Goal: Information Seeking & Learning: Learn about a topic

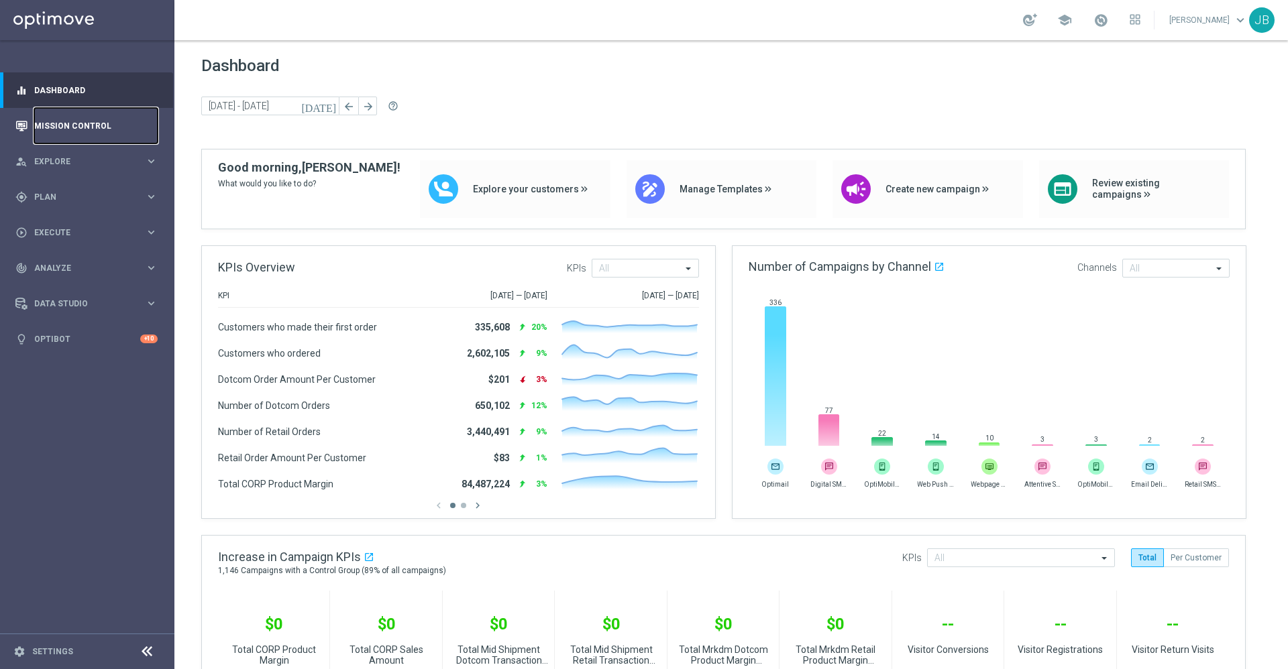
click at [119, 124] on link "Mission Control" at bounding box center [95, 126] width 123 height 36
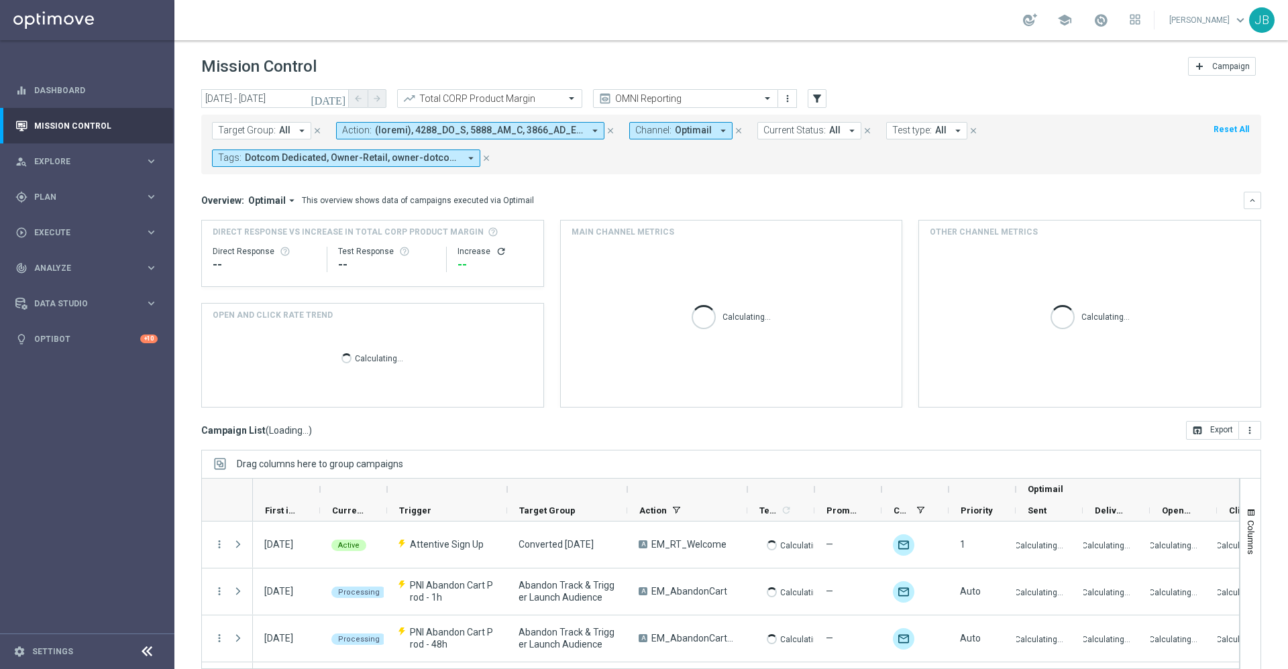
click at [338, 97] on icon "today" at bounding box center [329, 99] width 36 height 12
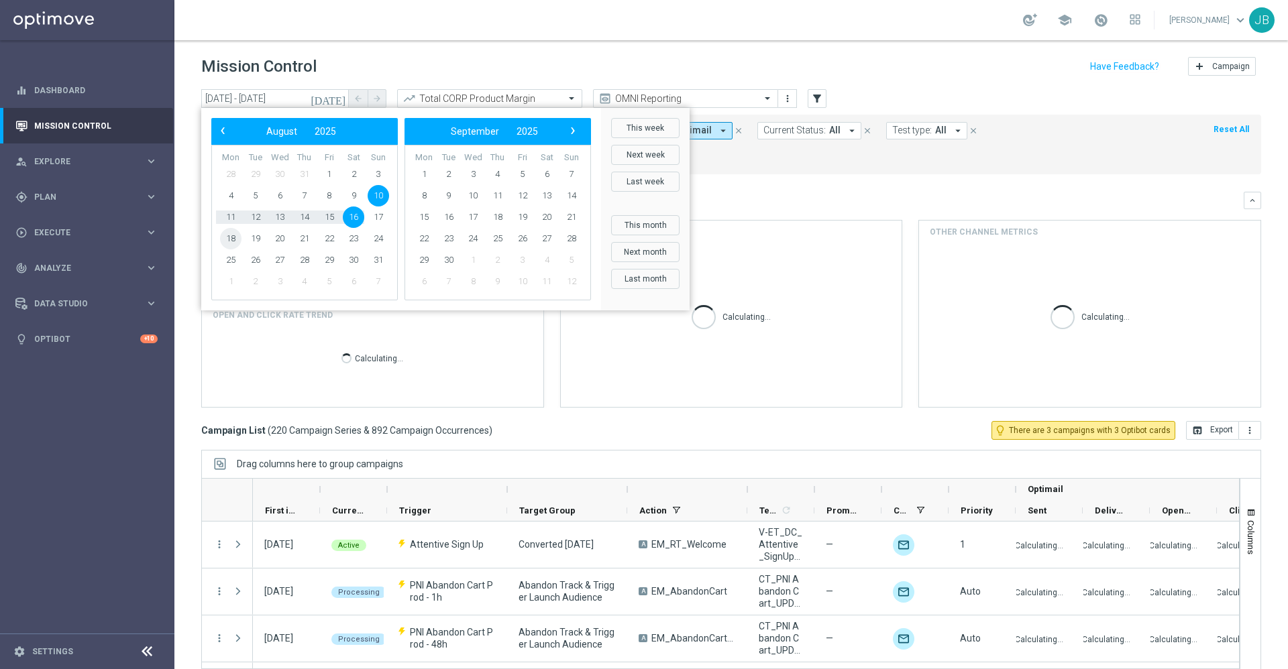
click at [228, 240] on span "18" at bounding box center [230, 238] width 21 height 21
click at [382, 237] on span "24" at bounding box center [378, 238] width 21 height 21
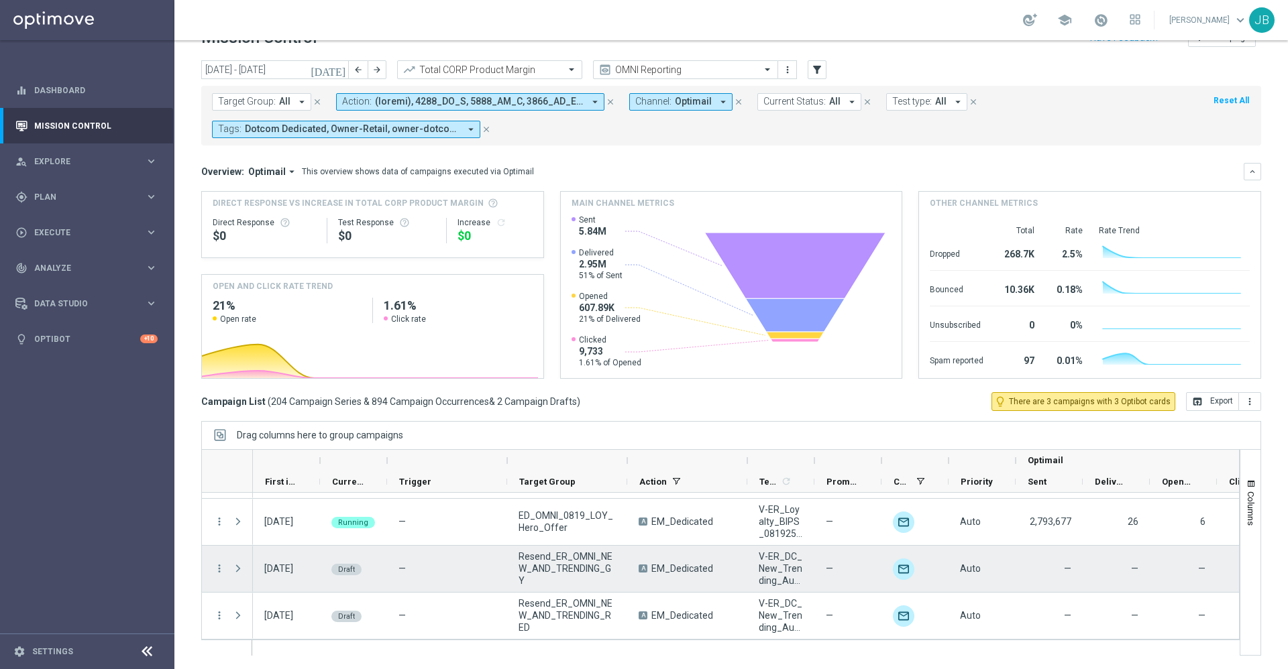
scroll to position [9514, 0]
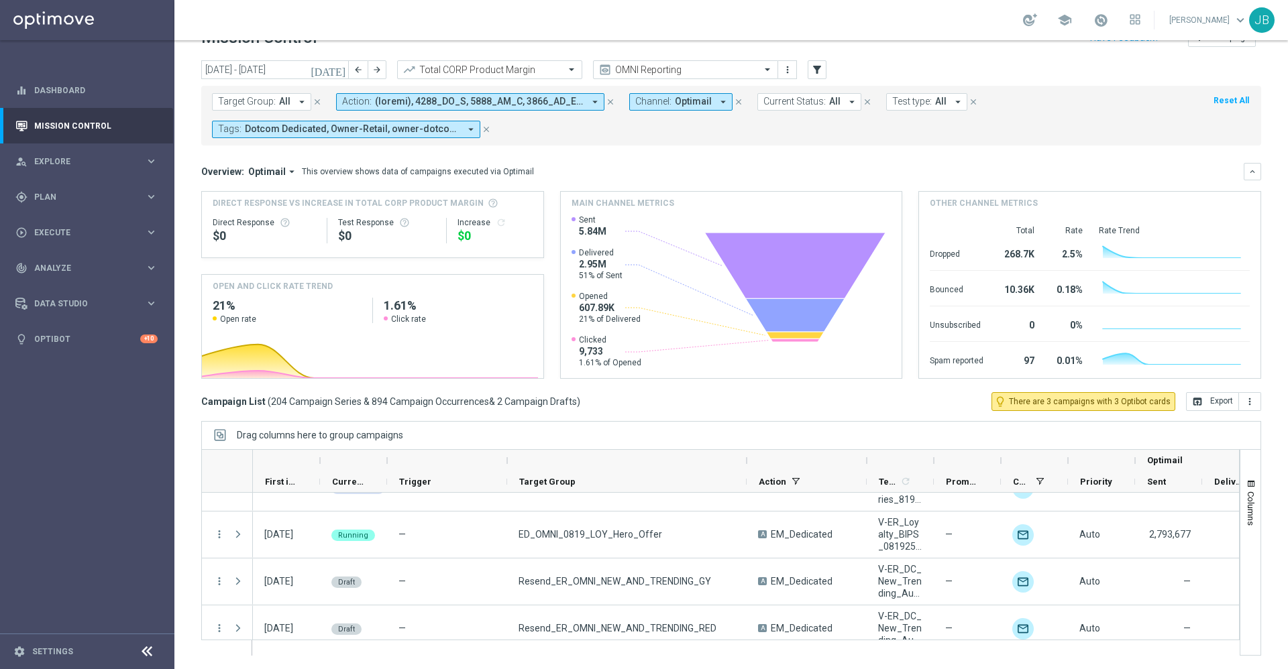
drag, startPoint x: 625, startPoint y: 460, endPoint x: 745, endPoint y: 459, distance: 119.4
click at [745, 459] on div at bounding box center [746, 460] width 5 height 21
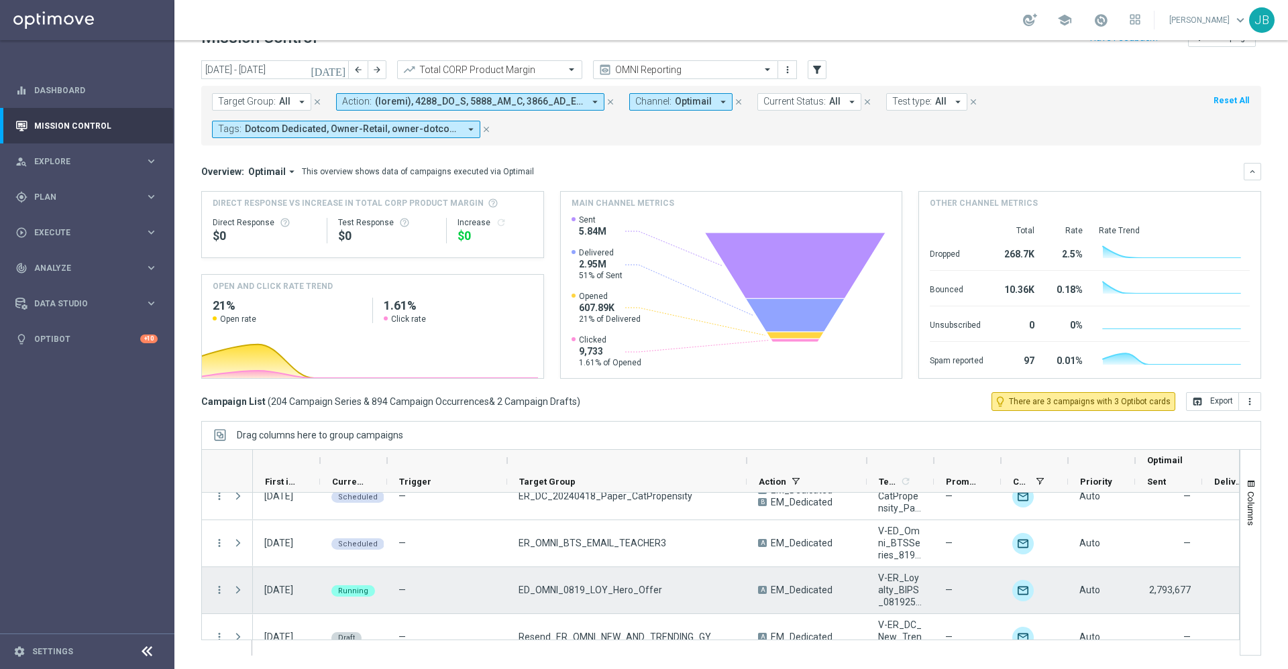
scroll to position [9456, 0]
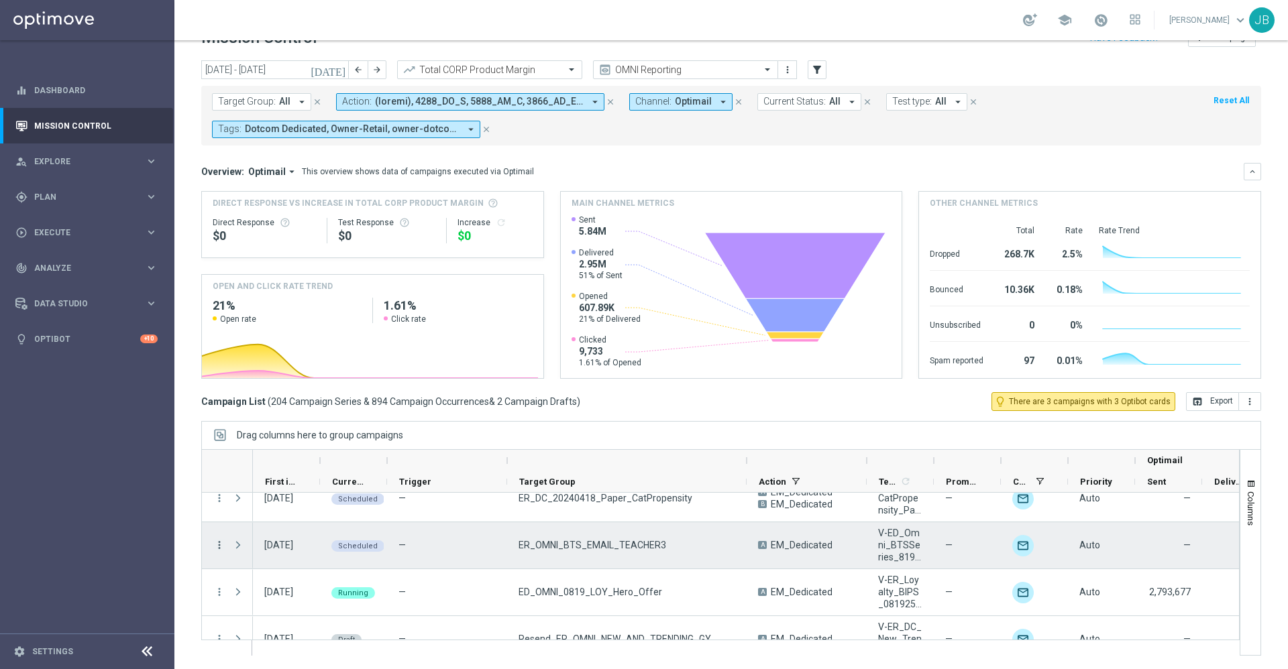
click at [219, 544] on icon "more_vert" at bounding box center [219, 545] width 12 height 12
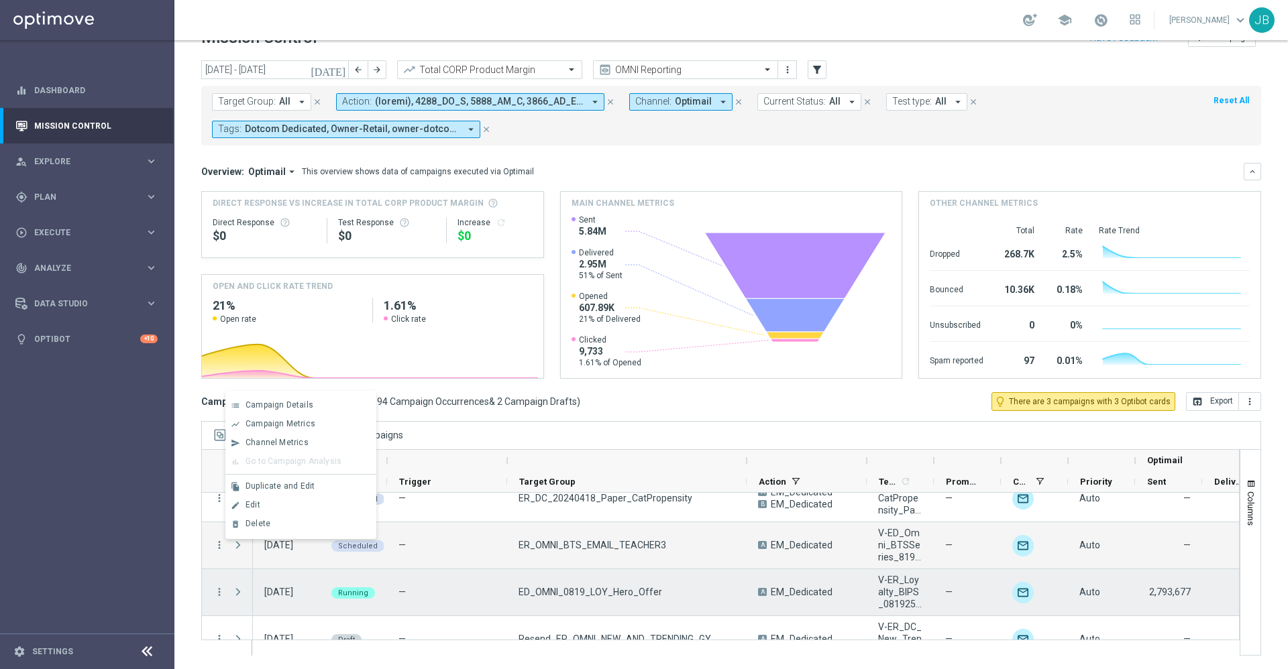
click at [458, 582] on div "—" at bounding box center [447, 593] width 120 height 46
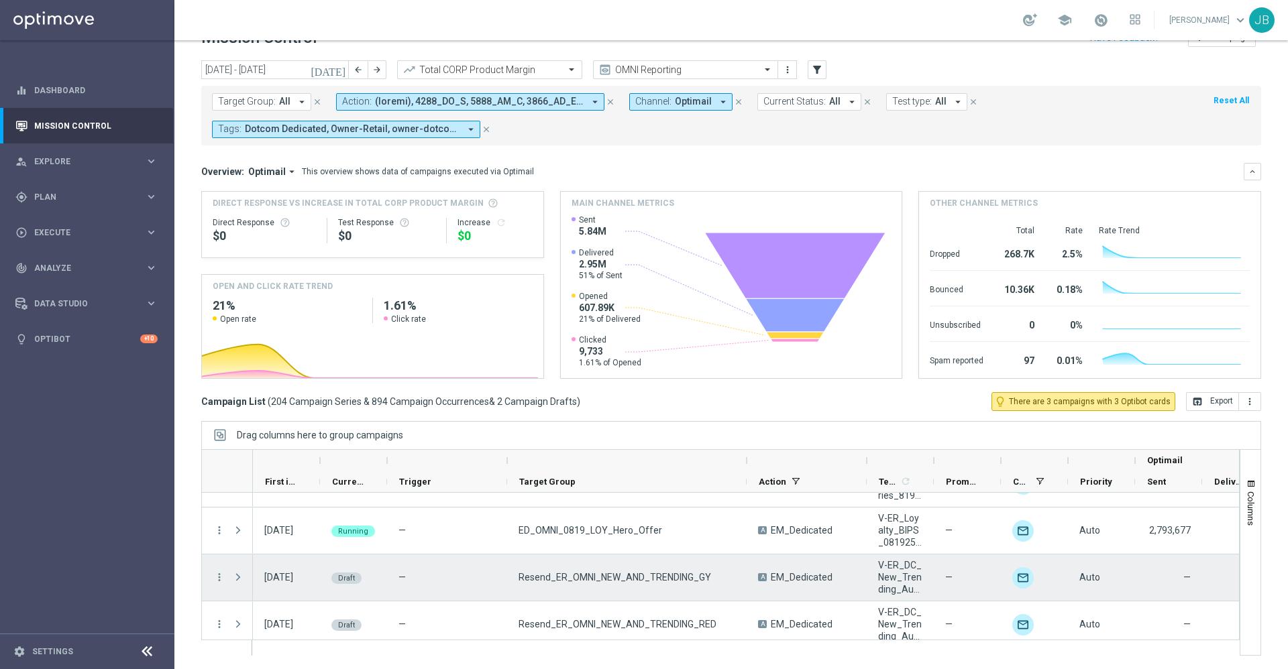
scroll to position [9527, 0]
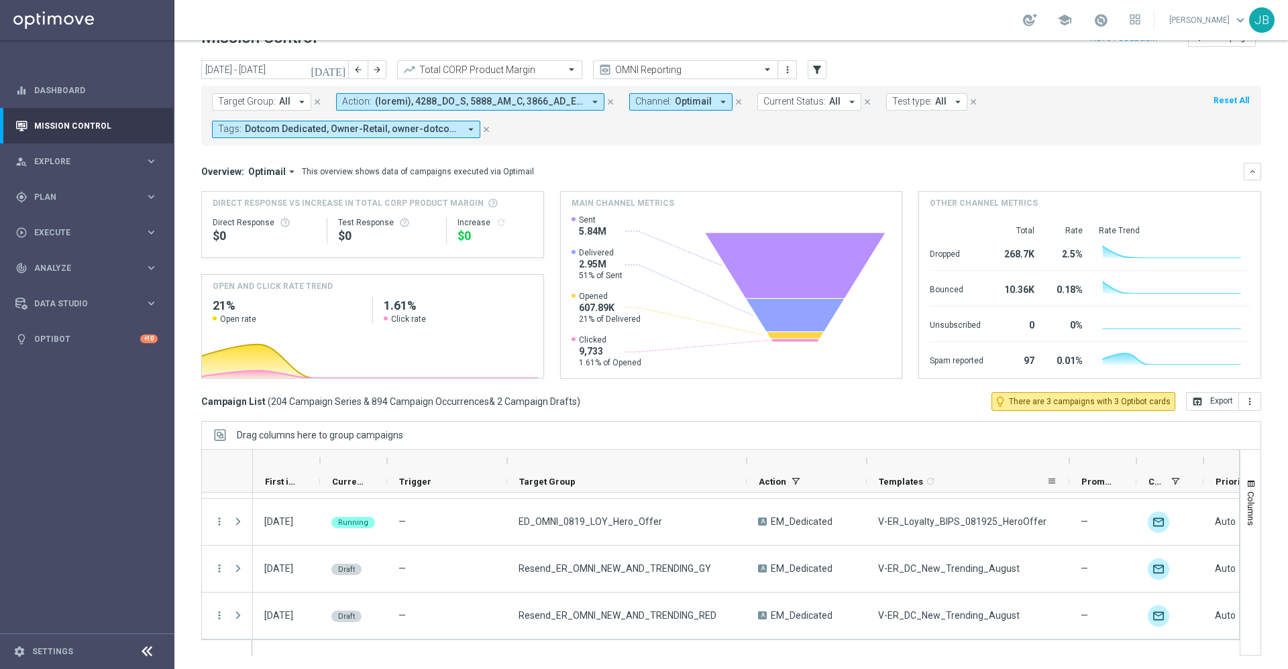
drag, startPoint x: 932, startPoint y: 462, endPoint x: 1068, endPoint y: 478, distance: 136.5
click at [1068, 478] on div "Optimail First in Range" at bounding box center [931, 471] width 1356 height 43
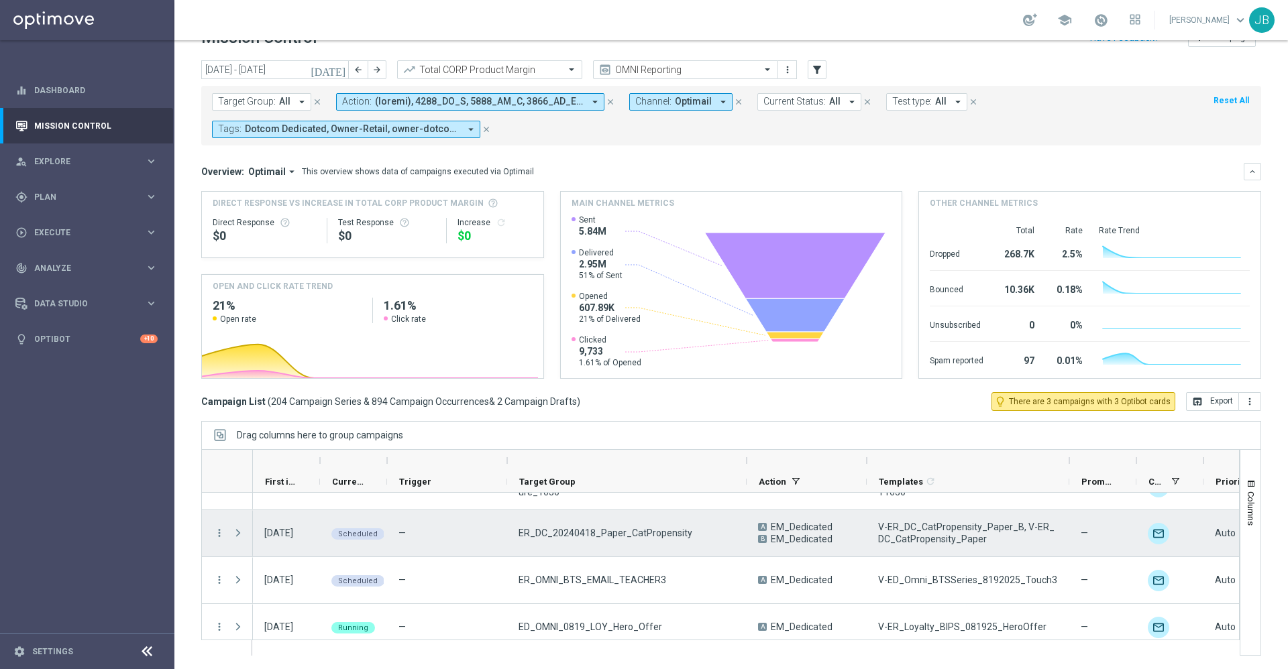
scroll to position [9427, 0]
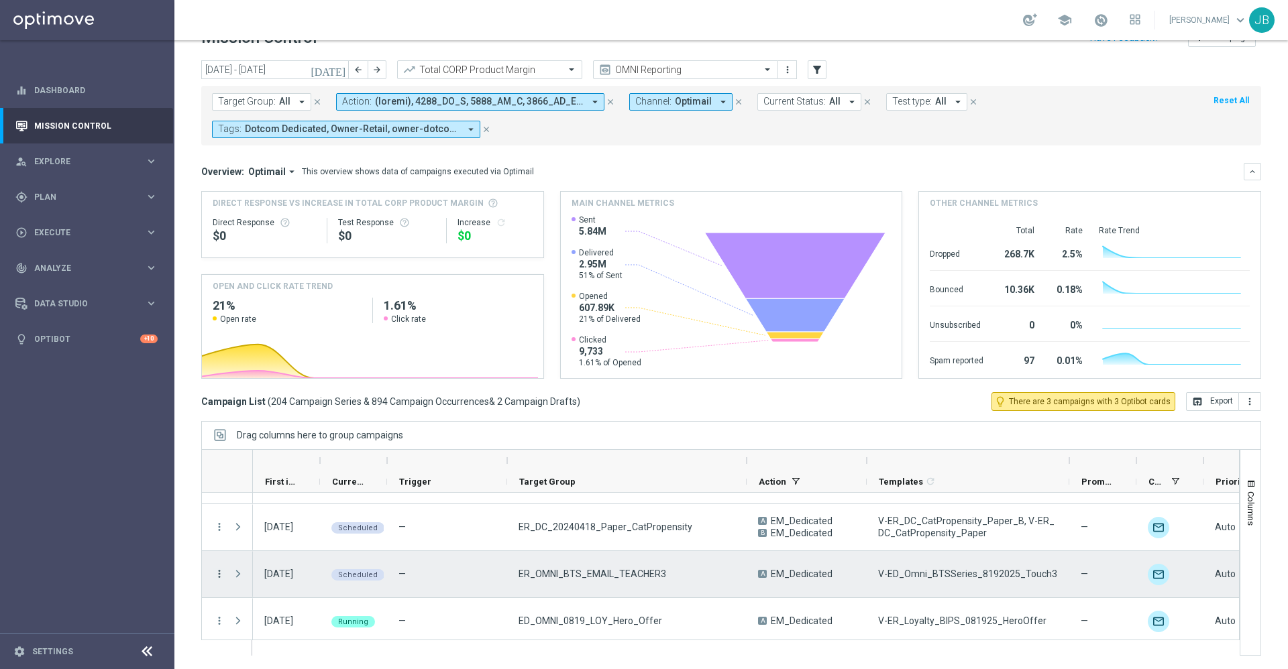
click at [216, 576] on icon "more_vert" at bounding box center [219, 574] width 12 height 12
click at [309, 436] on span "Campaign Details" at bounding box center [280, 433] width 68 height 9
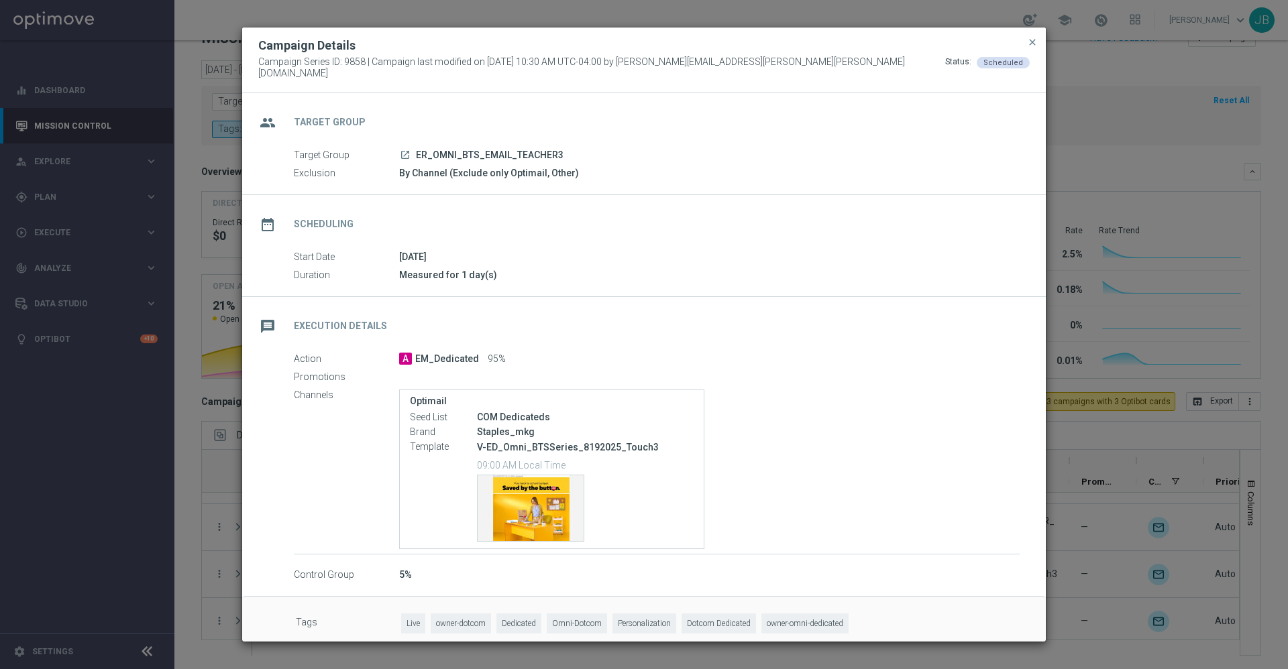
click at [496, 7] on modal-container "Campaign Details Campaign Series ID: 9858 | Campaign last modified on 15 Aug 20…" at bounding box center [644, 334] width 1288 height 669
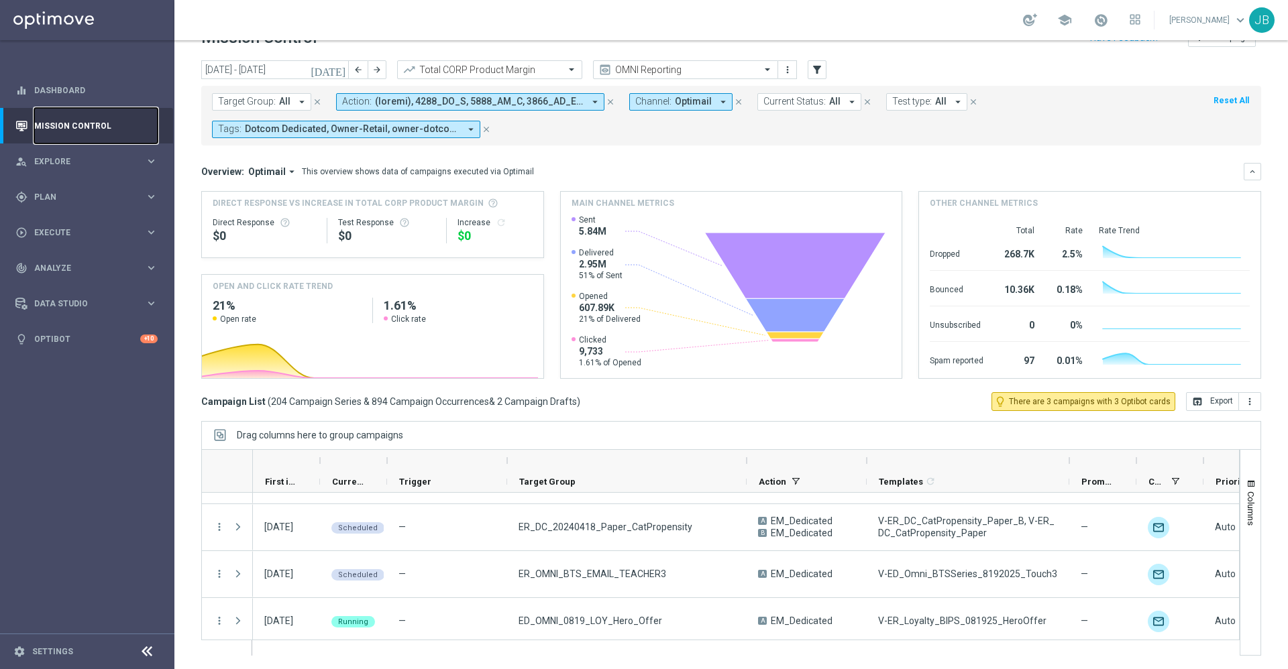
click at [120, 120] on link "Mission Control" at bounding box center [95, 126] width 123 height 36
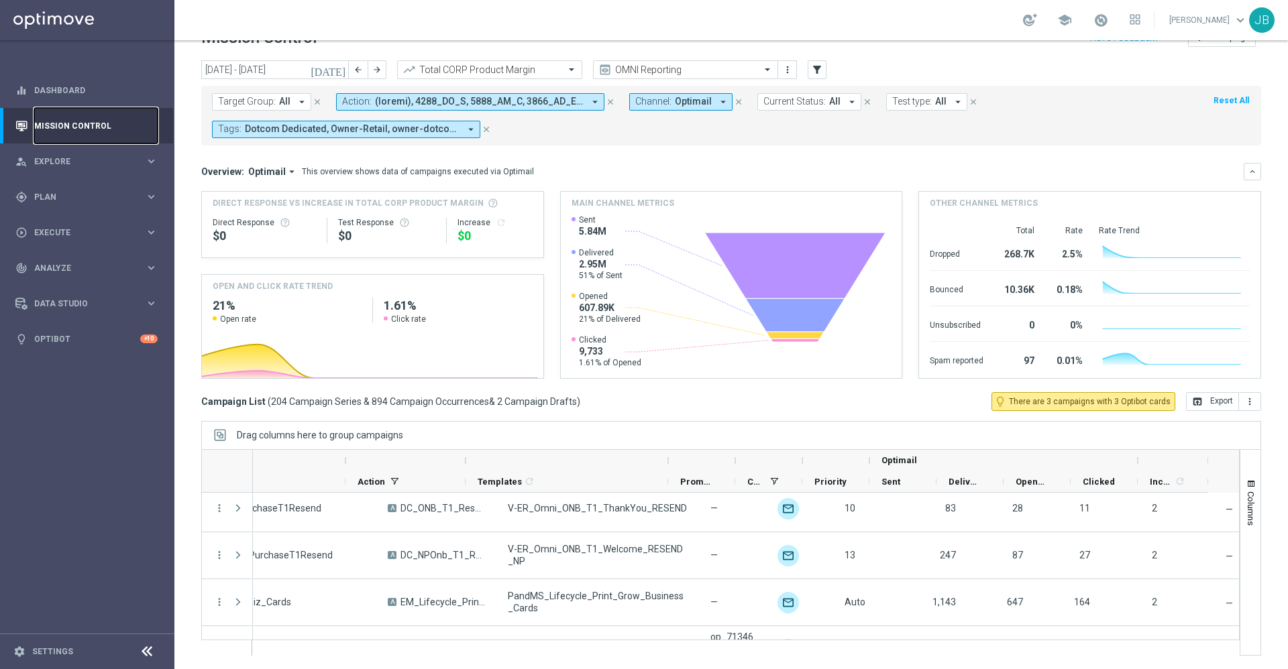
scroll to position [3624, 0]
click at [725, 71] on input "text" at bounding box center [672, 69] width 144 height 11
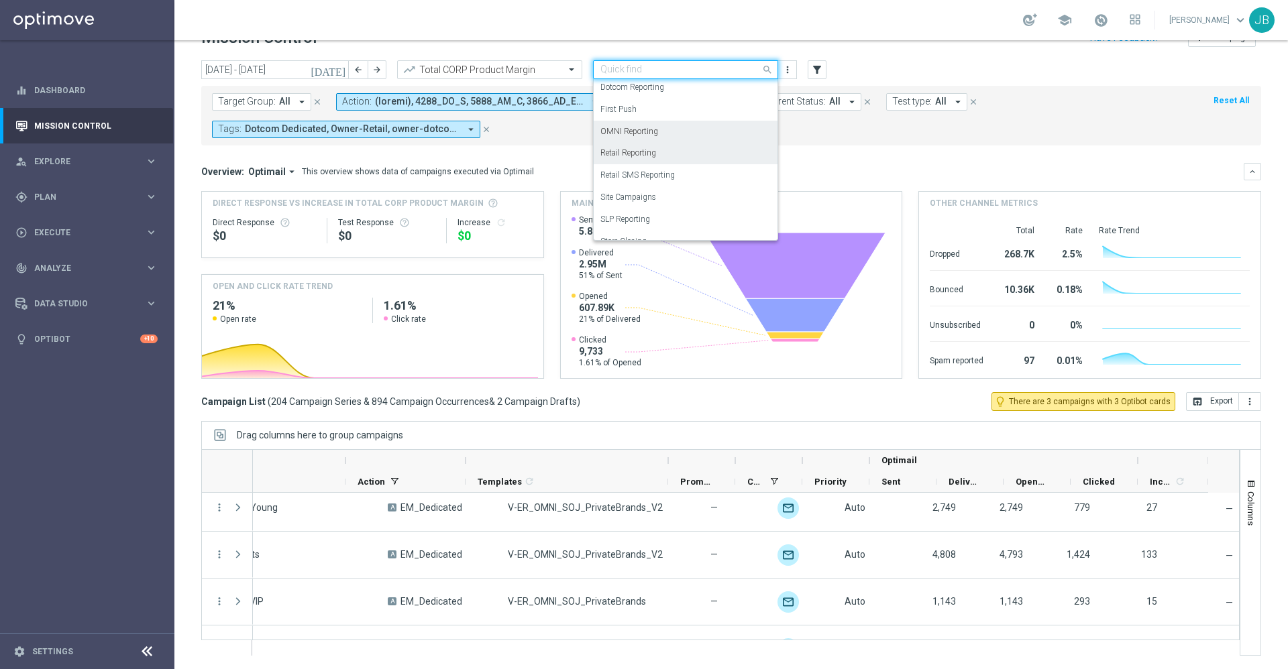
scroll to position [149, 0]
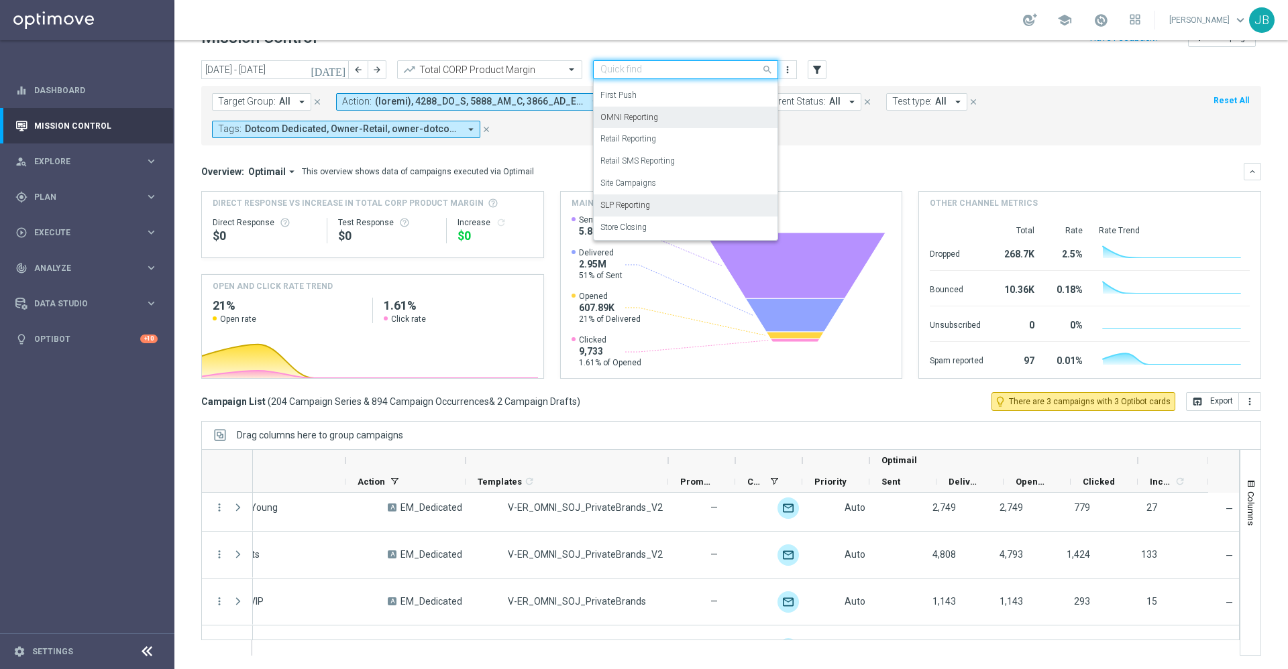
click at [641, 214] on div "SLP Reporting" at bounding box center [685, 206] width 170 height 22
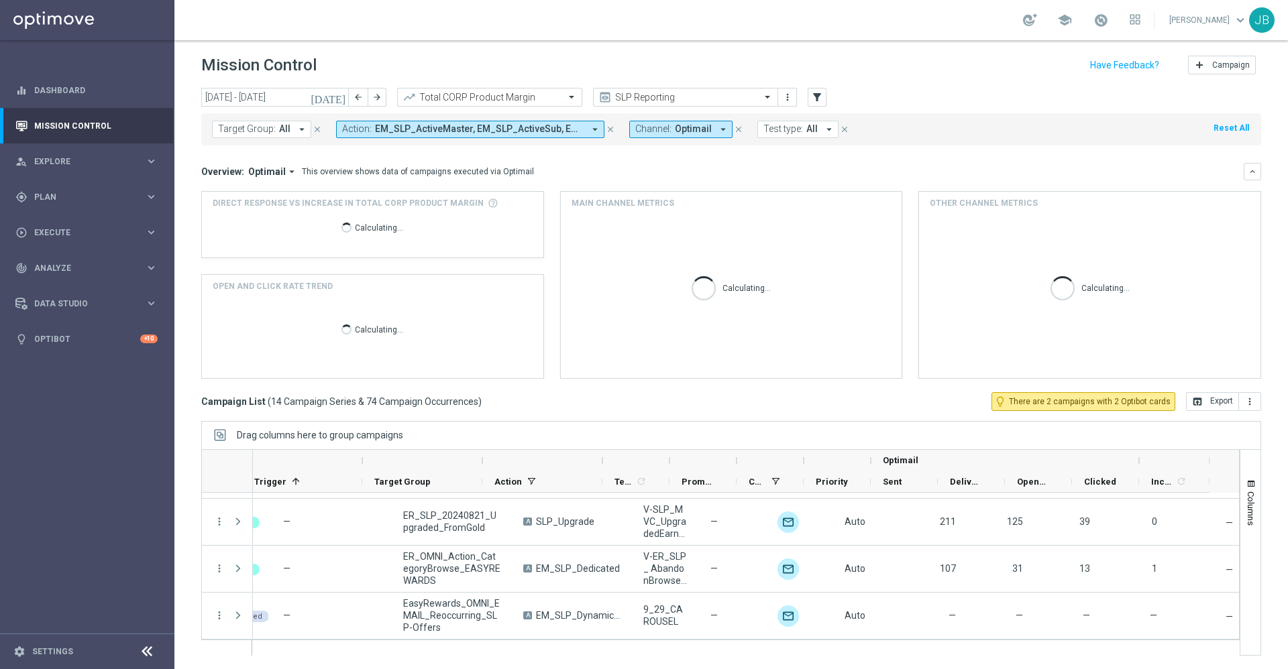
scroll to position [511, 0]
click at [338, 97] on icon "today" at bounding box center [329, 97] width 36 height 12
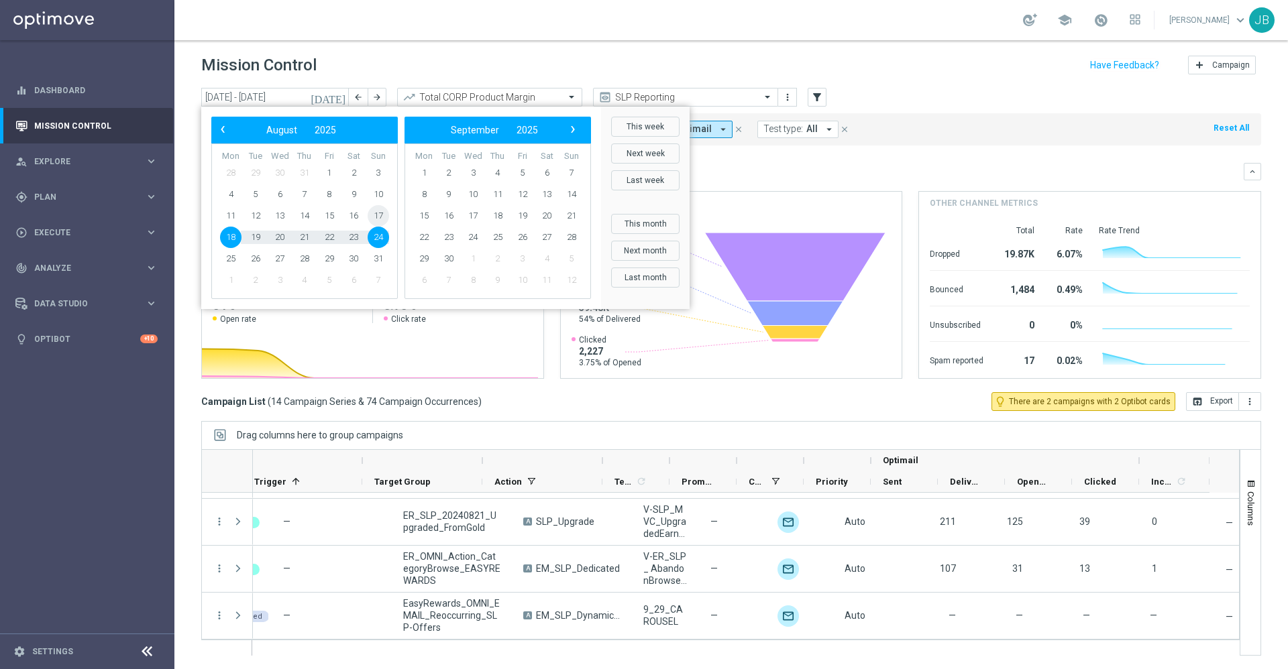
click at [382, 217] on span "17" at bounding box center [378, 215] width 21 height 21
click at [382, 193] on span "10" at bounding box center [378, 194] width 21 height 21
click at [382, 237] on span "24" at bounding box center [378, 237] width 21 height 21
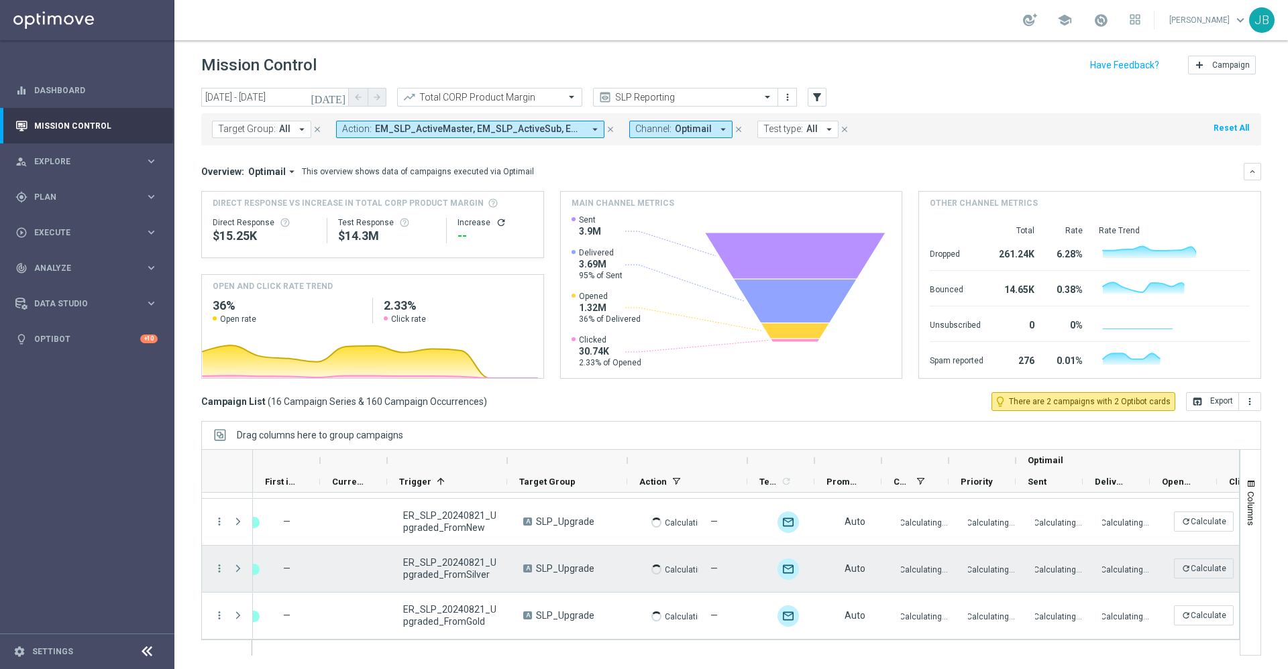
scroll to position [0, 0]
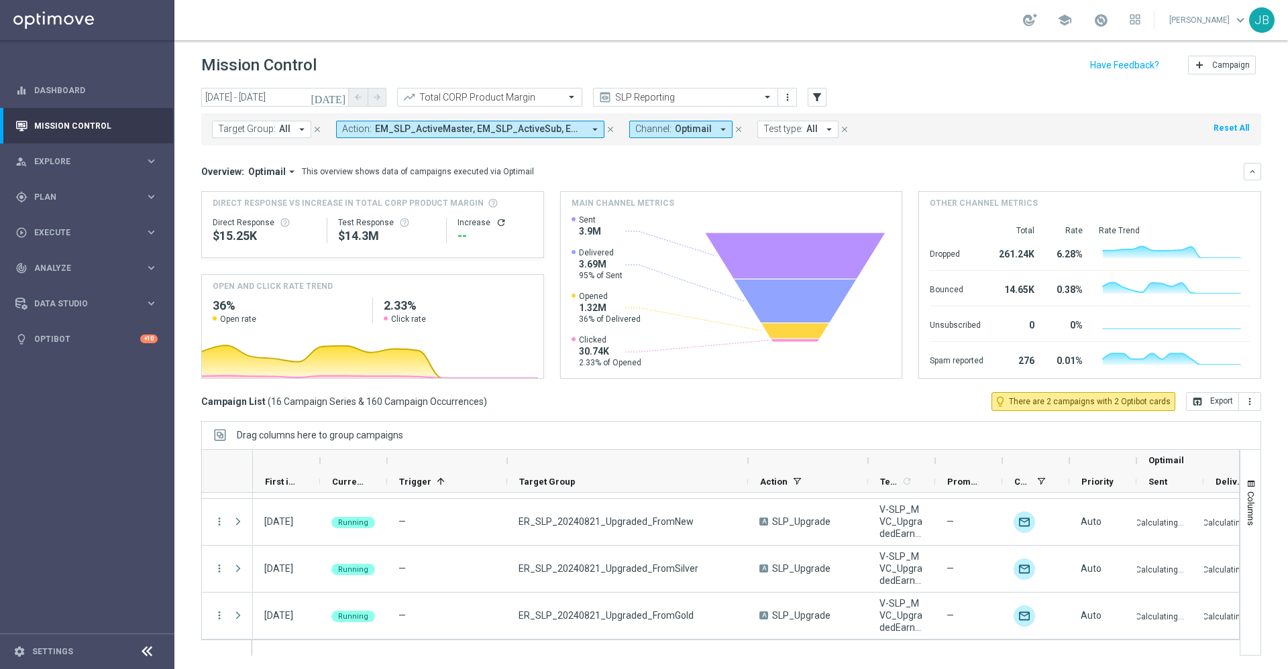
drag, startPoint x: 627, startPoint y: 455, endPoint x: 748, endPoint y: 469, distance: 122.2
click at [748, 469] on div at bounding box center [747, 460] width 5 height 21
drag, startPoint x: 753, startPoint y: 462, endPoint x: 778, endPoint y: 463, distance: 25.5
click at [778, 463] on div at bounding box center [809, 460] width 120 height 21
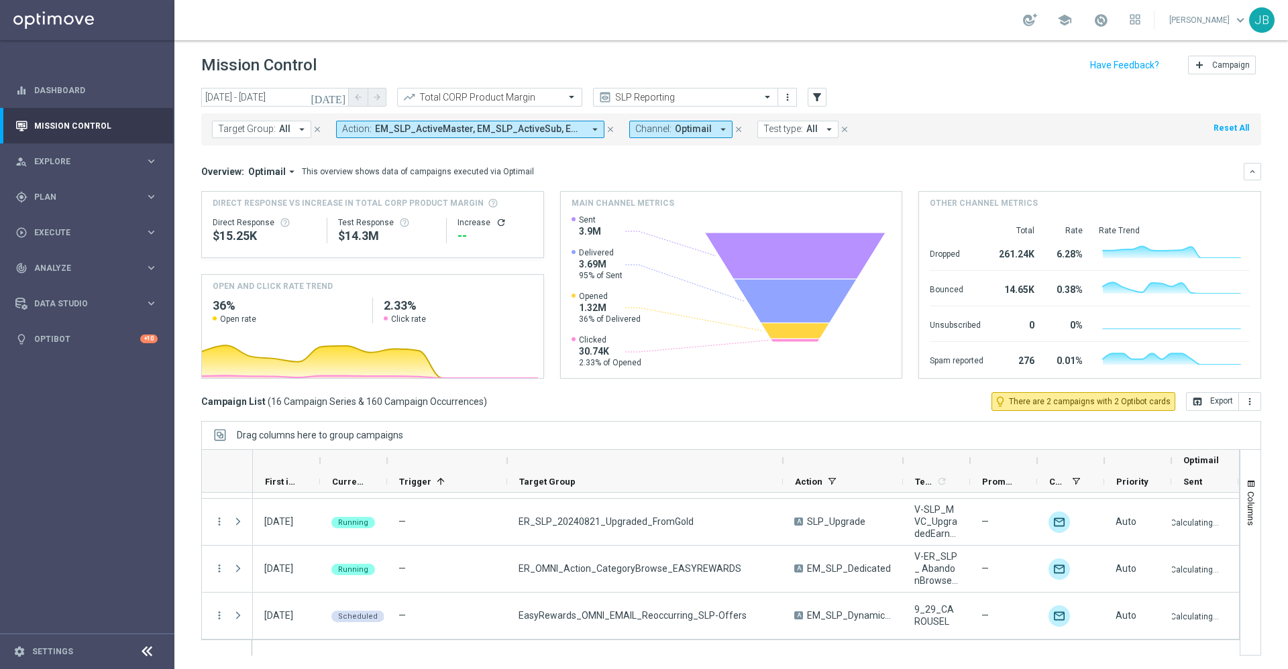
drag, startPoint x: 751, startPoint y: 459, endPoint x: 784, endPoint y: 464, distance: 33.9
click at [784, 464] on div at bounding box center [782, 460] width 5 height 21
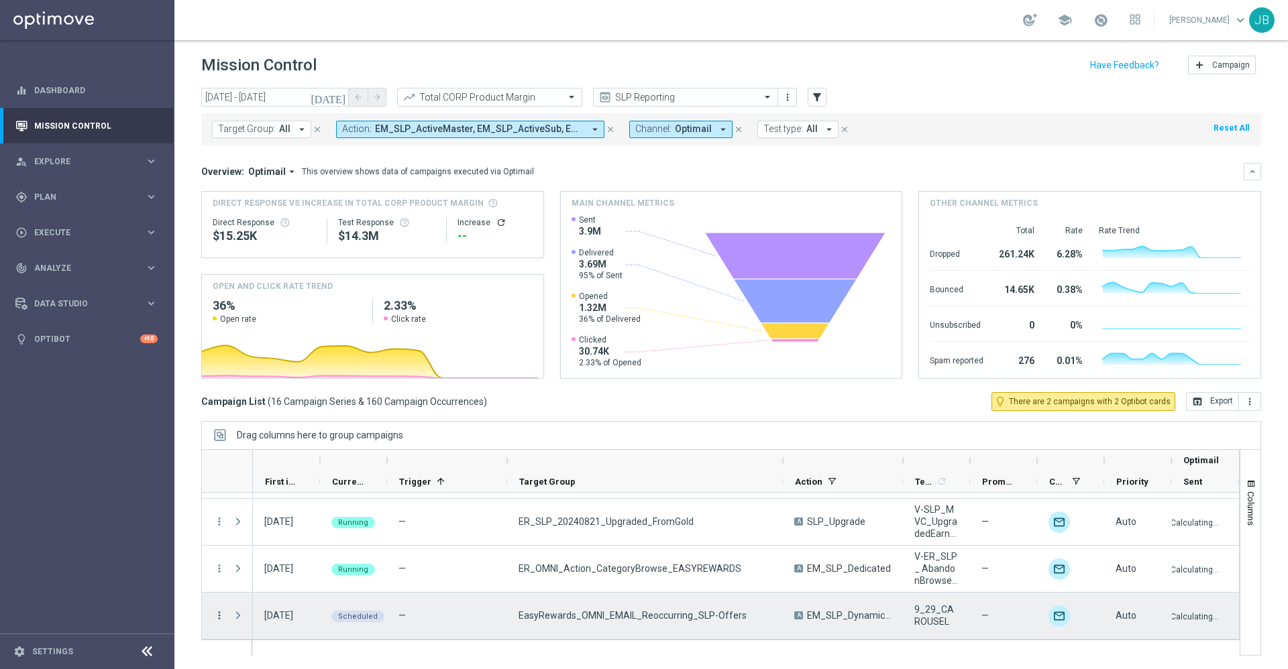
click at [216, 613] on icon "more_vert" at bounding box center [219, 616] width 12 height 12
click at [291, 458] on span "Campaign Details" at bounding box center [280, 456] width 68 height 9
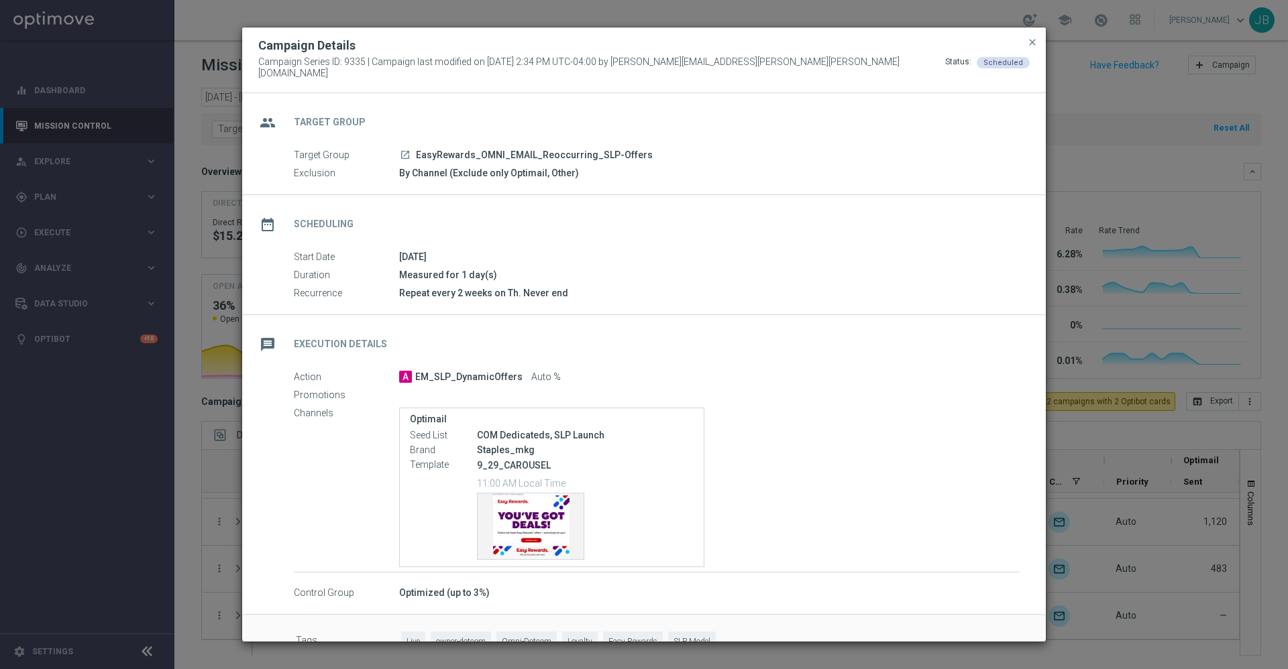
click at [405, 150] on icon "launch" at bounding box center [405, 155] width 11 height 11
click at [1036, 48] on span "close" at bounding box center [1032, 42] width 11 height 11
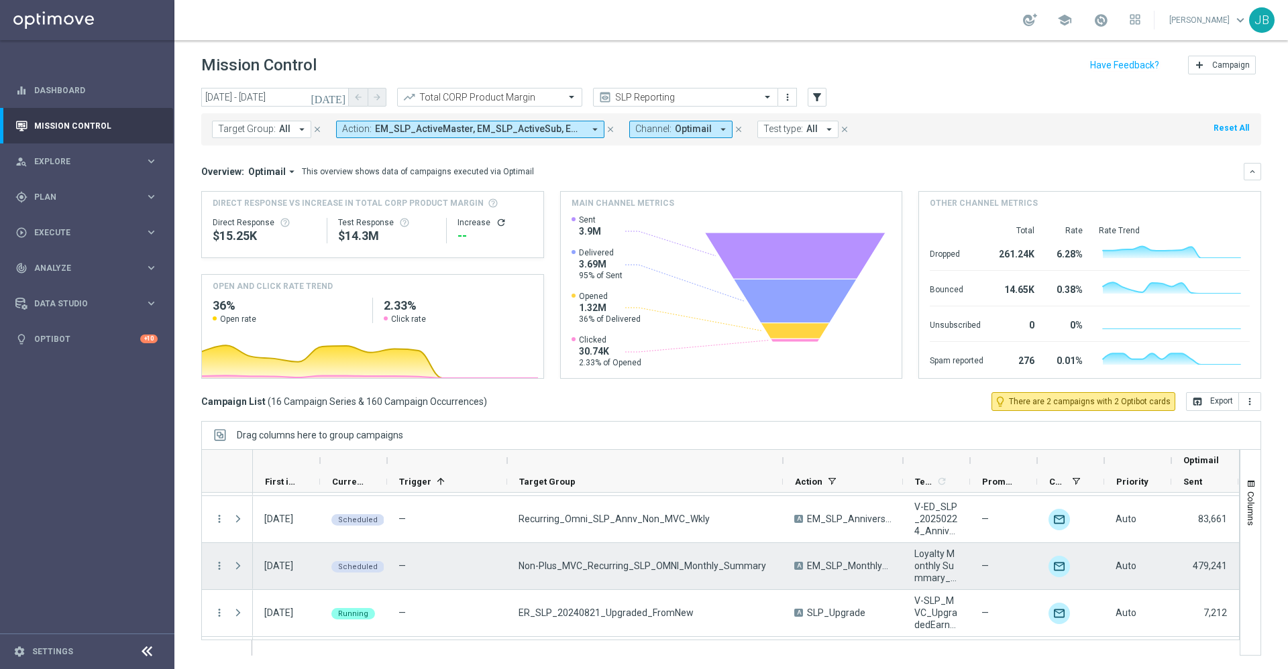
scroll to position [421, 0]
click at [219, 566] on icon "more_vert" at bounding box center [219, 565] width 12 height 12
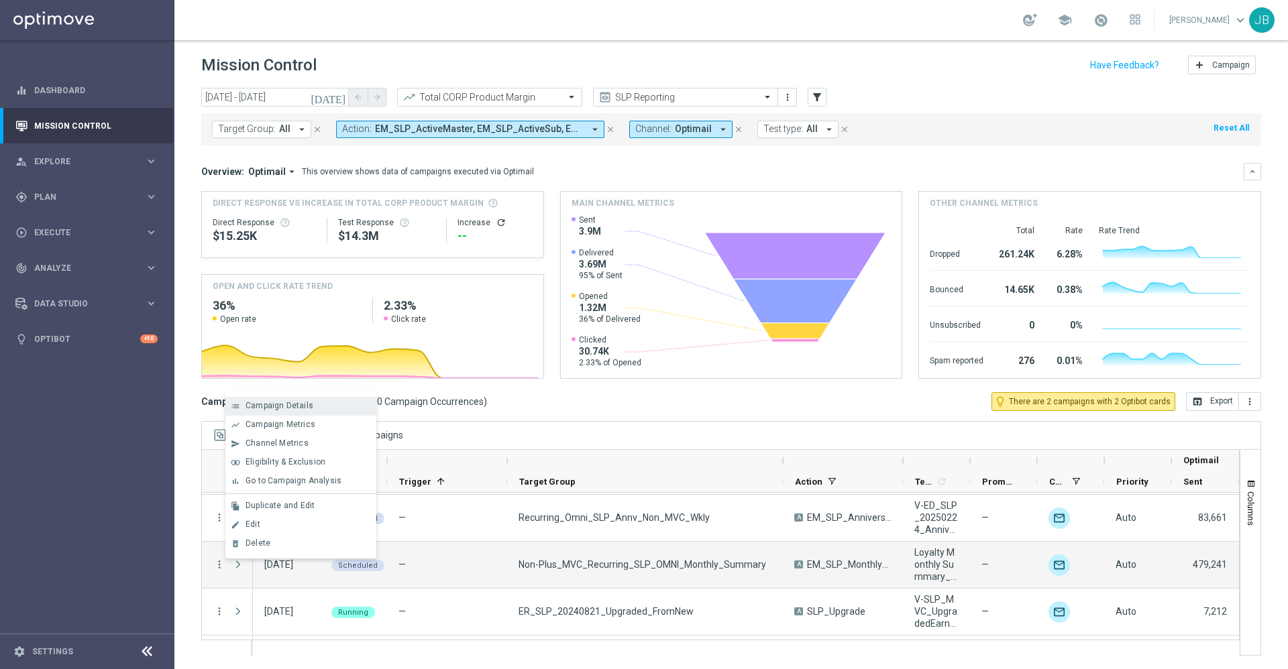
click at [313, 406] on div "Campaign Details" at bounding box center [308, 405] width 125 height 9
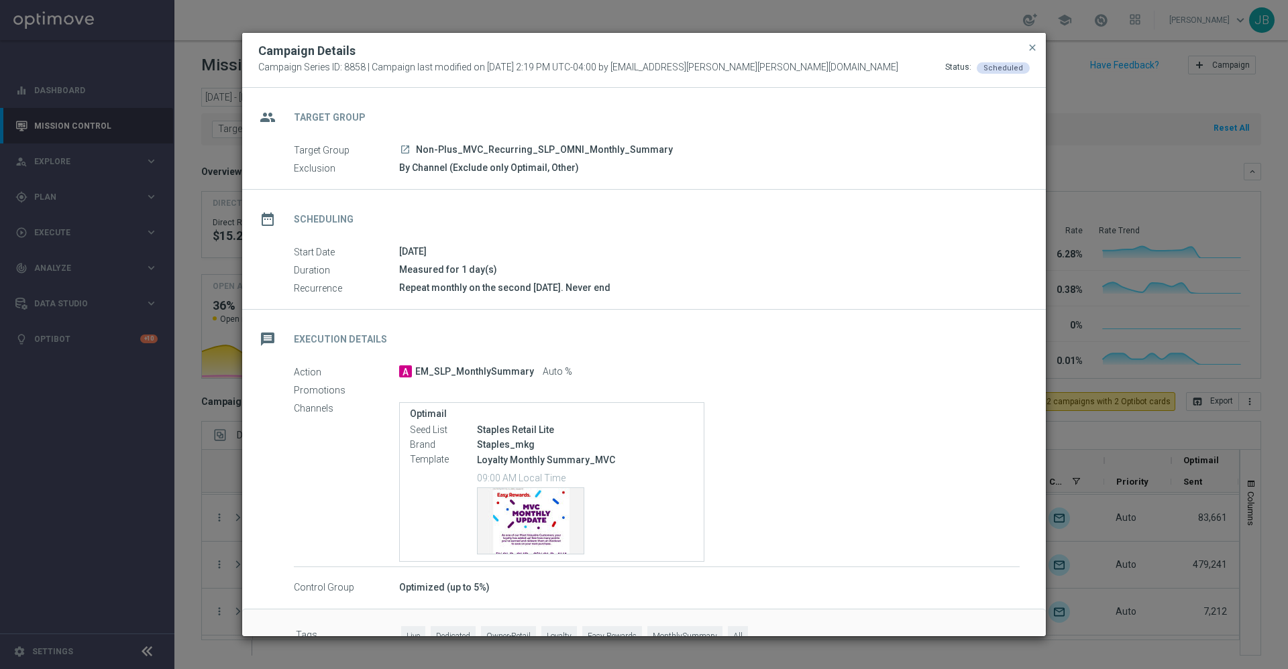
click at [402, 150] on icon "launch" at bounding box center [405, 149] width 11 height 11
click at [1030, 47] on span "close" at bounding box center [1032, 47] width 11 height 11
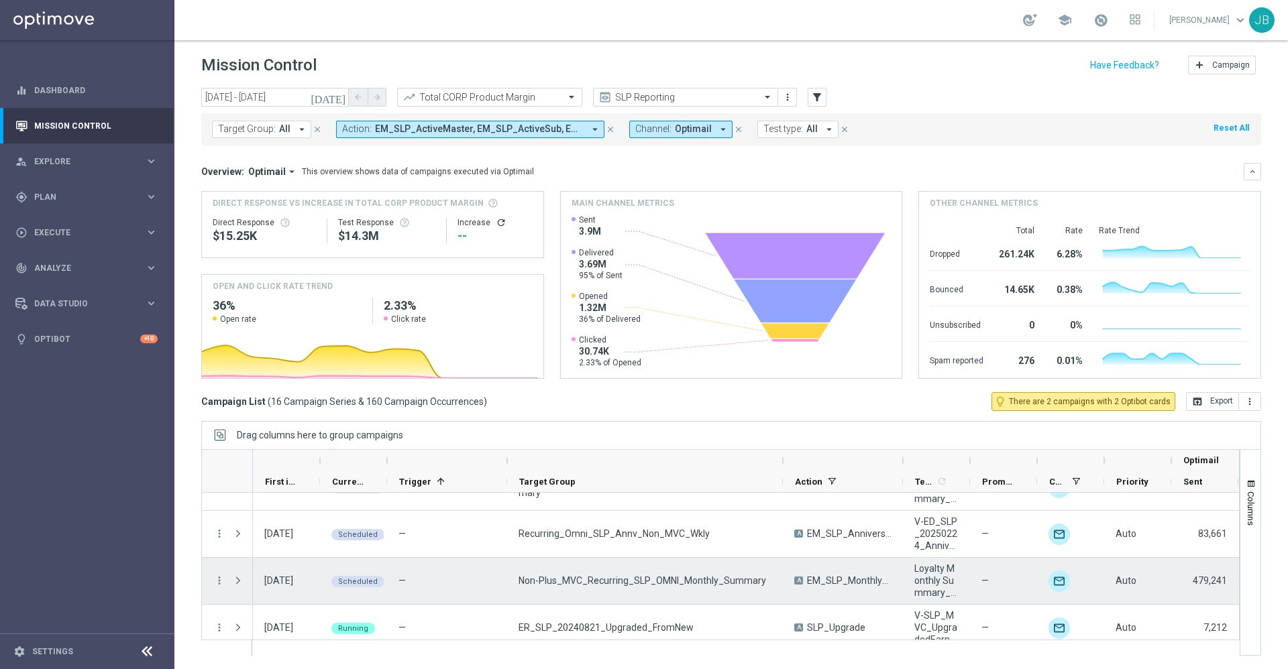
scroll to position [402, 0]
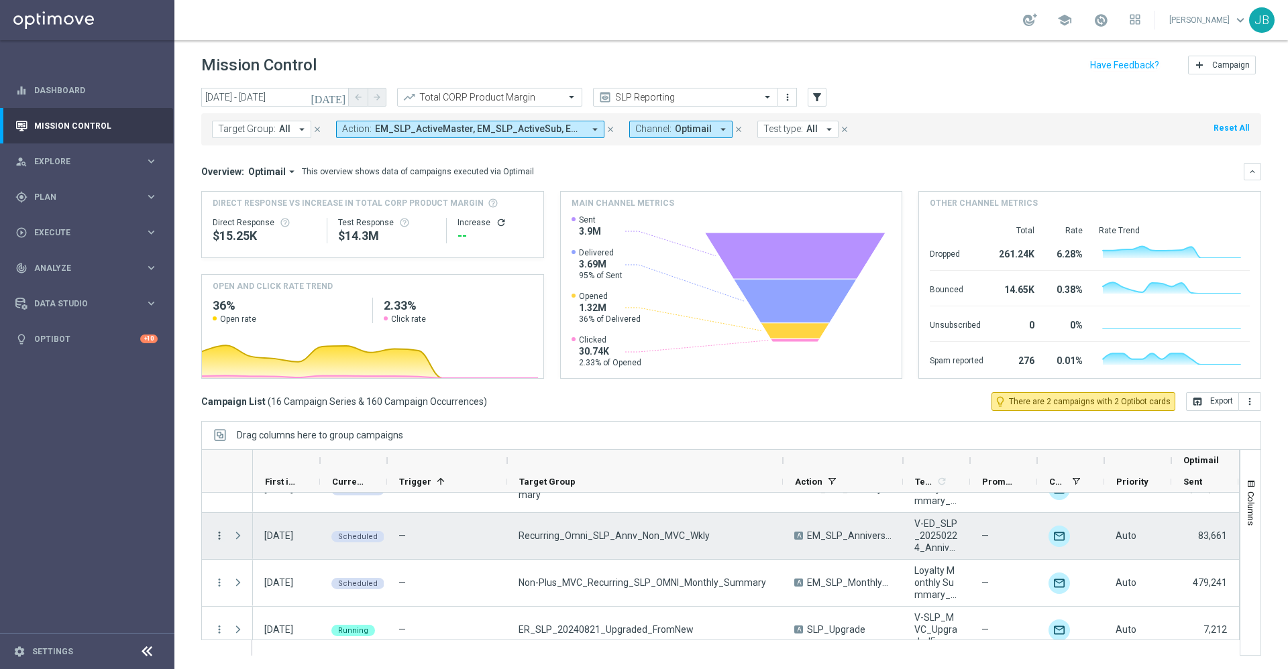
click at [220, 535] on icon "more_vert" at bounding box center [219, 536] width 12 height 12
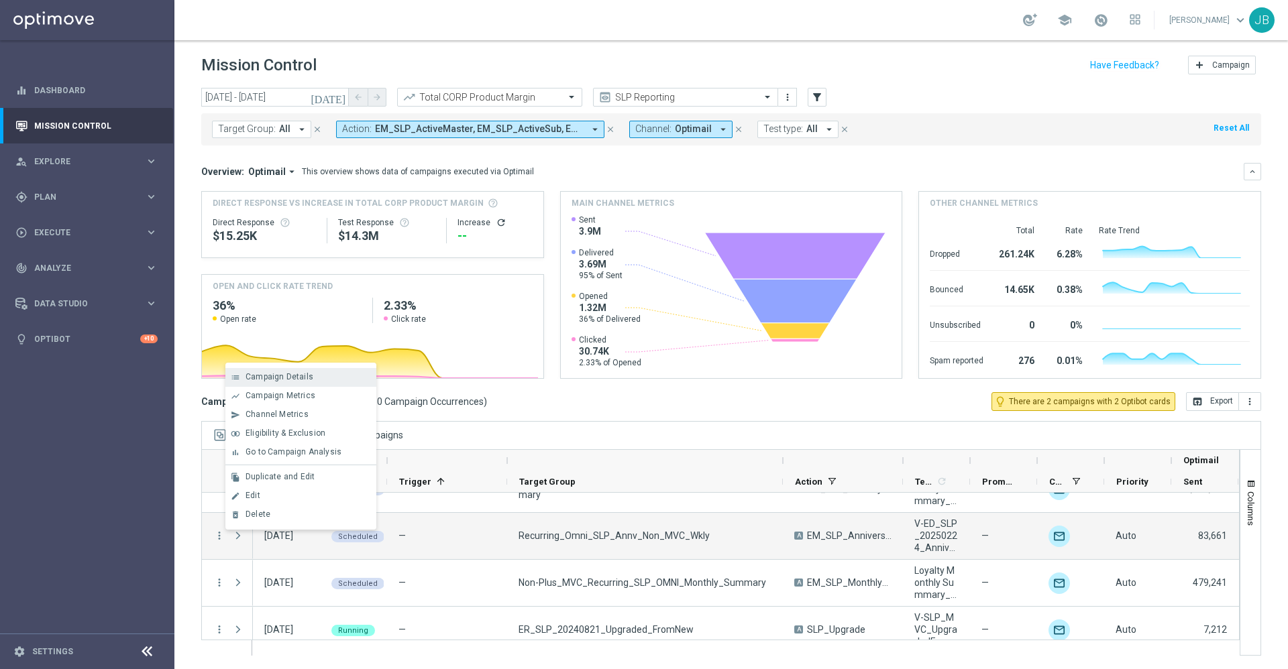
click at [307, 377] on span "Campaign Details" at bounding box center [280, 376] width 68 height 9
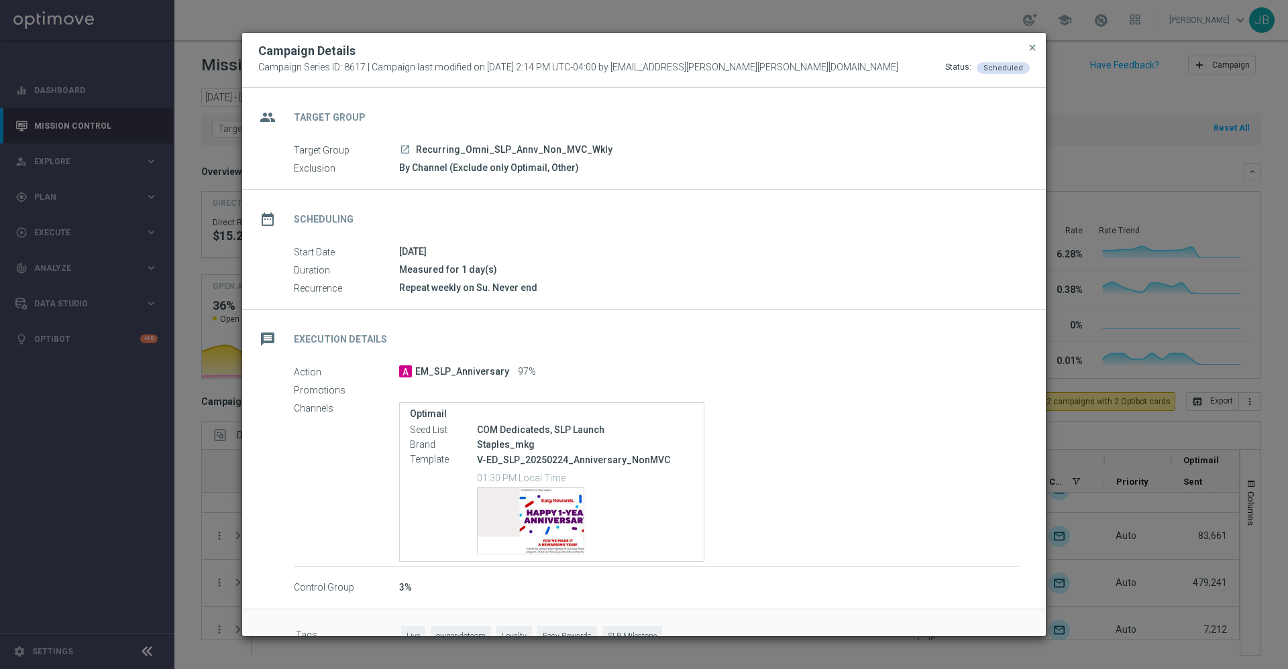
click at [409, 152] on icon "launch" at bounding box center [405, 149] width 11 height 11
click at [1034, 48] on span "close" at bounding box center [1032, 47] width 11 height 11
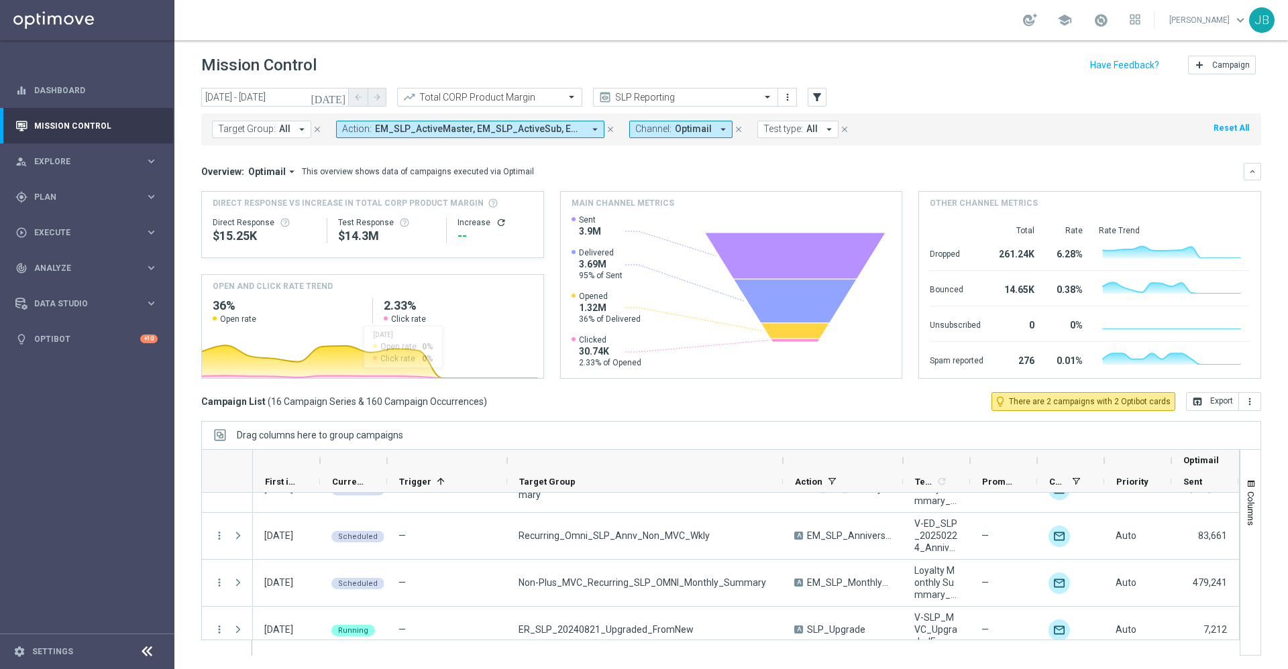
click at [341, 97] on icon "[DATE]" at bounding box center [329, 97] width 36 height 12
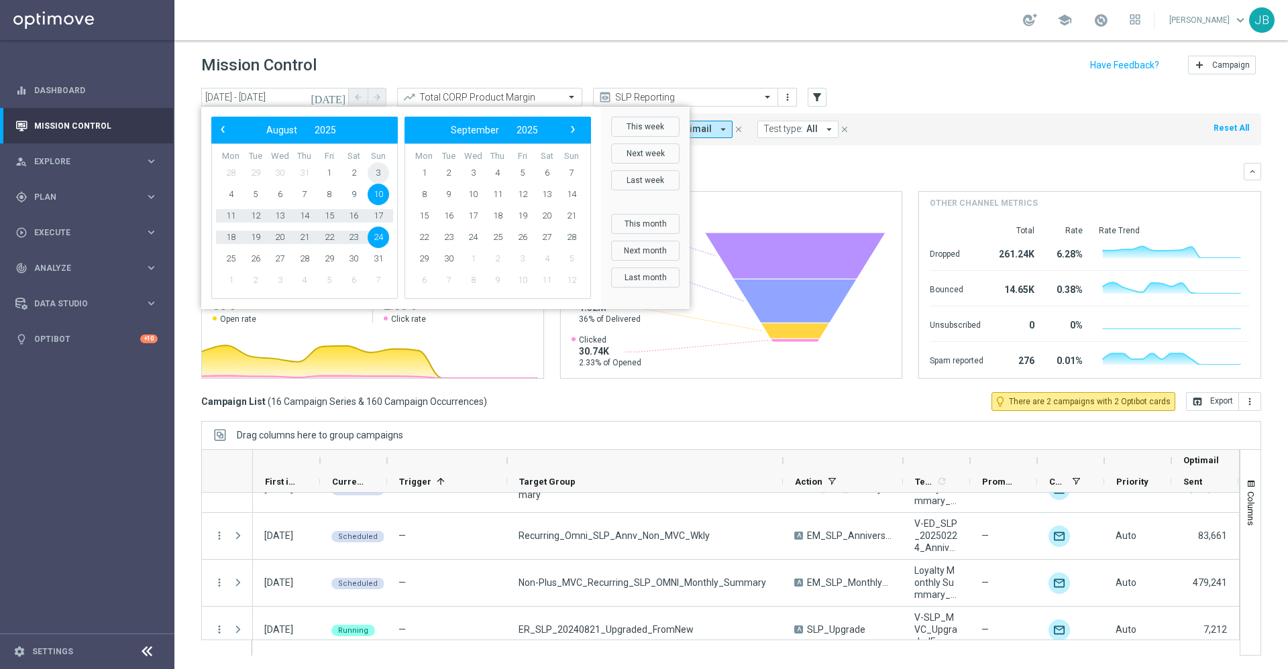
click at [378, 174] on span "3" at bounding box center [378, 172] width 21 height 21
click at [572, 174] on span "7" at bounding box center [571, 172] width 21 height 21
type input "03 Aug 2025 - 07 Sep 2025"
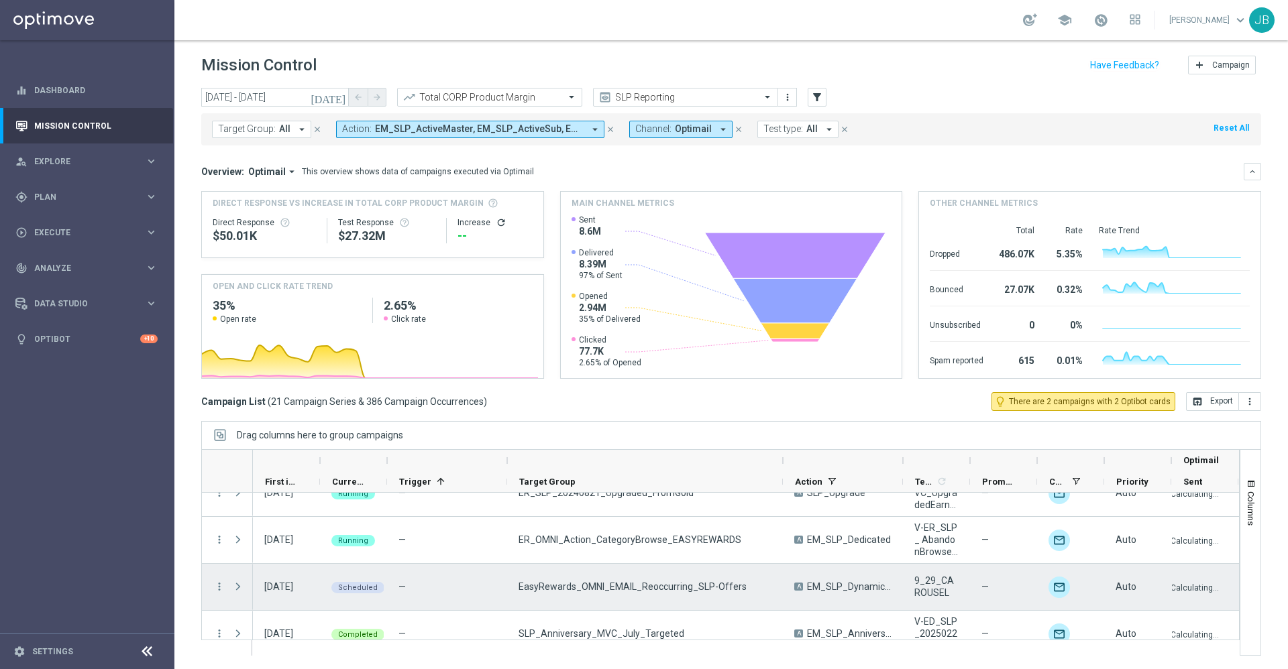
scroll to position [678, 0]
click at [226, 593] on div "Press SPACE to select this row." at bounding box center [239, 589] width 27 height 46
click at [217, 588] on icon "more_vert" at bounding box center [219, 589] width 12 height 12
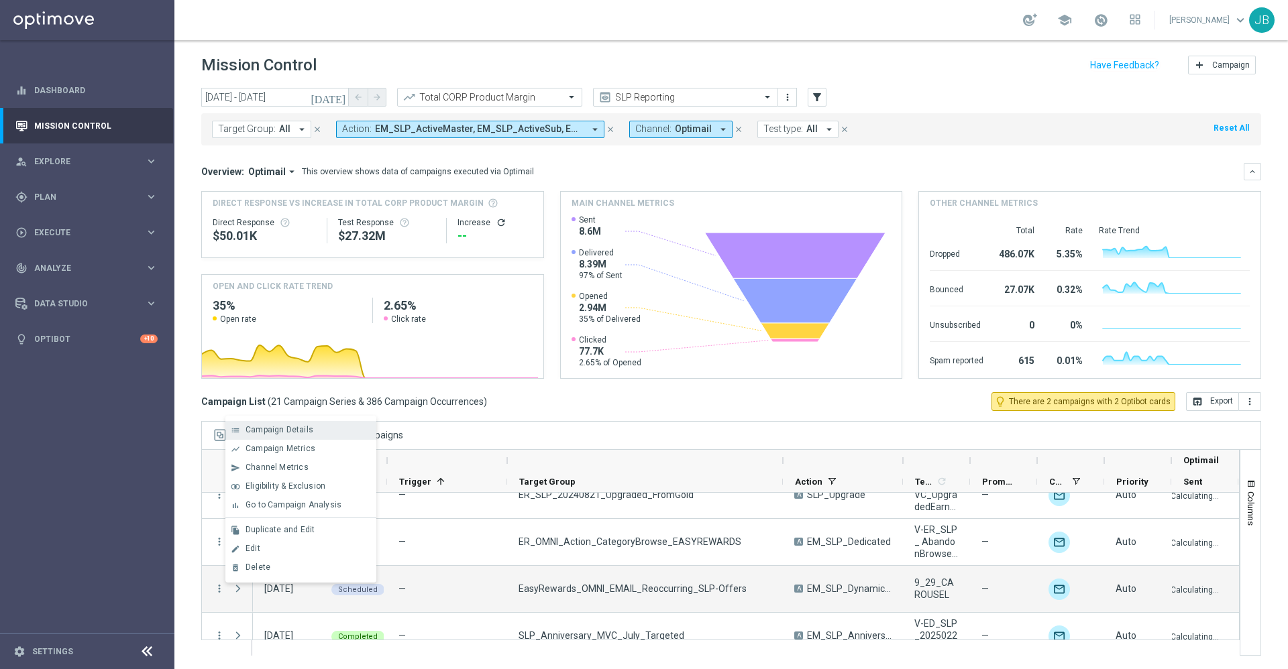
click at [294, 431] on span "Campaign Details" at bounding box center [280, 429] width 68 height 9
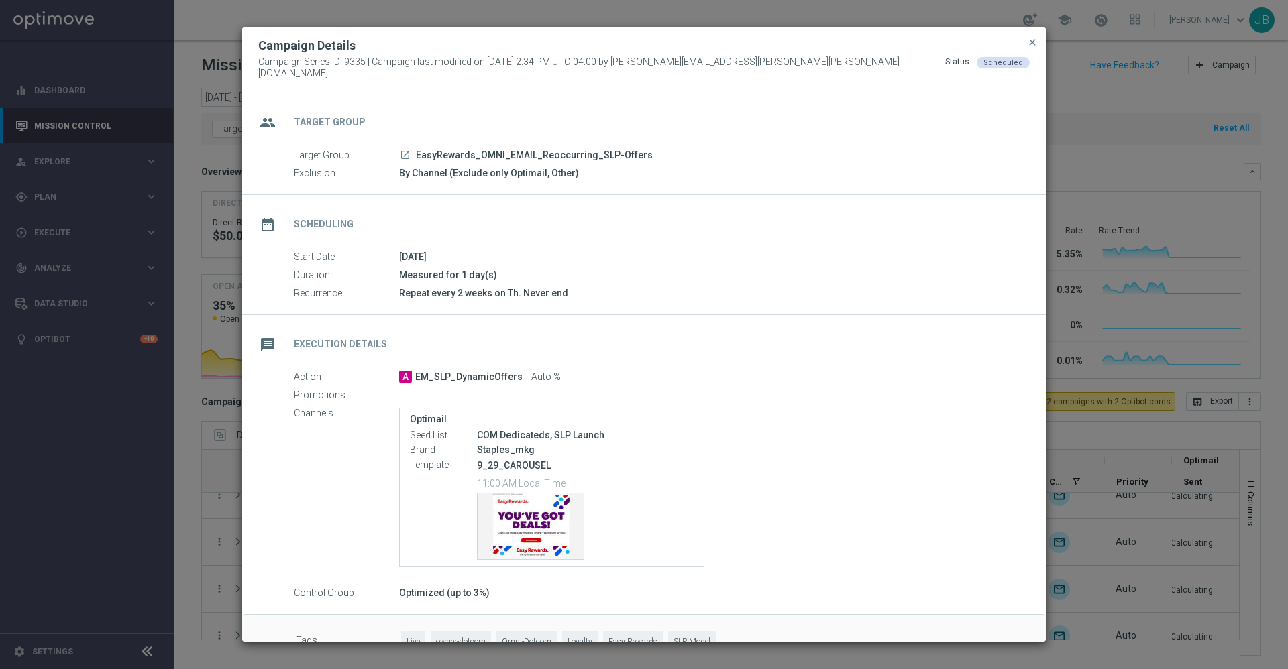
click at [407, 150] on icon "launch" at bounding box center [405, 155] width 11 height 11
click at [1030, 48] on span "close" at bounding box center [1032, 42] width 11 height 11
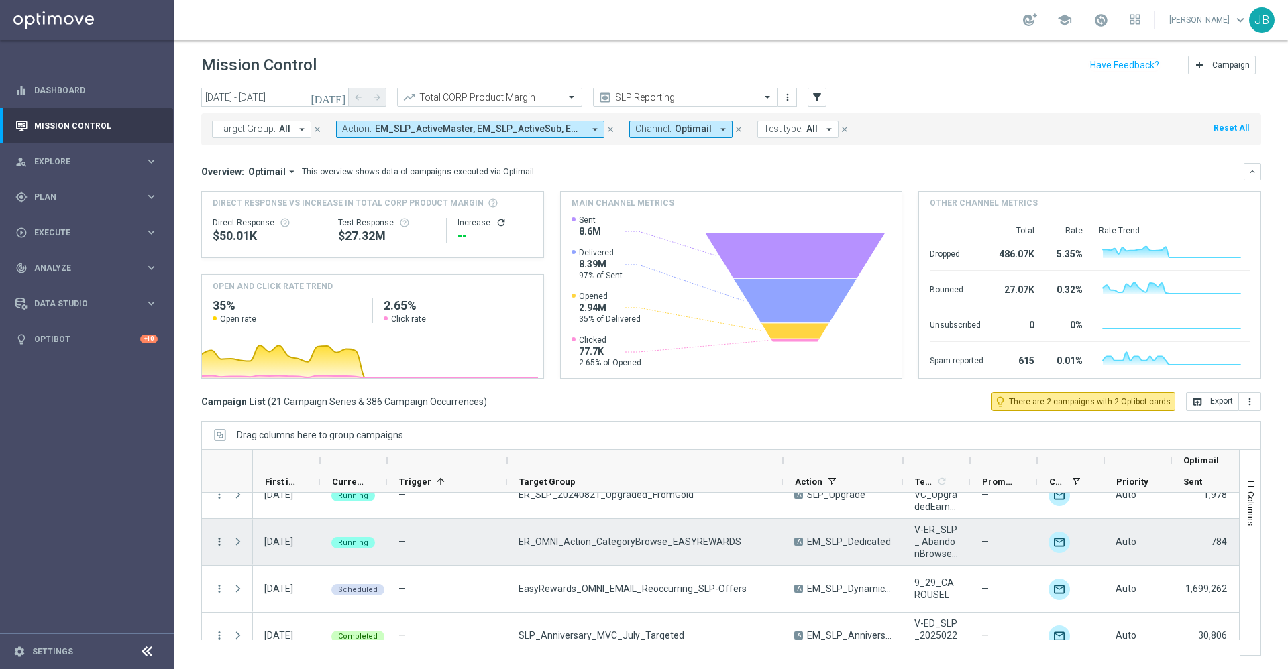
click at [217, 541] on icon "more_vert" at bounding box center [219, 542] width 12 height 12
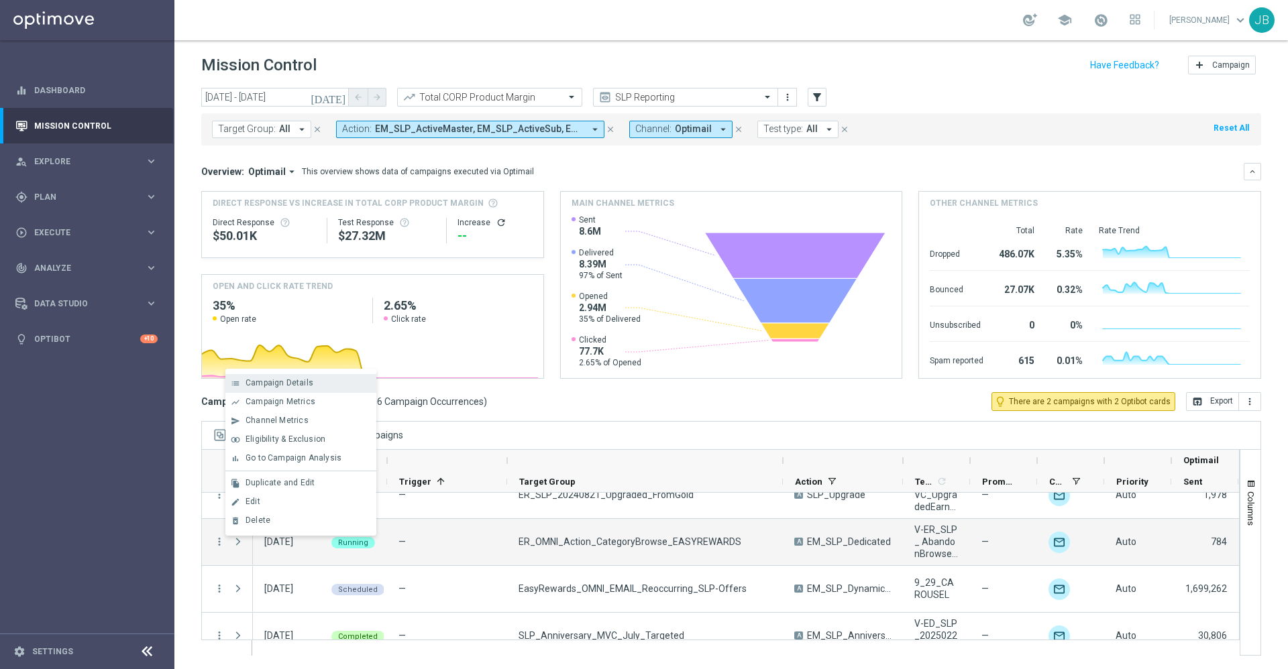
click at [297, 379] on span "Campaign Details" at bounding box center [280, 382] width 68 height 9
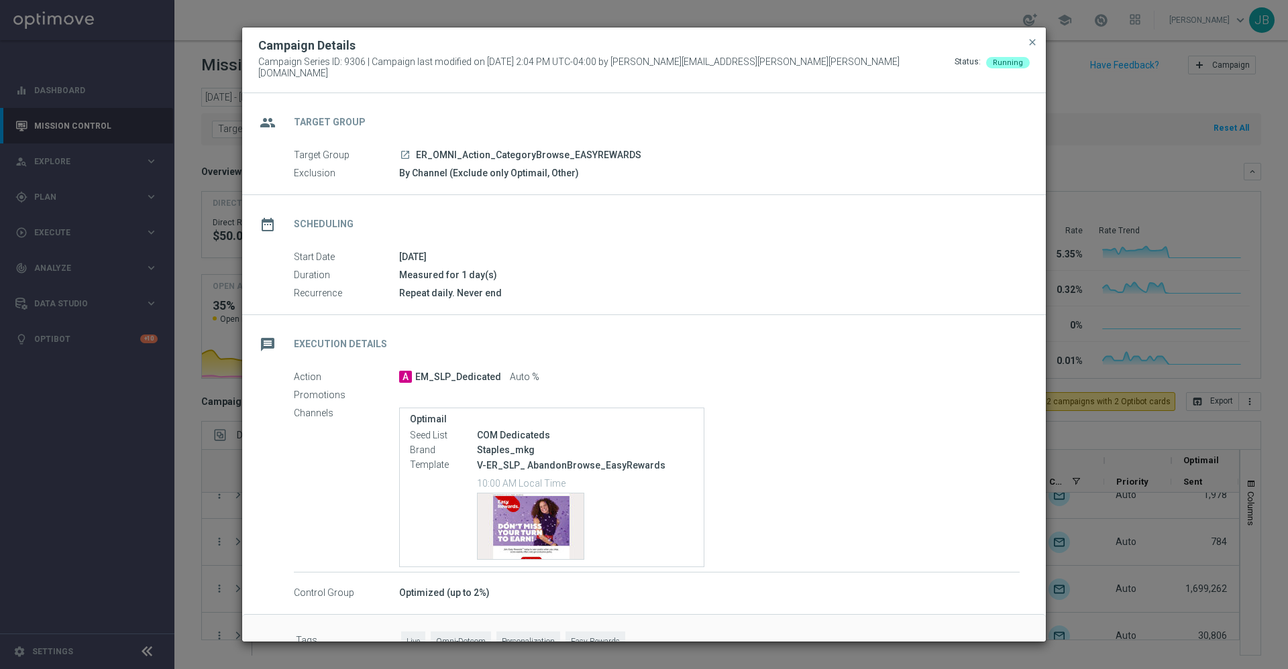
click at [405, 150] on icon "launch" at bounding box center [405, 155] width 11 height 11
click at [1032, 48] on span "close" at bounding box center [1032, 42] width 11 height 11
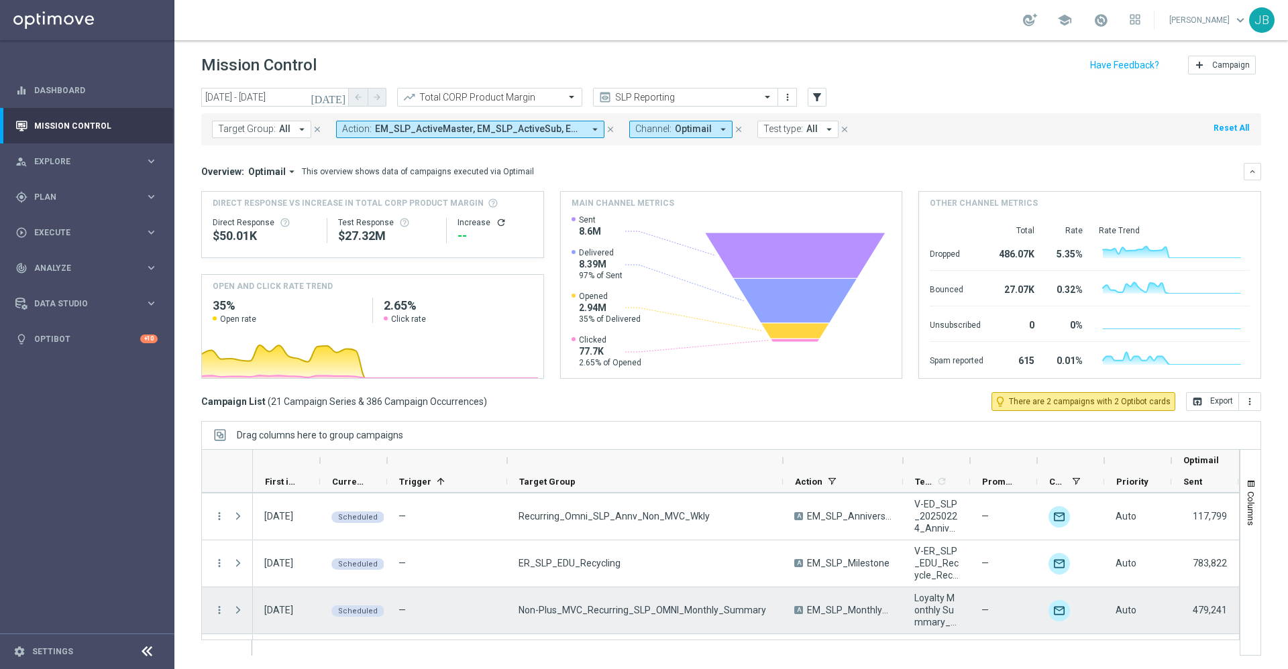
scroll to position [419, 0]
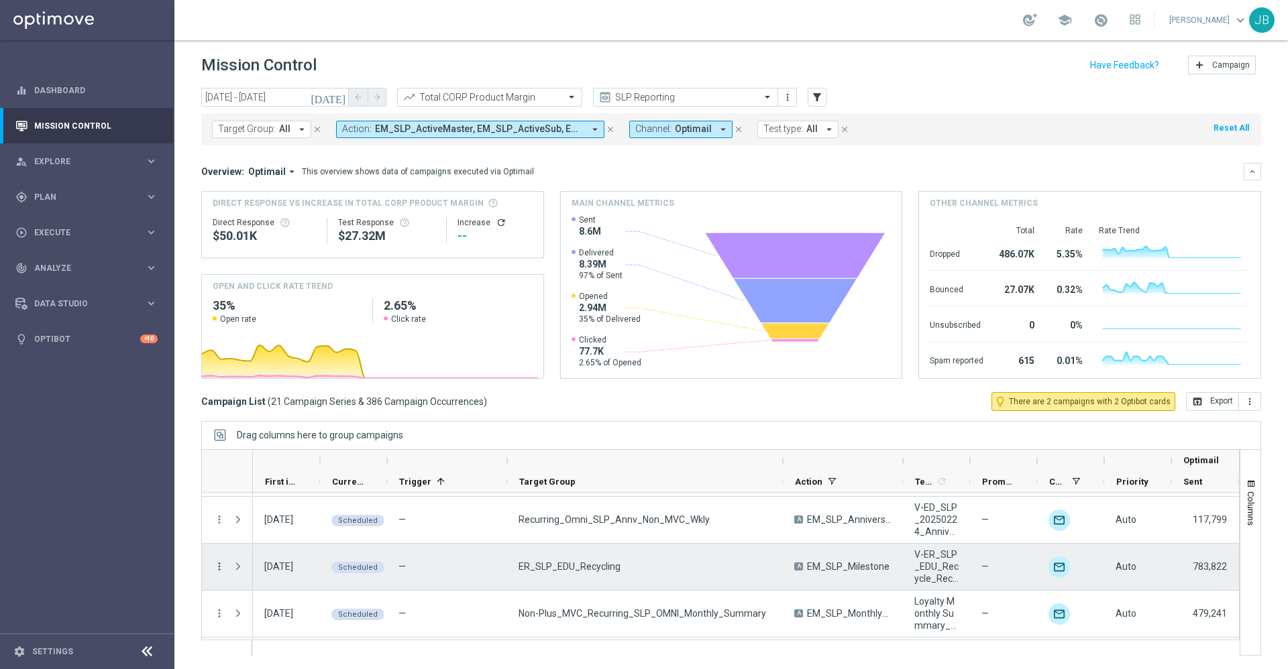
click at [217, 568] on icon "more_vert" at bounding box center [219, 567] width 12 height 12
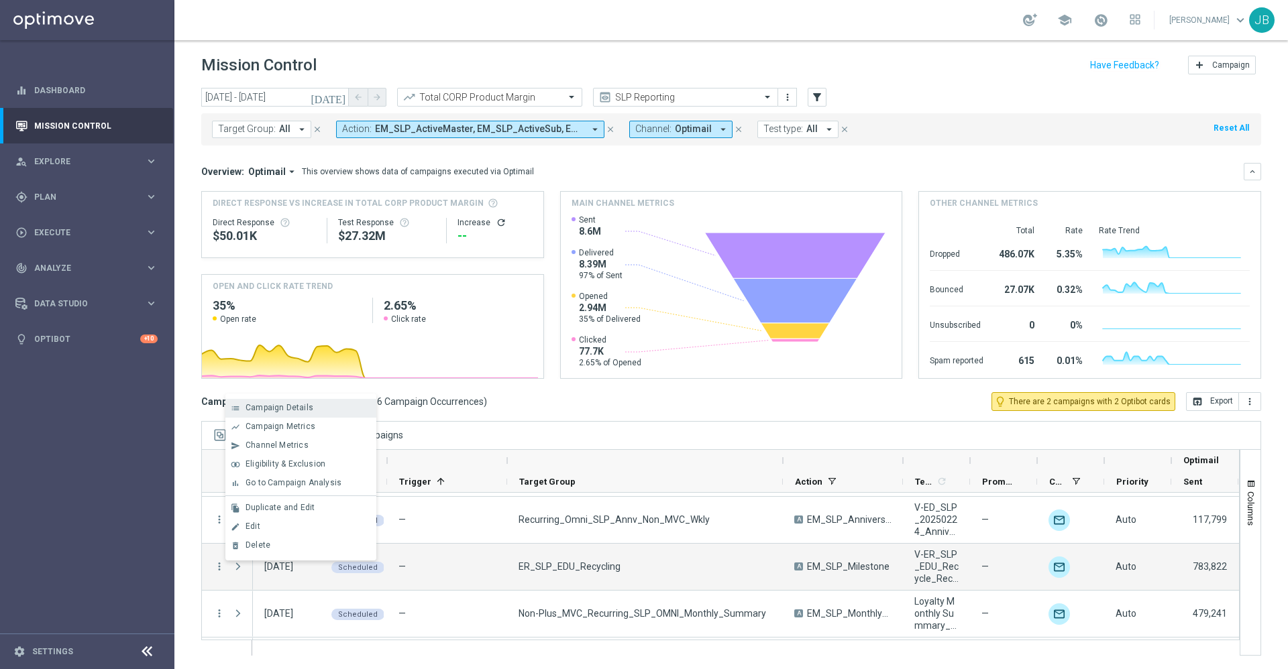
click at [311, 410] on div "Campaign Details" at bounding box center [308, 407] width 125 height 9
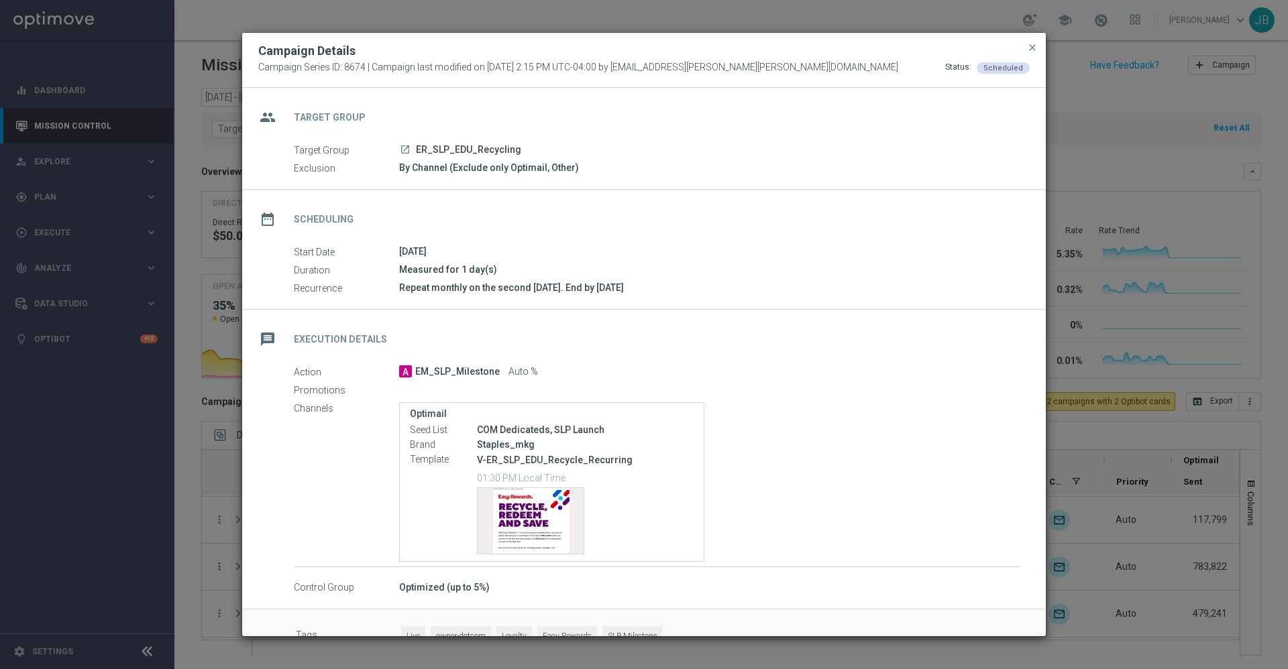
click at [402, 150] on icon "launch" at bounding box center [405, 149] width 11 height 11
click at [1032, 52] on span "close" at bounding box center [1032, 47] width 11 height 11
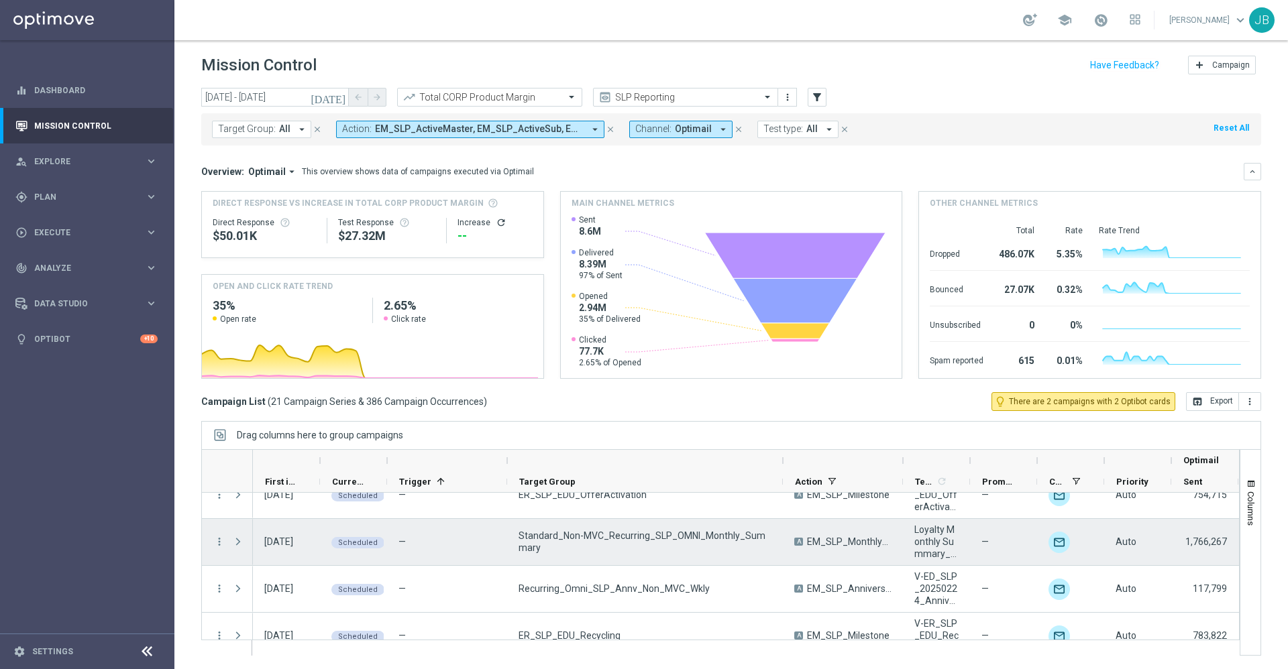
scroll to position [348, 0]
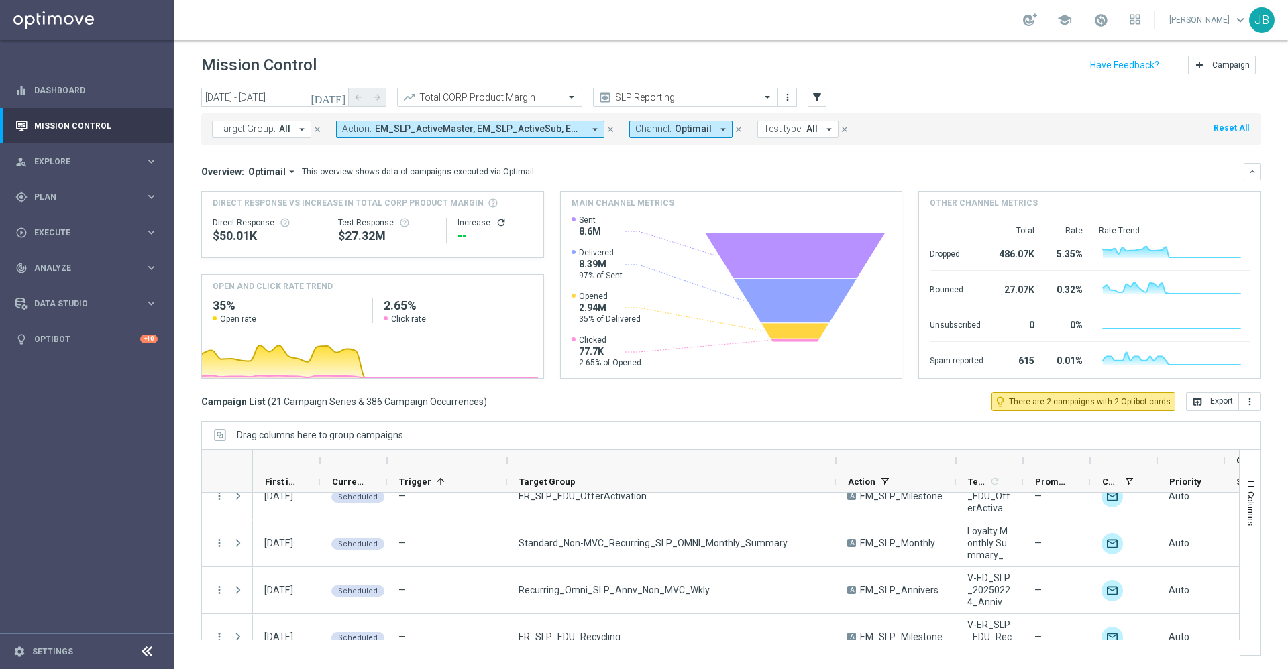
drag, startPoint x: 784, startPoint y: 462, endPoint x: 841, endPoint y: 460, distance: 56.4
click at [839, 460] on div at bounding box center [835, 460] width 5 height 21
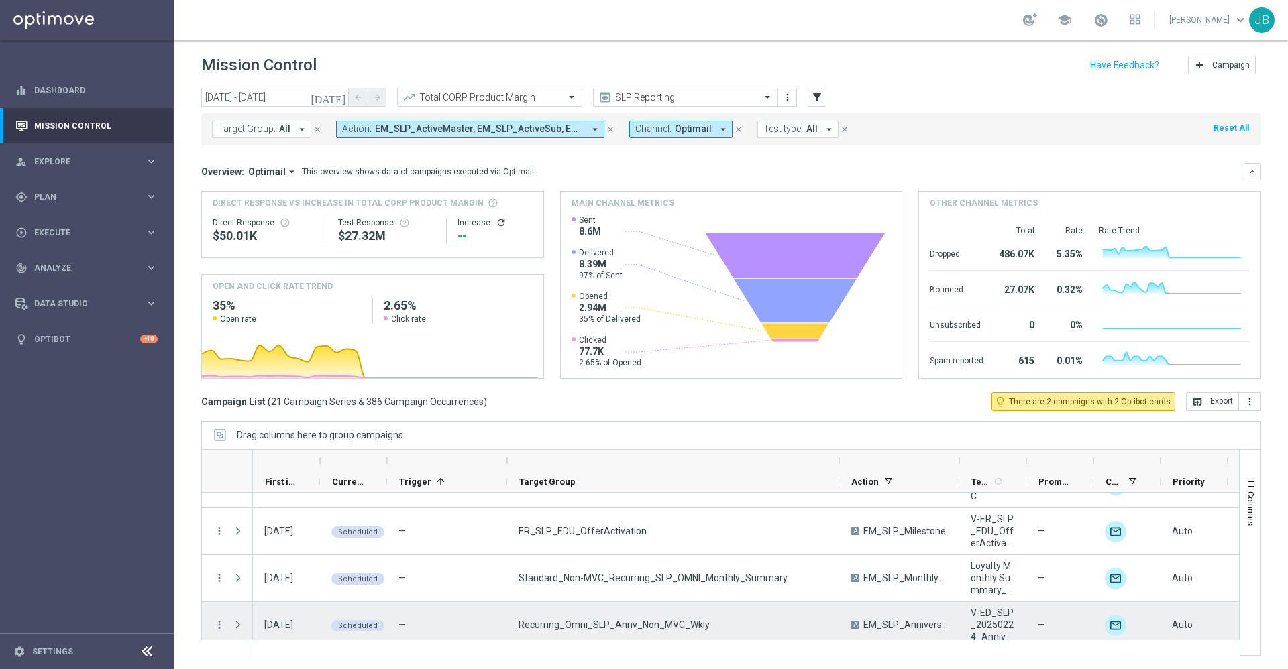
scroll to position [303, 0]
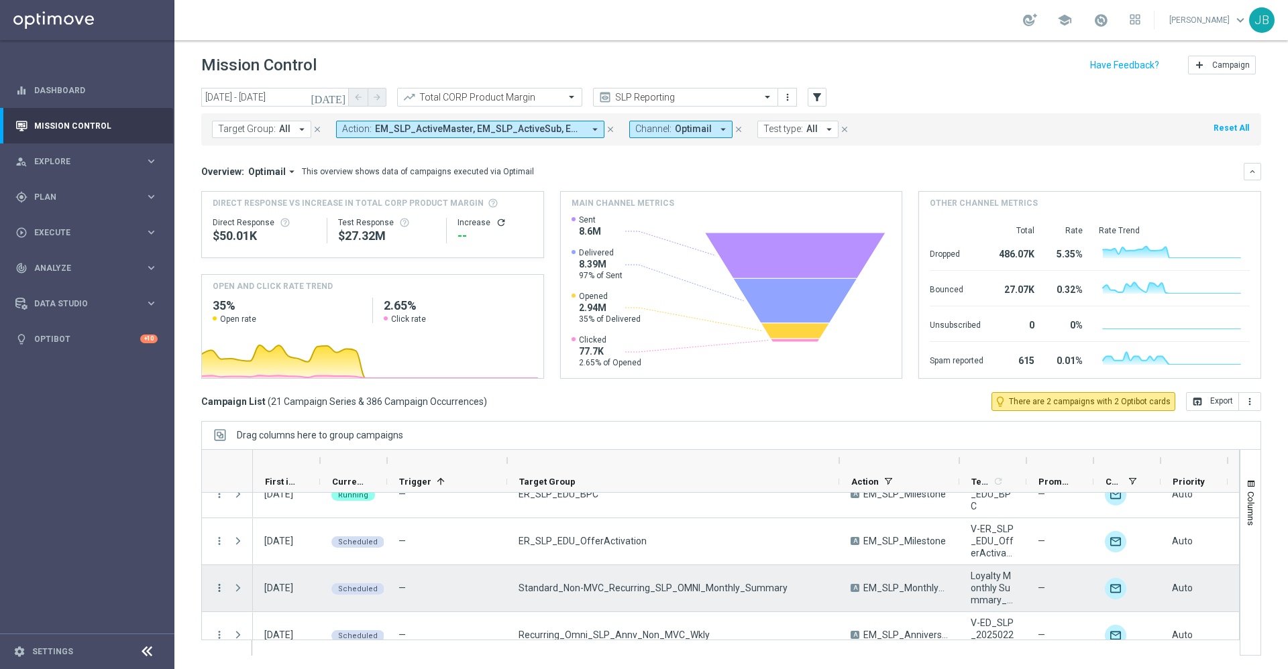
click at [217, 590] on icon "more_vert" at bounding box center [219, 588] width 12 height 12
click at [323, 431] on div "Campaign Details" at bounding box center [308, 429] width 125 height 9
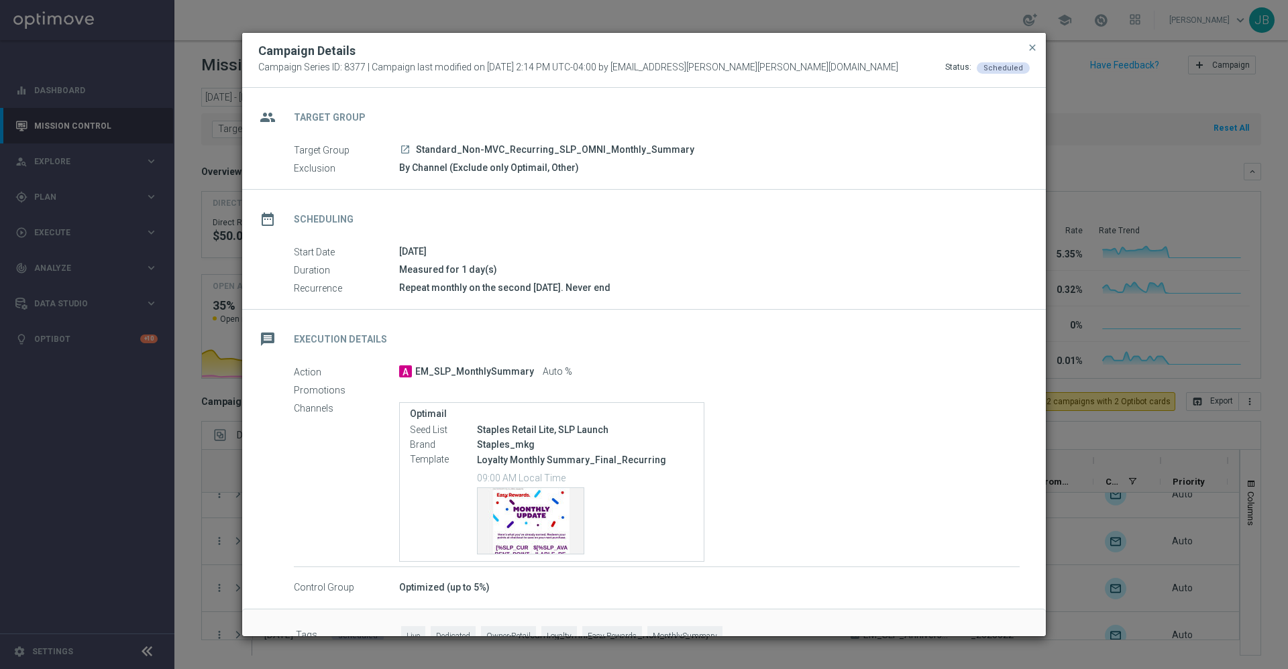
click at [401, 152] on icon "launch" at bounding box center [405, 149] width 11 height 11
click at [1036, 50] on span "close" at bounding box center [1032, 47] width 11 height 11
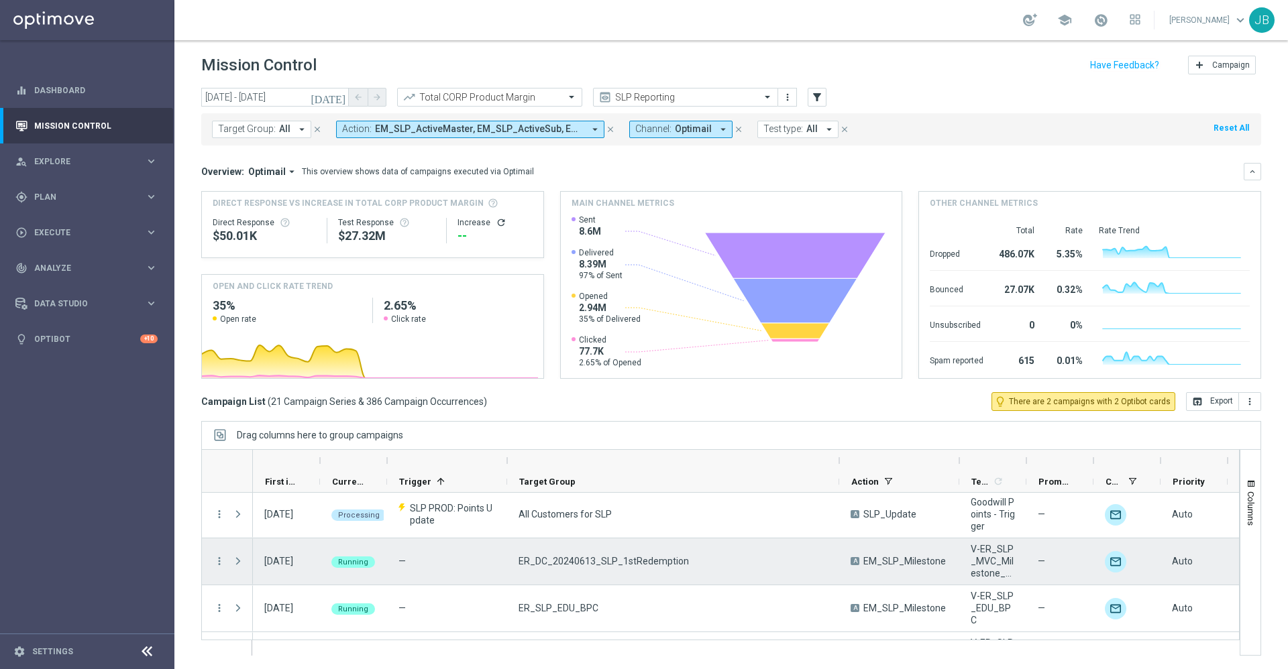
scroll to position [191, 0]
click at [217, 562] on icon "more_vert" at bounding box center [219, 560] width 12 height 12
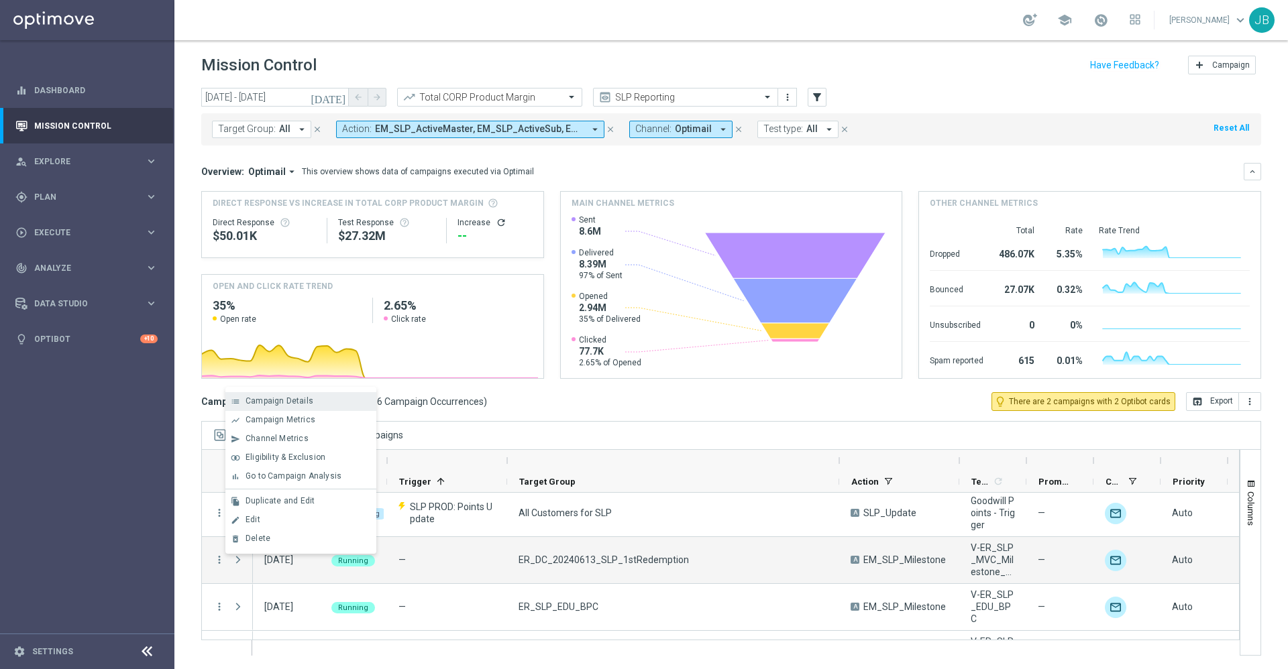
click at [311, 400] on div "Campaign Details" at bounding box center [308, 400] width 125 height 9
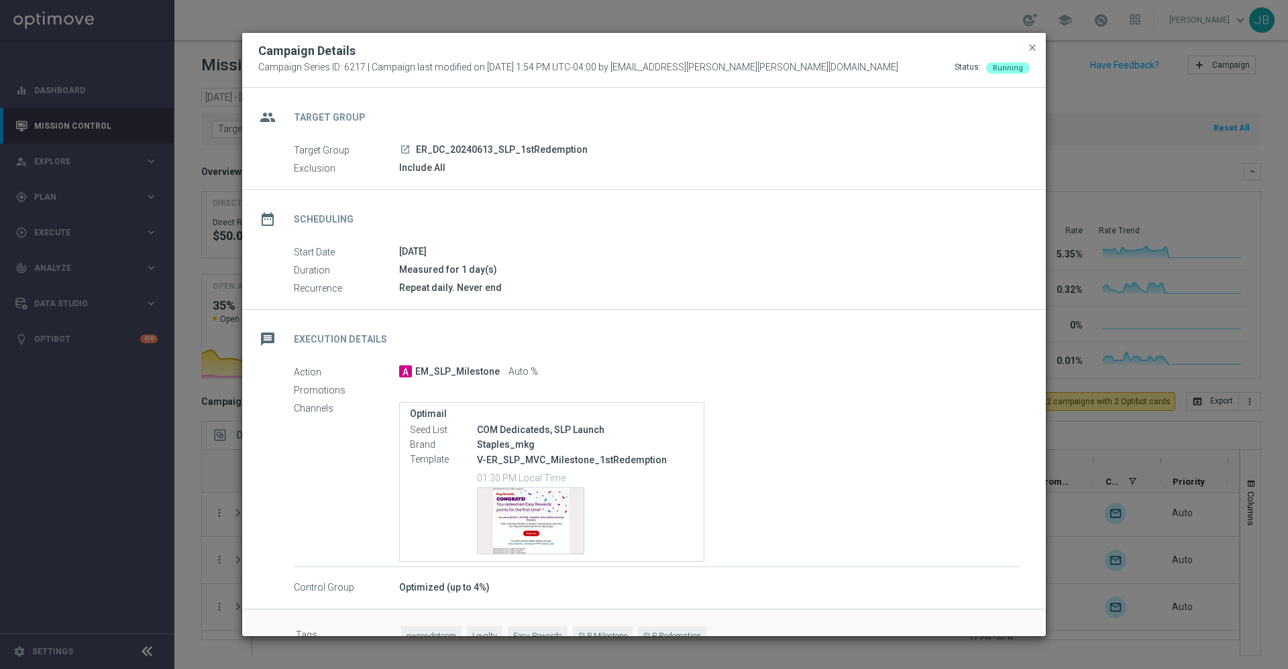
click at [405, 151] on icon "launch" at bounding box center [405, 149] width 11 height 11
click at [1034, 45] on span "close" at bounding box center [1032, 47] width 11 height 11
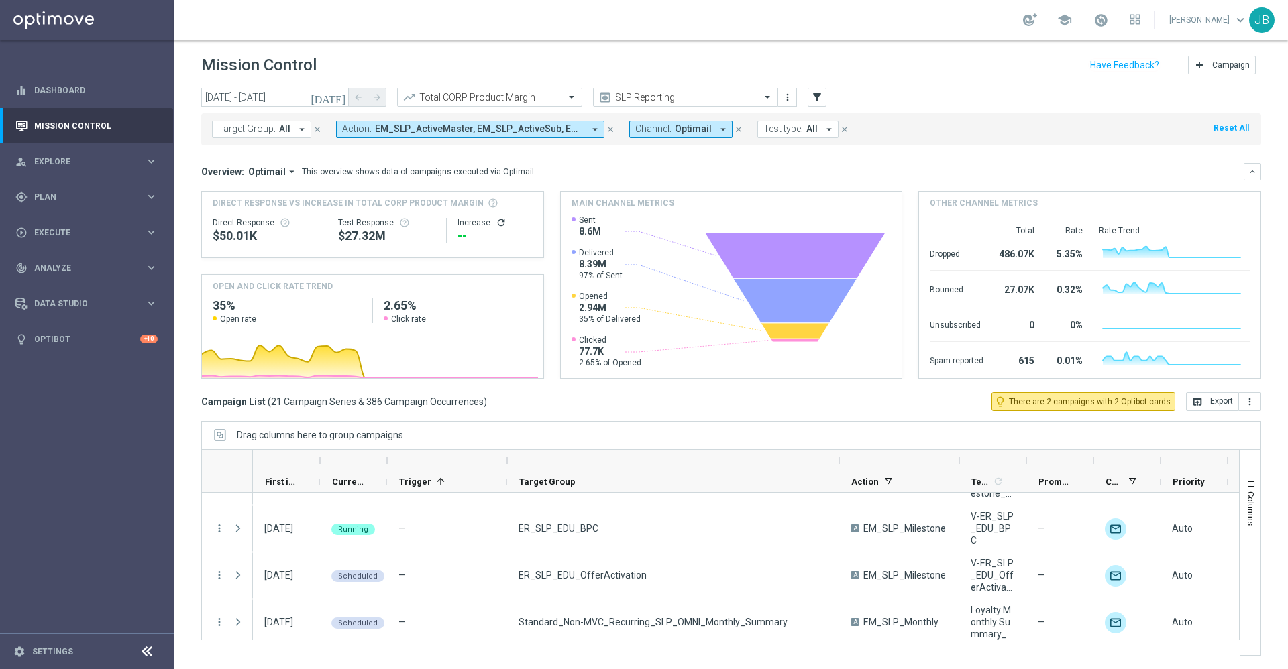
scroll to position [270, 0]
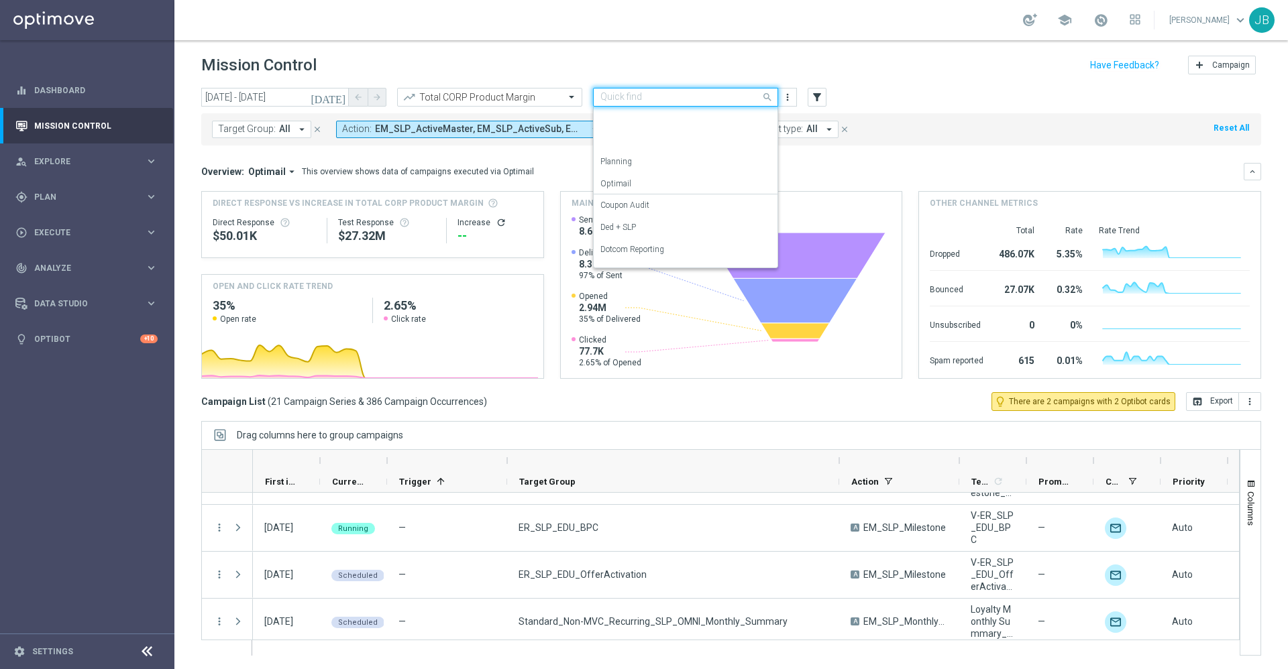
click at [673, 102] on input "text" at bounding box center [672, 97] width 144 height 11
click at [646, 148] on label "OMNI Reporting" at bounding box center [629, 145] width 58 height 11
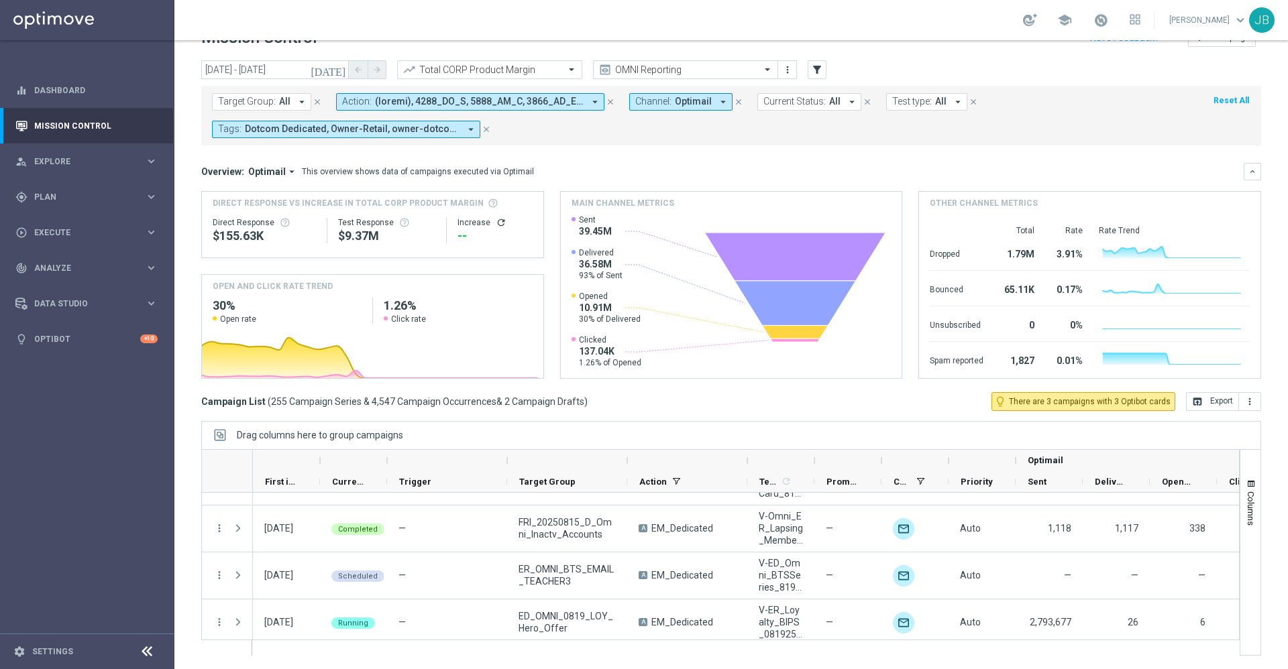
scroll to position [11921, 0]
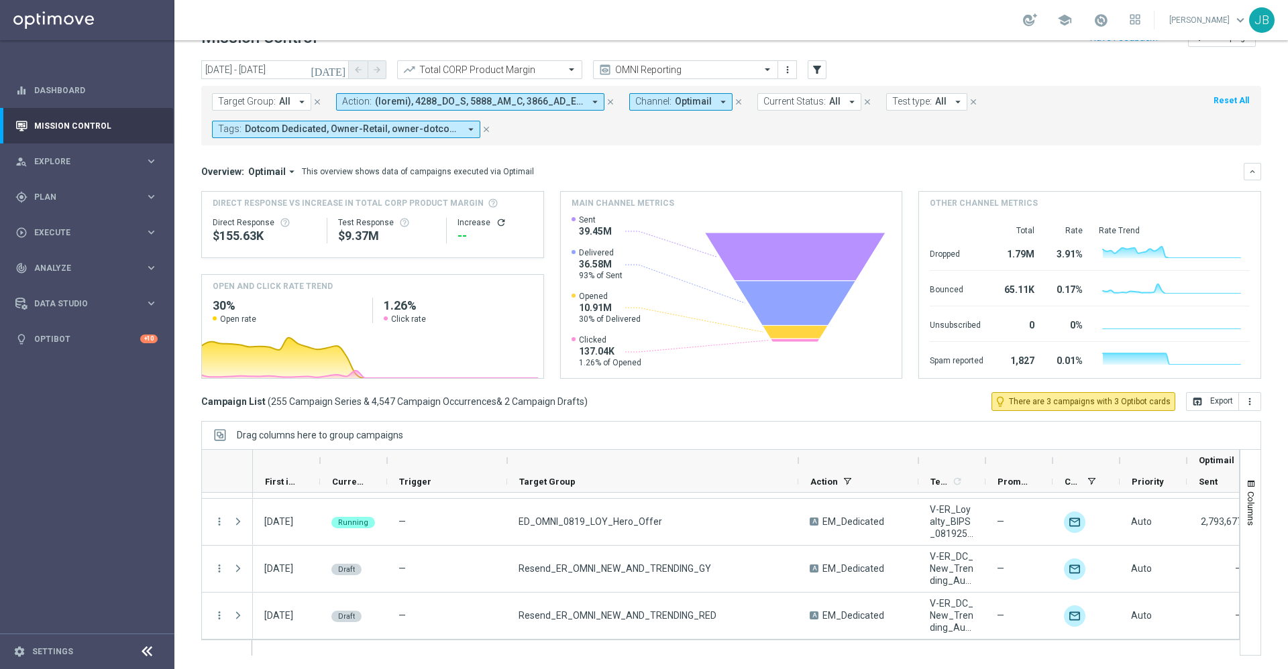
drag, startPoint x: 627, startPoint y: 460, endPoint x: 798, endPoint y: 461, distance: 171.1
click at [798, 461] on div at bounding box center [798, 460] width 5 height 21
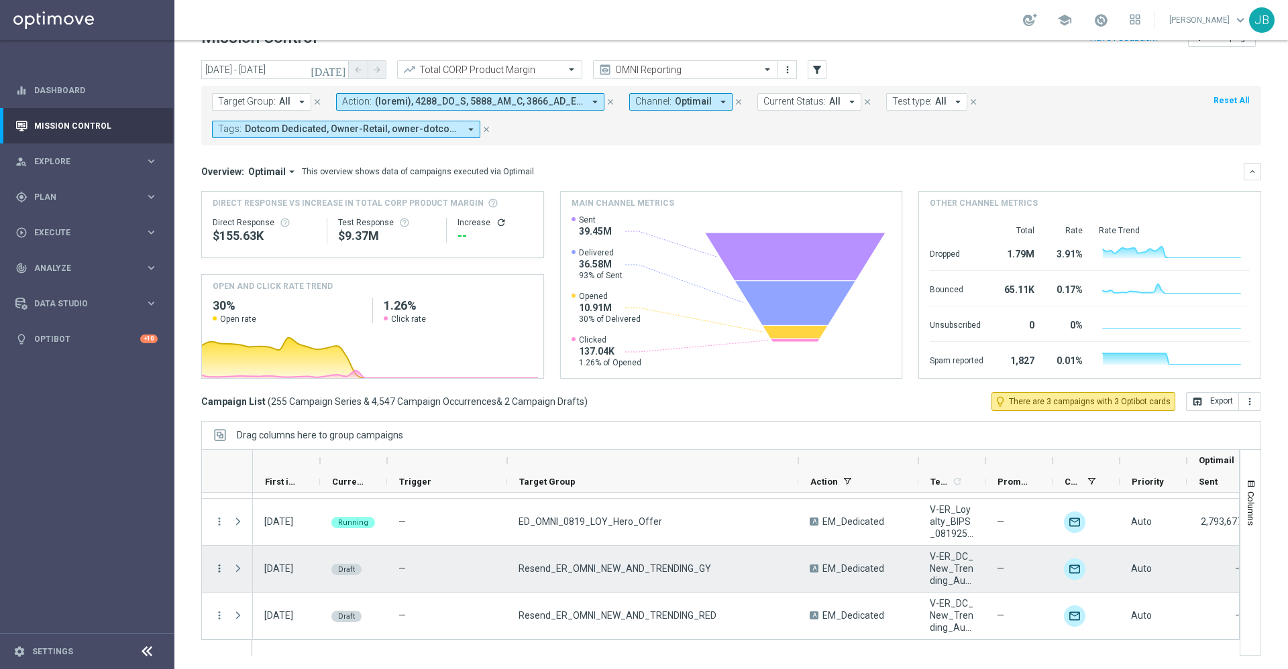
click at [221, 570] on icon "more_vert" at bounding box center [219, 569] width 12 height 12
drag, startPoint x: 295, startPoint y: 574, endPoint x: 445, endPoint y: 546, distance: 152.2
click at [445, 546] on body "equalizer Dashboard Mission Control" at bounding box center [644, 334] width 1288 height 669
click at [278, 580] on span "Campaign Details" at bounding box center [280, 576] width 68 height 9
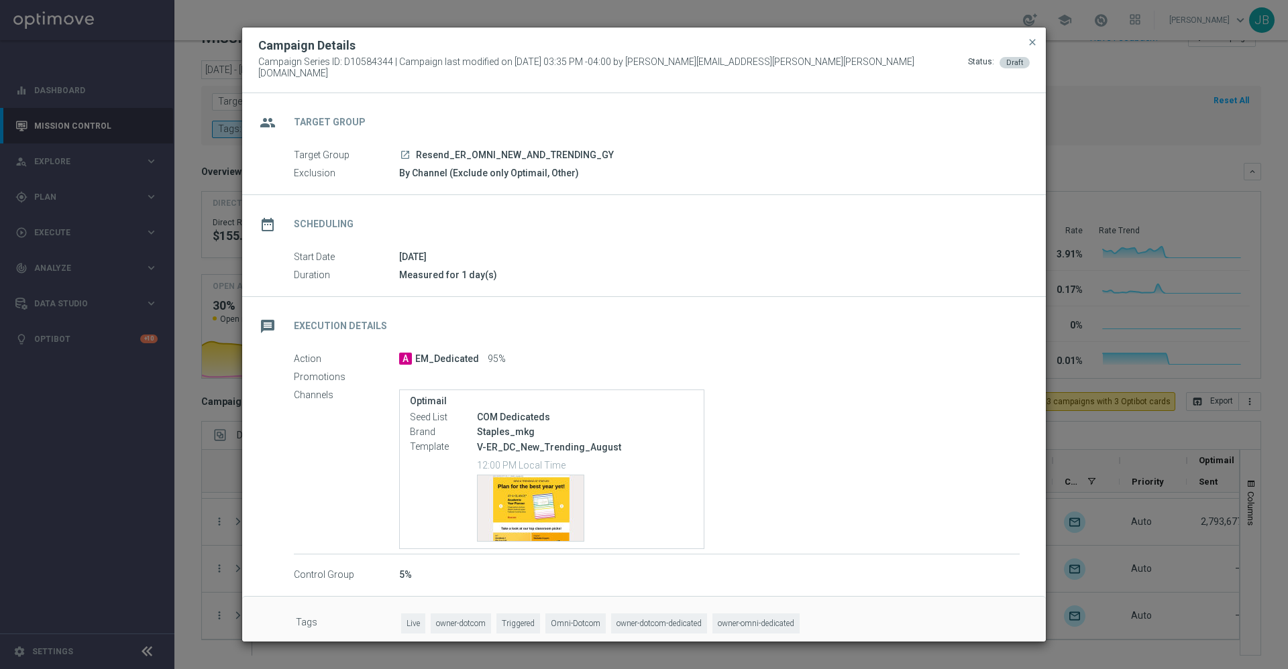
click at [402, 151] on icon "launch" at bounding box center [405, 155] width 11 height 11
click at [1034, 48] on span "close" at bounding box center [1032, 42] width 11 height 11
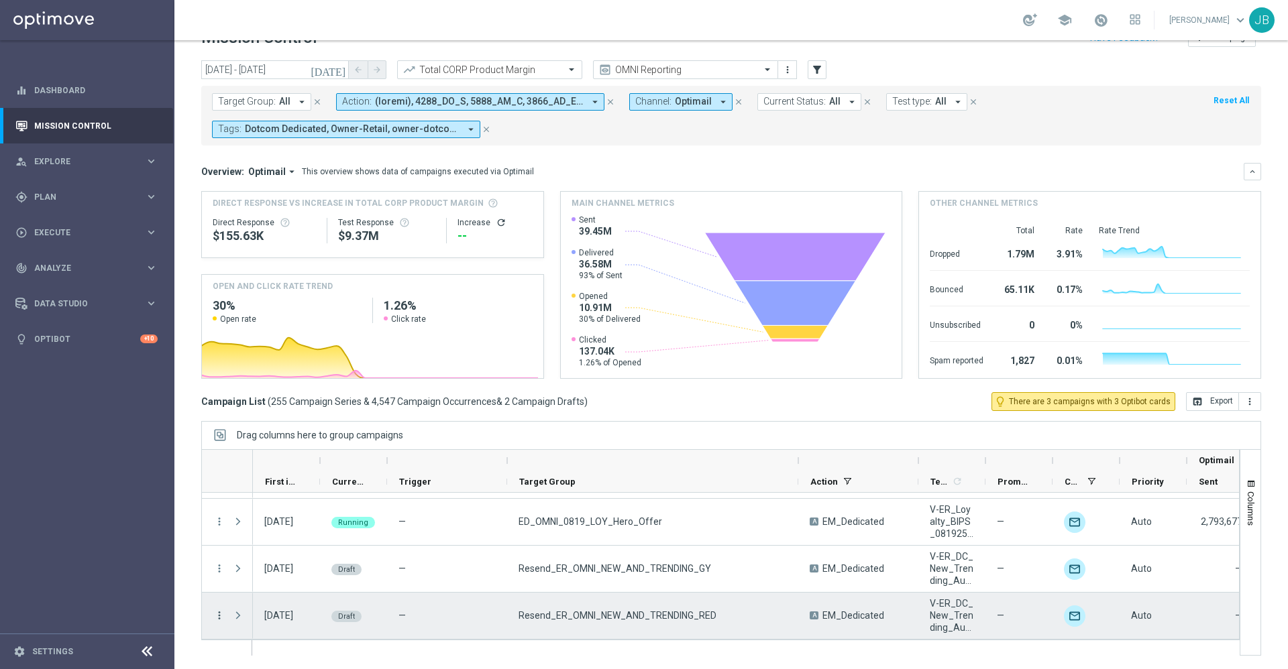
click at [219, 618] on icon "more_vert" at bounding box center [219, 616] width 12 height 12
click at [257, 576] on span "Edit" at bounding box center [253, 575] width 15 height 9
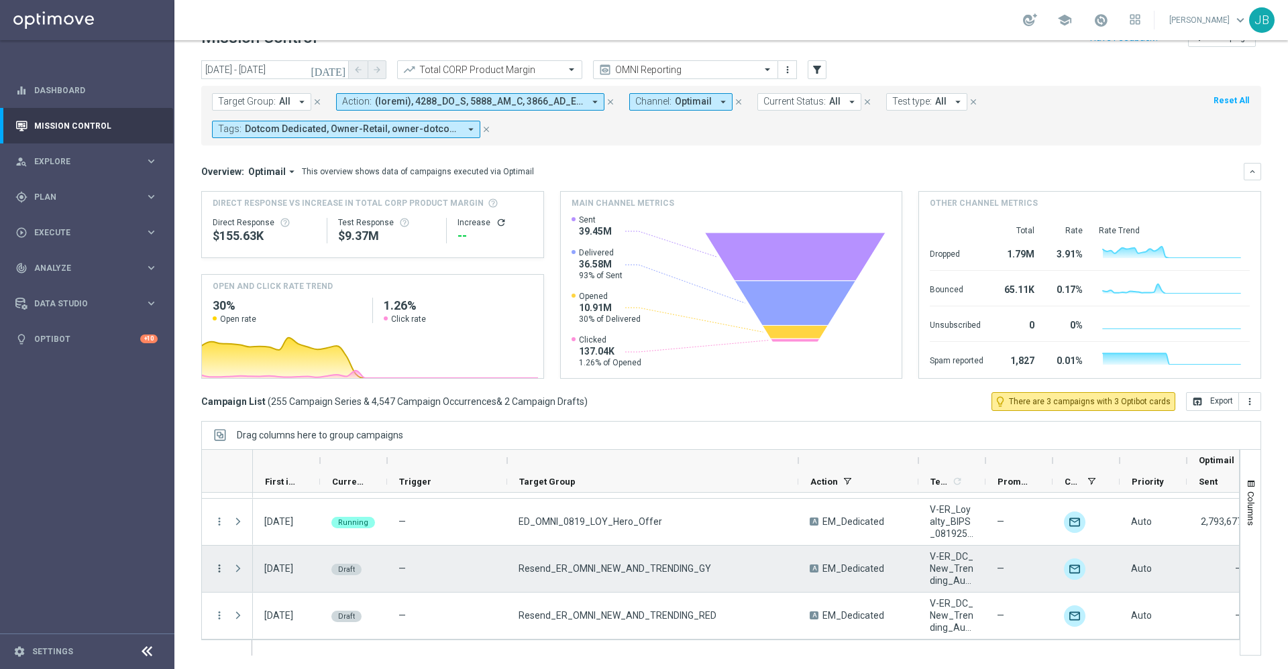
click at [221, 568] on icon "more_vert" at bounding box center [219, 569] width 12 height 12
click at [272, 625] on div "Edit" at bounding box center [308, 620] width 125 height 9
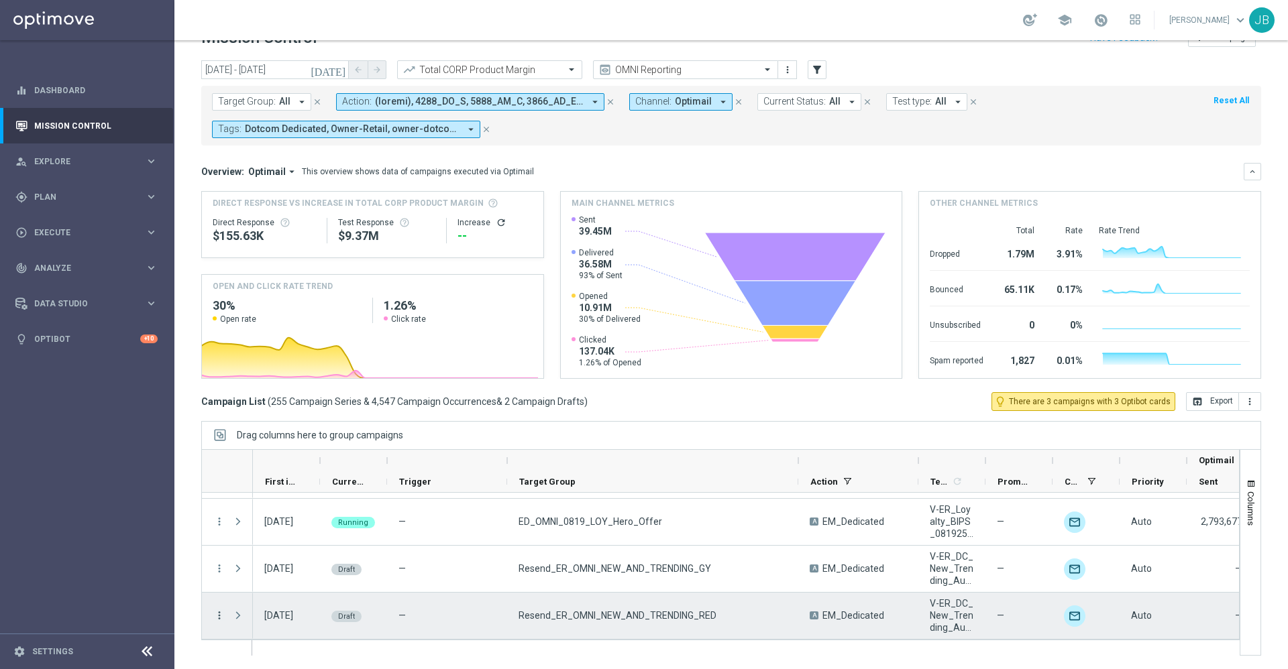
click at [219, 615] on icon "more_vert" at bounding box center [219, 616] width 12 height 12
click at [268, 576] on div "Edit" at bounding box center [308, 575] width 125 height 9
click at [219, 617] on icon "more_vert" at bounding box center [219, 616] width 12 height 12
click at [284, 575] on div "Edit" at bounding box center [308, 575] width 125 height 9
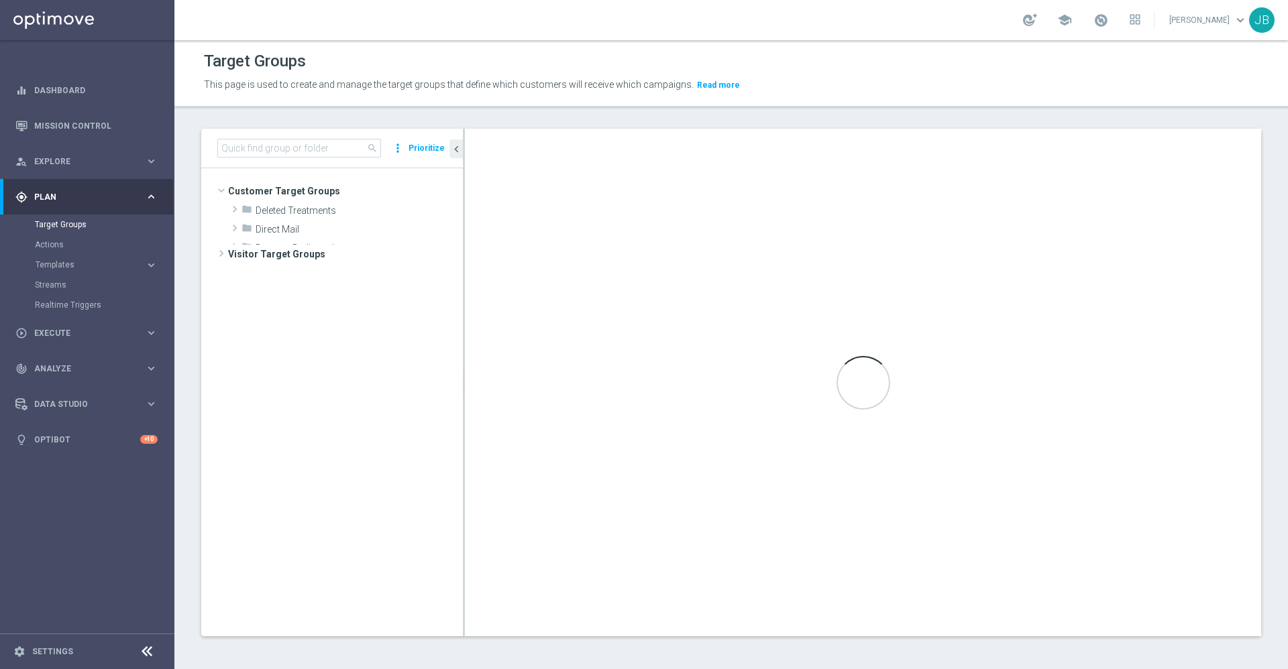
scroll to position [342, 0]
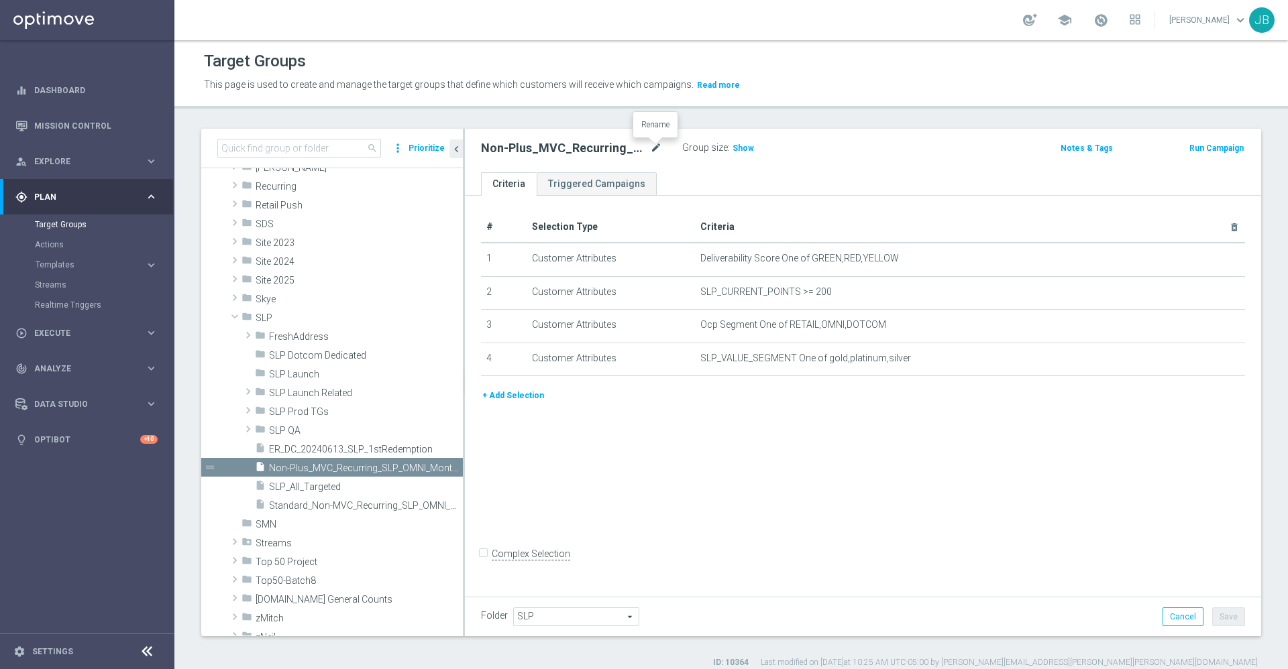
click at [660, 148] on icon "mode_edit" at bounding box center [656, 148] width 12 height 16
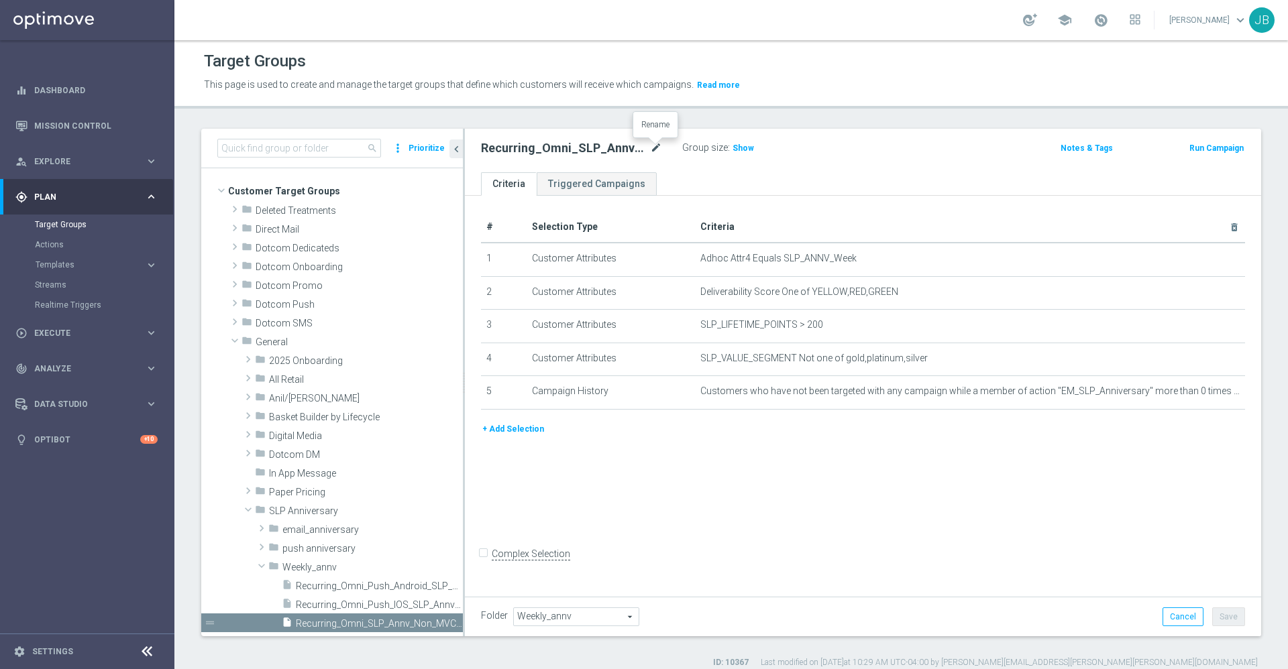
click at [658, 149] on icon "mode_edit" at bounding box center [656, 148] width 12 height 16
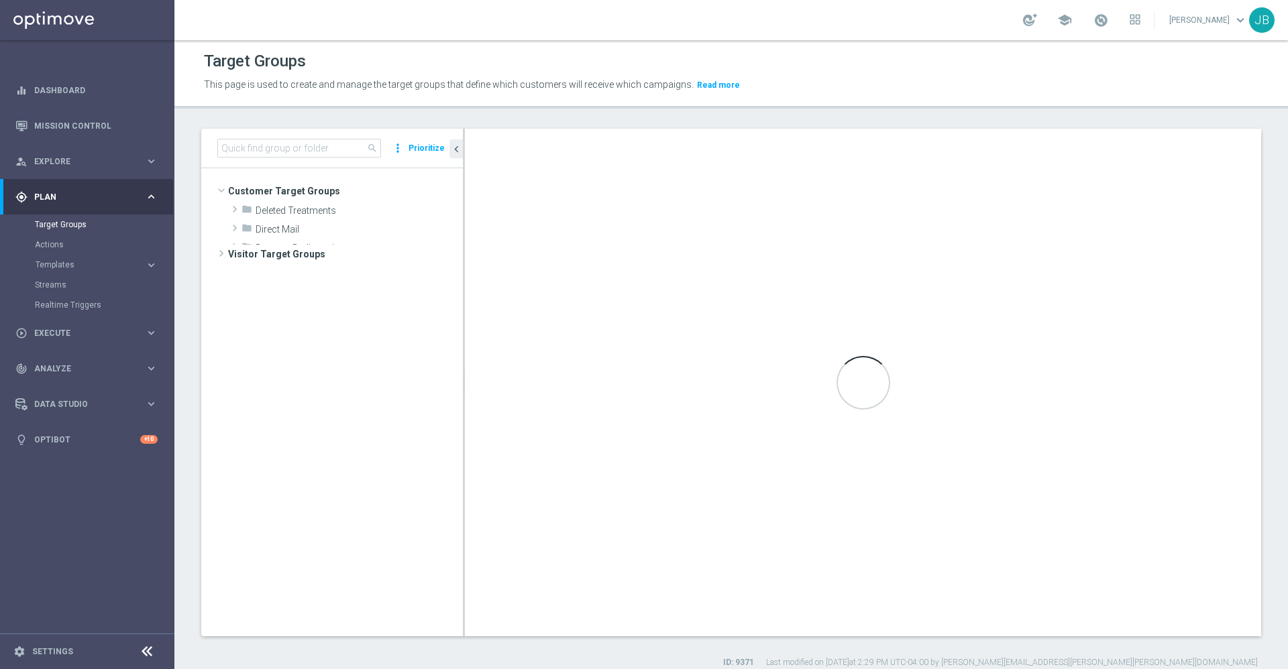
scroll to position [342, 0]
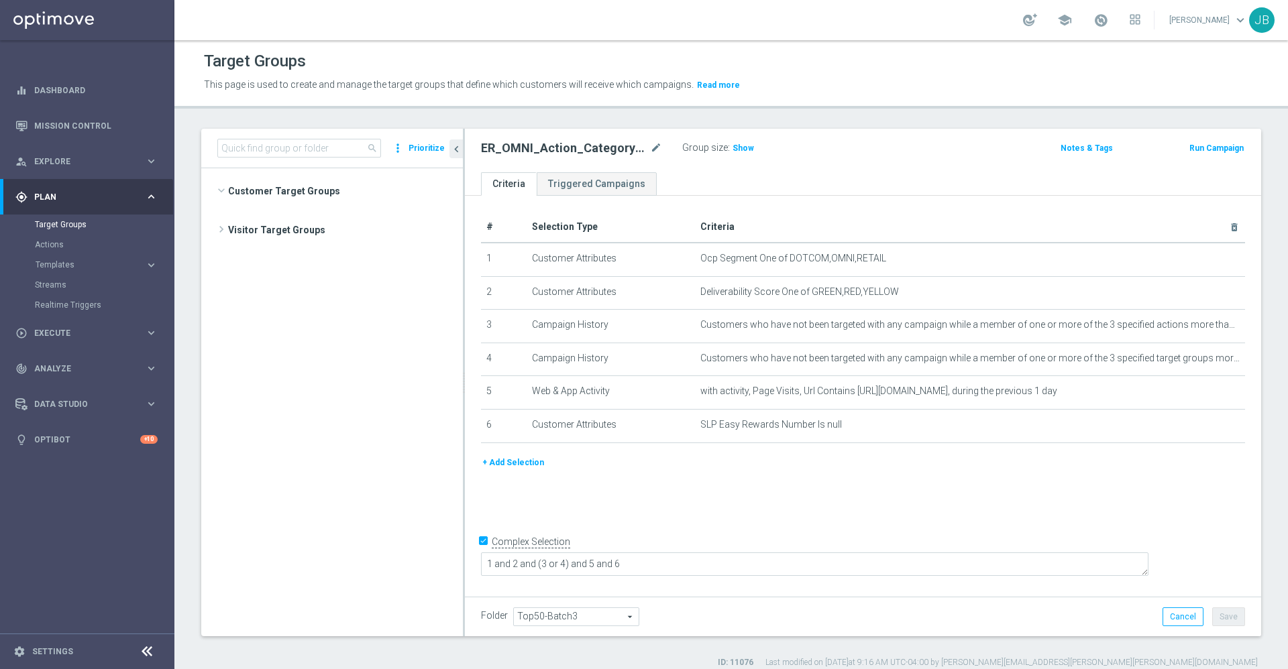
scroll to position [482, 0]
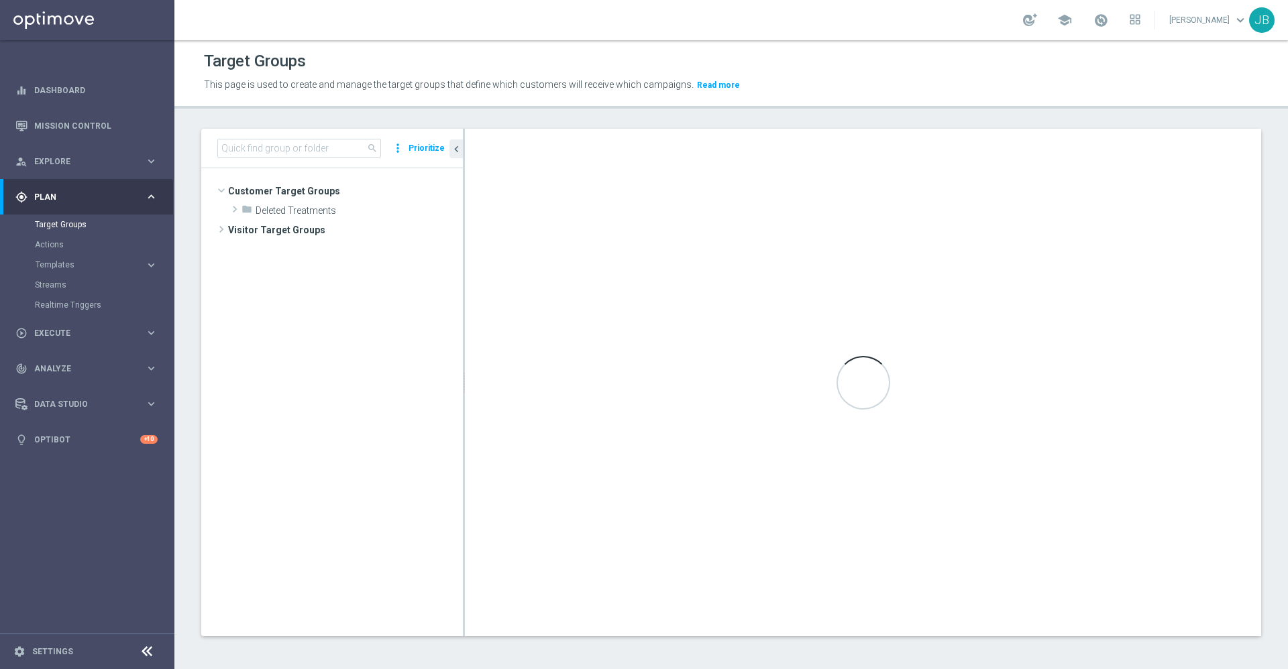
scroll to position [325, 0]
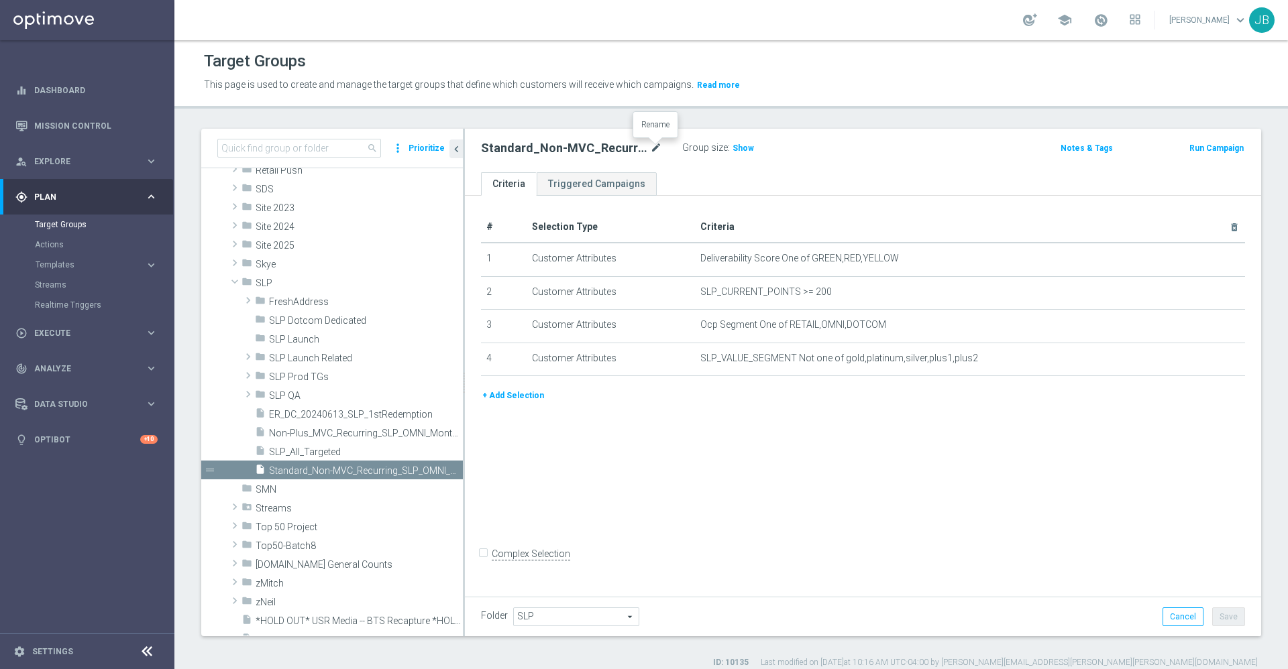
click at [656, 148] on icon "mode_edit" at bounding box center [656, 148] width 12 height 16
click at [775, 178] on ul "Criteria Triggered Campaigns" at bounding box center [863, 183] width 796 height 23
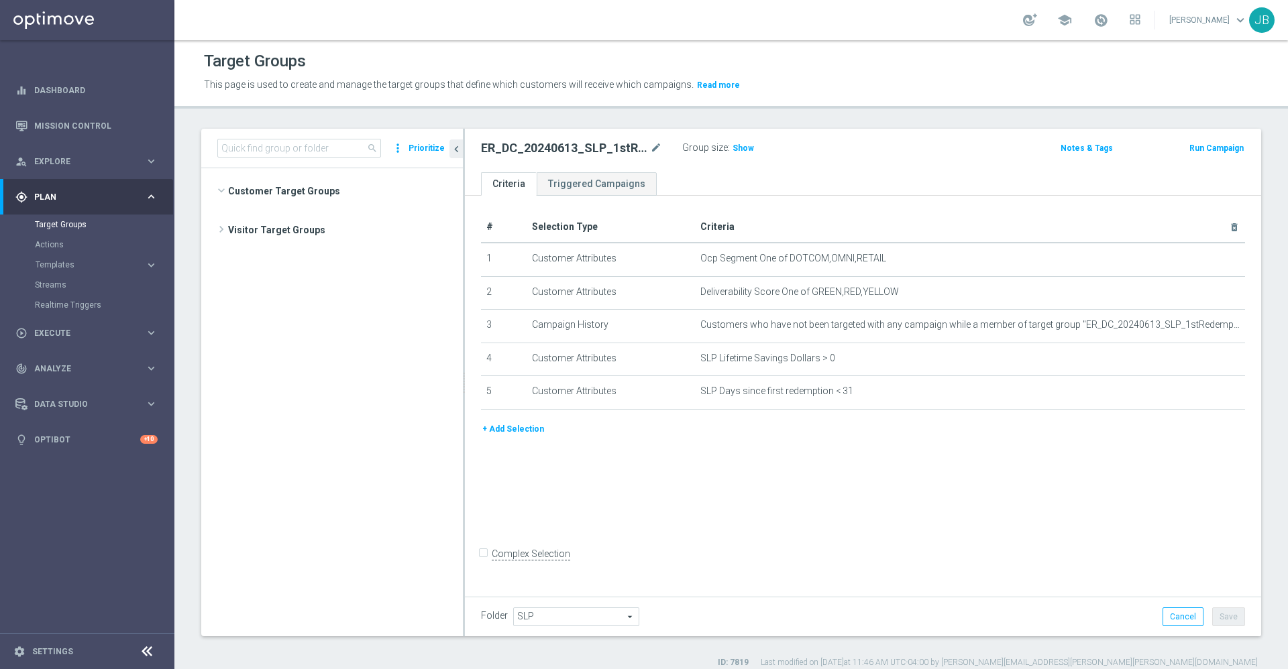
scroll to position [360, 0]
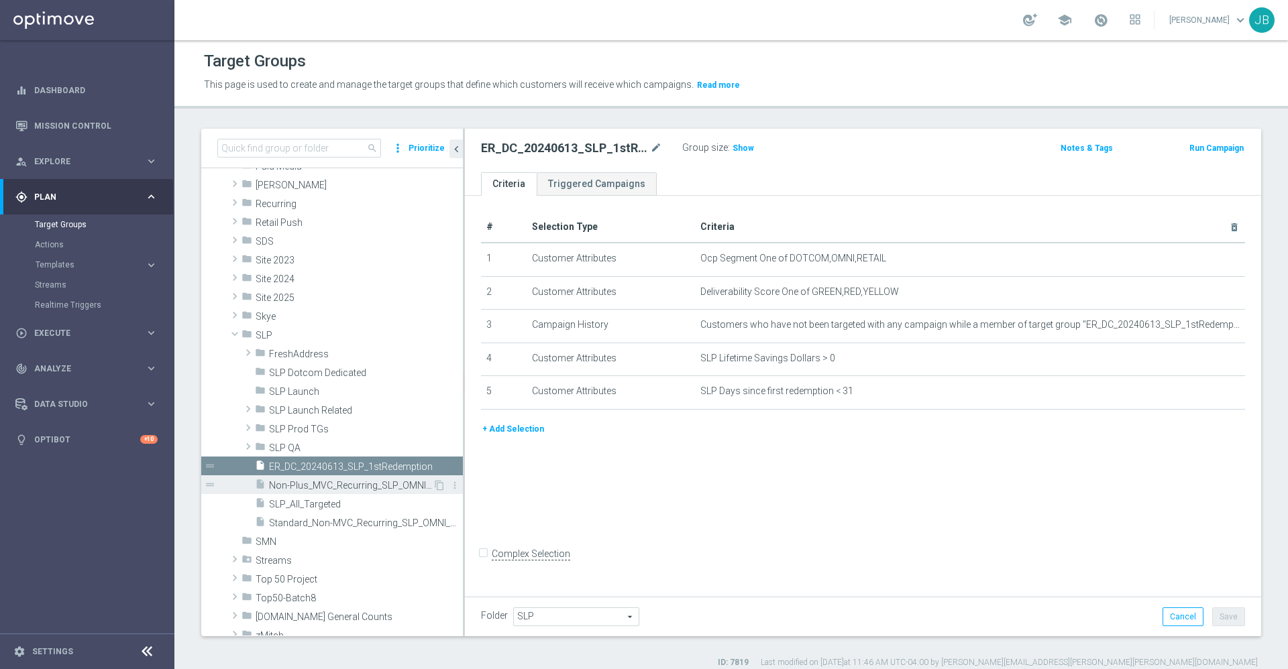
click at [342, 489] on span "Non-Plus_MVC_Recurring_SLP_OMNI_Monthly_Summary" at bounding box center [351, 485] width 164 height 11
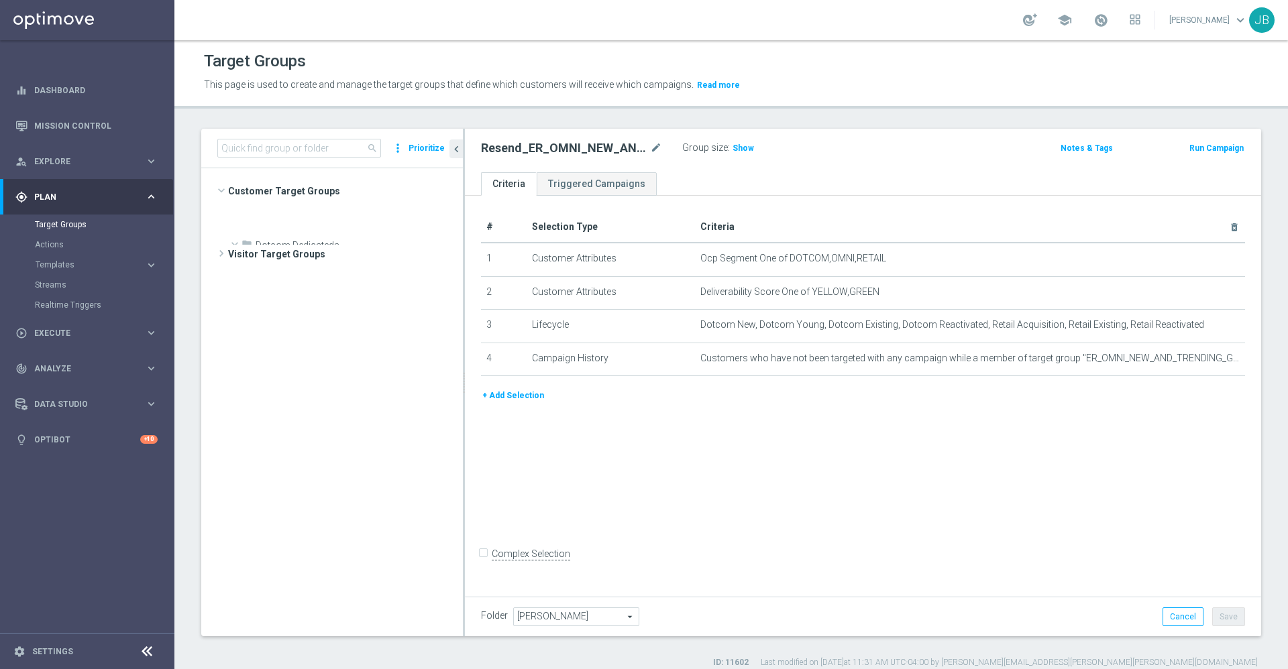
scroll to position [2296, 0]
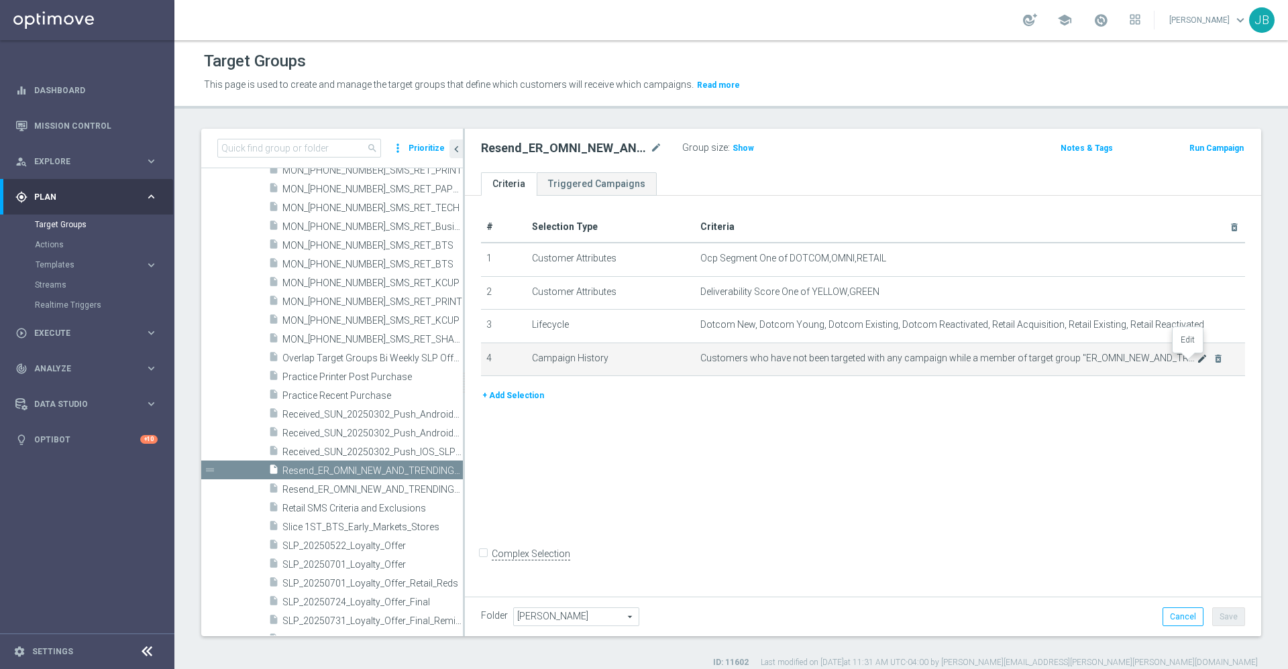
click at [1197, 363] on icon "mode_edit" at bounding box center [1202, 359] width 11 height 11
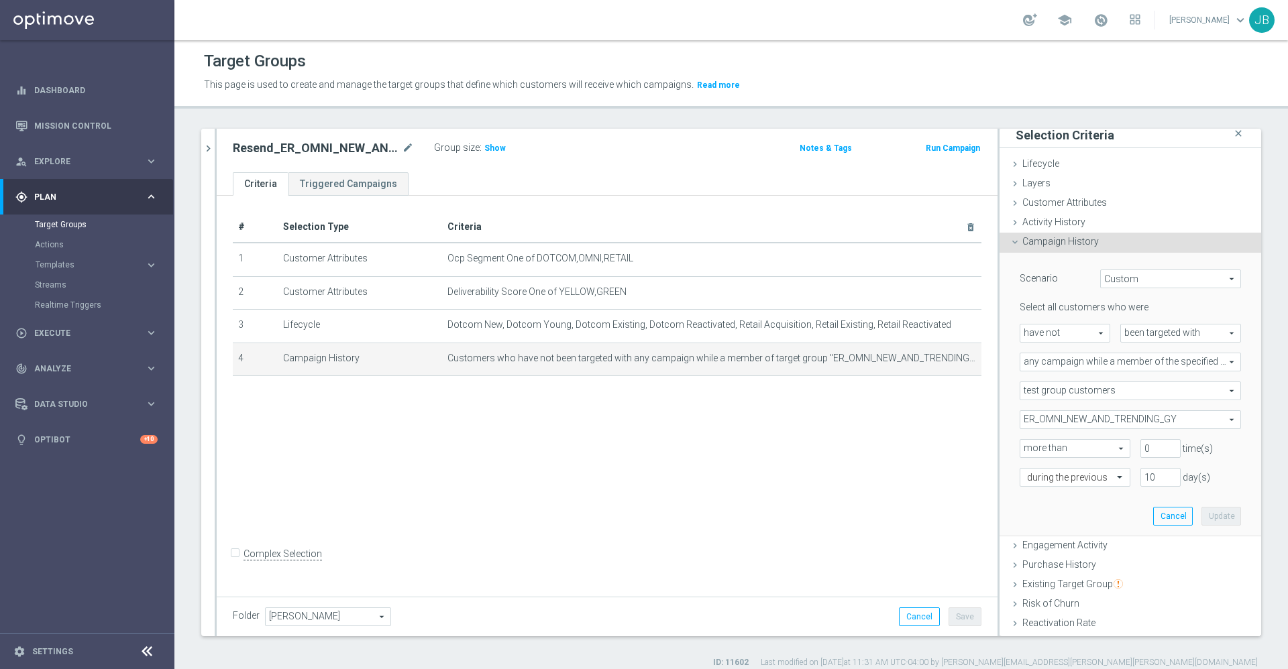
scroll to position [7, 0]
click at [1140, 478] on input "10" at bounding box center [1160, 476] width 40 height 19
type input "14"
click at [1201, 515] on button "Update" at bounding box center [1221, 515] width 40 height 19
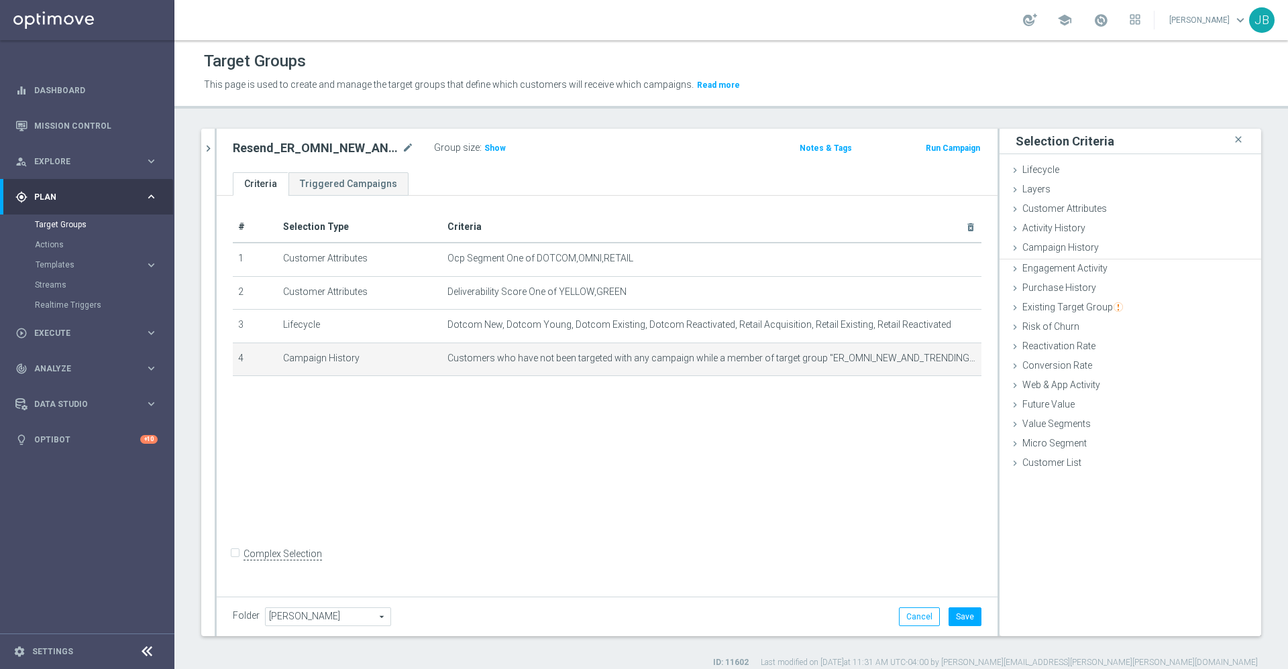
scroll to position [0, 0]
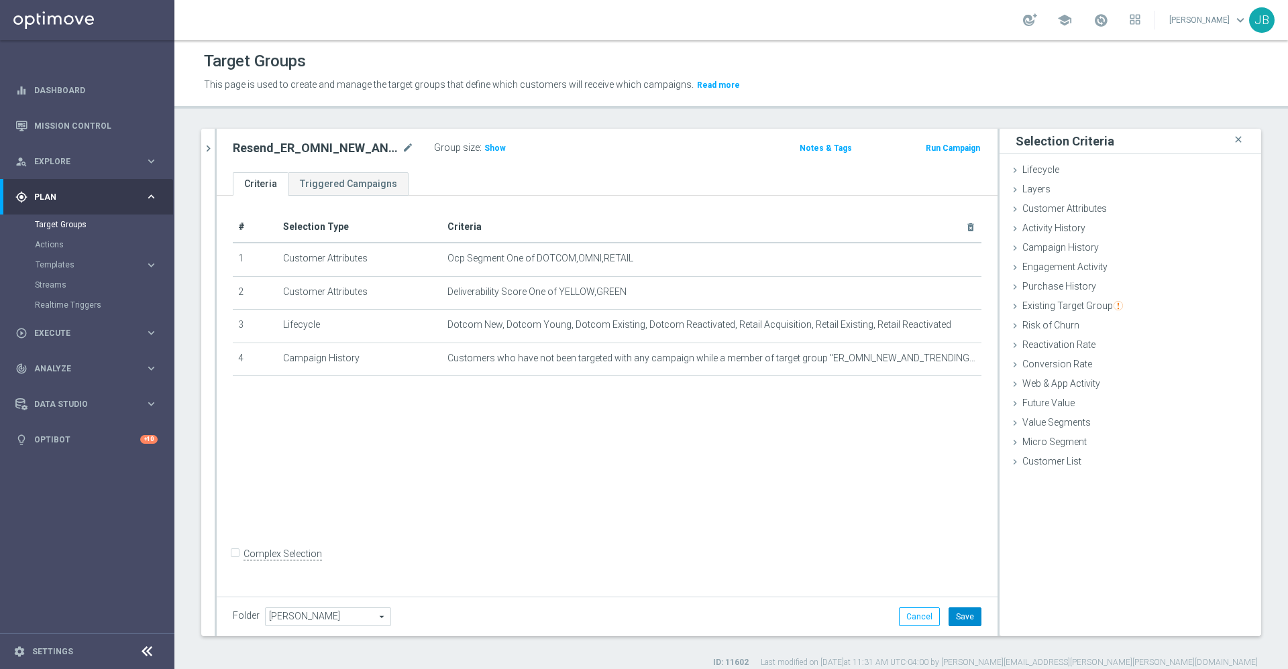
click at [955, 621] on button "Save" at bounding box center [965, 617] width 33 height 19
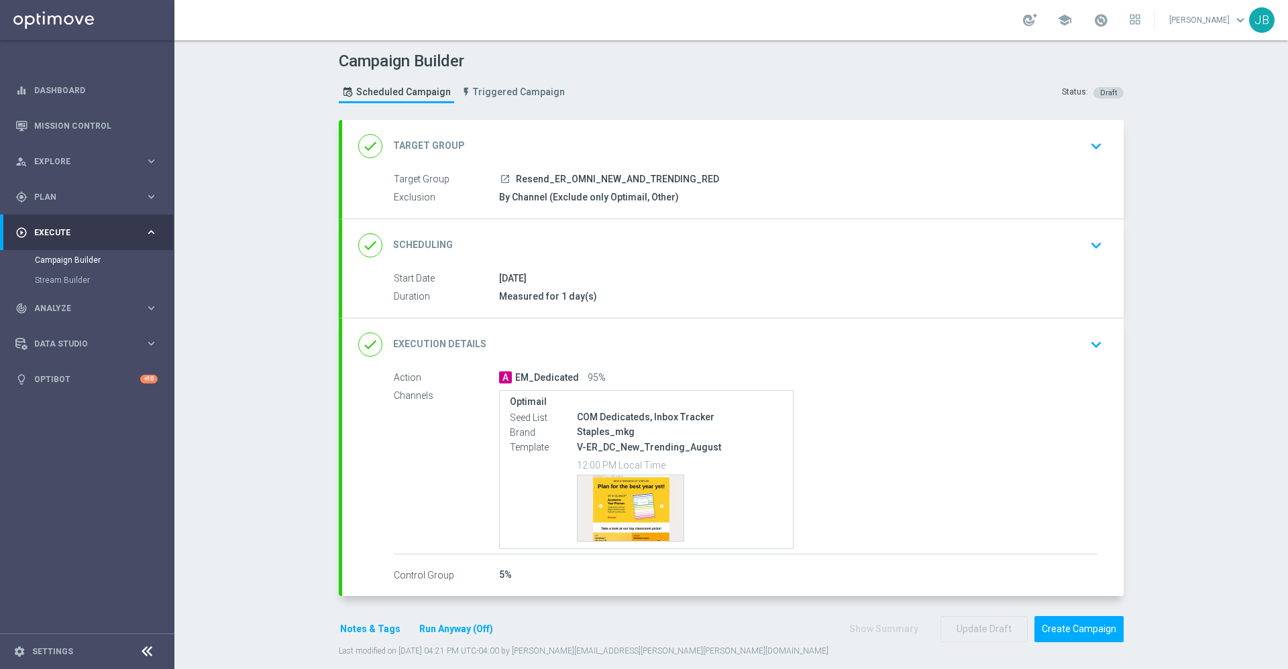
click at [430, 138] on div "done Target Group" at bounding box center [411, 146] width 107 height 24
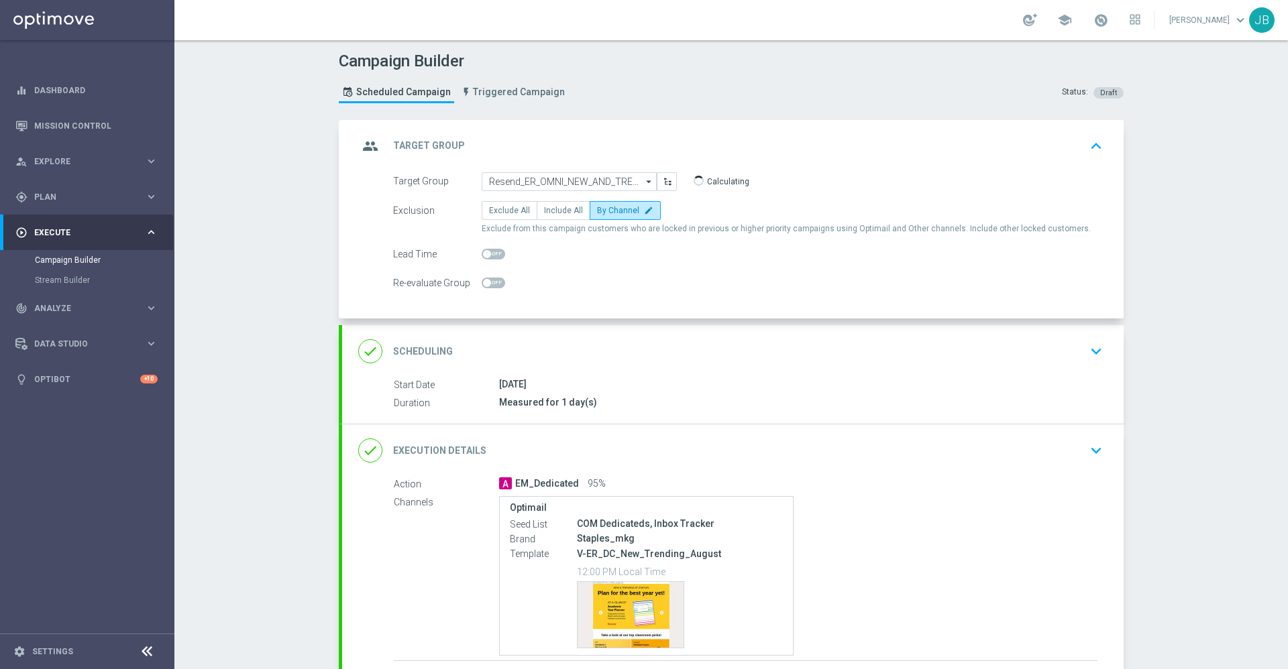
click at [436, 144] on h2 "Target Group" at bounding box center [429, 146] width 72 height 13
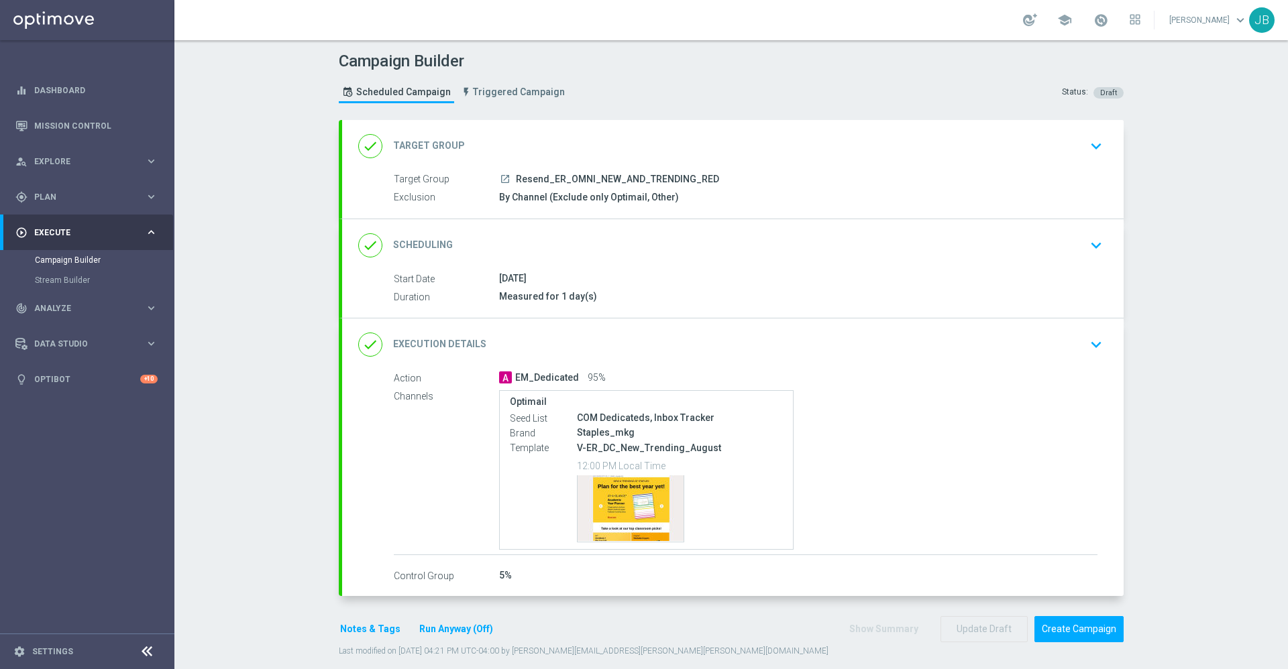
click at [500, 176] on icon "launch" at bounding box center [505, 179] width 11 height 11
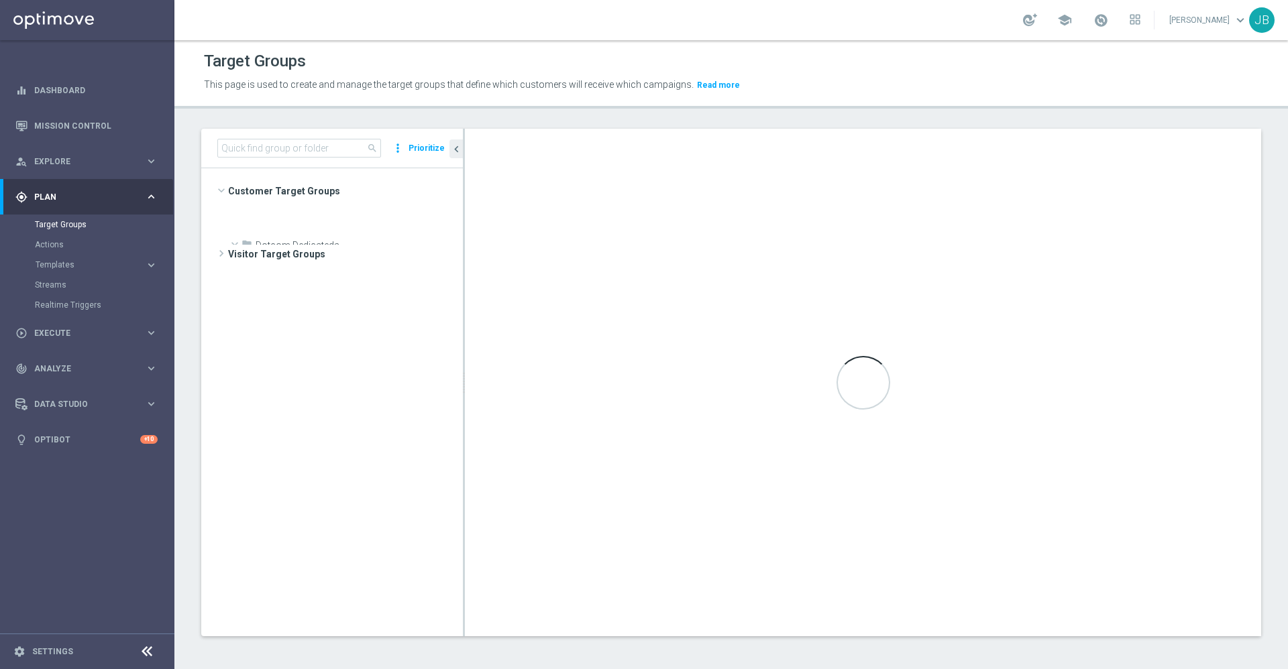
scroll to position [2313, 0]
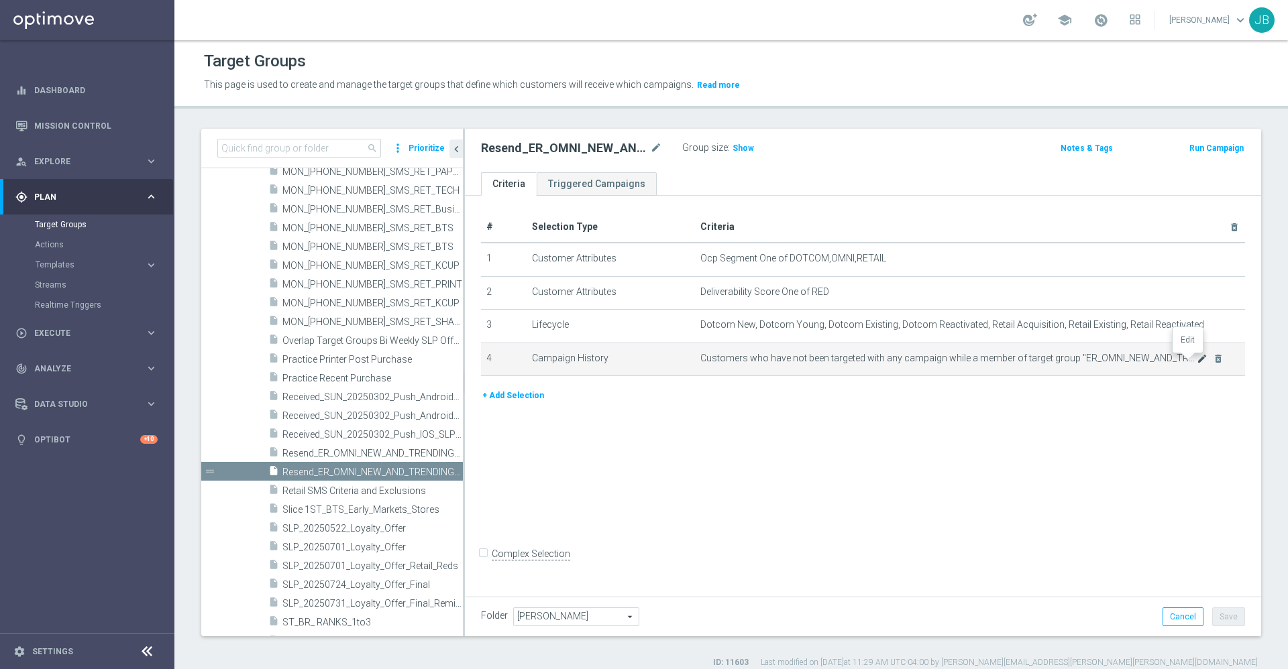
click at [1197, 364] on icon "mode_edit" at bounding box center [1202, 359] width 11 height 11
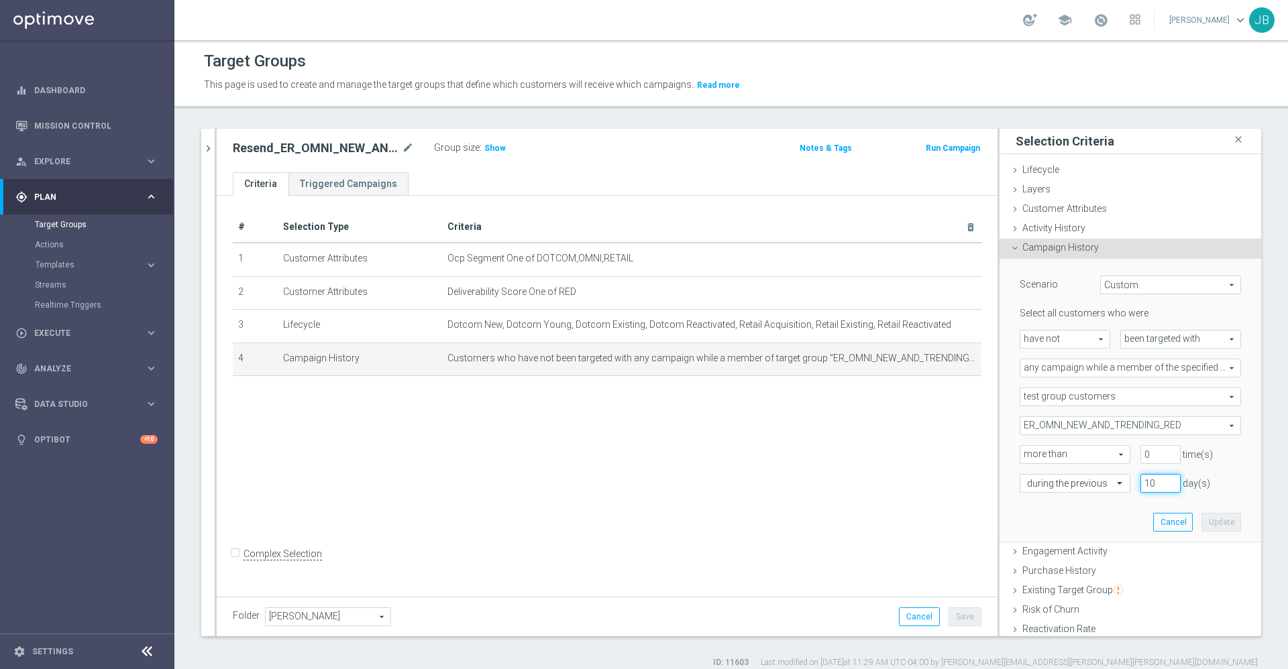
click at [1140, 478] on input "10" at bounding box center [1160, 483] width 40 height 19
type input "14"
click at [1201, 519] on button "Update" at bounding box center [1221, 522] width 40 height 19
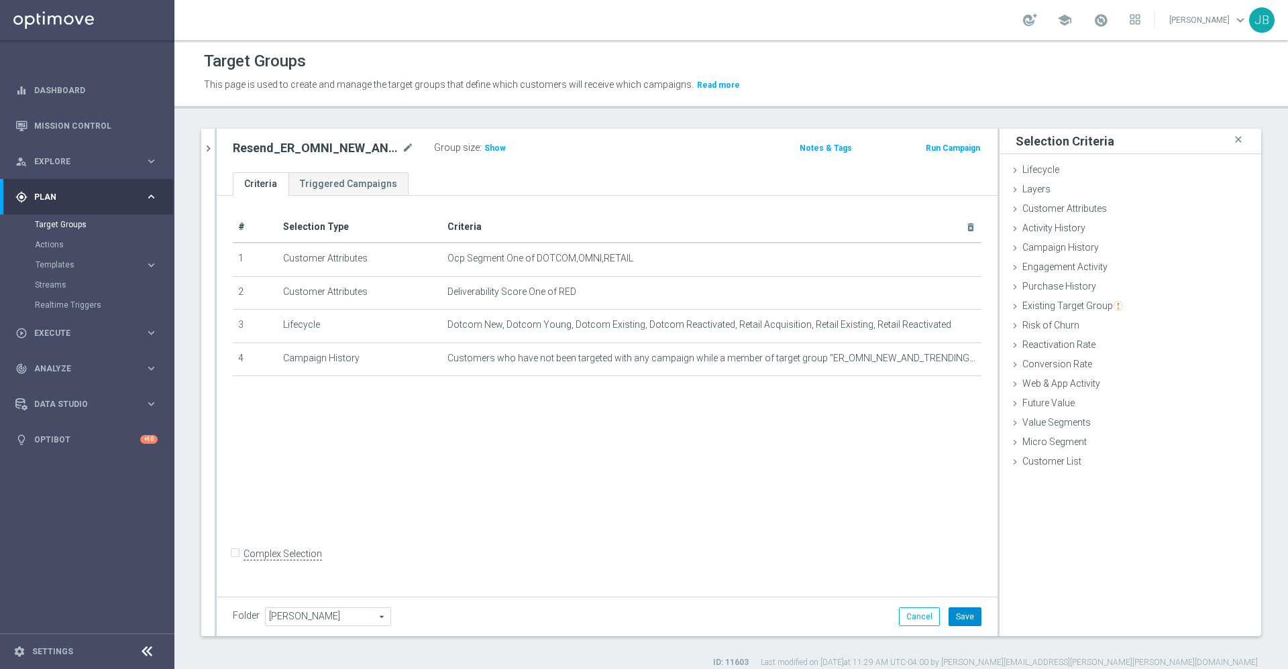
click at [949, 623] on button "Save" at bounding box center [965, 617] width 33 height 19
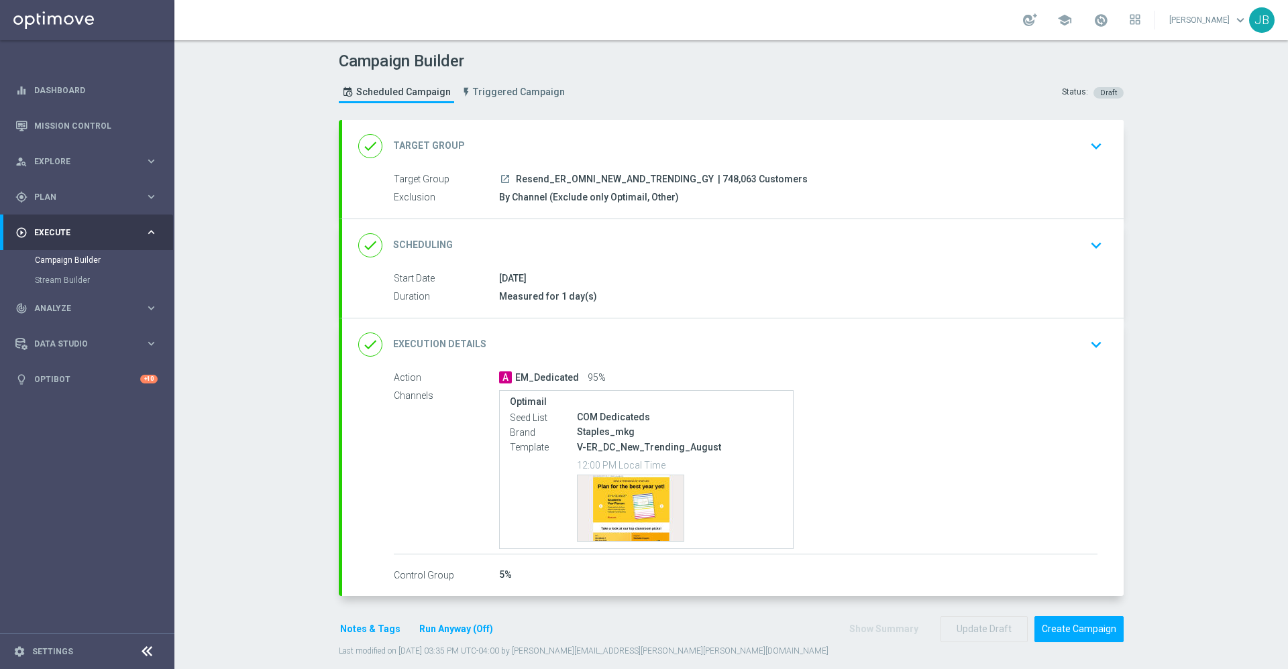
scroll to position [15, 0]
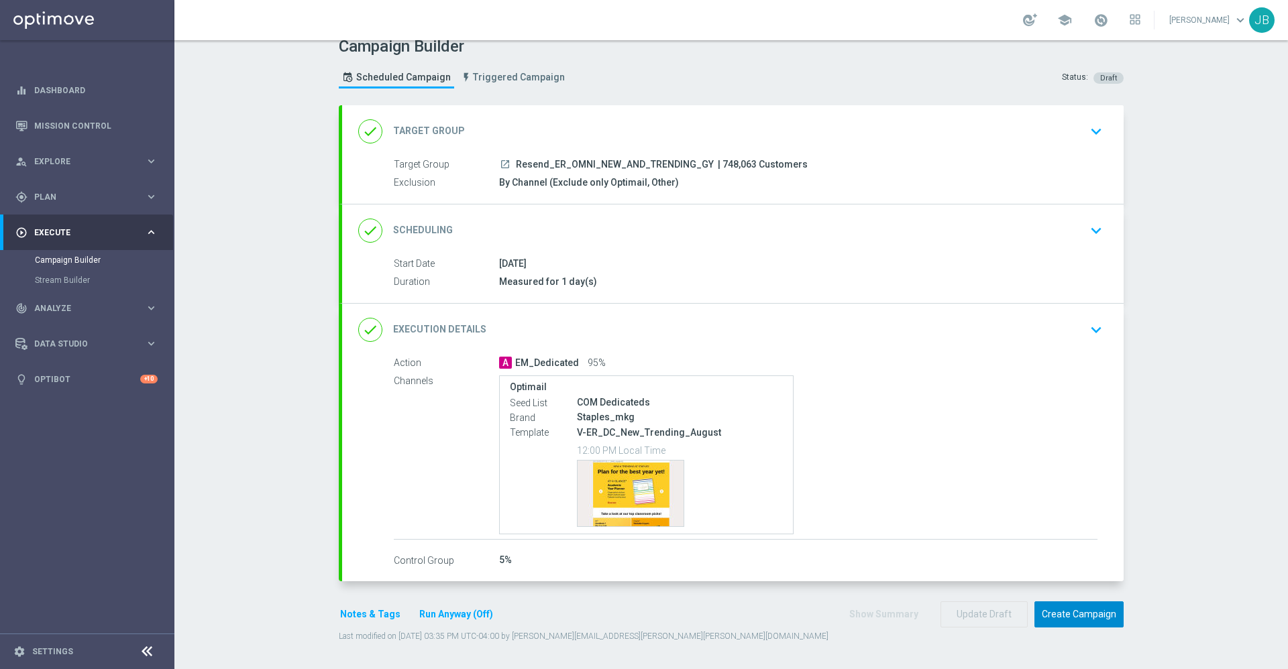
click at [1073, 610] on button "Create Campaign" at bounding box center [1078, 615] width 89 height 26
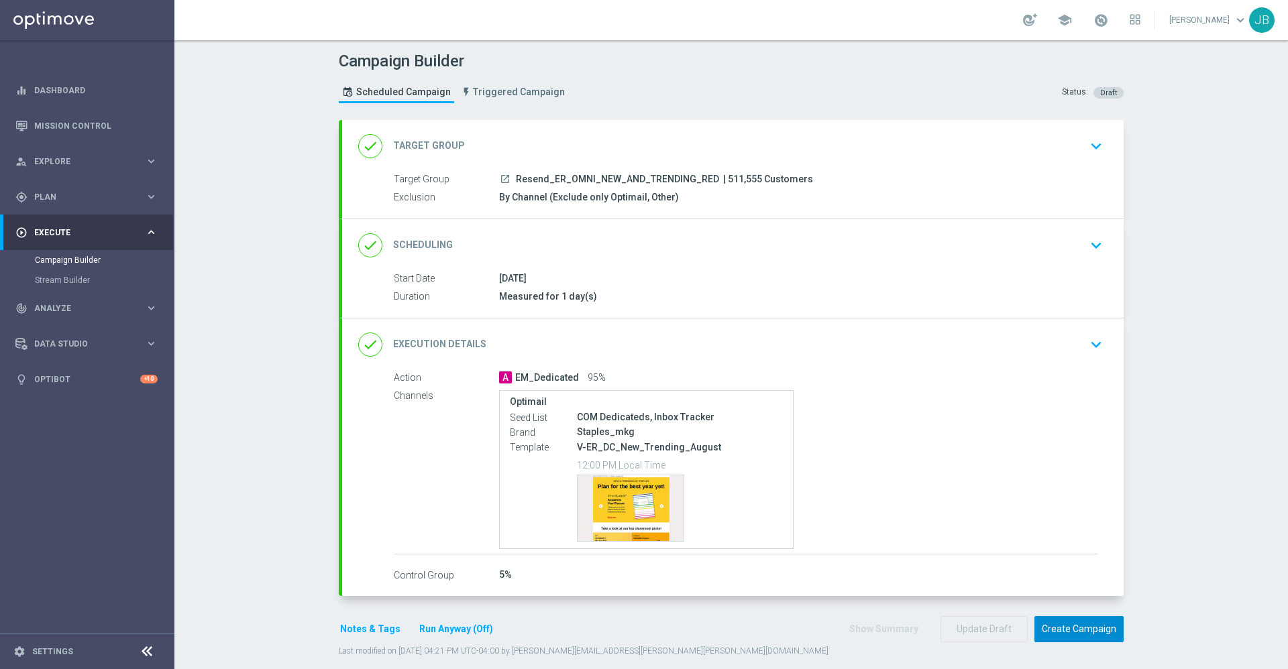
click at [1098, 633] on button "Create Campaign" at bounding box center [1078, 629] width 89 height 26
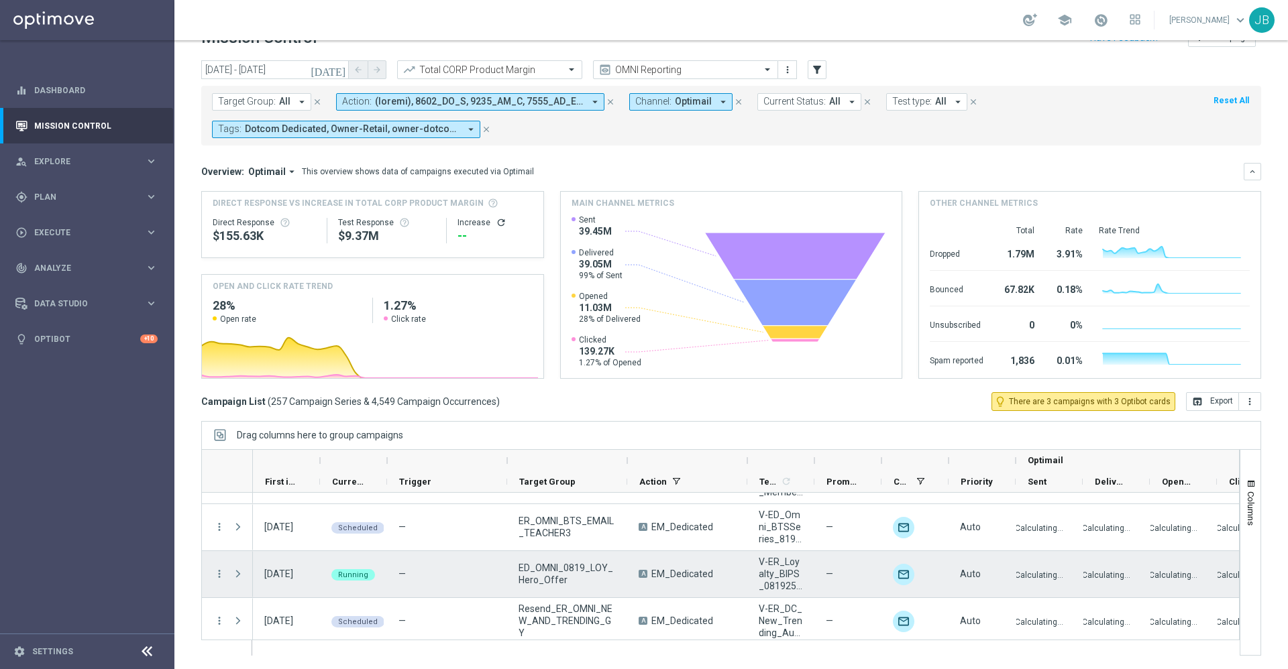
scroll to position [11921, 0]
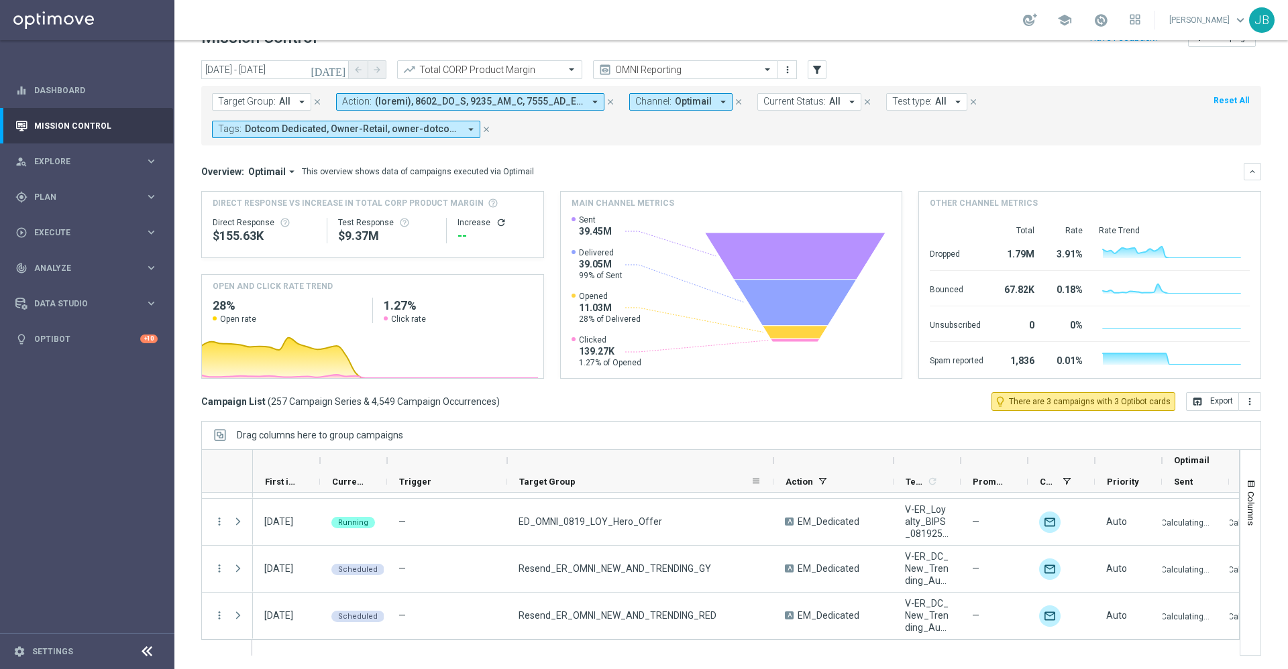
drag, startPoint x: 625, startPoint y: 460, endPoint x: 771, endPoint y: 485, distance: 148.3
click at [771, 485] on div "Optimail First in Range" at bounding box center [877, 471] width 1248 height 43
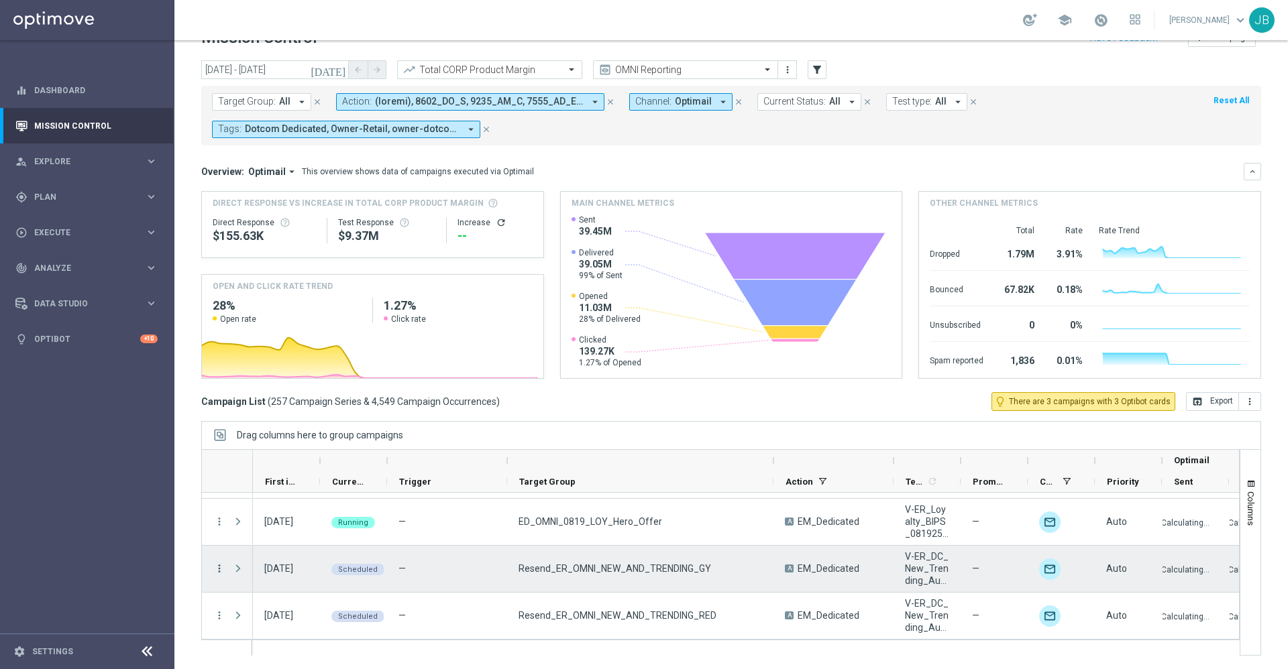
click at [221, 567] on icon "more_vert" at bounding box center [219, 569] width 12 height 12
click at [313, 427] on div "Campaign Details" at bounding box center [308, 428] width 125 height 9
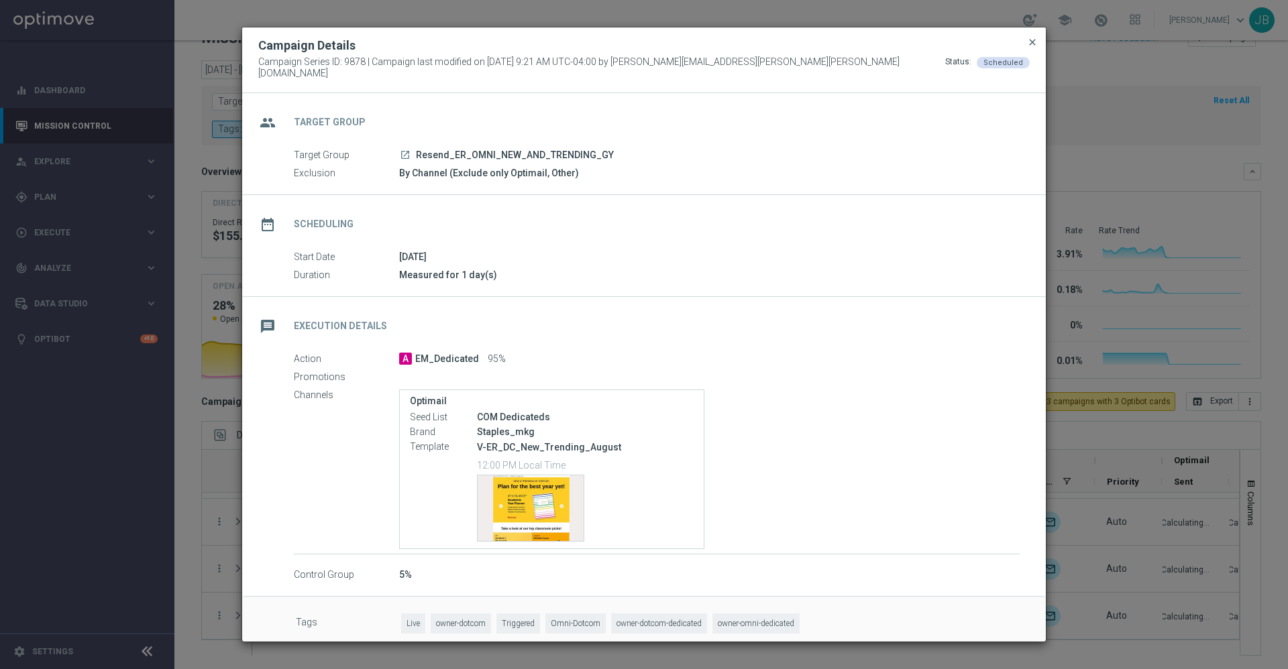
click at [1030, 48] on span "close" at bounding box center [1032, 42] width 11 height 11
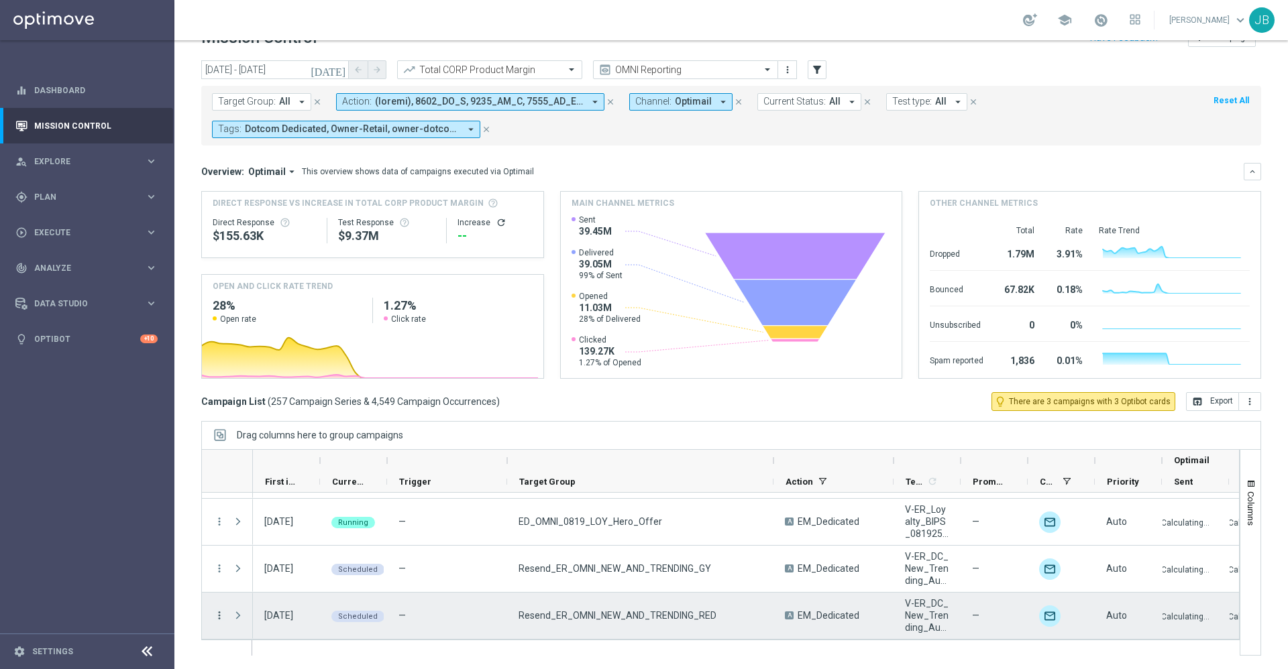
click at [219, 613] on icon "more_vert" at bounding box center [219, 616] width 12 height 12
click at [307, 480] on div "Campaign Details" at bounding box center [308, 475] width 125 height 9
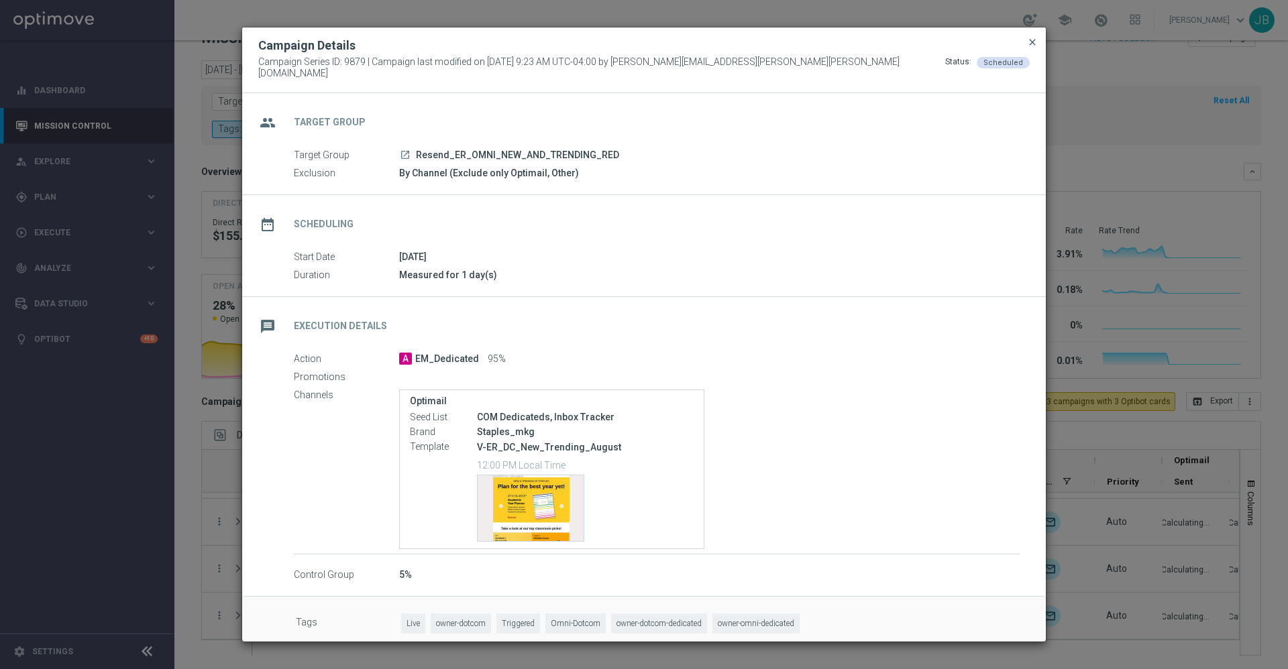
click at [1036, 47] on span "close" at bounding box center [1032, 42] width 11 height 11
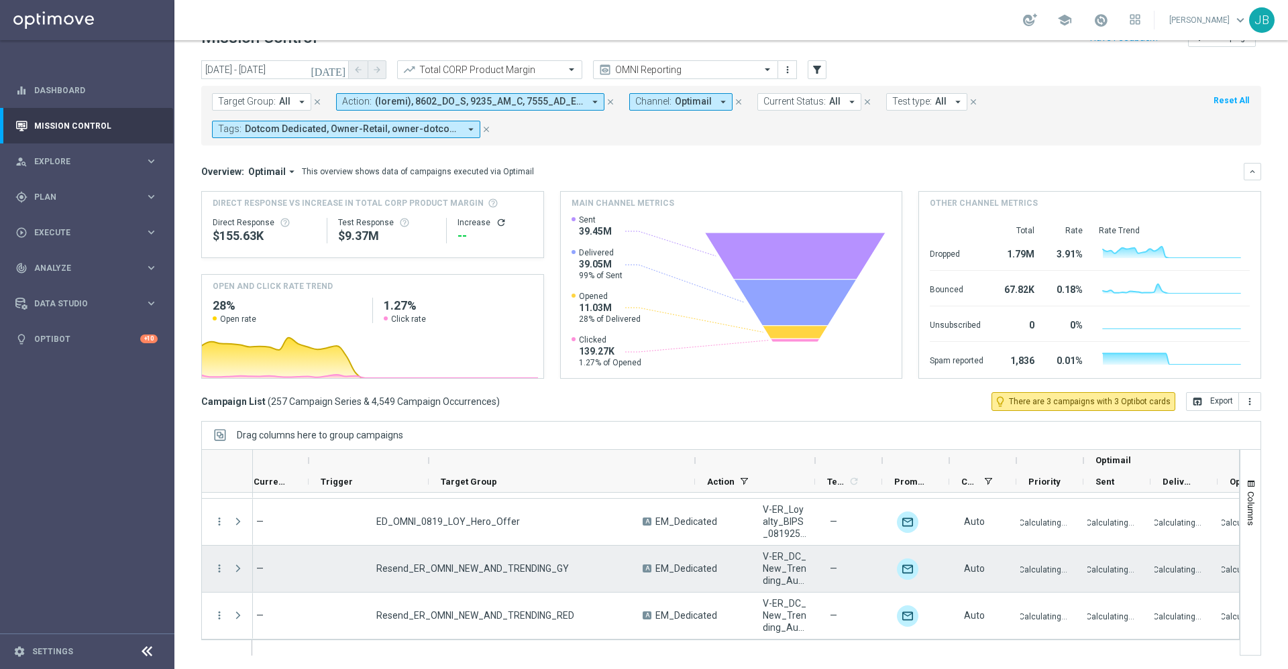
scroll to position [0, 76]
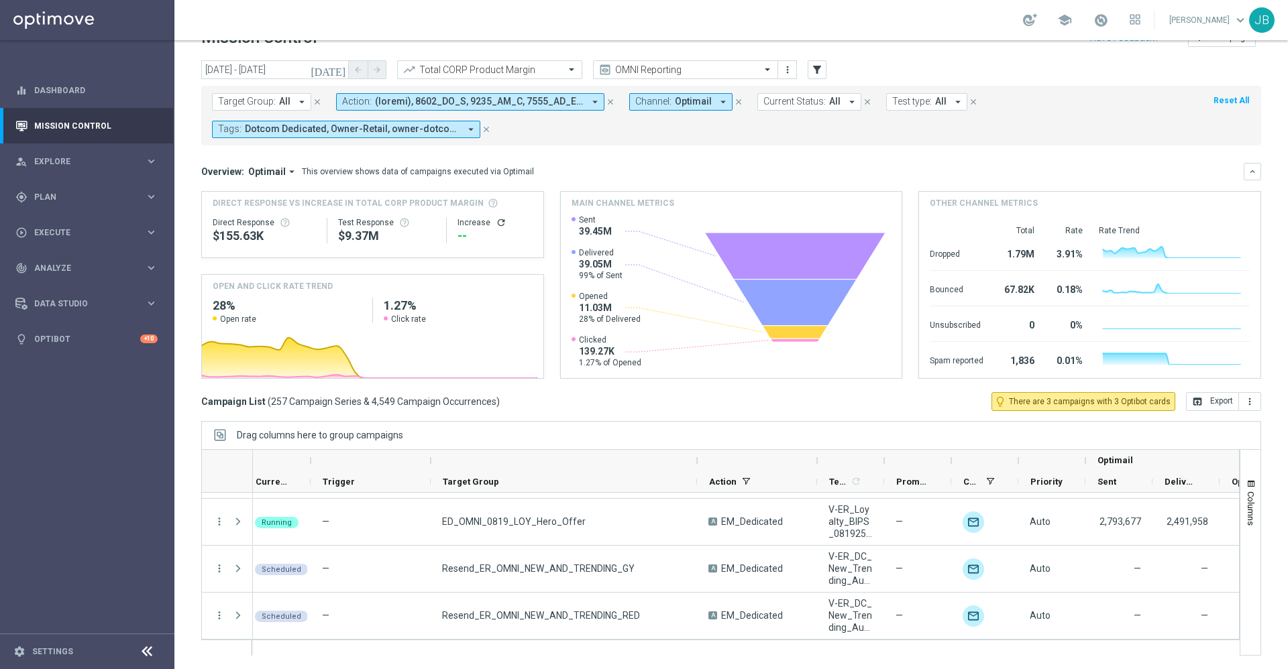
click at [266, 102] on span "Target Group:" at bounding box center [247, 101] width 58 height 11
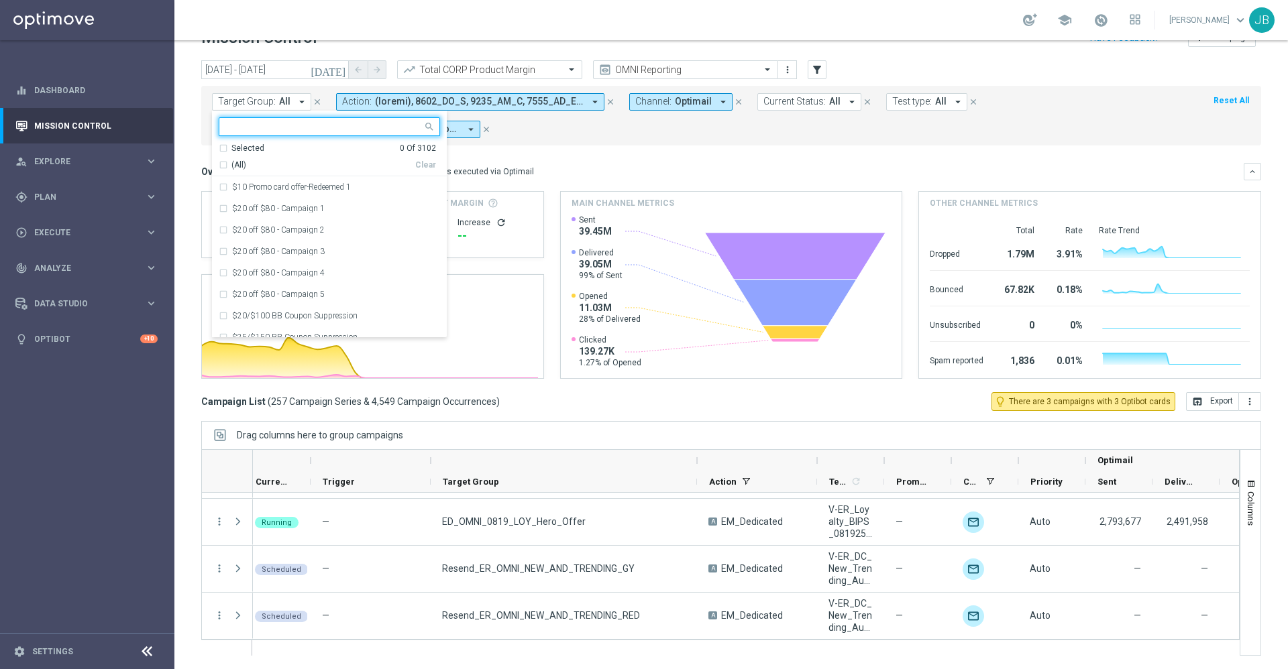
click at [307, 129] on input "text" at bounding box center [324, 126] width 197 height 11
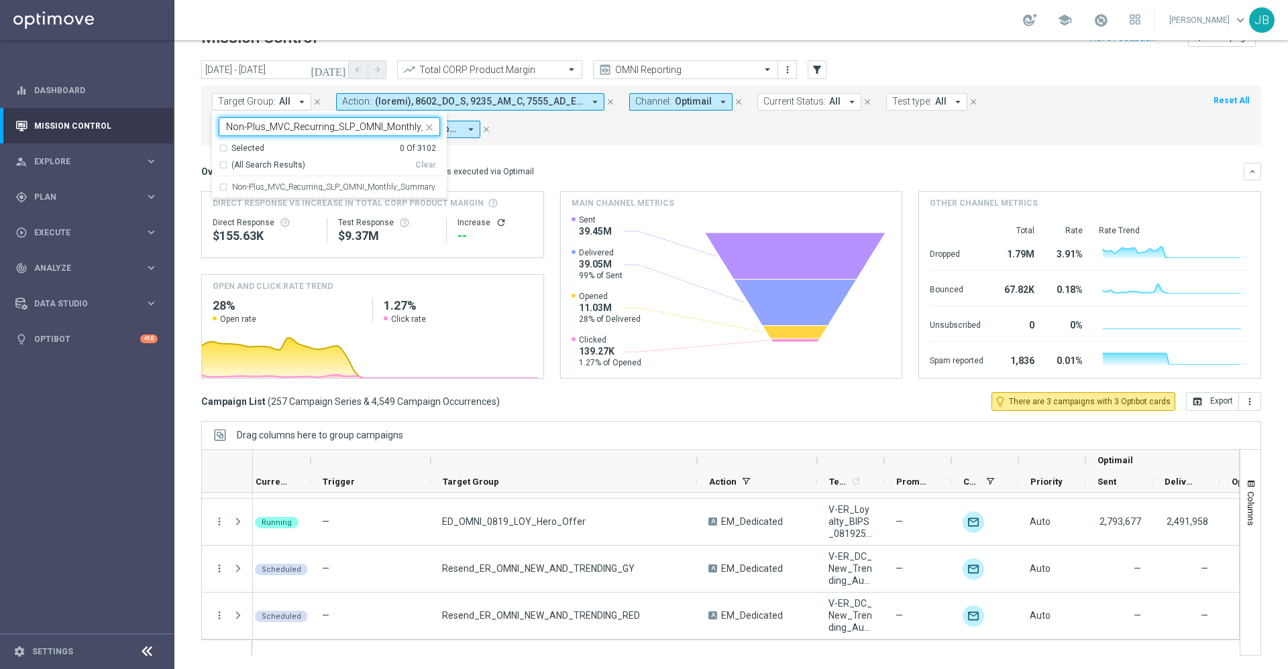
scroll to position [0, 38]
click at [327, 187] on label "Non-Plus_MVC_Recurring_SLP_OMNI_Monthly_Summary" at bounding box center [333, 187] width 203 height 8
type input "Non-Plus_MVC_Recurring_SLP_OMNI_Monthly_Summary"
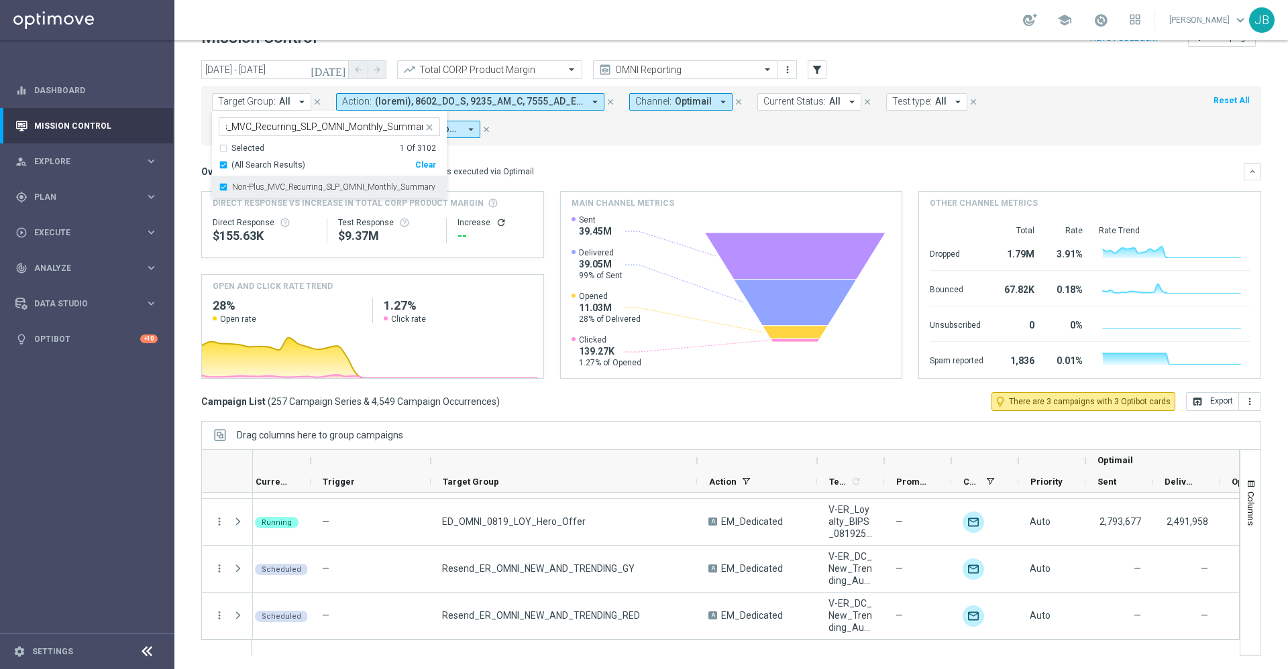
scroll to position [0, 0]
click at [568, 169] on div "Overview: Optimail arrow_drop_down This overview shows data of campaigns execut…" at bounding box center [722, 172] width 1042 height 12
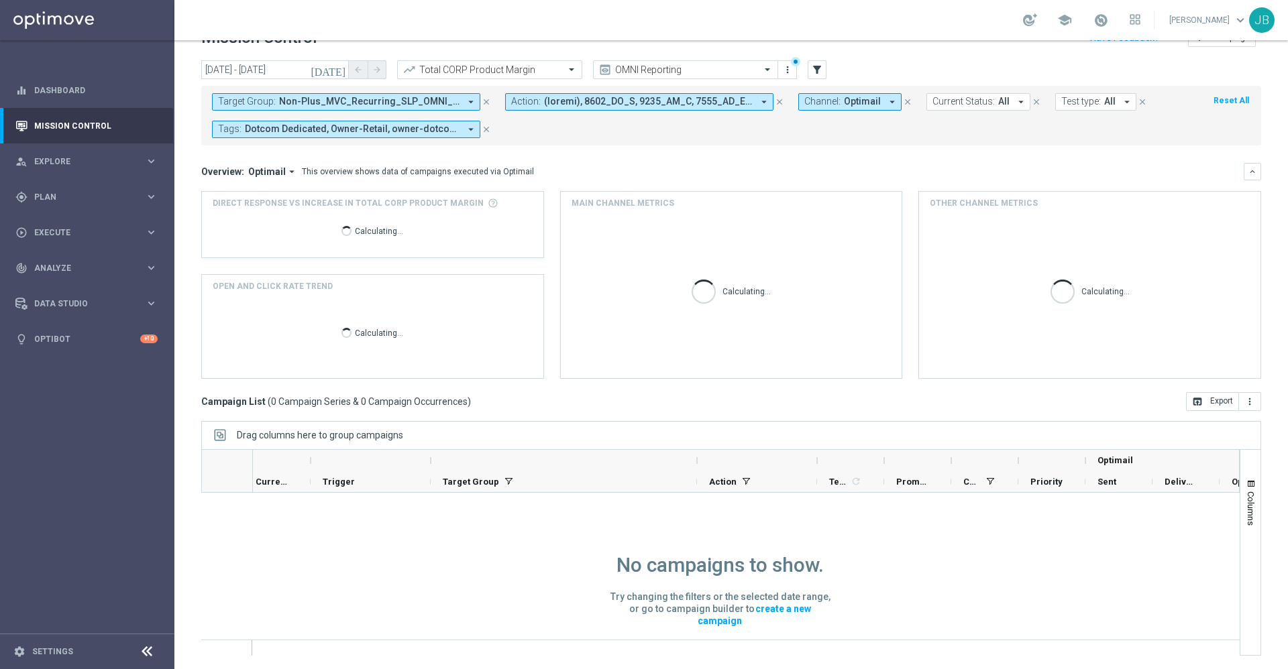
scroll to position [1, 0]
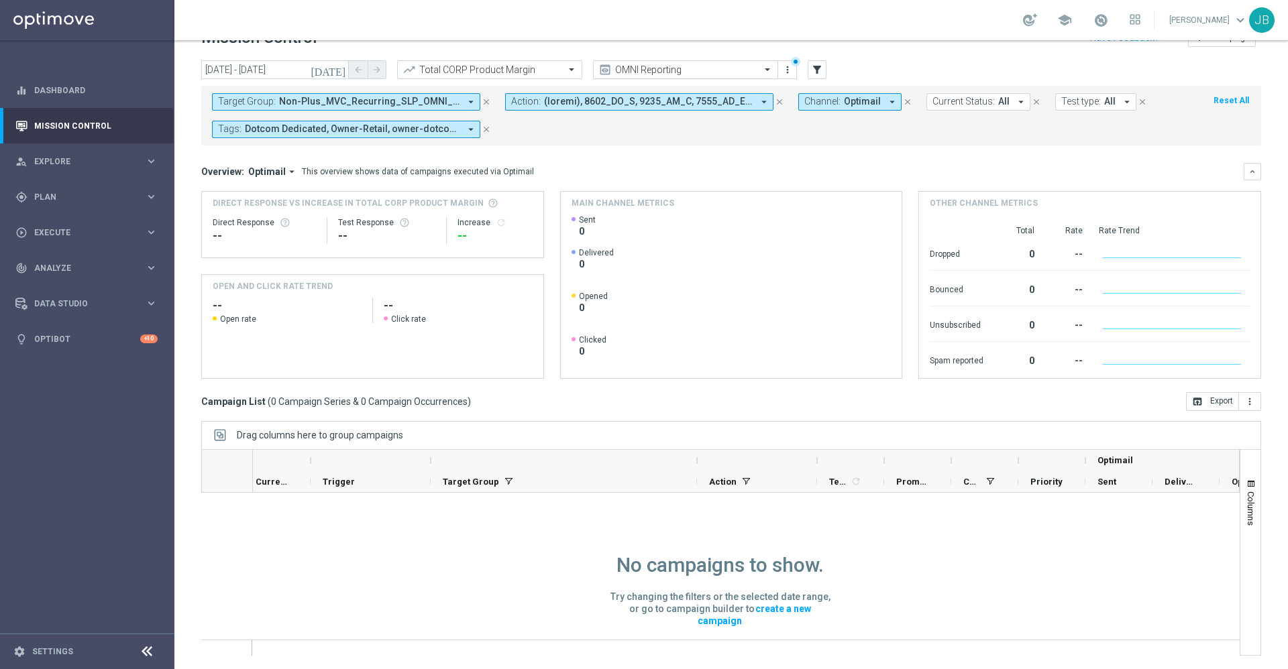
click at [644, 78] on div "OMNI Reporting" at bounding box center [685, 69] width 185 height 19
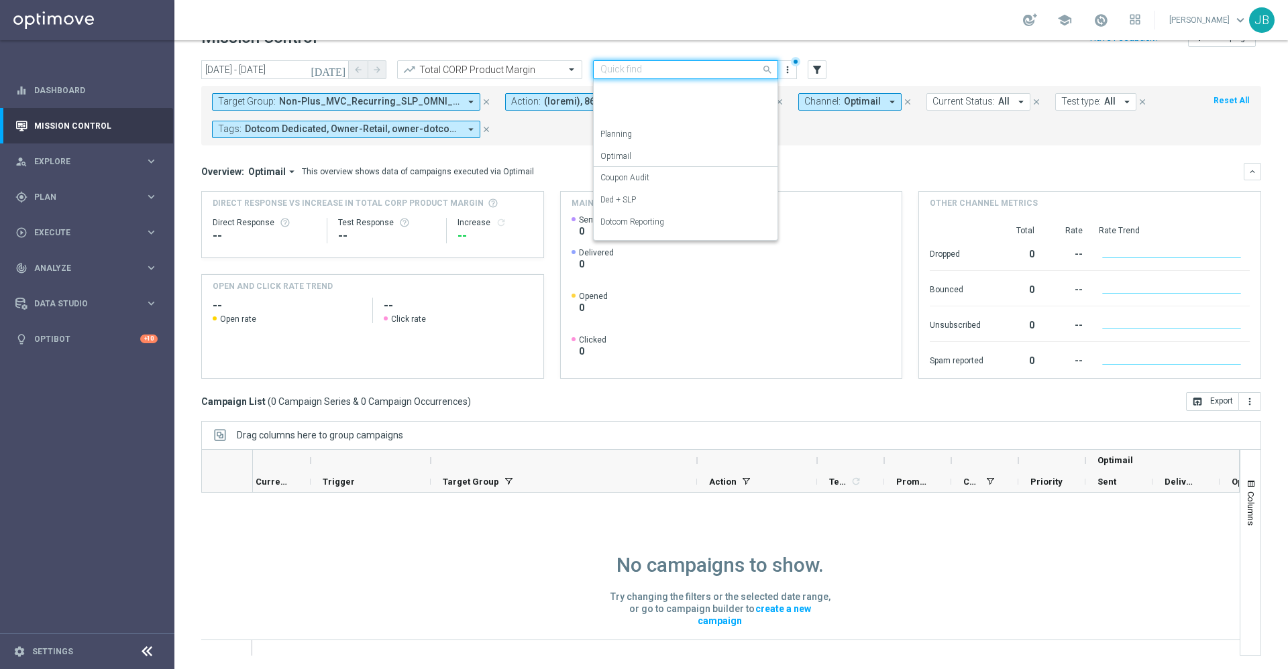
scroll to position [149, 0]
click at [646, 212] on div "SLP Reporting" at bounding box center [685, 206] width 170 height 22
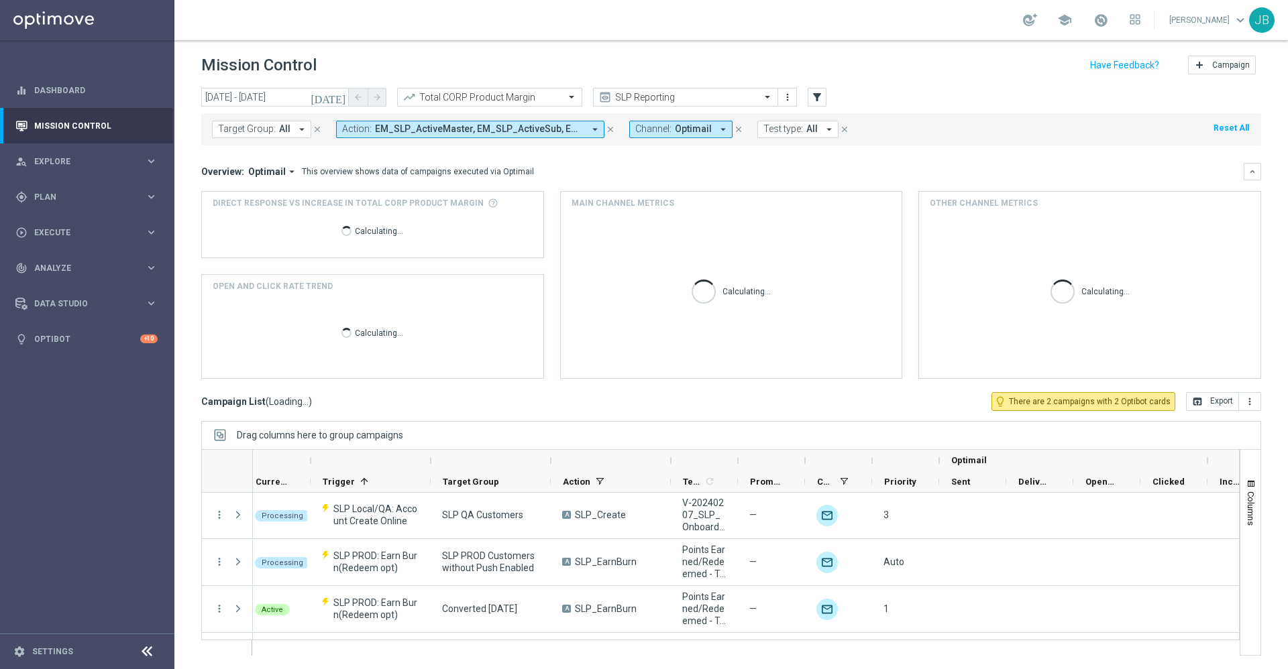
scroll to position [1, 0]
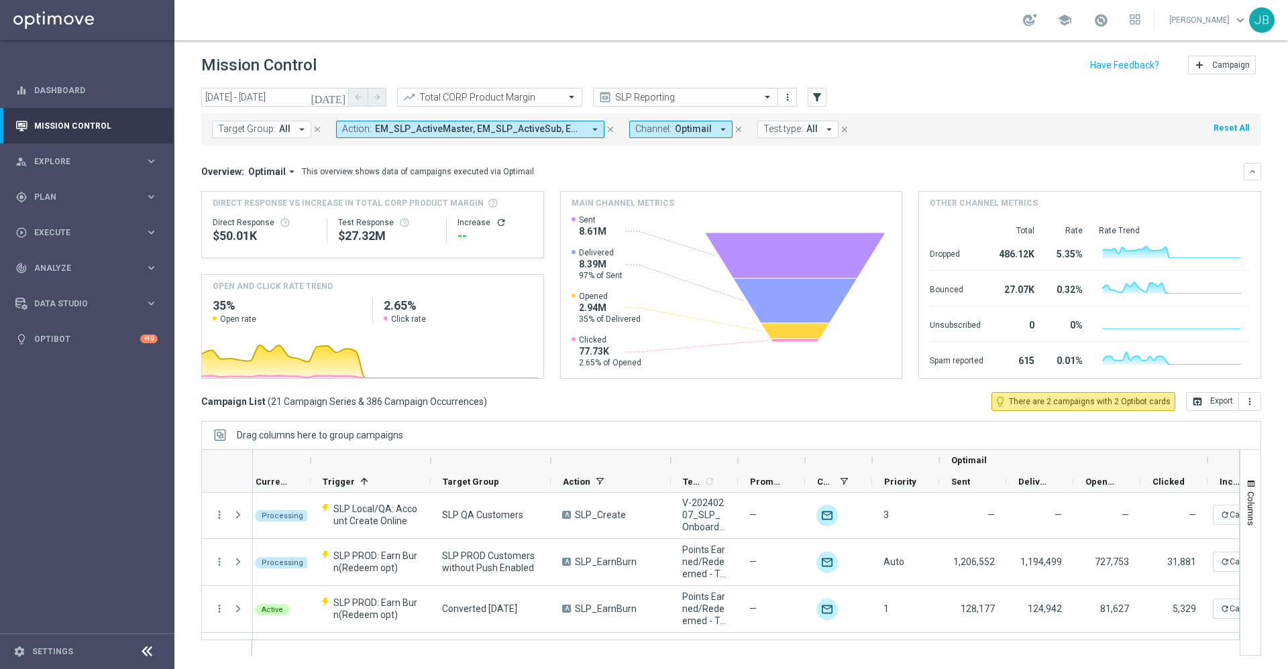
click at [272, 129] on span "Target Group:" at bounding box center [247, 128] width 58 height 11
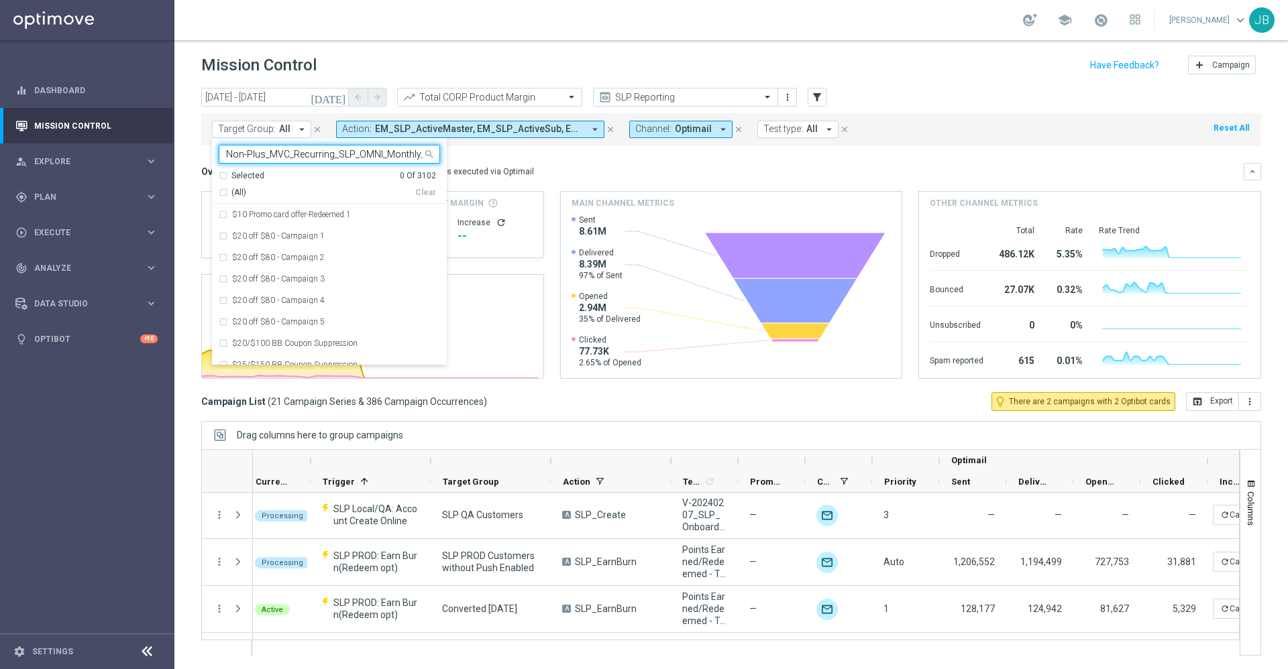
scroll to position [0, 38]
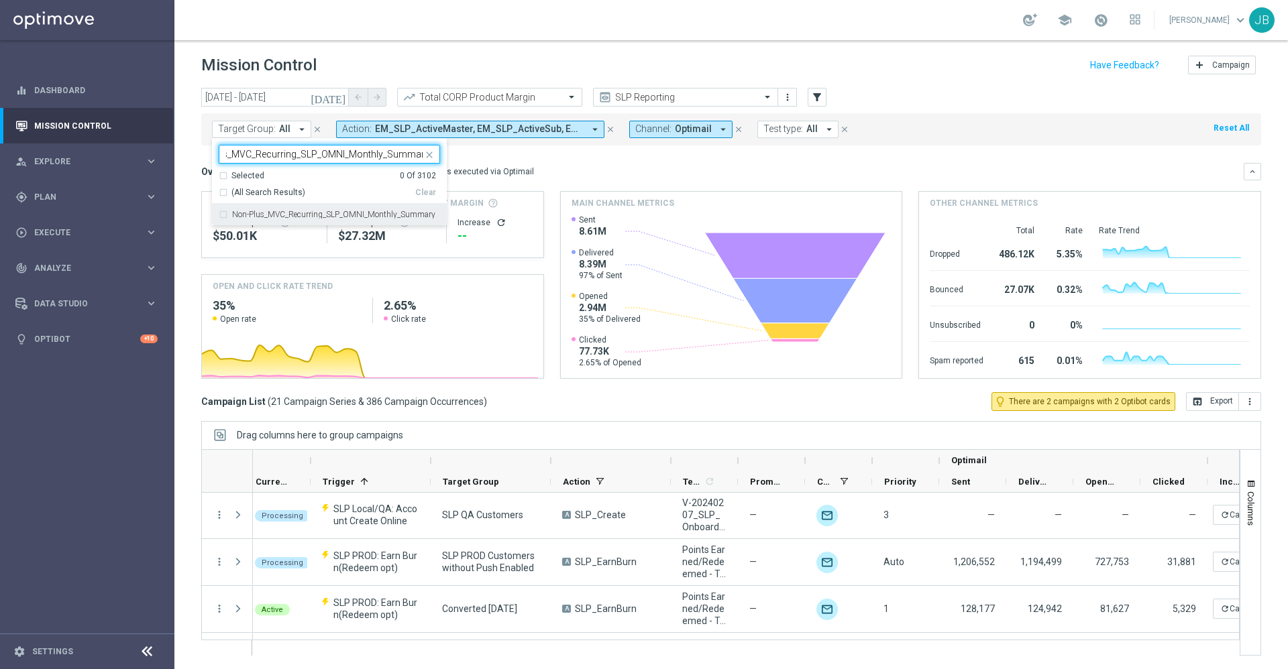
click at [315, 213] on label "Non-Plus_MVC_Recurring_SLP_OMNI_Monthly_Summary" at bounding box center [333, 215] width 203 height 8
type input "Non-Plus_MVC_Recurring_SLP_OMNI_Monthly_Summary"
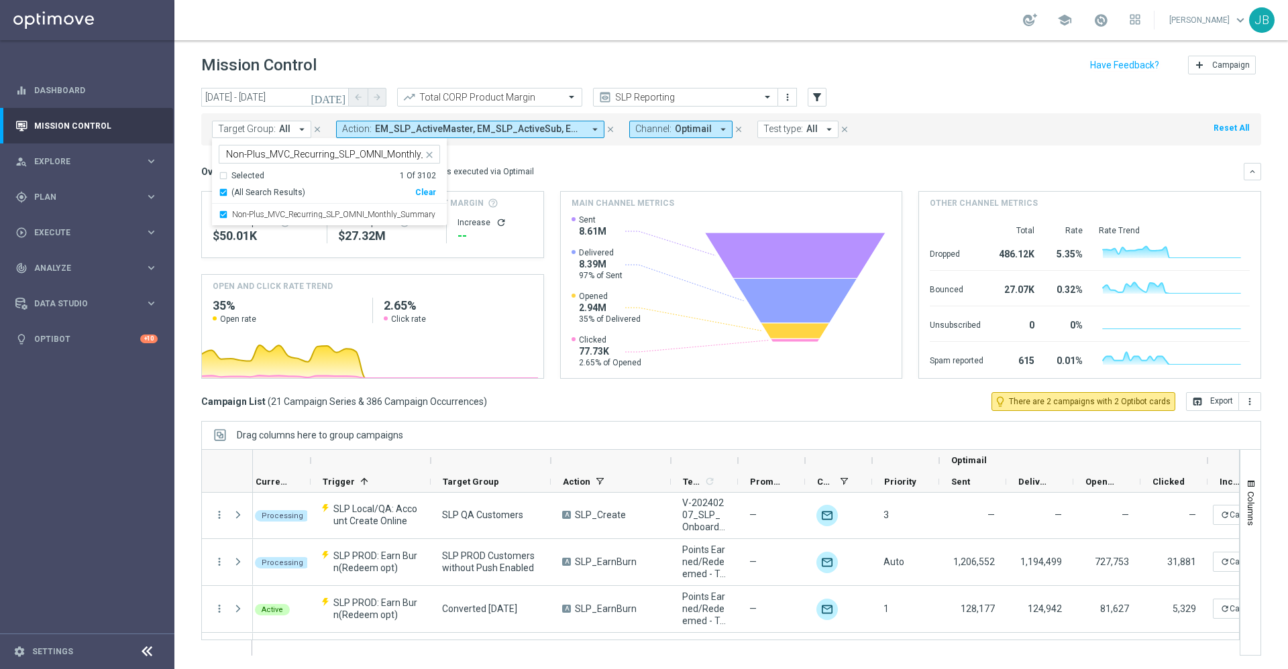
click at [665, 173] on div "Overview: Optimail arrow_drop_down This overview shows data of campaigns execut…" at bounding box center [722, 172] width 1042 height 12
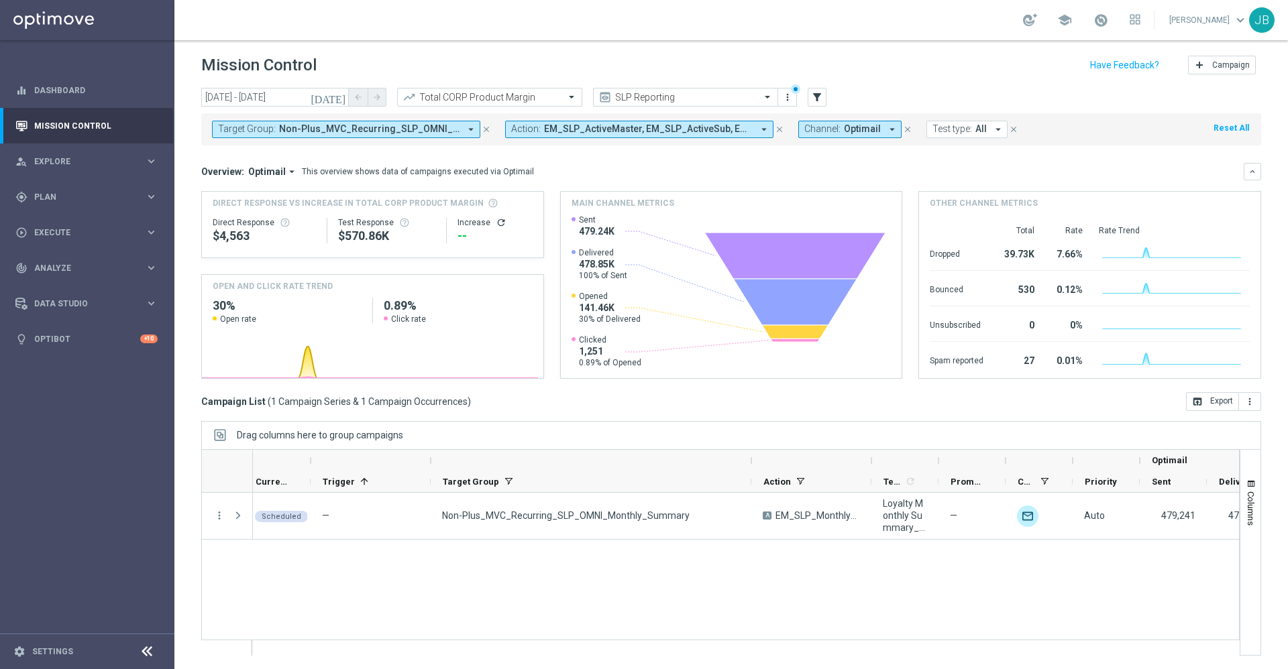
drag, startPoint x: 551, startPoint y: 460, endPoint x: 751, endPoint y: 453, distance: 200.7
click at [751, 453] on div at bounding box center [751, 460] width 5 height 21
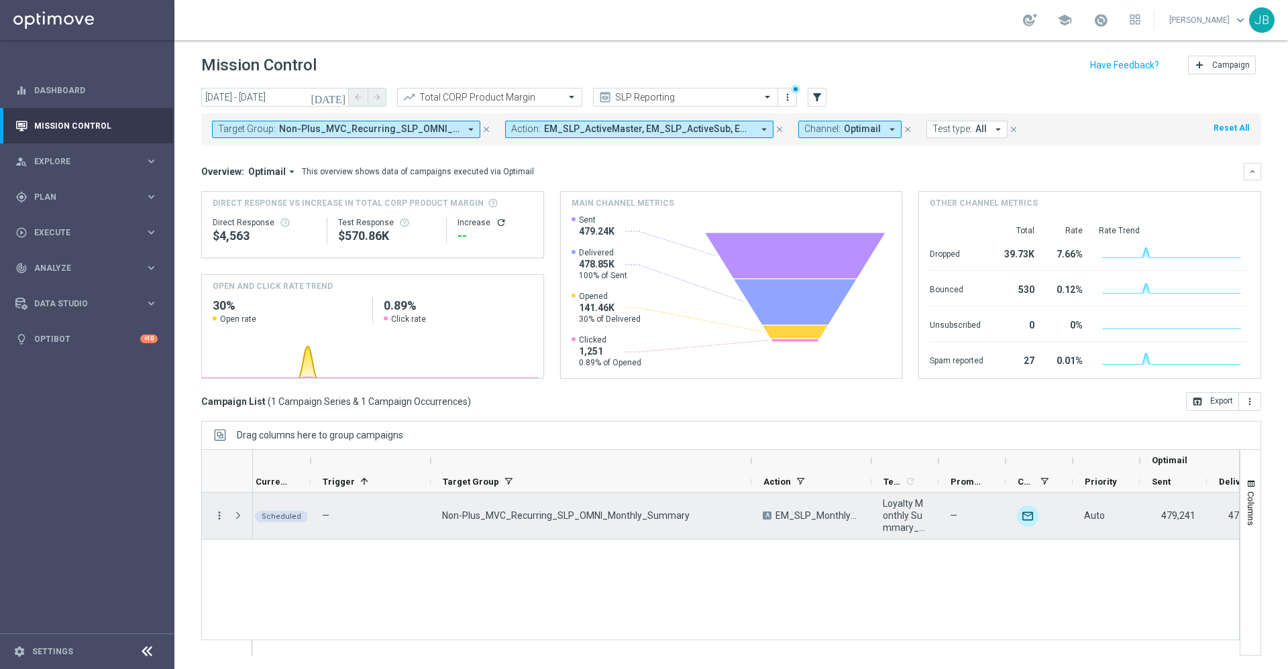
click at [219, 518] on icon "more_vert" at bounding box center [219, 516] width 12 height 12
click at [482, 126] on icon "close" at bounding box center [486, 129] width 9 height 9
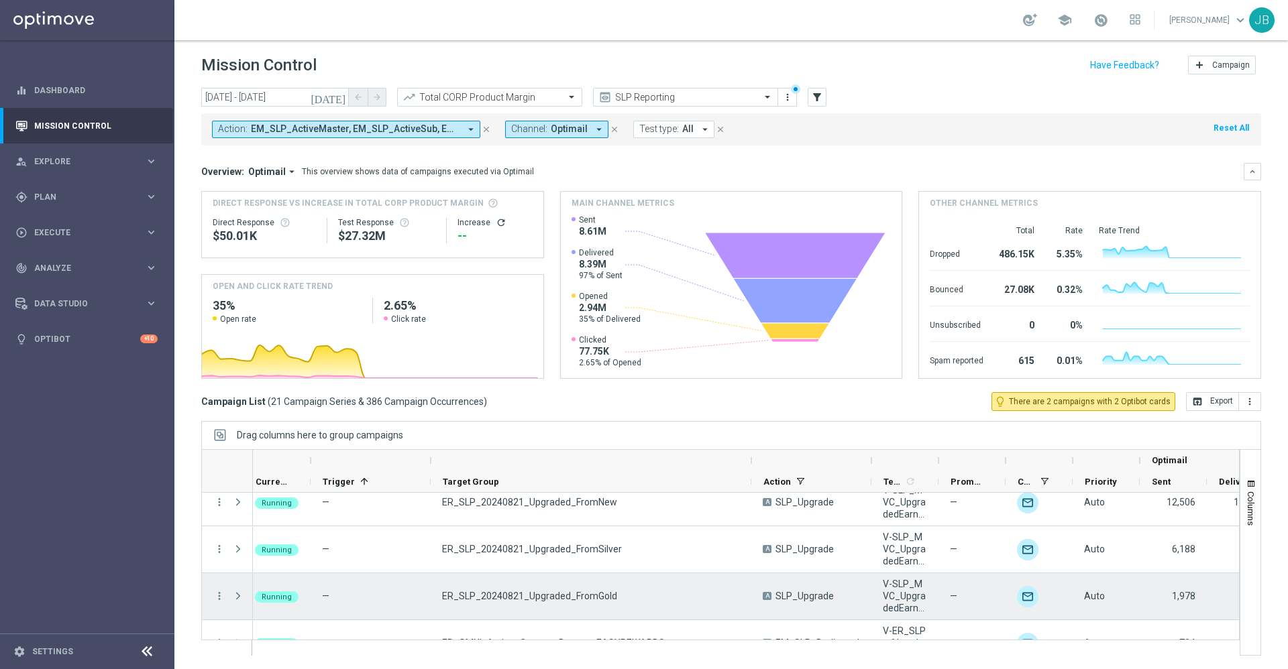
scroll to position [576, 0]
click at [219, 596] on icon "more_vert" at bounding box center [219, 598] width 12 height 12
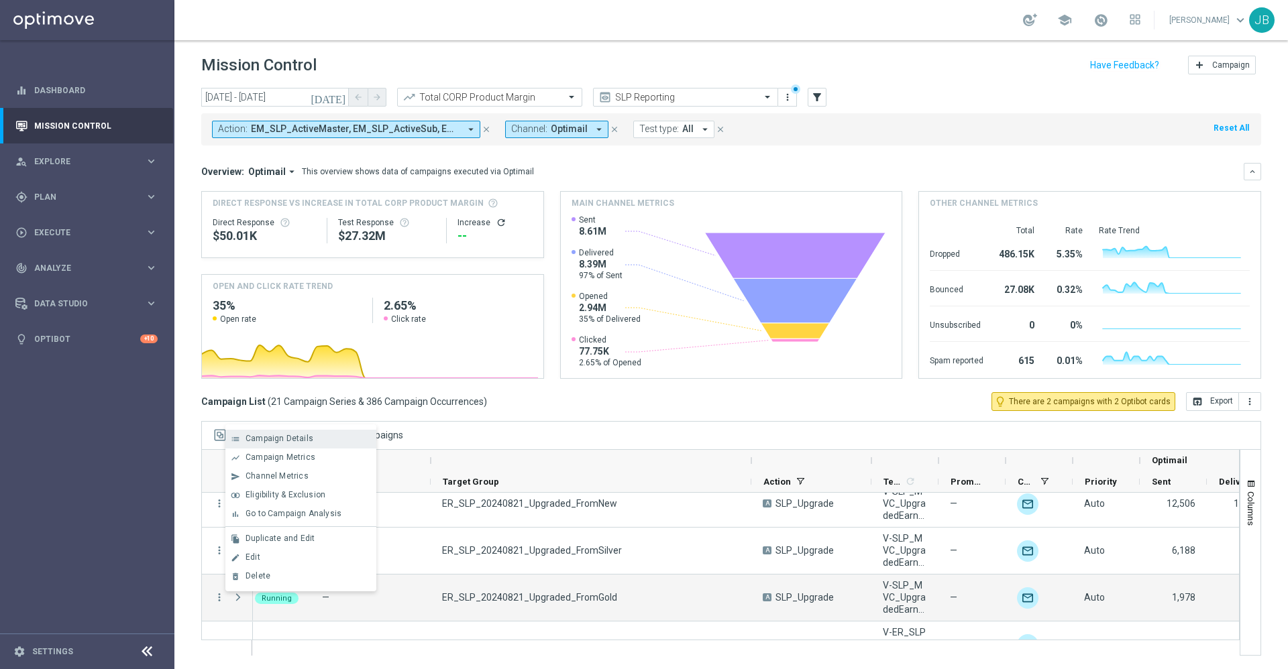
click at [303, 434] on span "Campaign Details" at bounding box center [280, 438] width 68 height 9
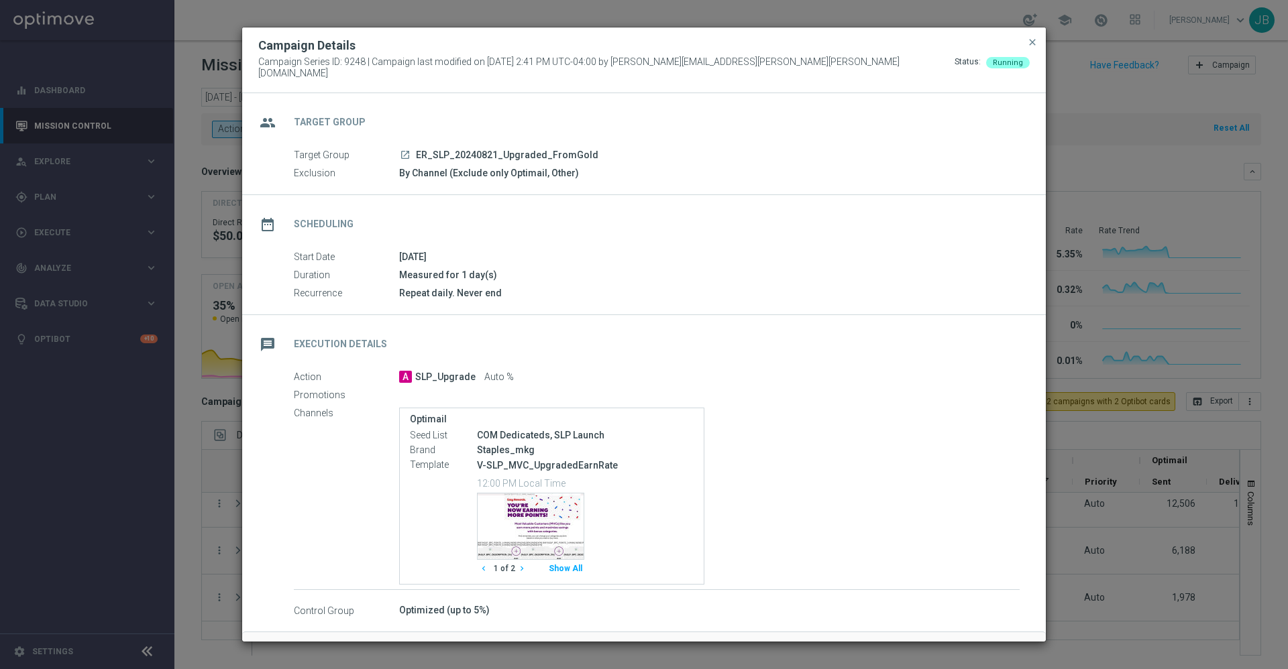
click at [402, 150] on icon "launch" at bounding box center [405, 155] width 11 height 11
click at [1032, 46] on span "close" at bounding box center [1032, 42] width 11 height 11
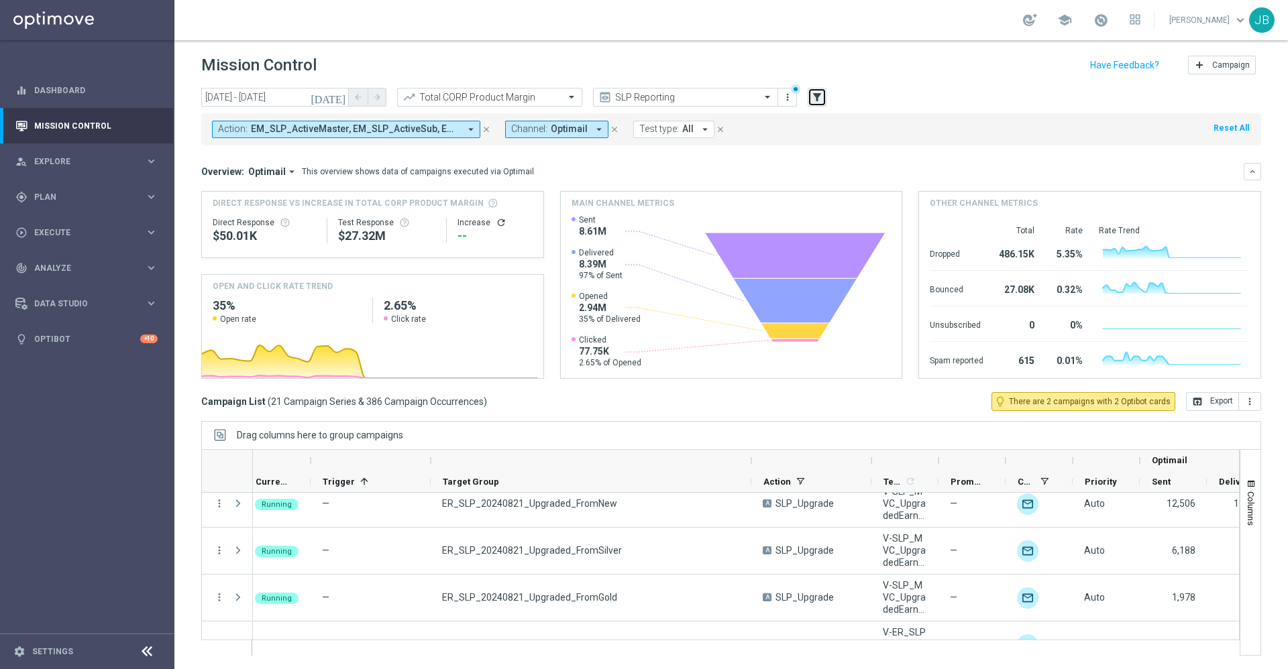
click at [819, 101] on icon "filter_alt" at bounding box center [817, 97] width 12 height 12
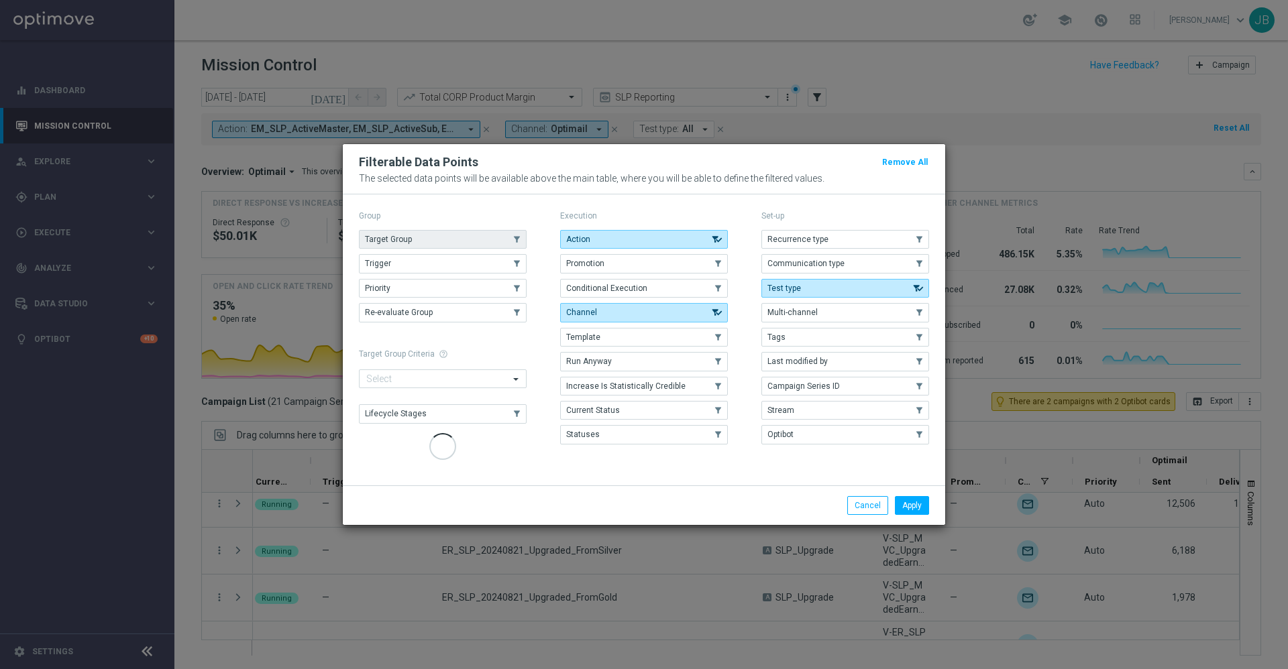
click at [471, 238] on button "Target Group" at bounding box center [443, 239] width 168 height 19
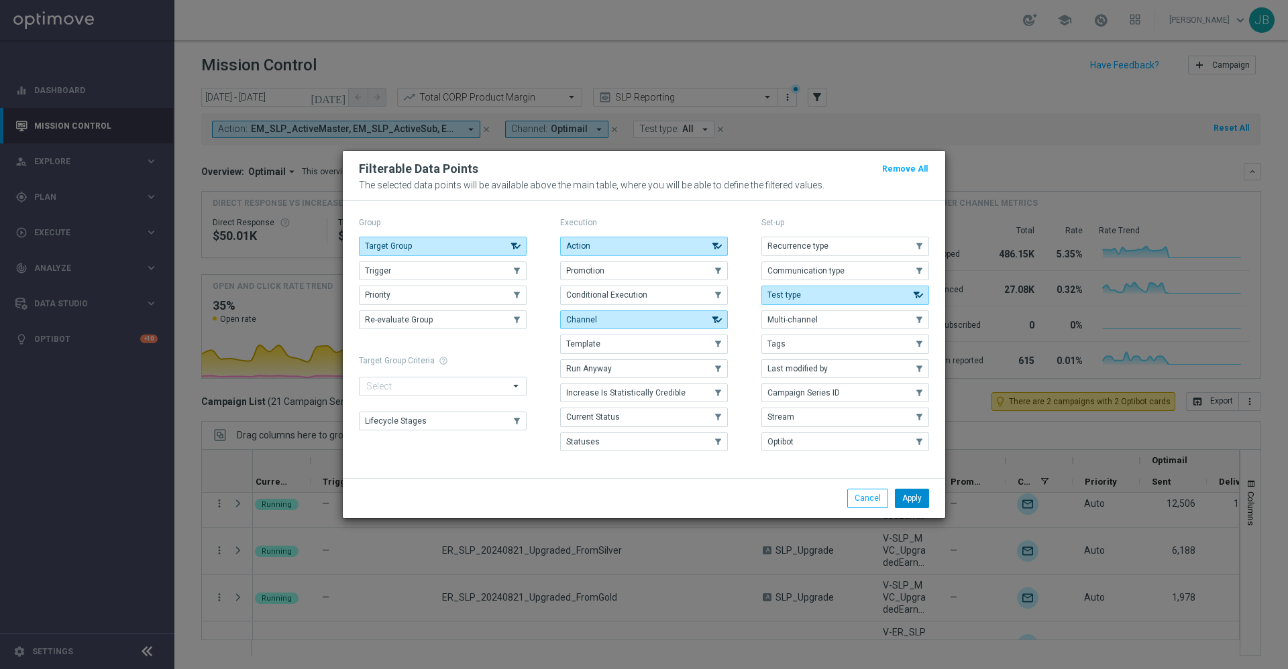
click at [901, 500] on button "Apply" at bounding box center [912, 498] width 34 height 19
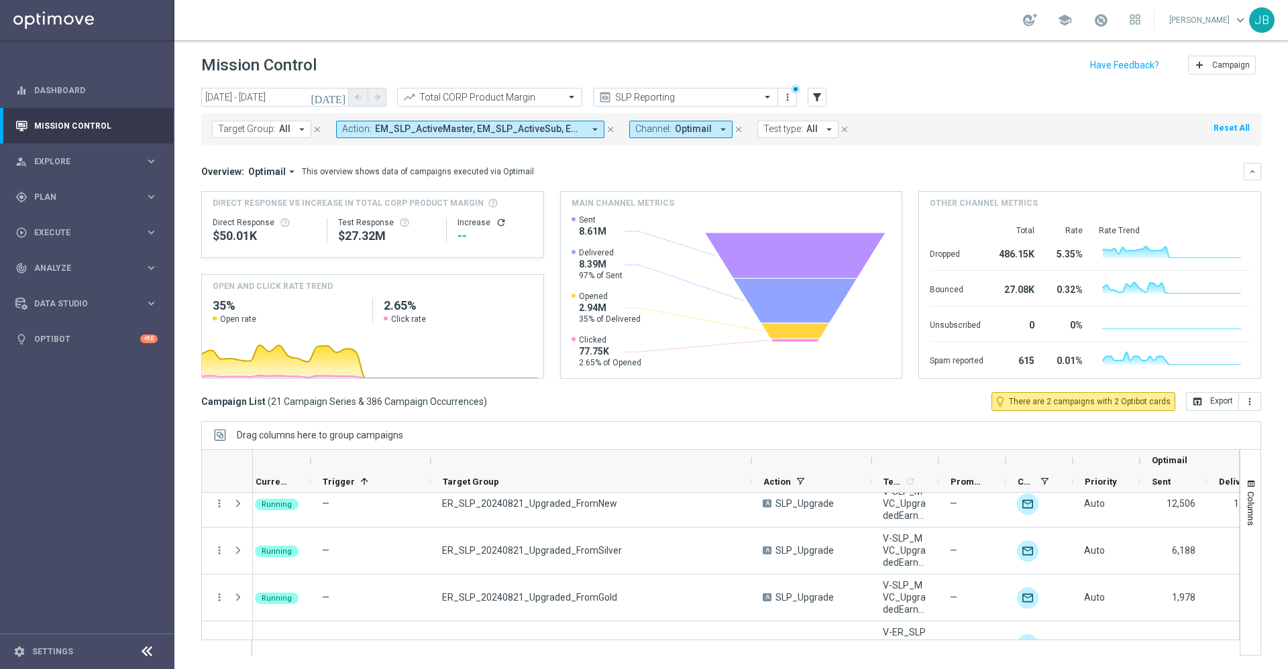
click at [276, 128] on button "Target Group: All arrow_drop_down" at bounding box center [261, 129] width 99 height 17
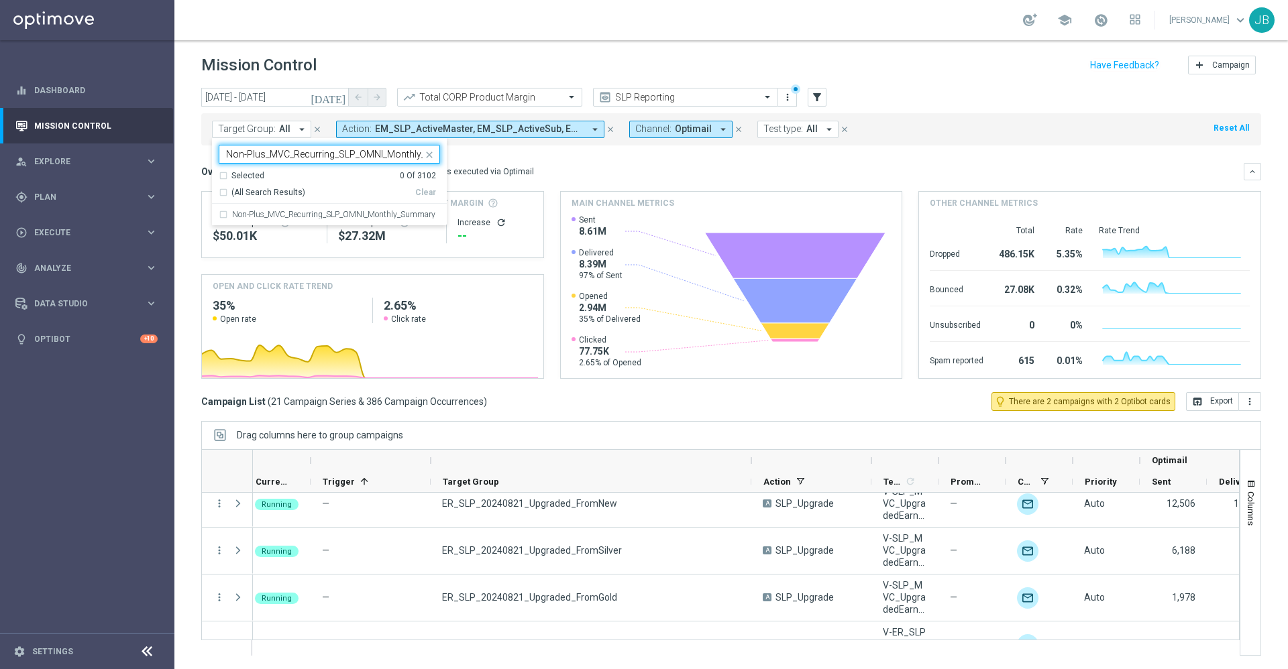
scroll to position [0, 38]
click at [289, 214] on label "Non-Plus_MVC_Recurring_SLP_OMNI_Monthly_Summary" at bounding box center [333, 215] width 203 height 8
type input "Non-Plus_MVC_Recurring_SLP_OMNI_Monthly_Summary"
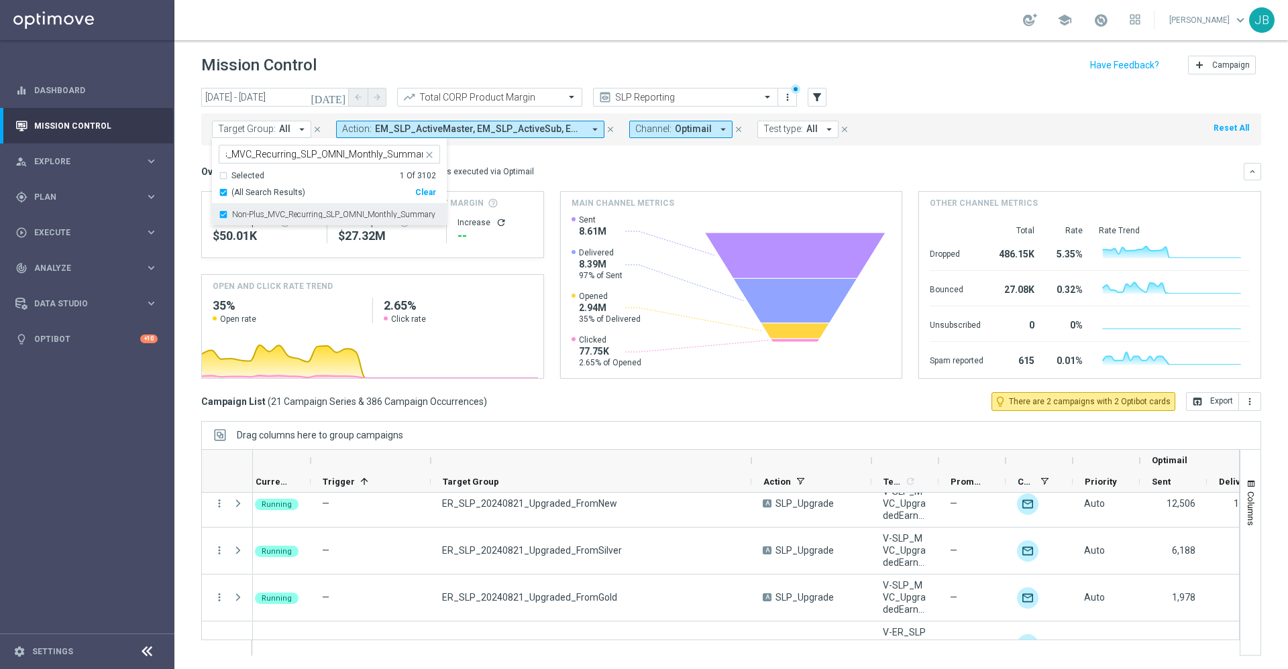
scroll to position [0, 0]
click at [623, 160] on mini-dashboard "Overview: Optimail arrow_drop_down This overview shows data of campaigns execut…" at bounding box center [731, 269] width 1060 height 247
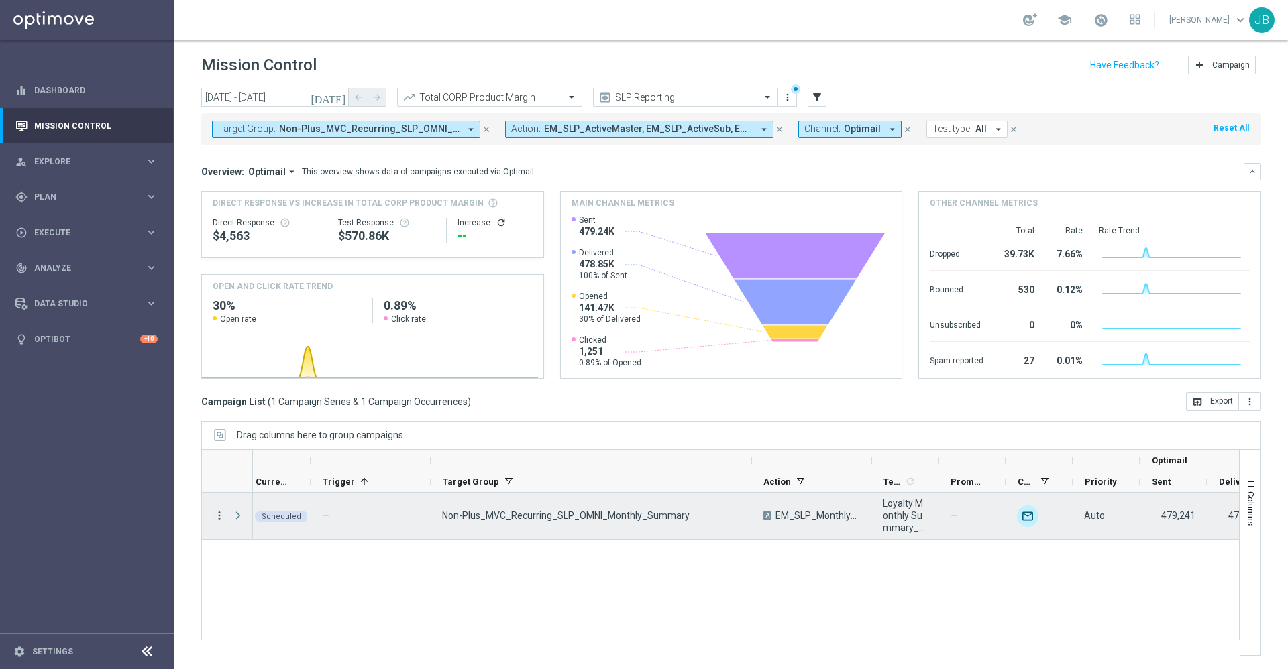
click at [221, 516] on icon "more_vert" at bounding box center [219, 516] width 12 height 12
click at [271, 471] on div "Edit" at bounding box center [308, 475] width 125 height 9
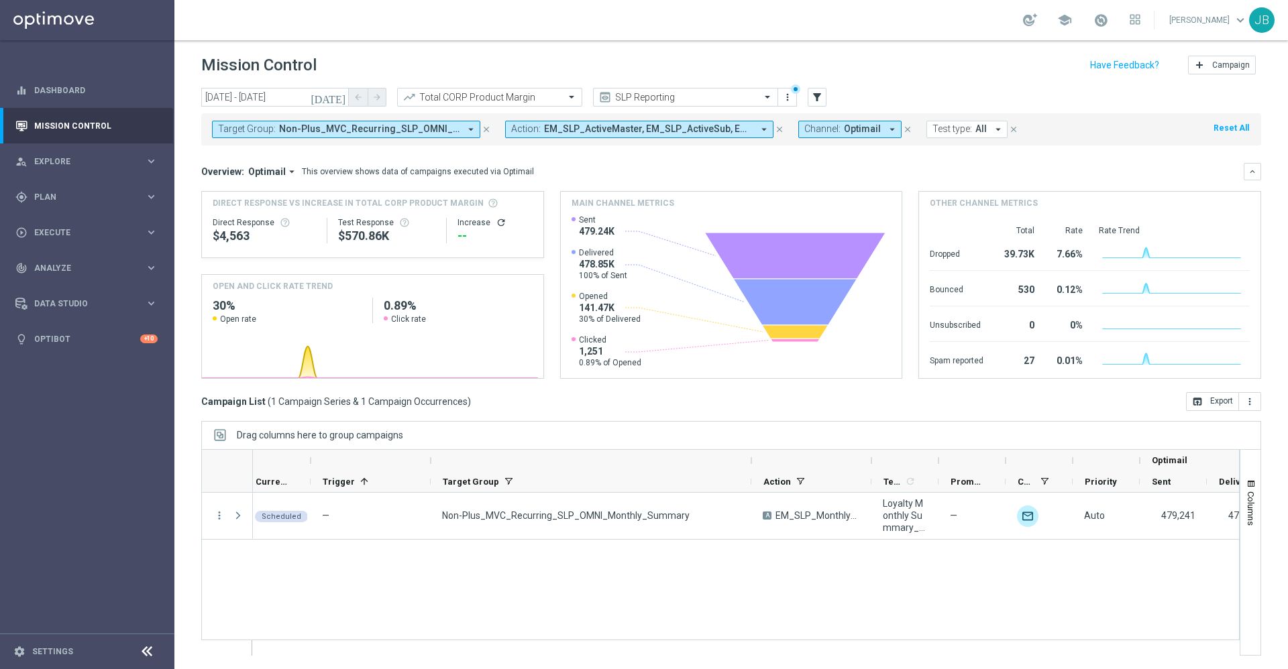
click at [368, 129] on span "Non-Plus_MVC_Recurring_SLP_OMNI_Monthly_Summary" at bounding box center [369, 128] width 180 height 11
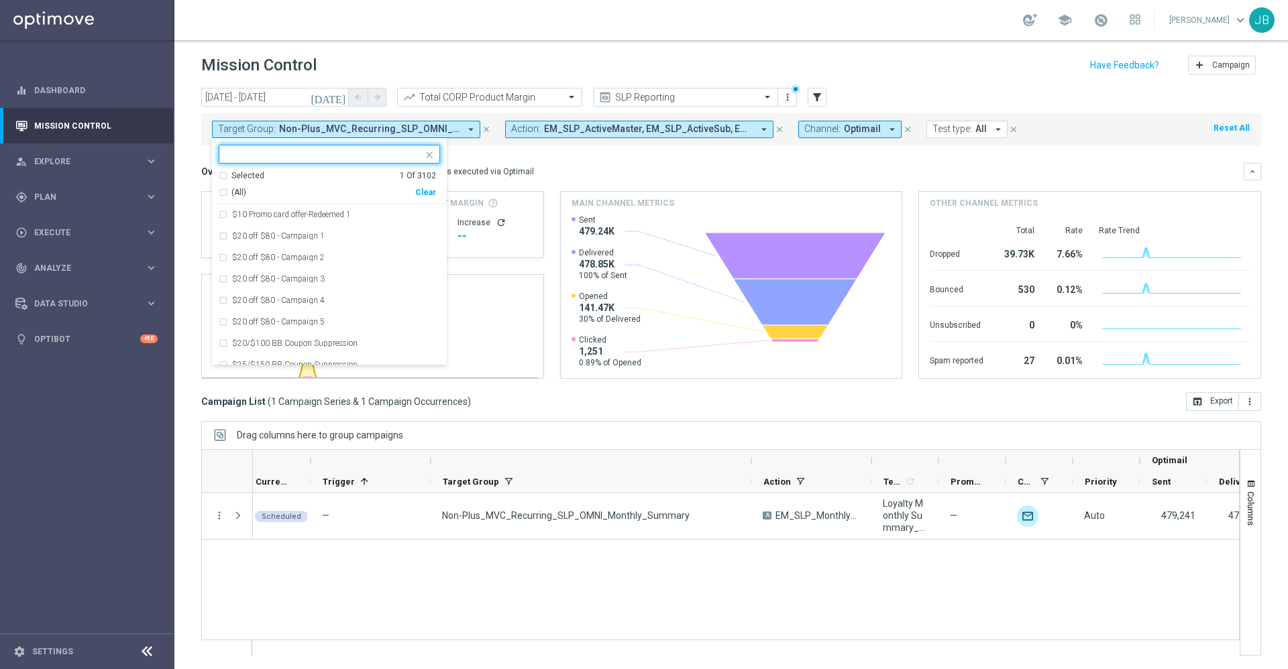
click at [354, 154] on input "text" at bounding box center [324, 154] width 197 height 11
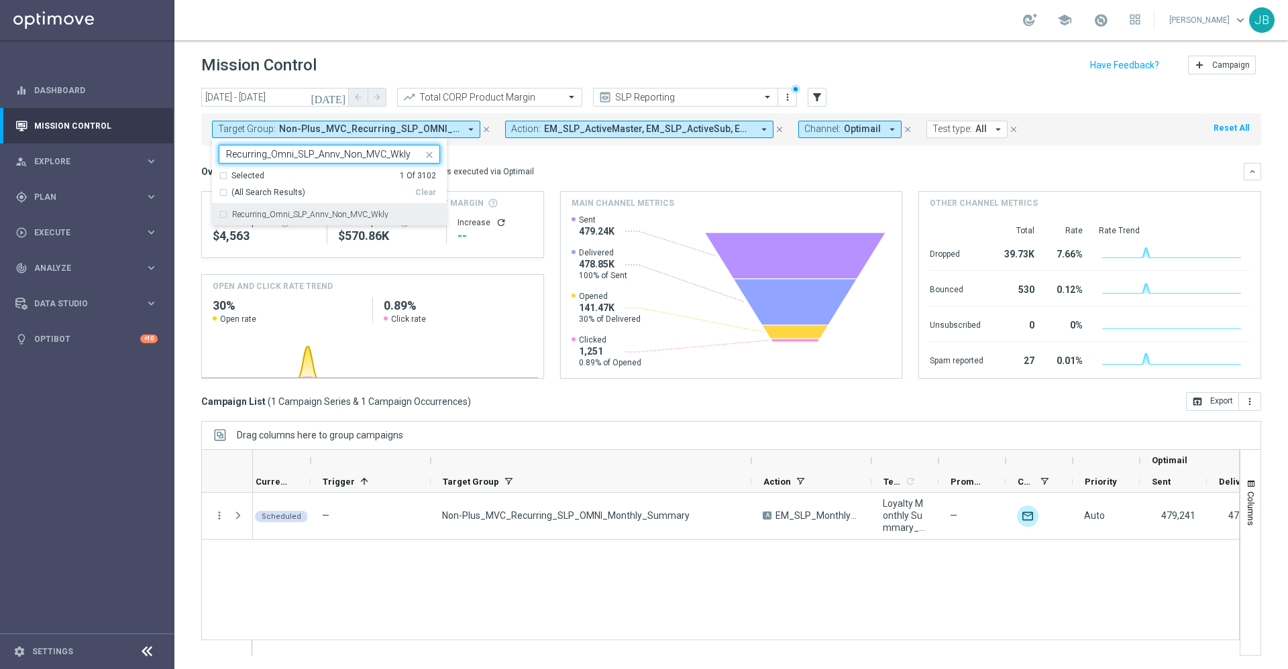
click at [350, 215] on label "Recurring_Omni_SLP_Annv_Non_MVC_Wkly" at bounding box center [310, 215] width 156 height 8
type input "Recurring_Omni_SLP_Annv_Non_MVC_Wkly"
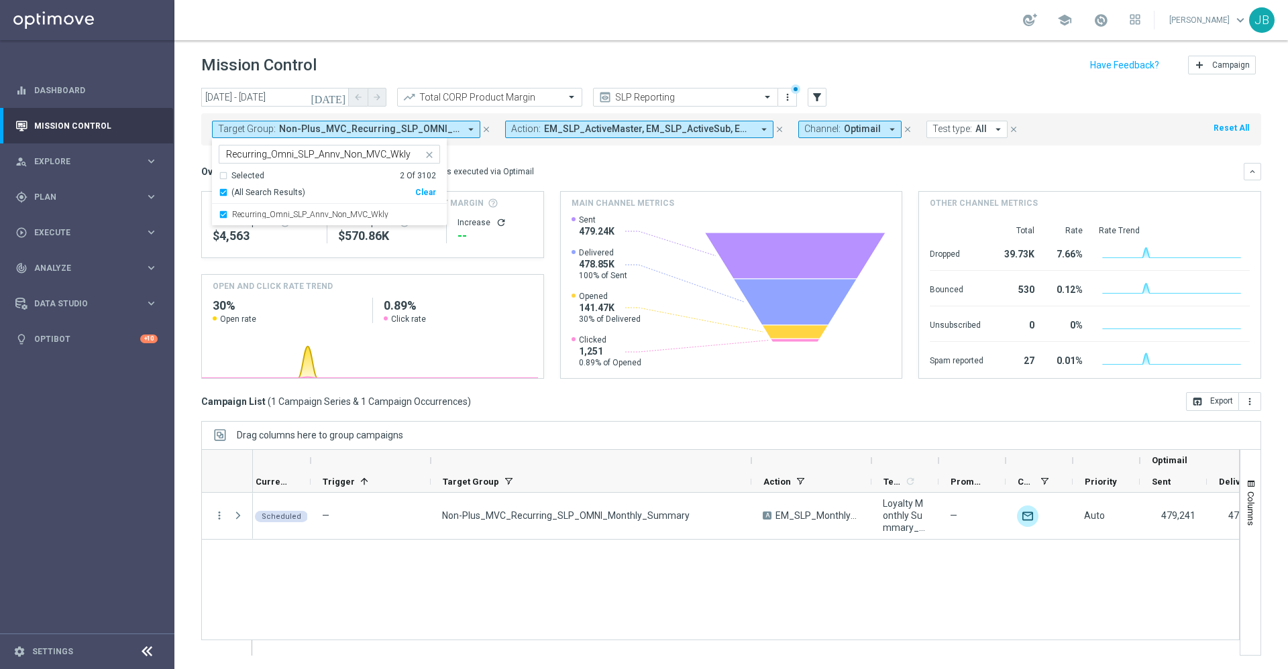
click at [569, 168] on div "Overview: Optimail arrow_drop_down This overview shows data of campaigns execut…" at bounding box center [722, 172] width 1042 height 12
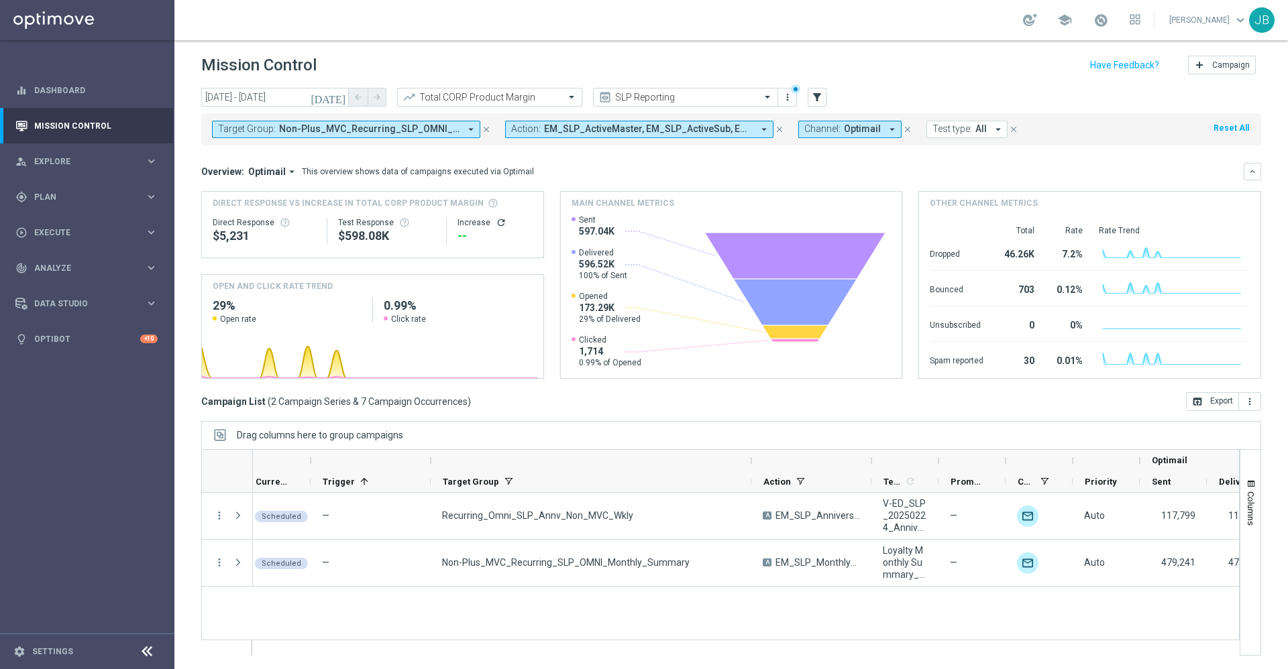
click at [392, 124] on span "Non-Plus_MVC_Recurring_SLP_OMNI_Monthly_Summary, Recurring_Omni_SLP_Annv_Non_MV…" at bounding box center [369, 128] width 180 height 11
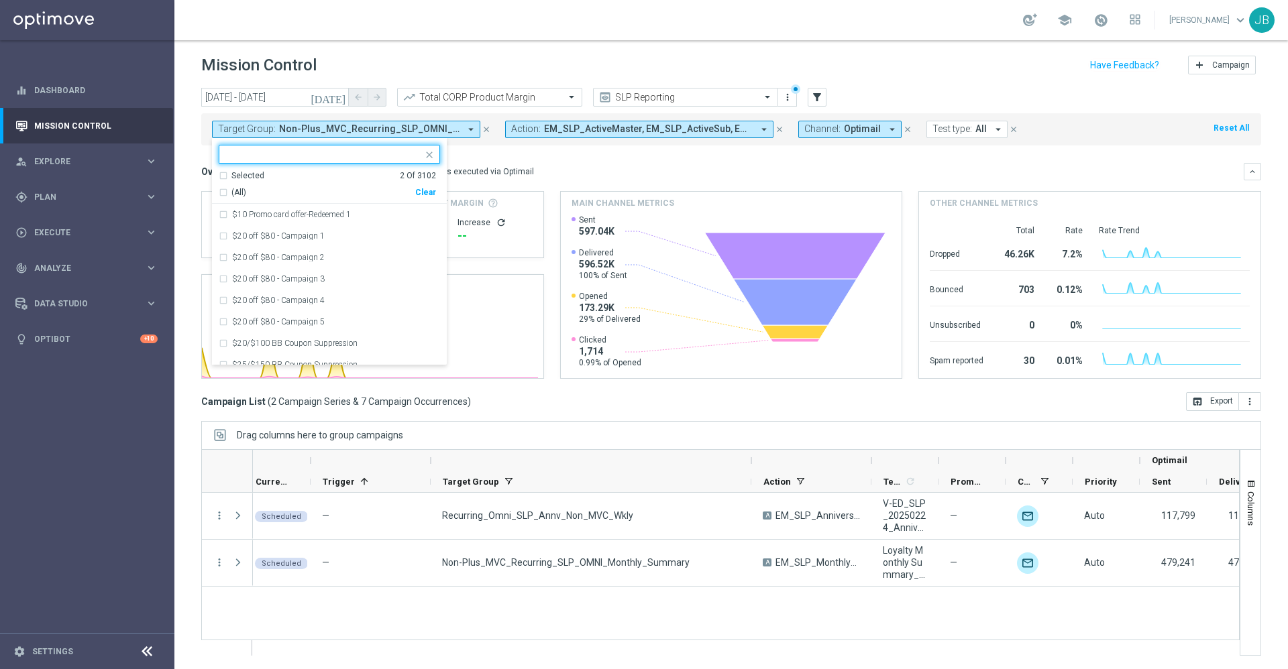
click at [0, 0] on div "Clear" at bounding box center [0, 0] width 0 height 0
click at [323, 149] on input "text" at bounding box center [324, 154] width 197 height 11
paste input "Recurring_Omni_SLP_Annv_Non_MVC_Wkly"
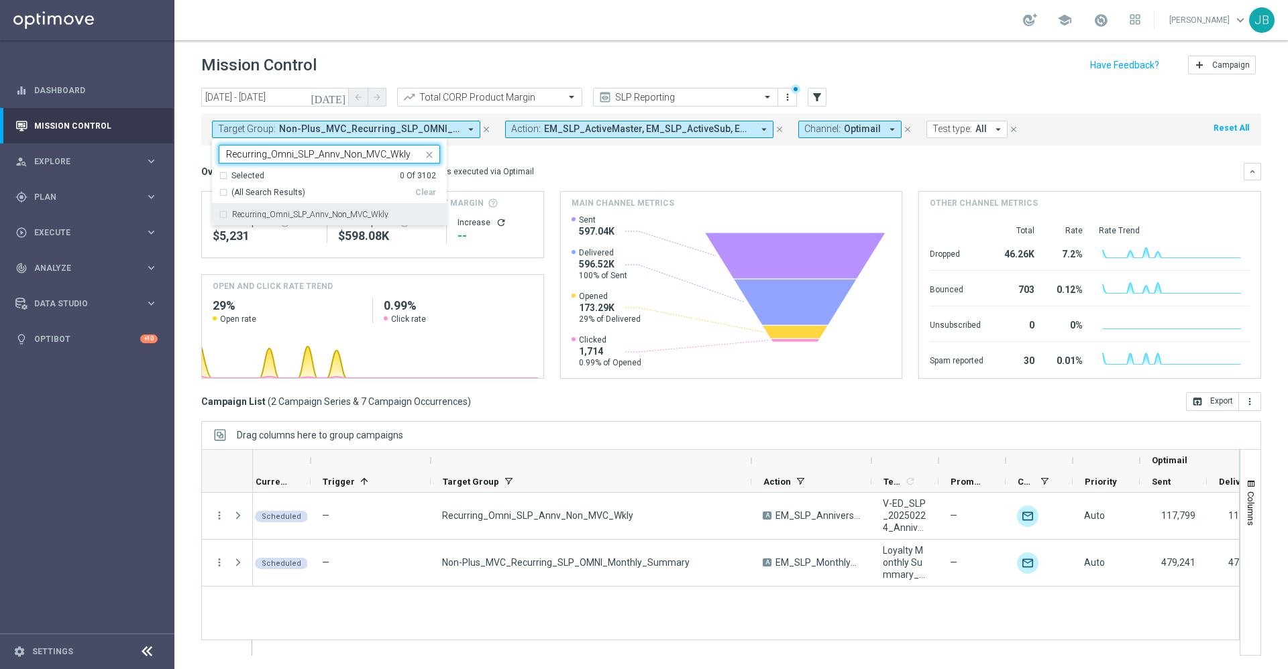
click at [337, 209] on div "Recurring_Omni_SLP_Annv_Non_MVC_Wkly" at bounding box center [329, 214] width 221 height 21
type input "Recurring_Omni_SLP_Annv_Non_MVC_Wkly"
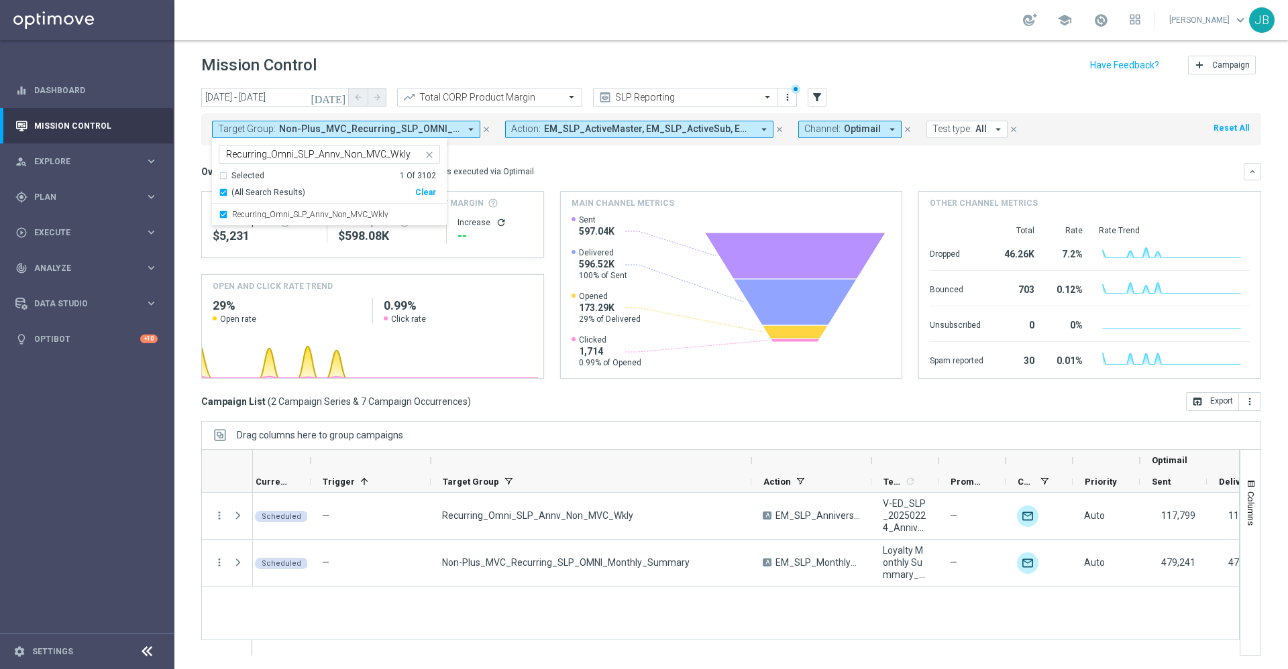
click at [604, 171] on div "Overview: Optimail arrow_drop_down This overview shows data of campaigns execut…" at bounding box center [722, 172] width 1042 height 12
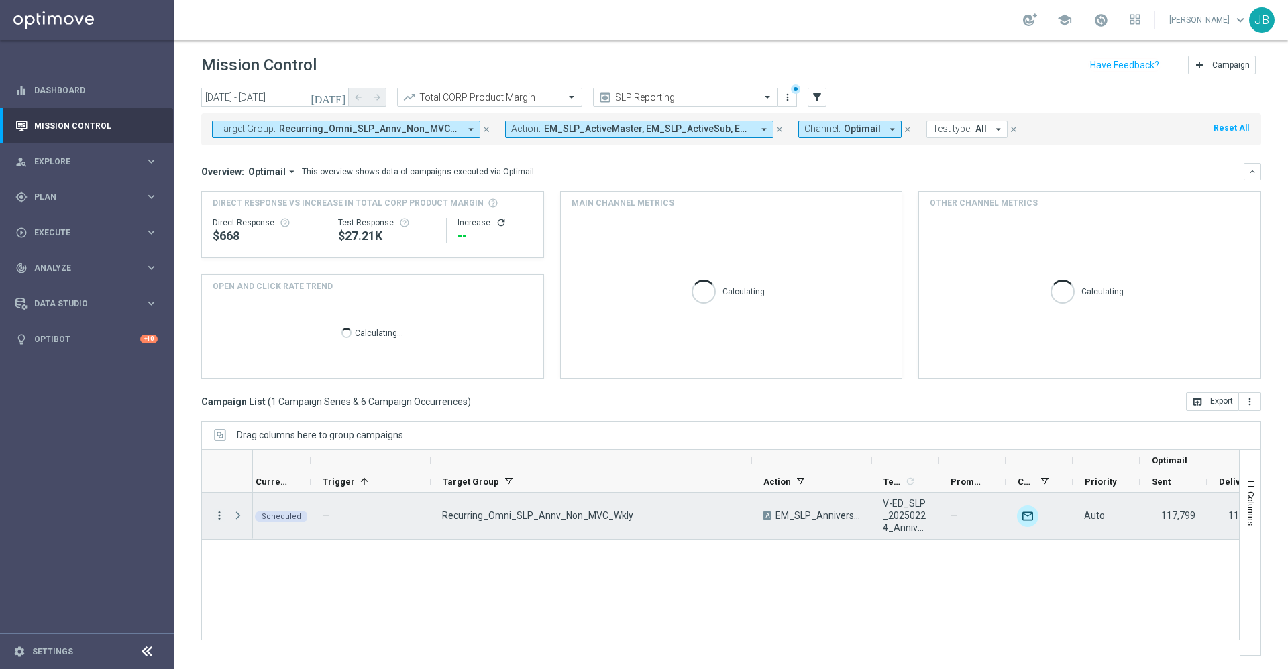
click at [218, 518] on icon "more_vert" at bounding box center [219, 516] width 12 height 12
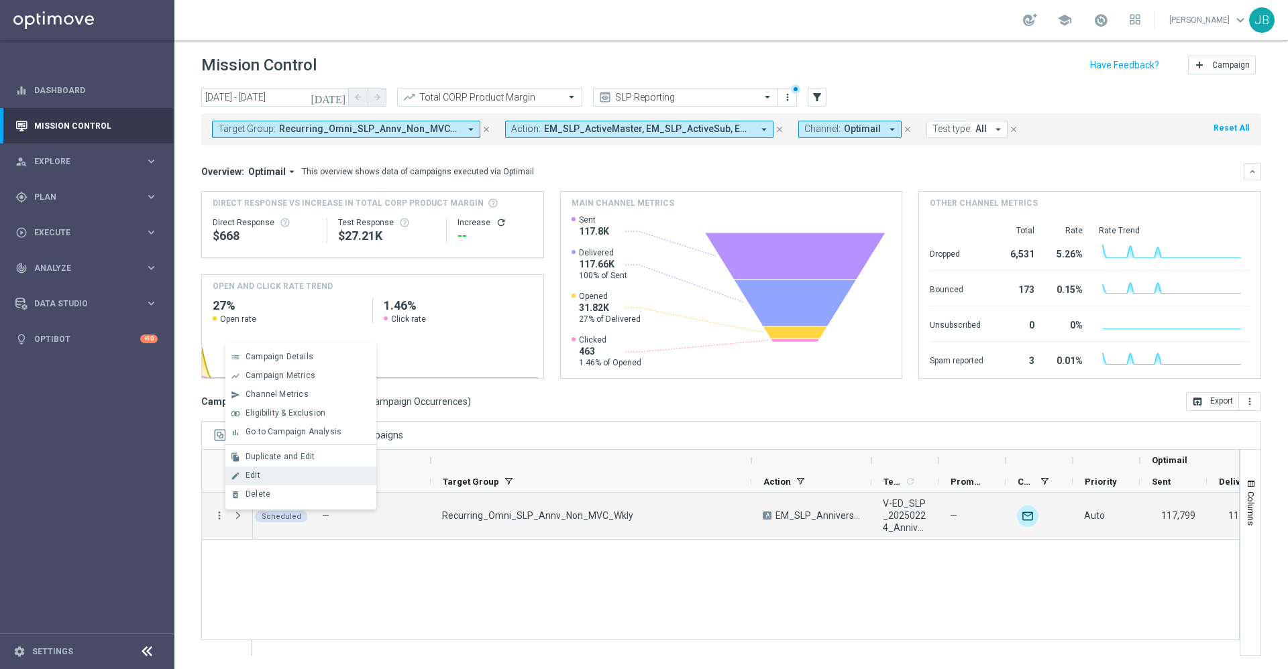
click at [303, 478] on div "Edit" at bounding box center [308, 475] width 125 height 9
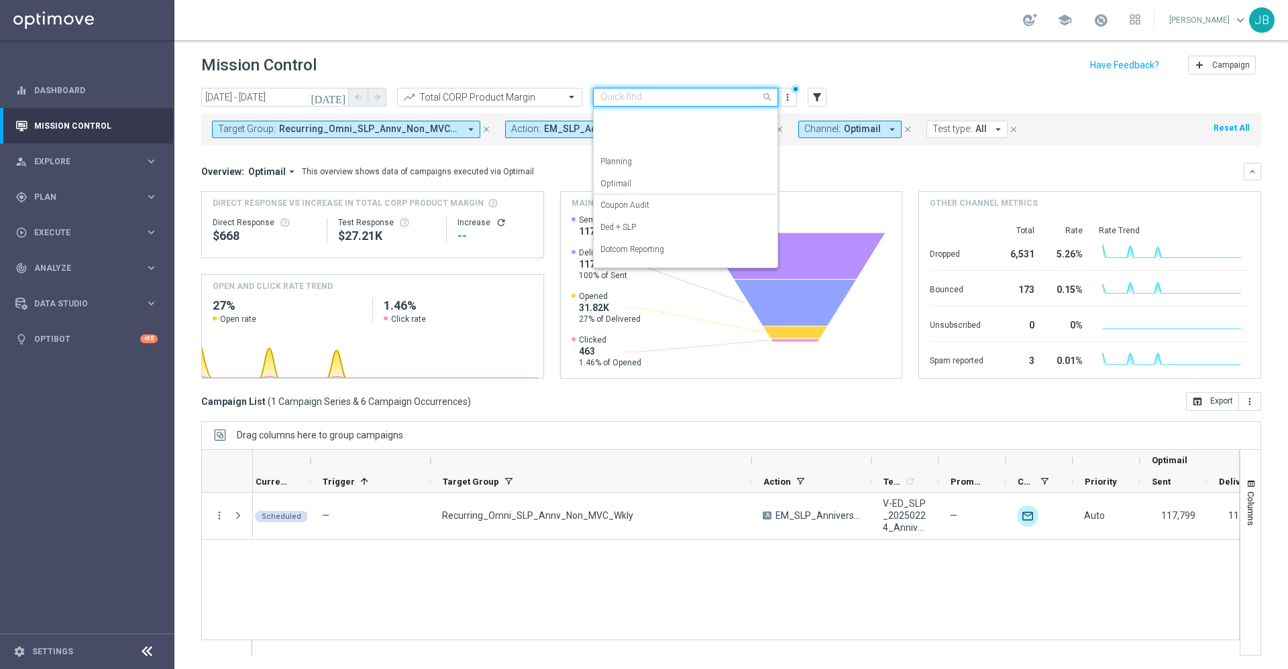
click at [746, 100] on div at bounding box center [686, 97] width 184 height 11
click at [647, 254] on div "Store Closing" at bounding box center [685, 255] width 170 height 22
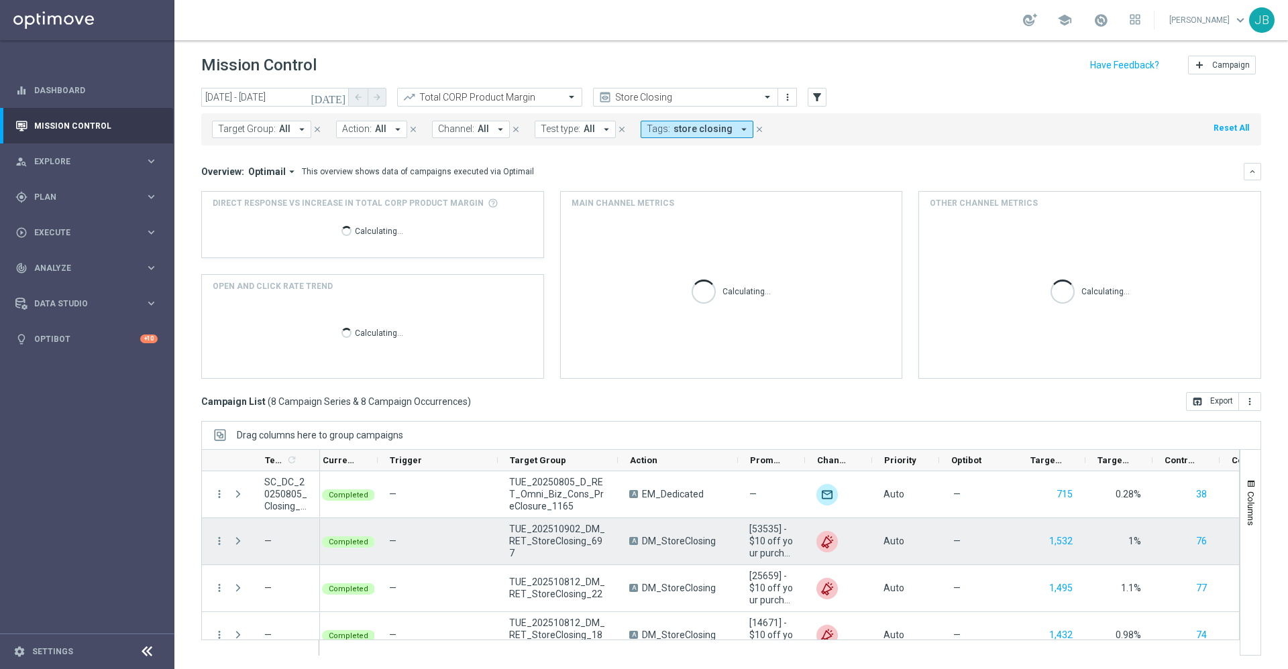
scroll to position [207, 0]
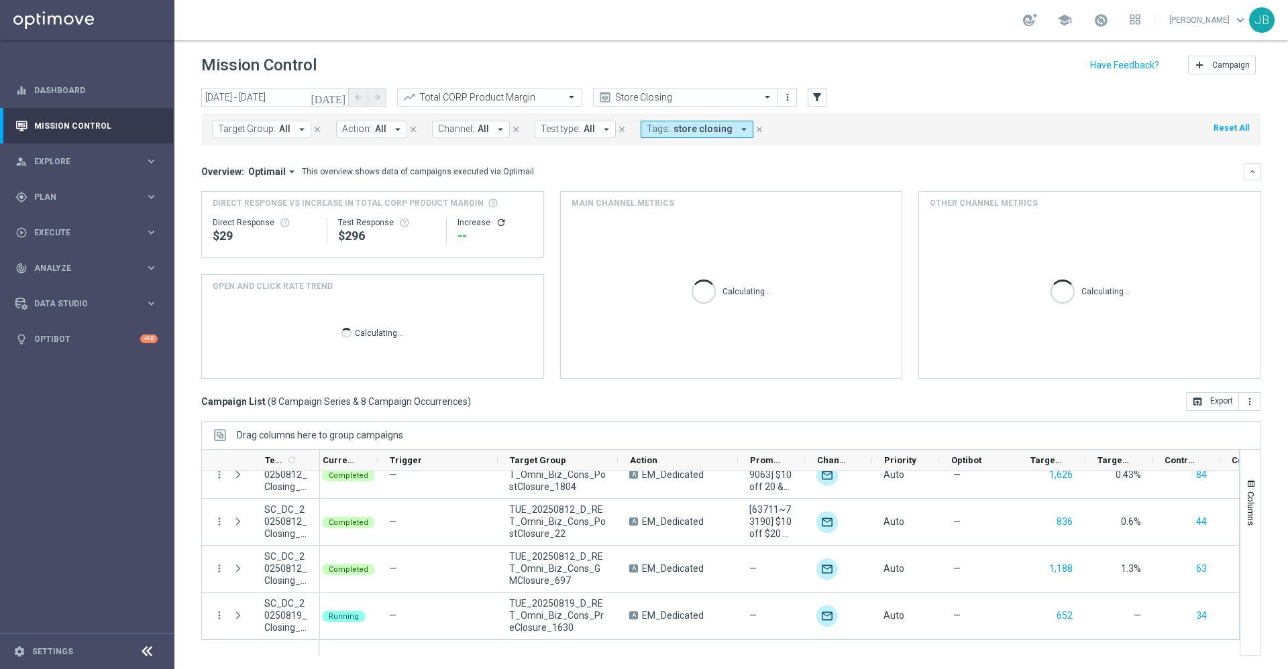
click at [338, 96] on icon "[DATE]" at bounding box center [329, 97] width 36 height 12
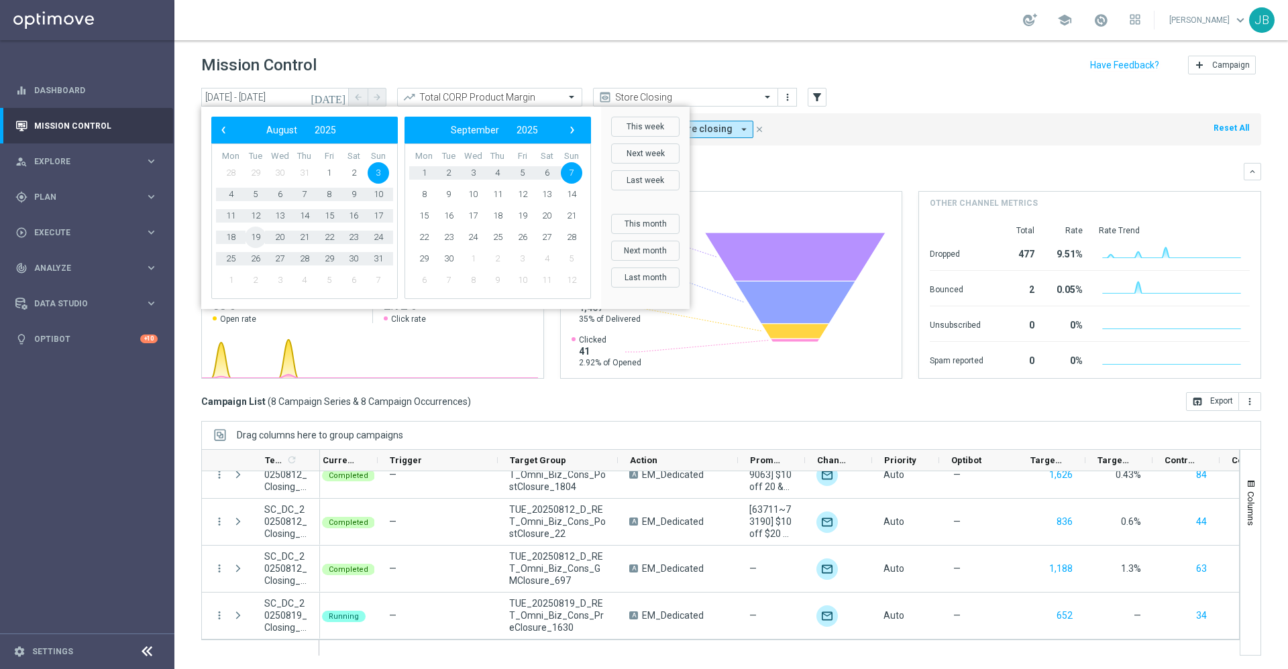
click at [260, 235] on span "19" at bounding box center [255, 237] width 21 height 21
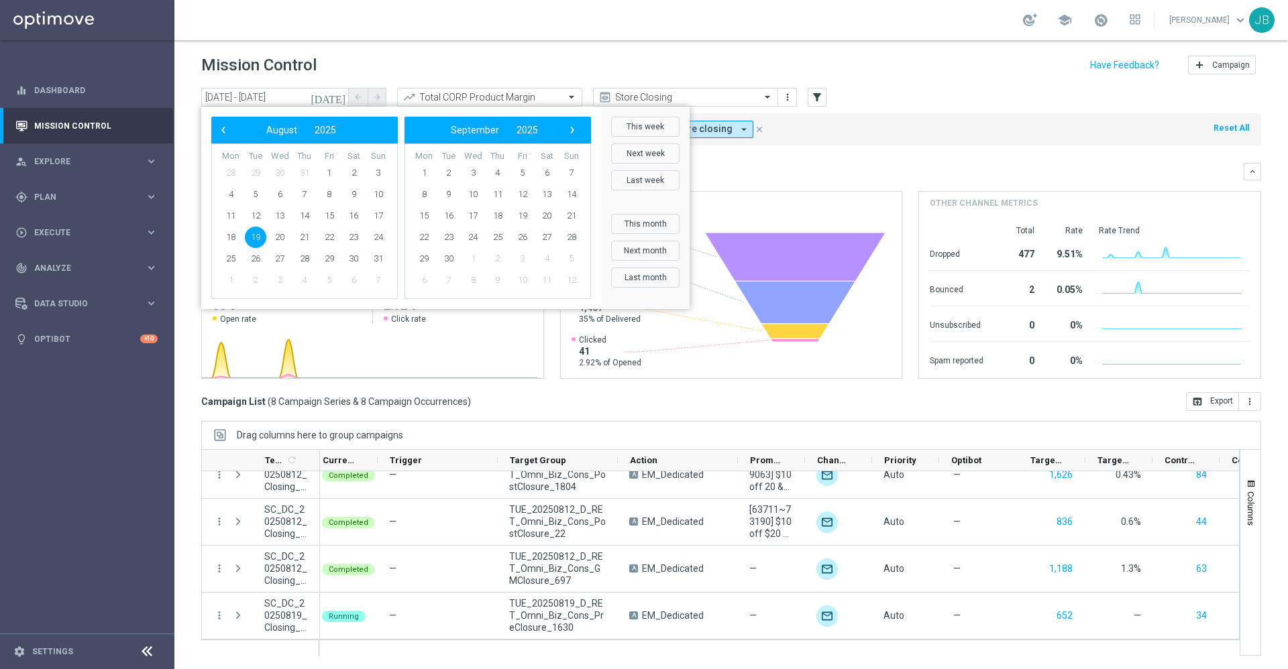
click at [259, 237] on span "19" at bounding box center [255, 237] width 21 height 21
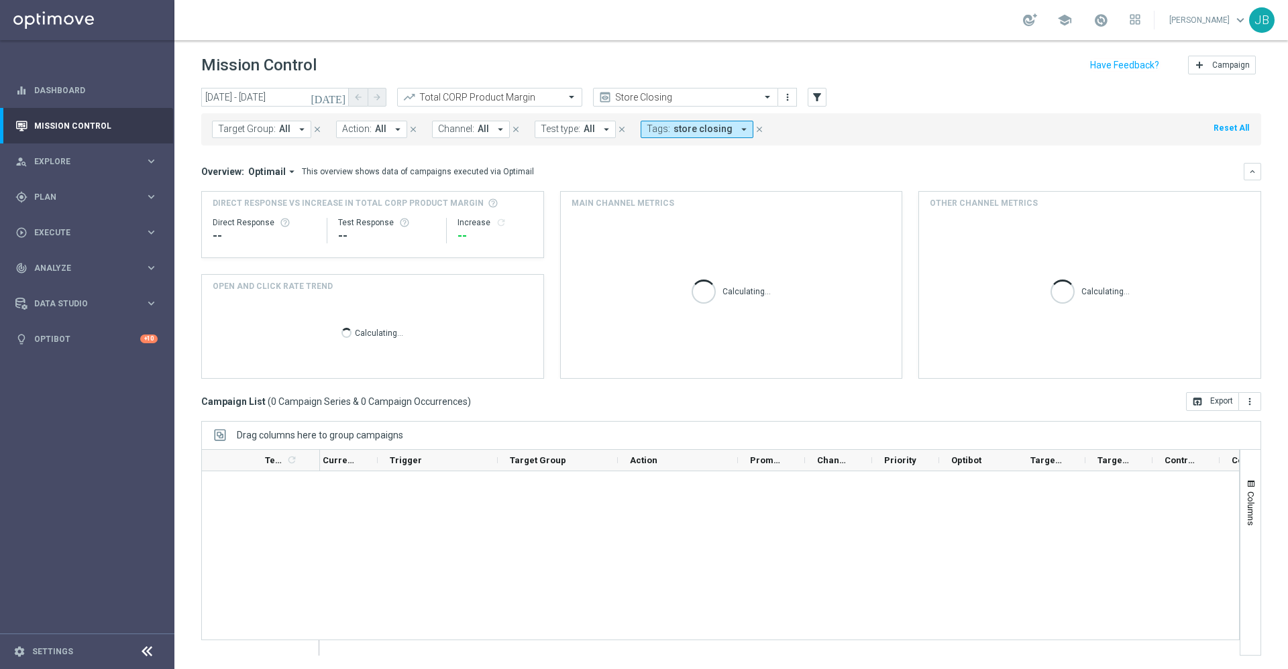
scroll to position [0, 0]
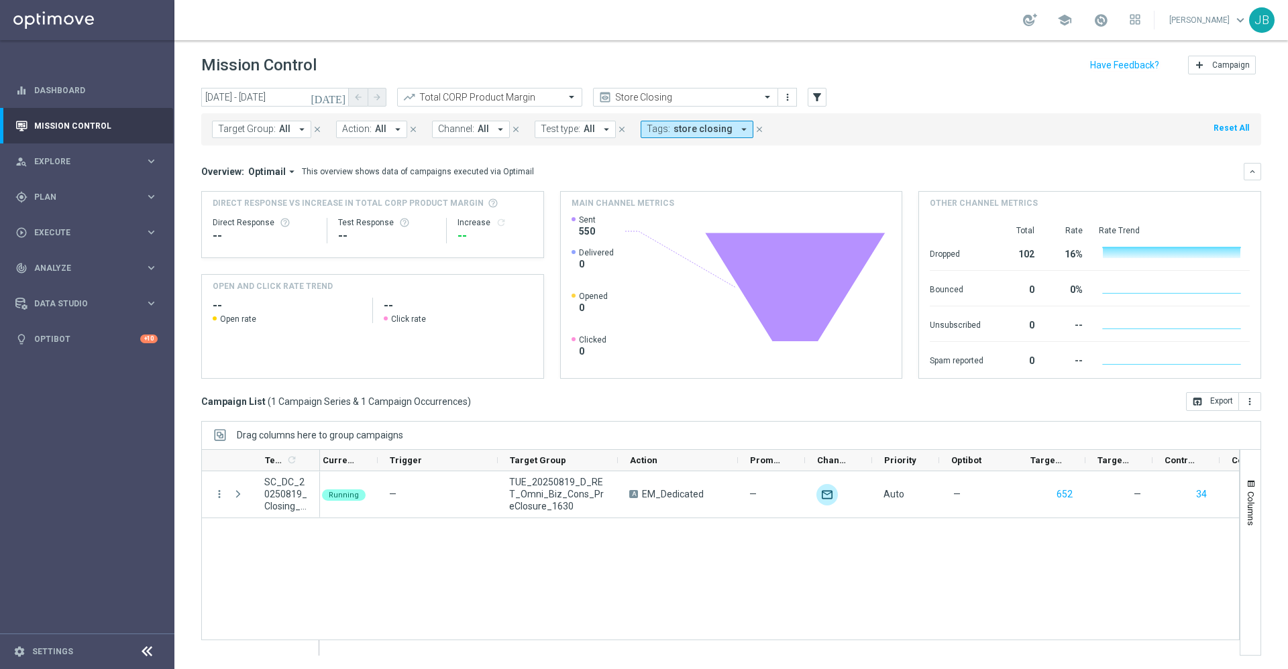
click at [340, 96] on icon "[DATE]" at bounding box center [329, 97] width 36 height 12
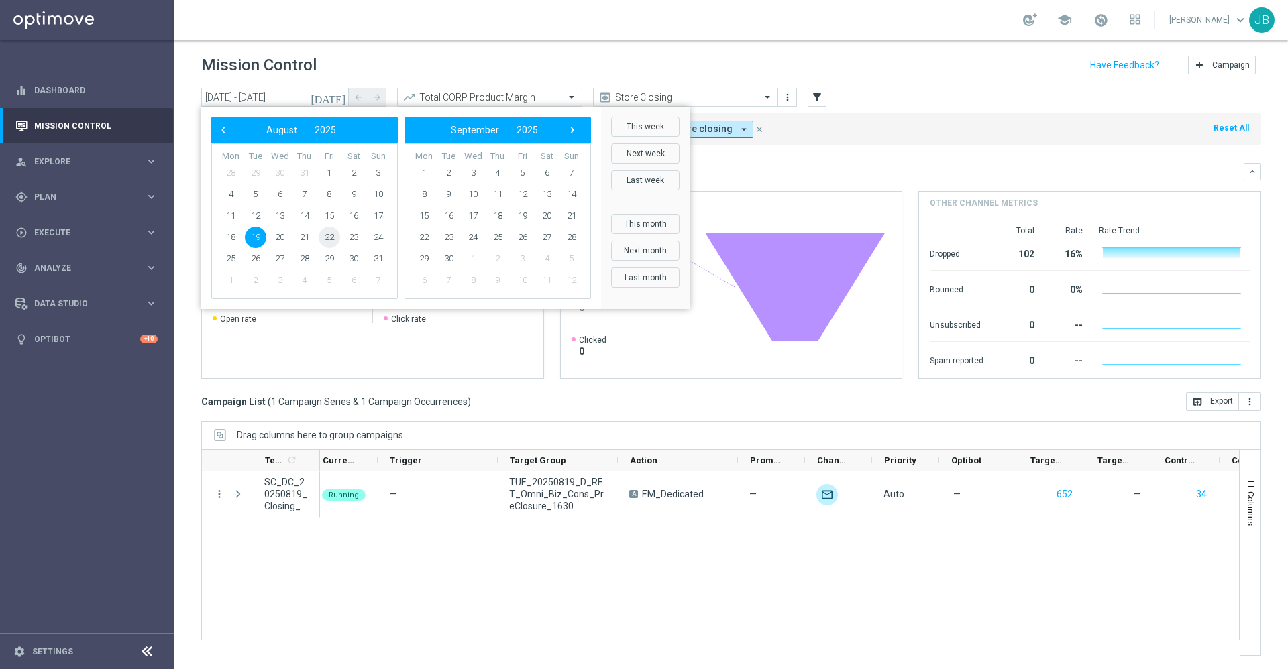
click at [326, 244] on span "22" at bounding box center [329, 237] width 21 height 21
type input "22 Aug 2025 - 22 Aug 2025"
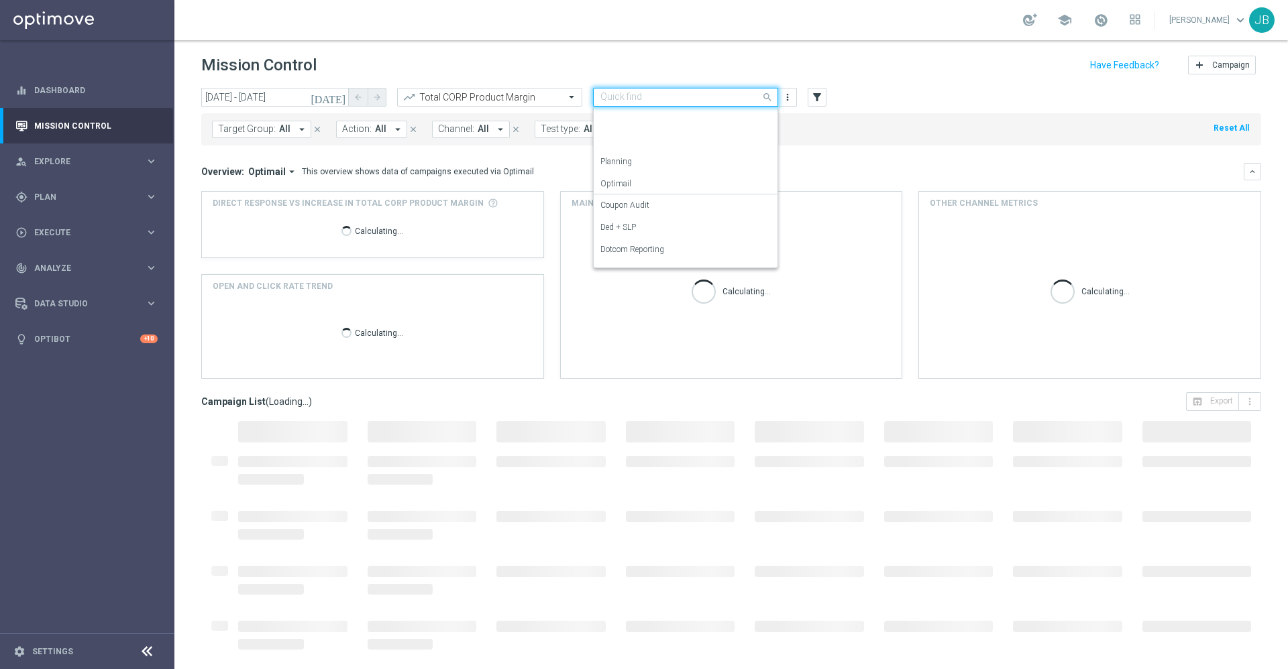
click at [711, 97] on input "text" at bounding box center [672, 97] width 144 height 11
click at [643, 192] on label "OMNI Reporting" at bounding box center [629, 195] width 58 height 11
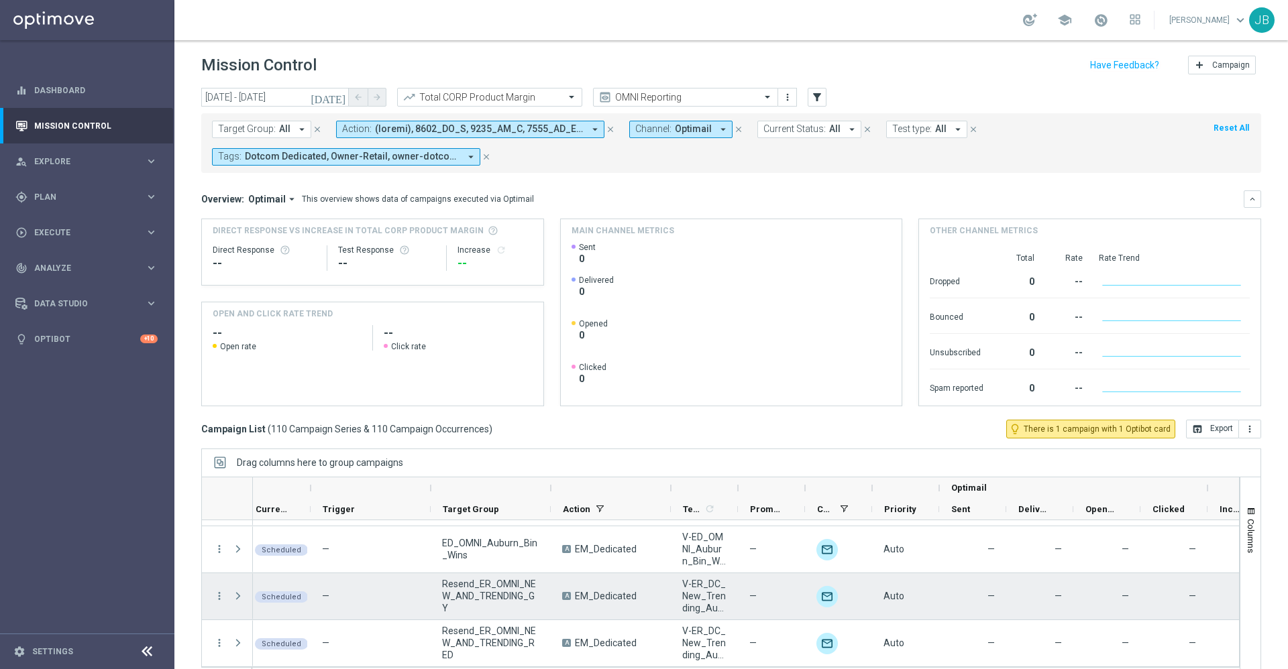
scroll to position [29, 0]
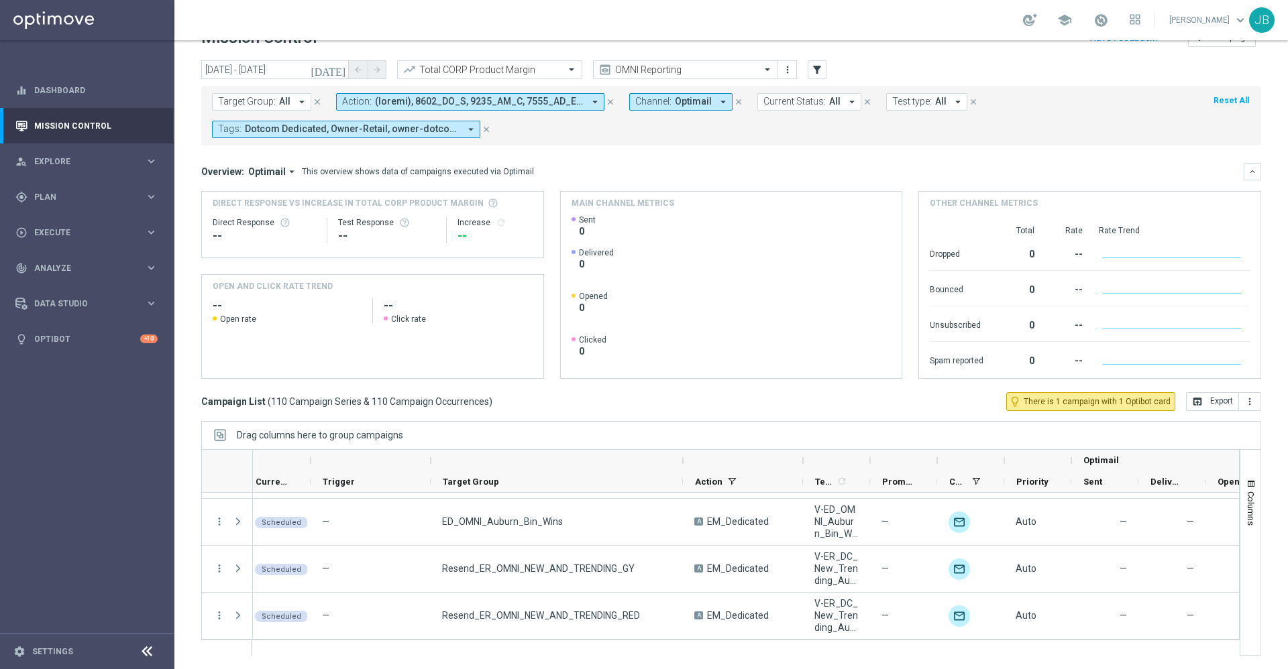
drag, startPoint x: 552, startPoint y: 458, endPoint x: 686, endPoint y: 470, distance: 134.7
click at [686, 470] on div at bounding box center [682, 460] width 5 height 21
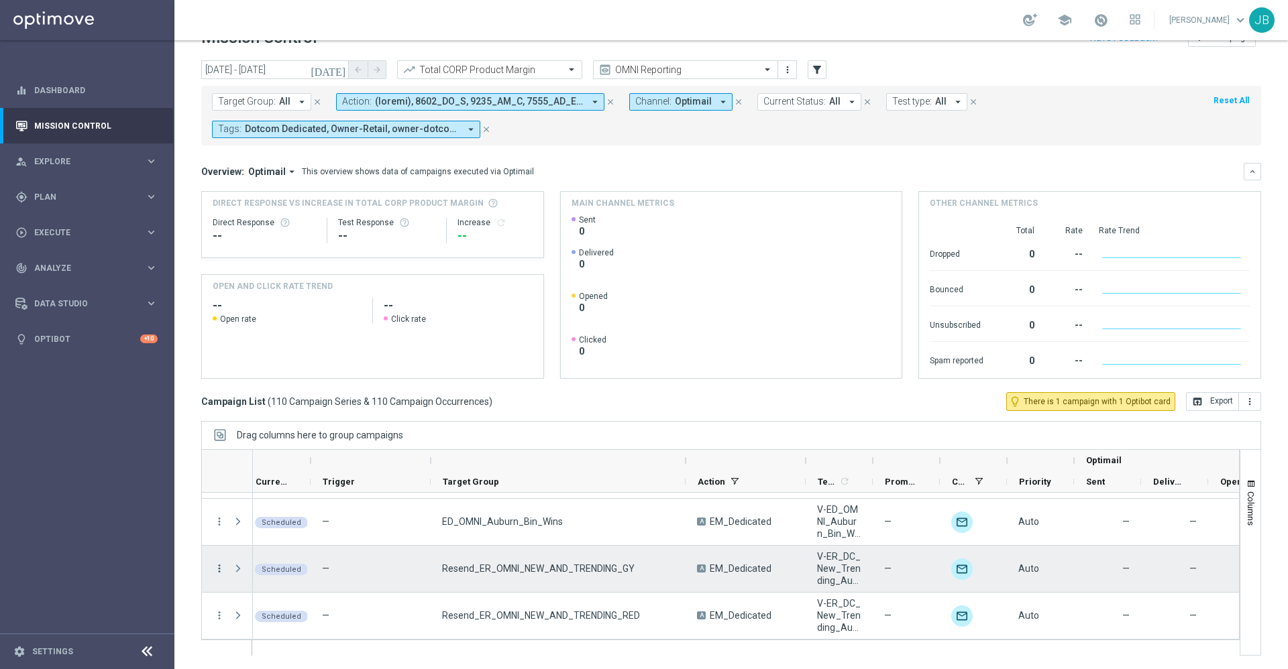
click at [219, 568] on icon "more_vert" at bounding box center [219, 569] width 12 height 12
click at [284, 432] on span "Campaign Details" at bounding box center [280, 428] width 68 height 9
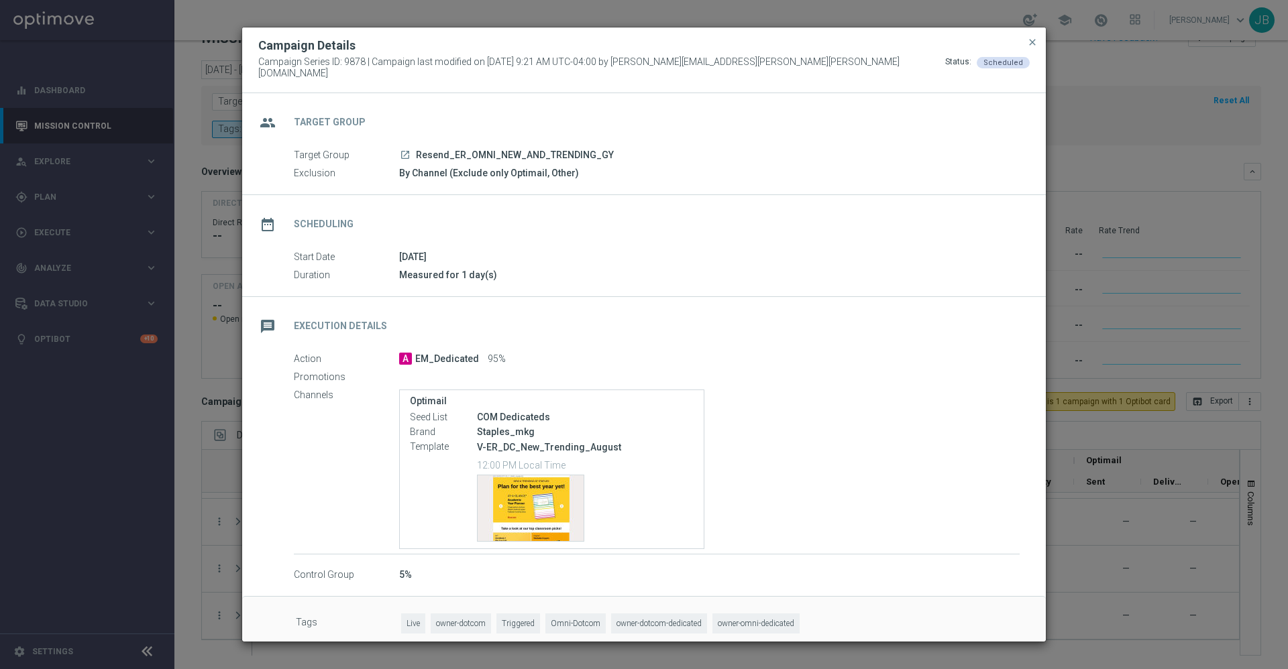
click at [405, 150] on icon "launch" at bounding box center [405, 155] width 11 height 11
click at [1031, 48] on span "close" at bounding box center [1032, 42] width 11 height 11
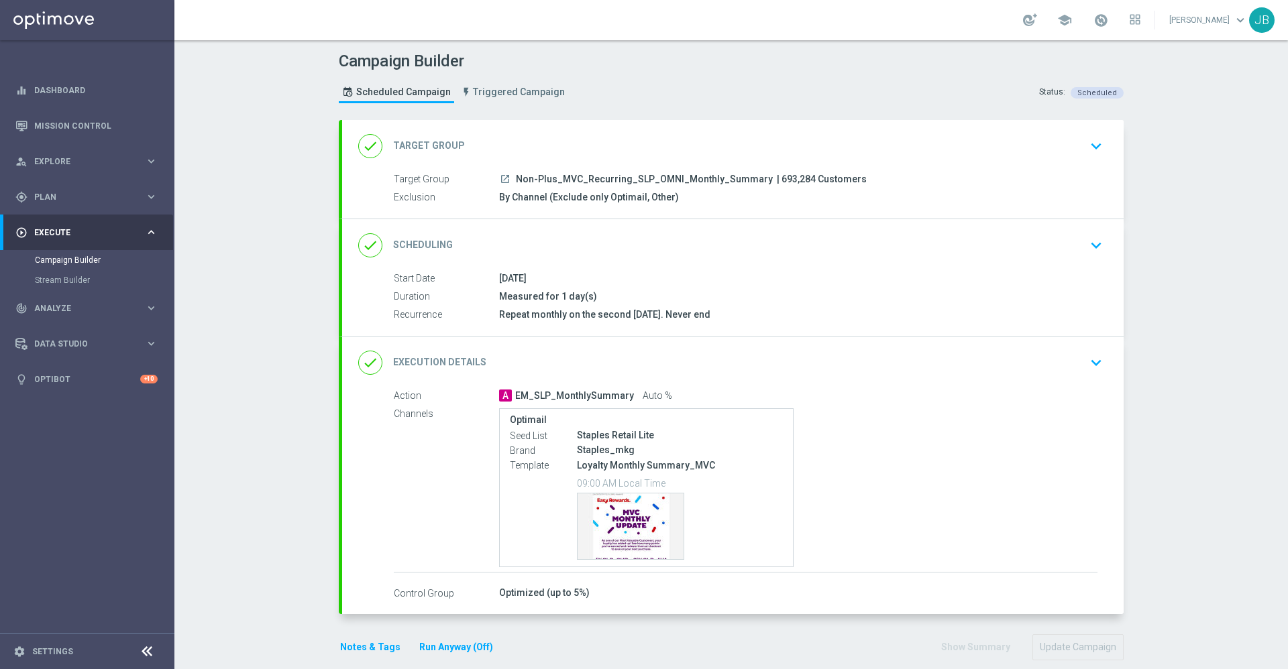
click at [500, 182] on icon "launch" at bounding box center [505, 179] width 11 height 11
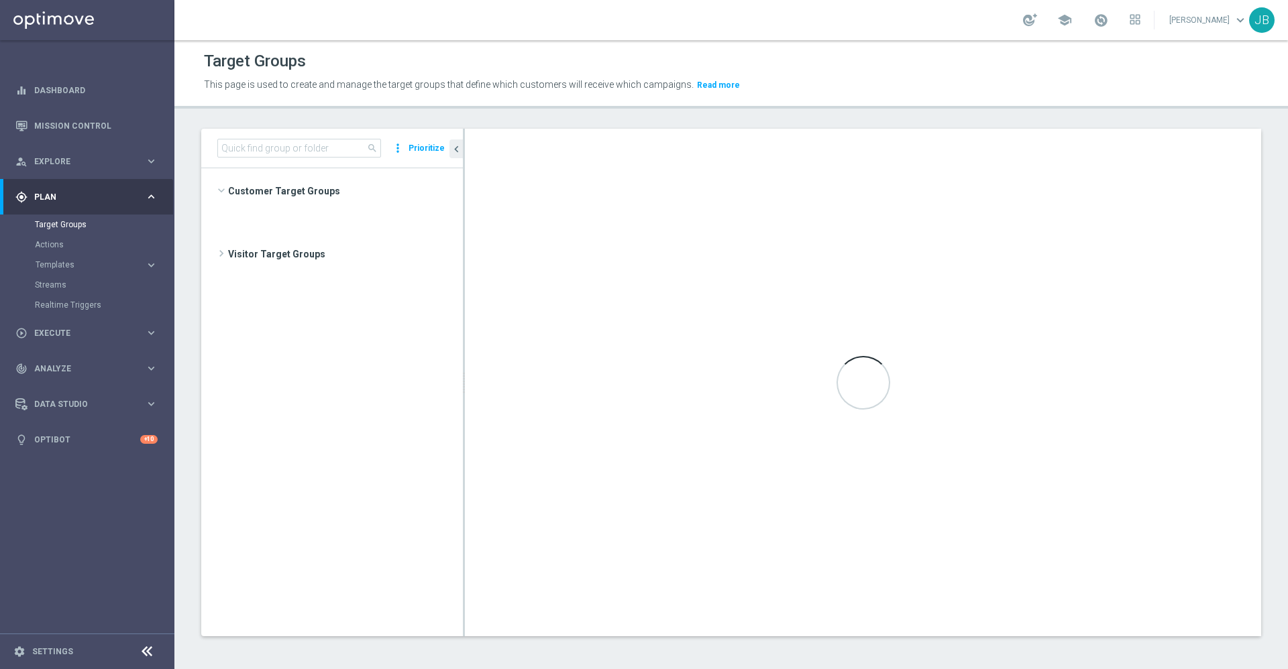
scroll to position [377, 0]
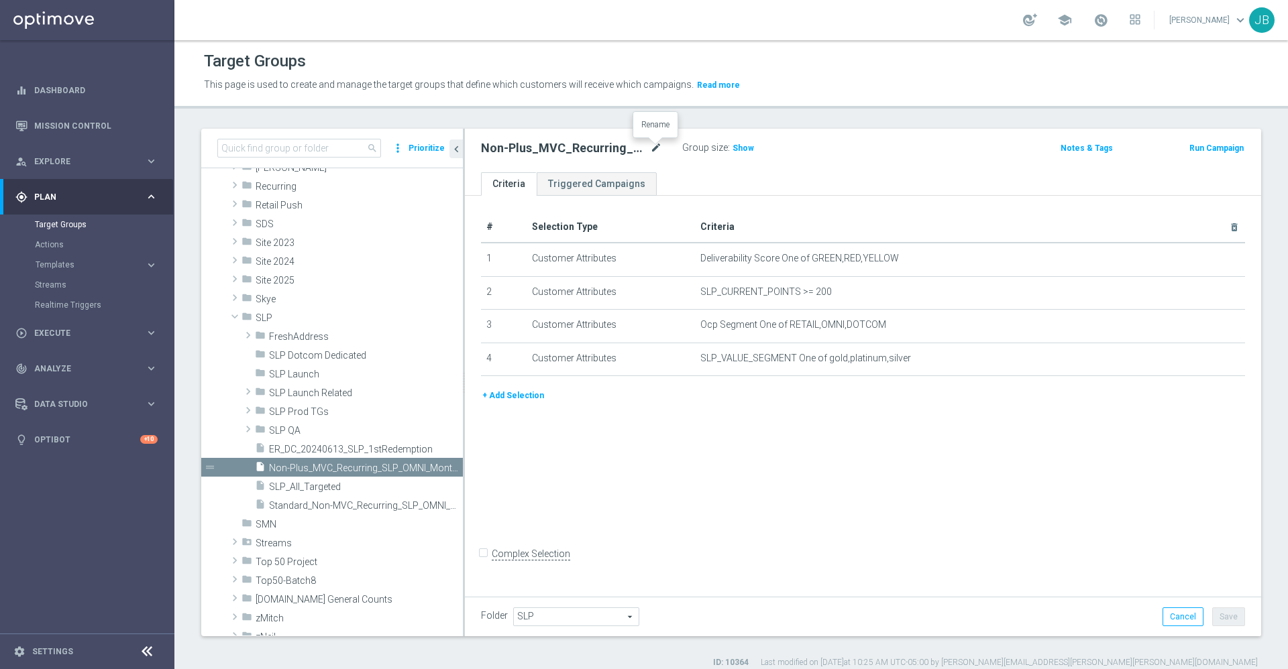
click at [655, 149] on icon "mode_edit" at bounding box center [656, 148] width 12 height 16
click at [498, 143] on input "Non-Plus_MVC_Recurring_SLP_OMNI_Monthly_Summary" at bounding box center [571, 149] width 181 height 19
type input "Non-Plus2_MVC_Recurring_SLP_OMNI_Monthly_Summary"
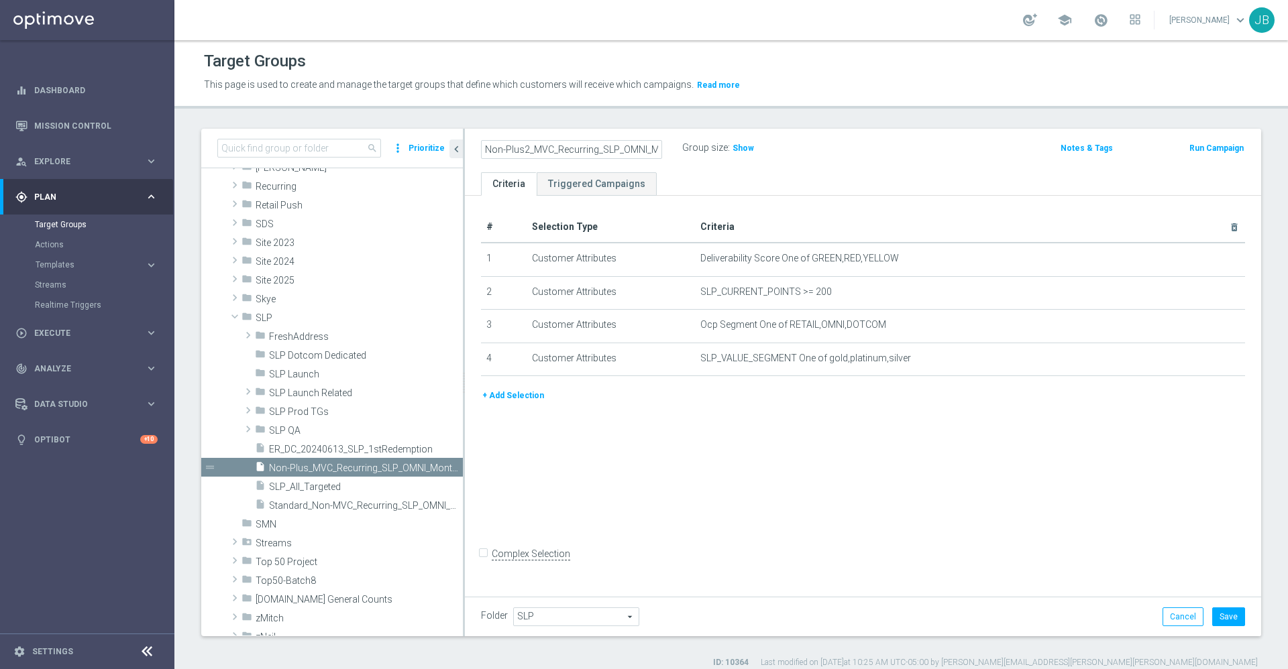
click at [734, 465] on div "# Selection Type Criteria delete_forever 1 Customer Attributes Deliverability S…" at bounding box center [863, 394] width 796 height 397
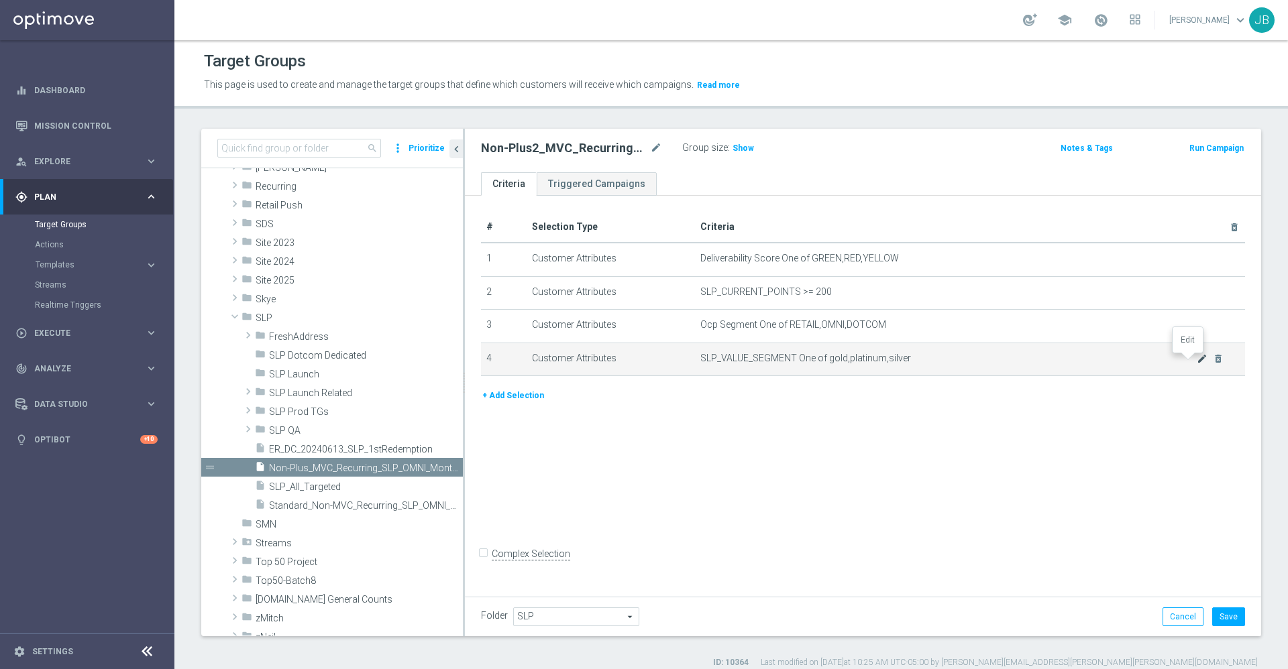
click at [1197, 356] on icon "mode_edit" at bounding box center [1202, 359] width 11 height 11
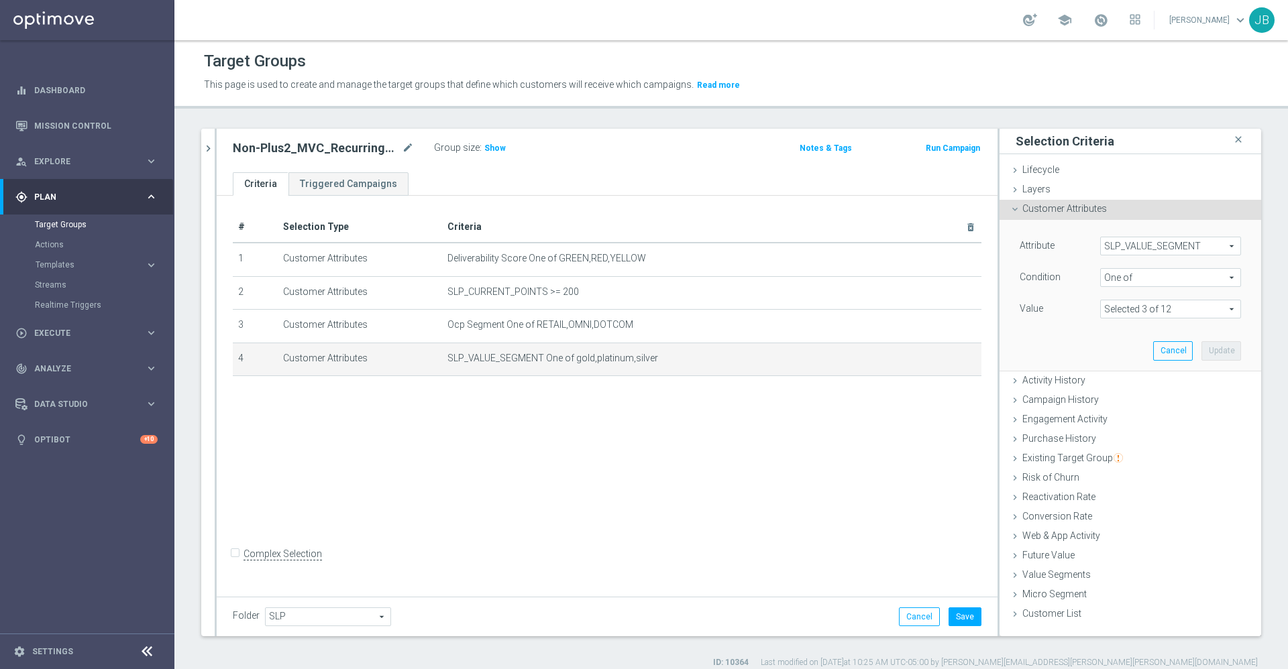
click at [1132, 306] on span at bounding box center [1171, 309] width 140 height 17
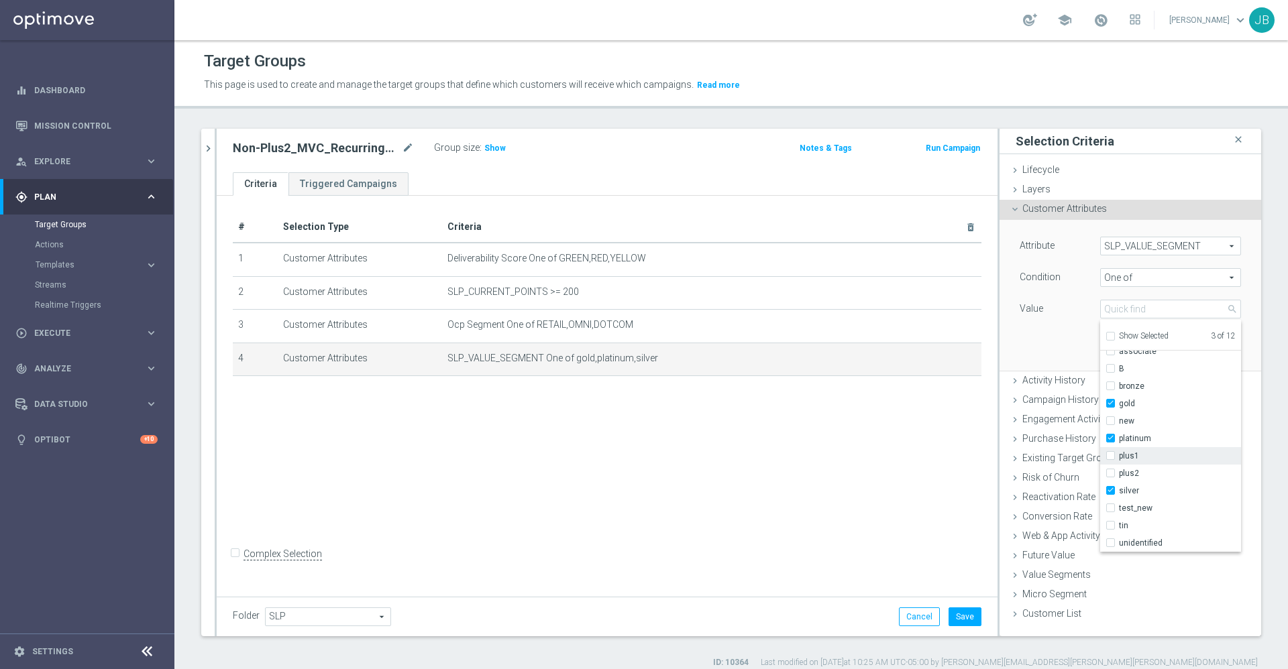
click at [1110, 453] on input "plus1" at bounding box center [1114, 456] width 9 height 9
checkbox input "true"
type input "Selected 4 of 12"
click at [1015, 340] on div "Attribute SLP_VALUE_SEGMENT SLP_VALUE_SEGMENT arrow_drop_down search Condition …" at bounding box center [1130, 295] width 241 height 150
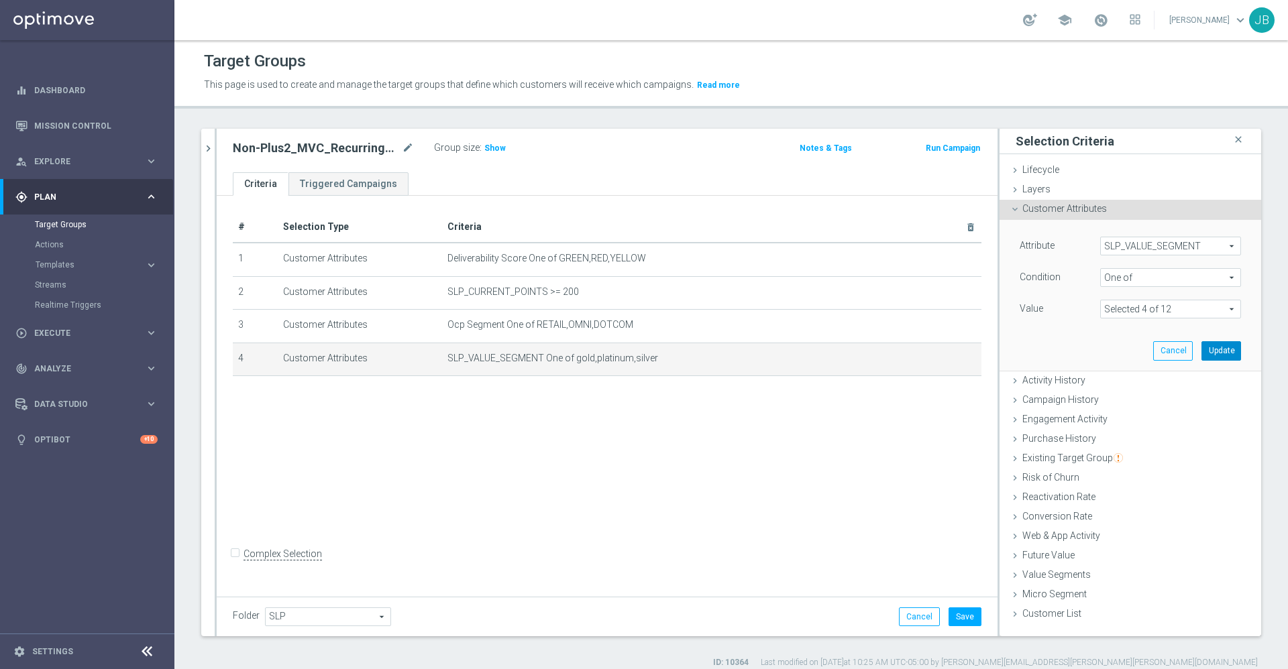
click at [1203, 355] on button "Update" at bounding box center [1221, 350] width 40 height 19
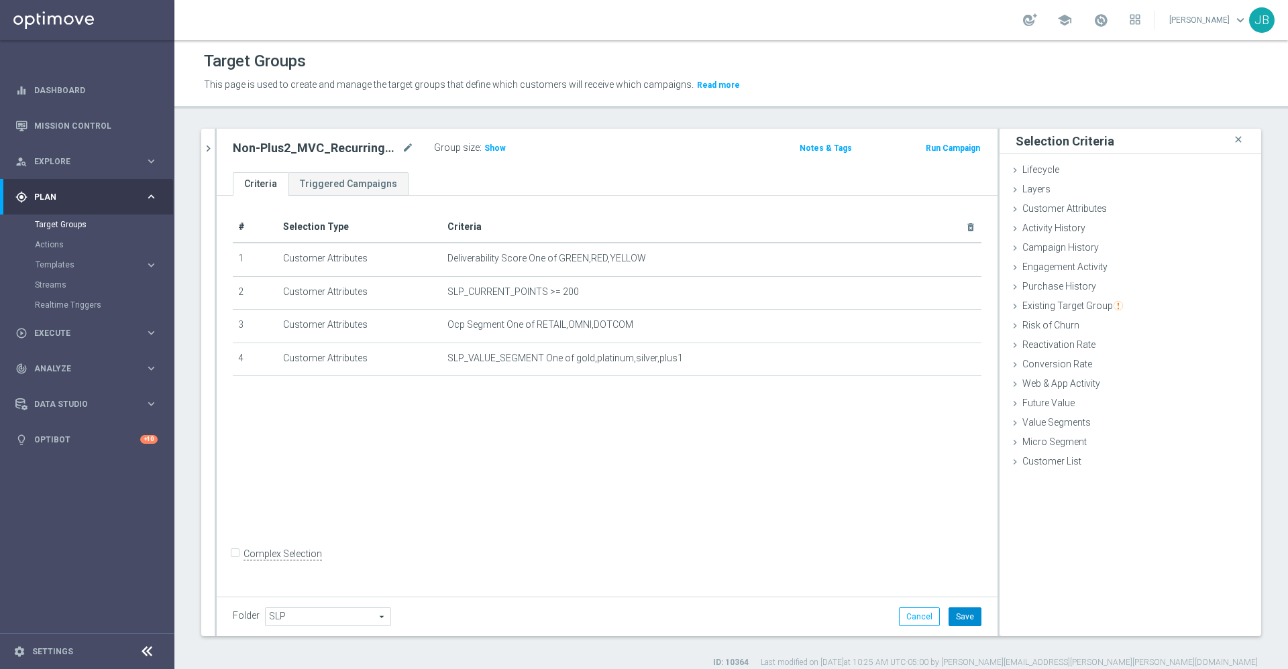
click at [954, 615] on button "Save" at bounding box center [965, 617] width 33 height 19
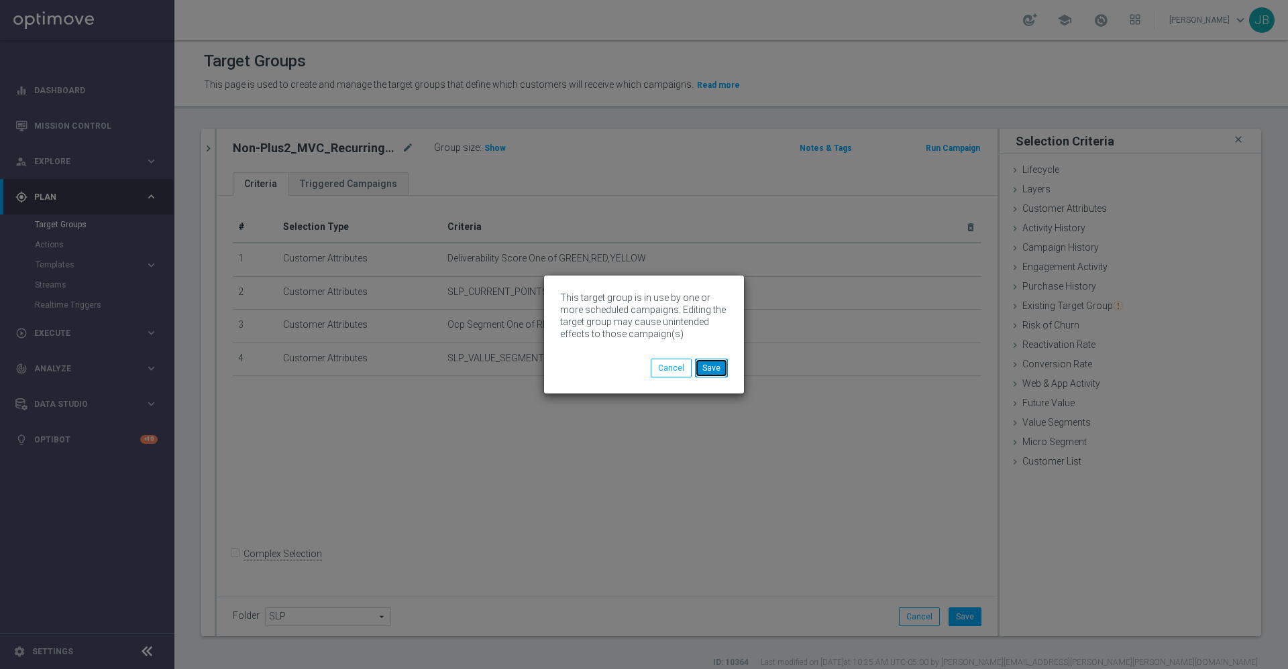
click at [707, 368] on button "Save" at bounding box center [711, 368] width 33 height 19
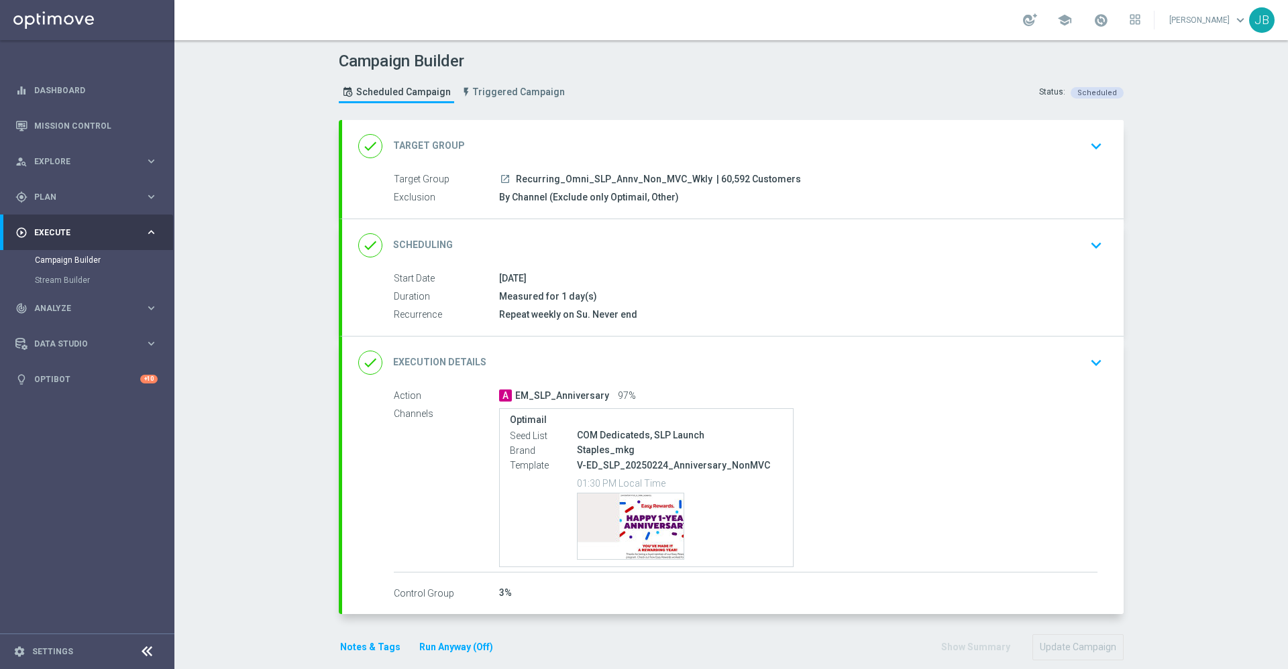
click at [502, 179] on icon "launch" at bounding box center [505, 179] width 11 height 11
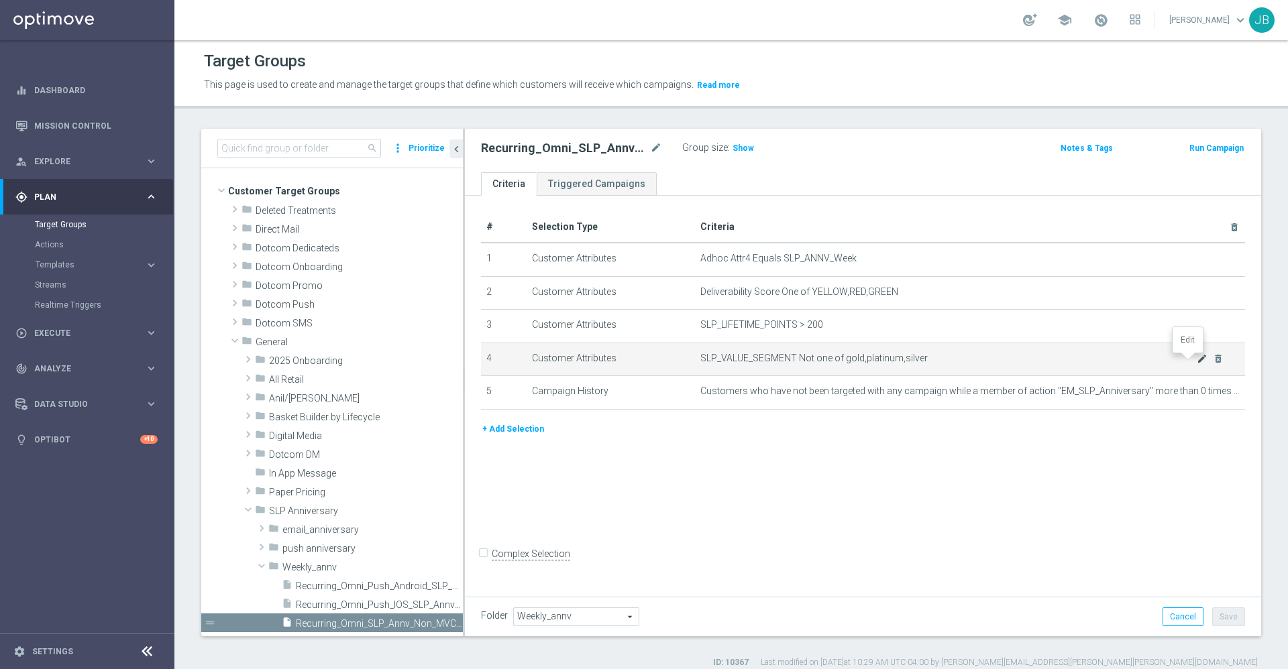
click at [1197, 362] on icon "mode_edit" at bounding box center [1202, 359] width 11 height 11
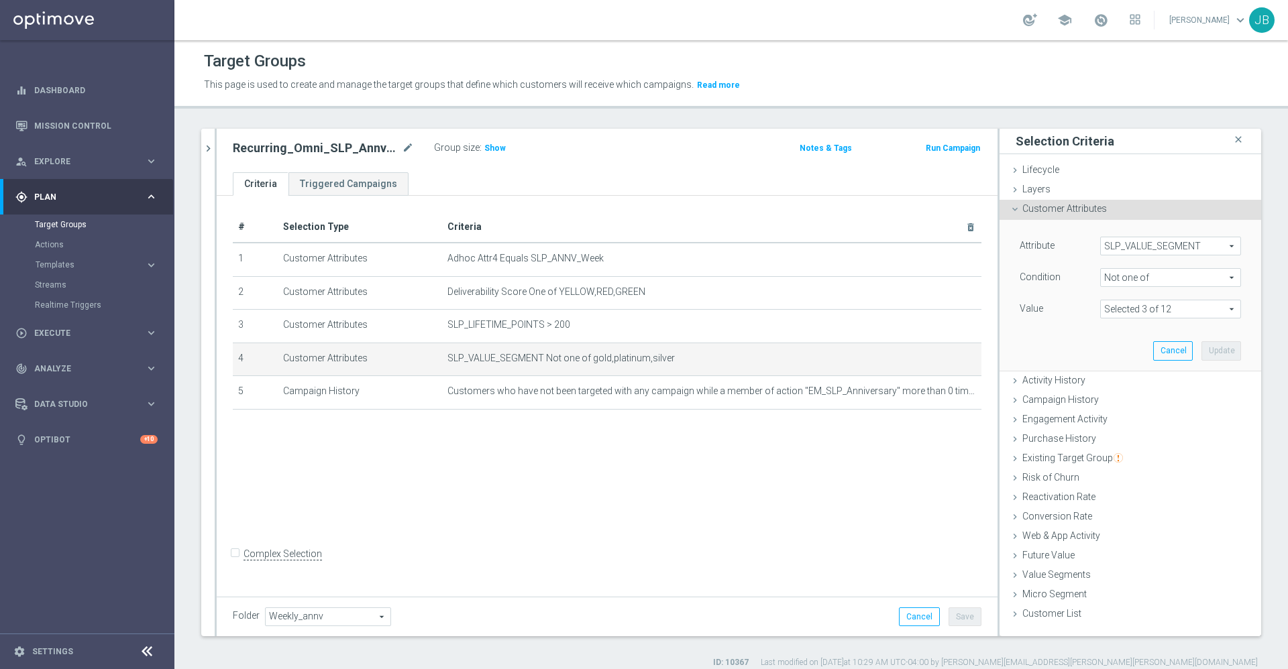
click at [1154, 312] on span at bounding box center [1171, 309] width 140 height 17
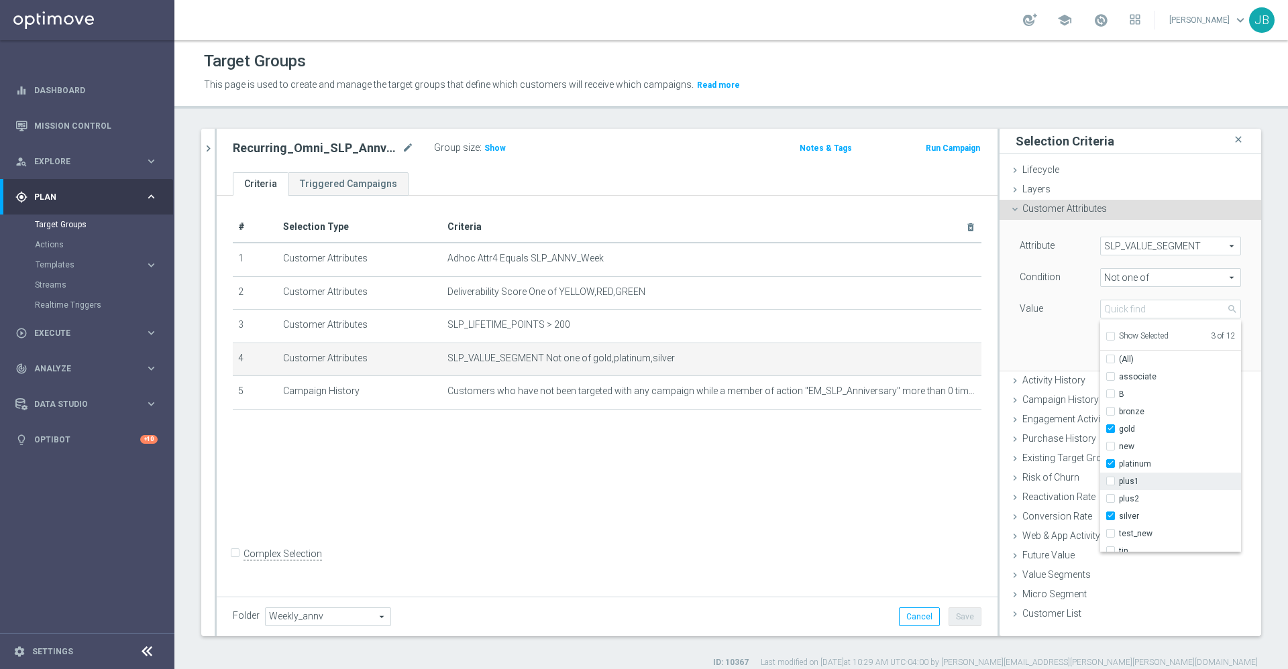
click at [1110, 482] on input "plus1" at bounding box center [1114, 482] width 9 height 9
checkbox input "true"
type input "Selected 4 of 12"
click at [1014, 329] on div "Attribute SLP_VALUE_SEGMENT SLP_VALUE_SEGMENT arrow_drop_down search Condition …" at bounding box center [1130, 295] width 241 height 150
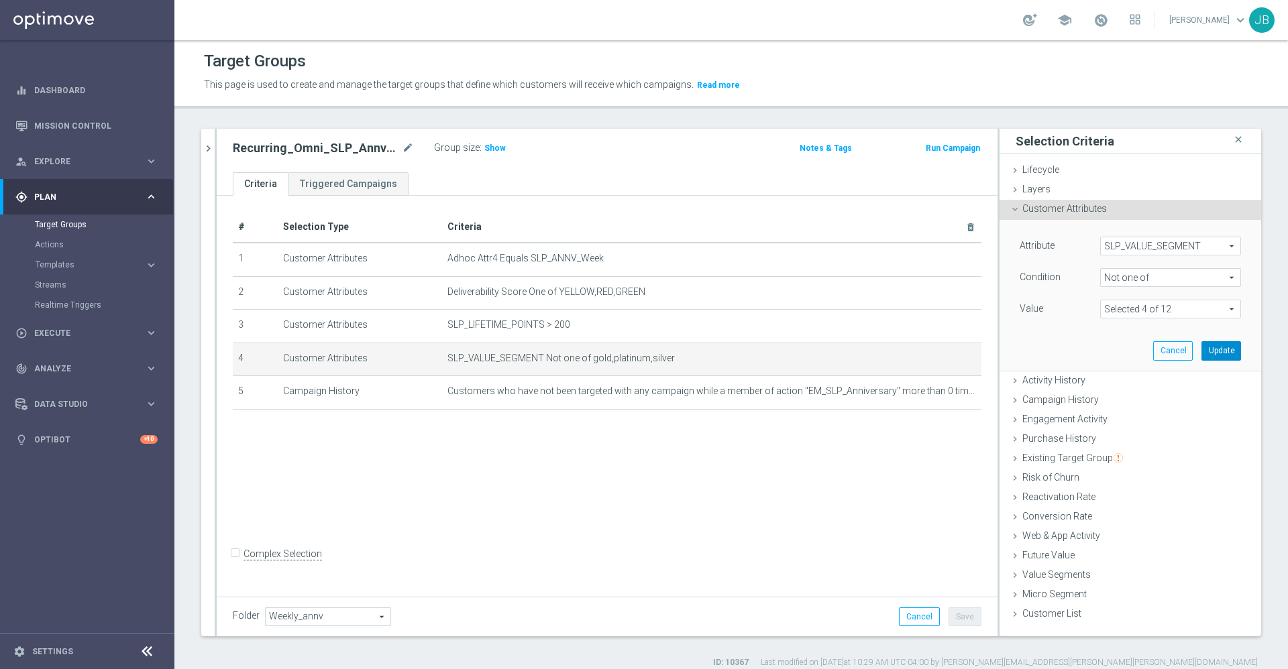
click at [1212, 350] on button "Update" at bounding box center [1221, 350] width 40 height 19
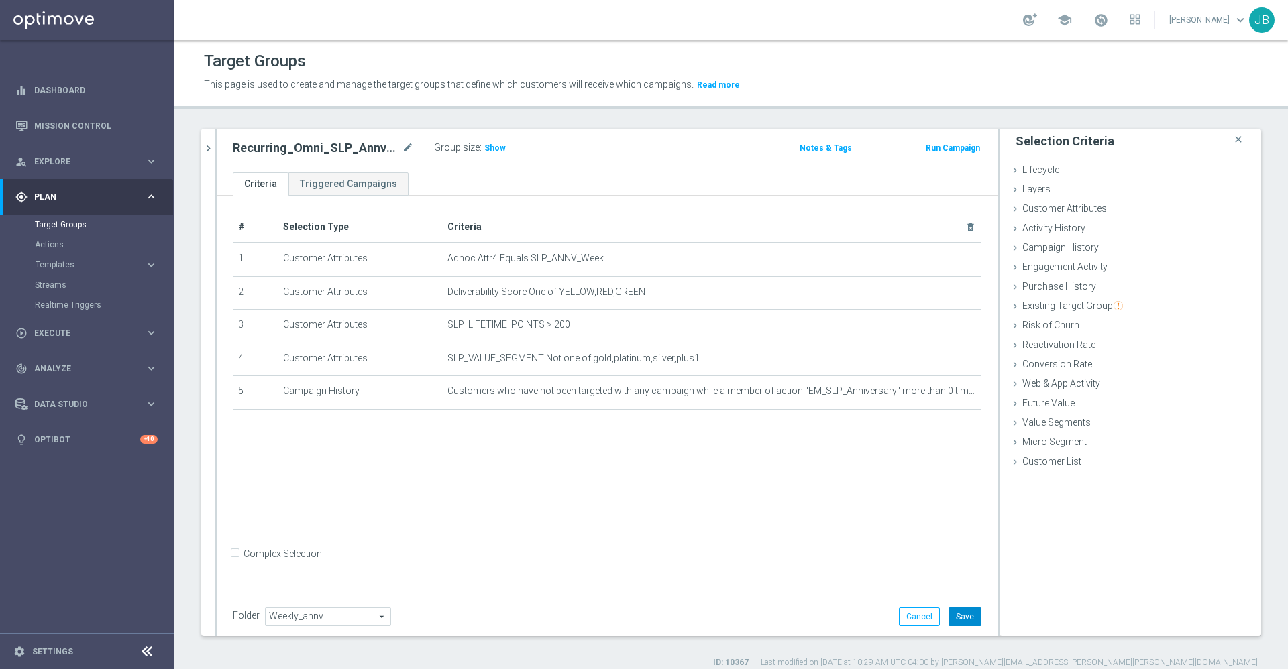
click at [955, 616] on button "Save" at bounding box center [965, 617] width 33 height 19
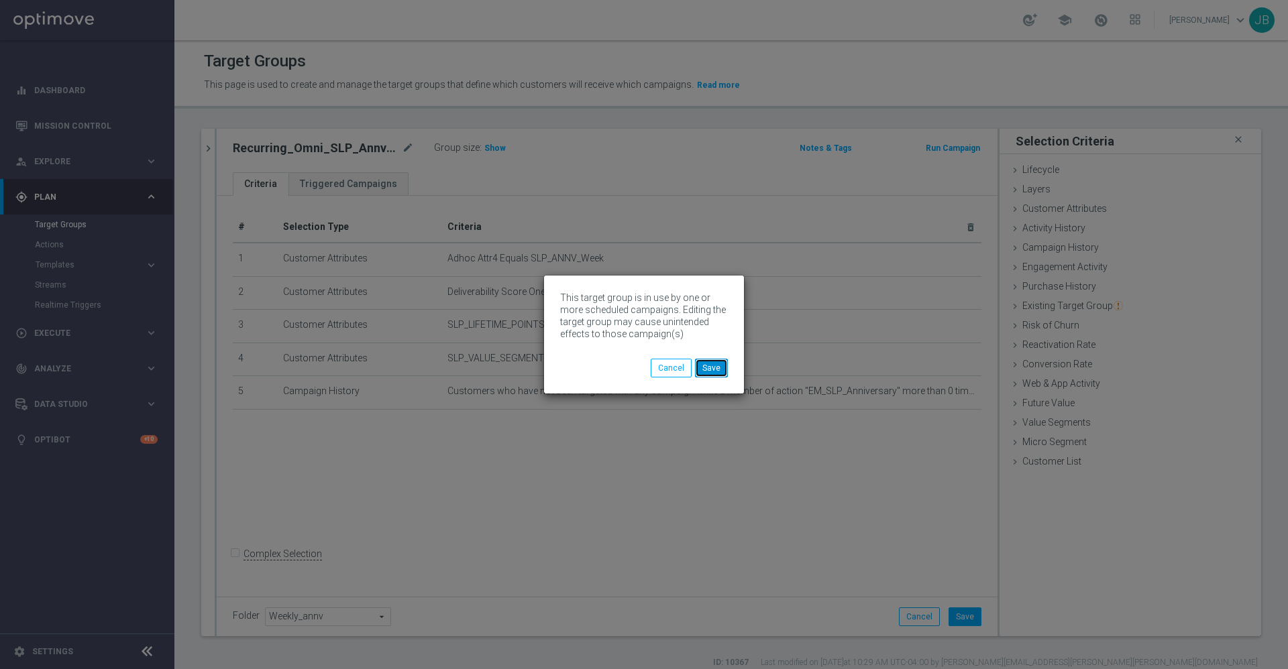
click at [716, 368] on button "Save" at bounding box center [711, 368] width 33 height 19
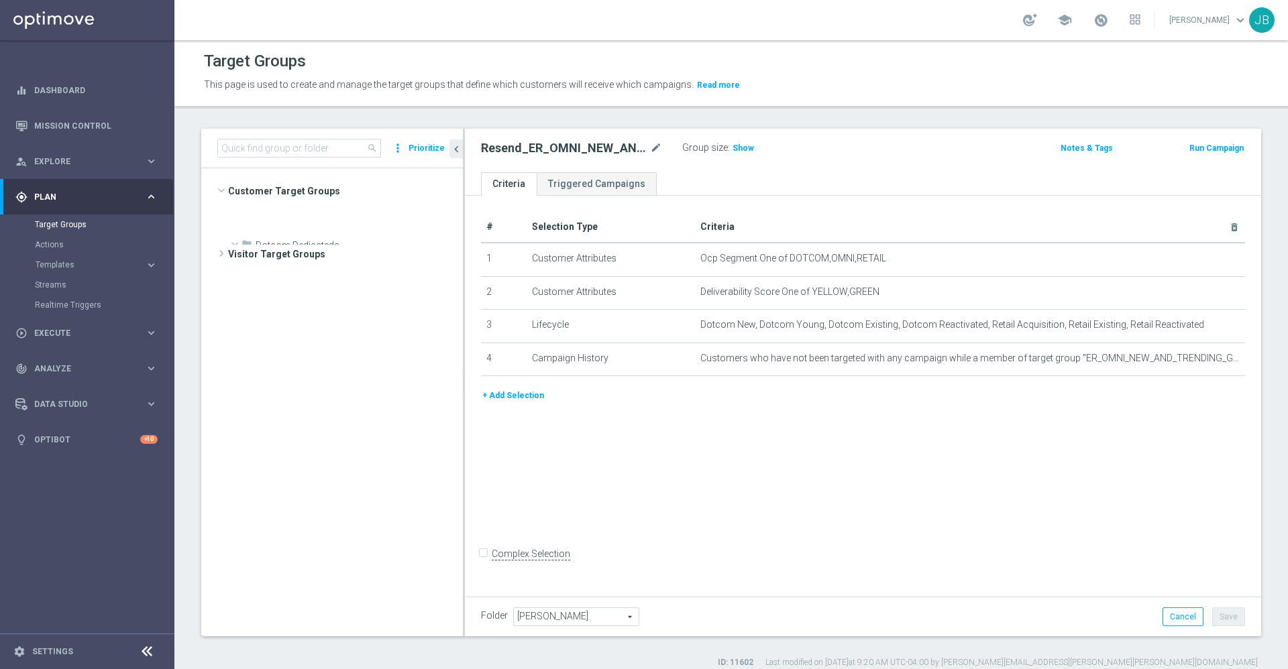
scroll to position [2296, 0]
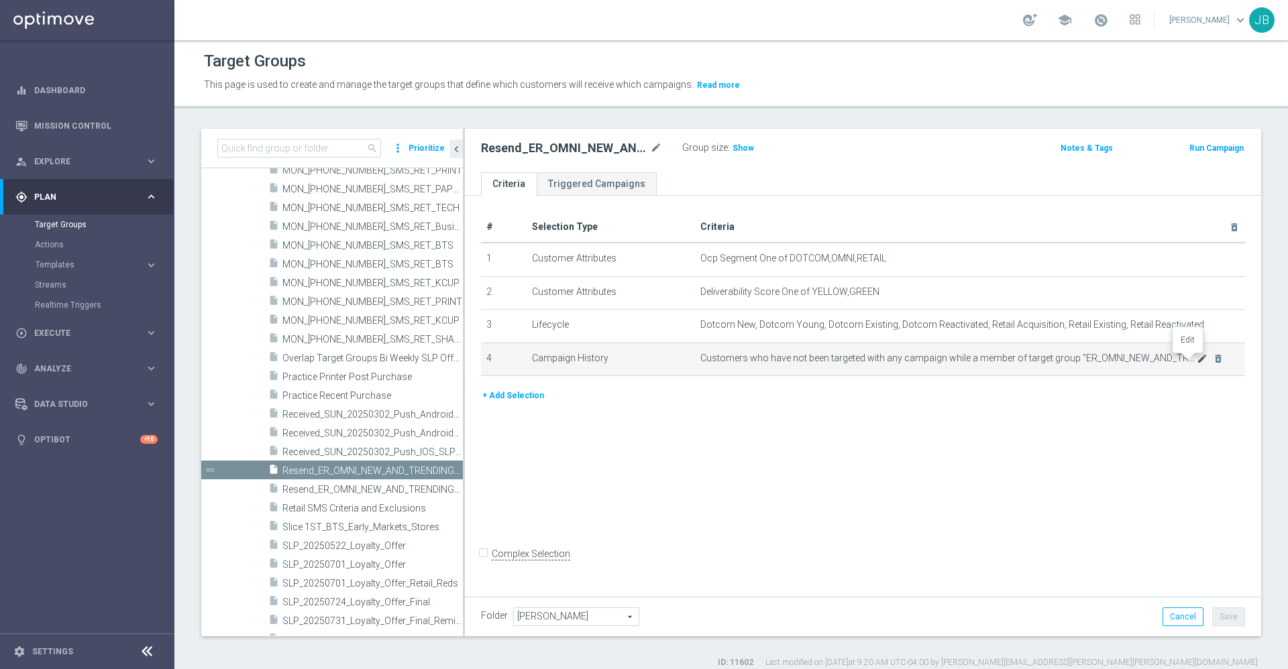
click at [1197, 362] on icon "mode_edit" at bounding box center [1202, 359] width 11 height 11
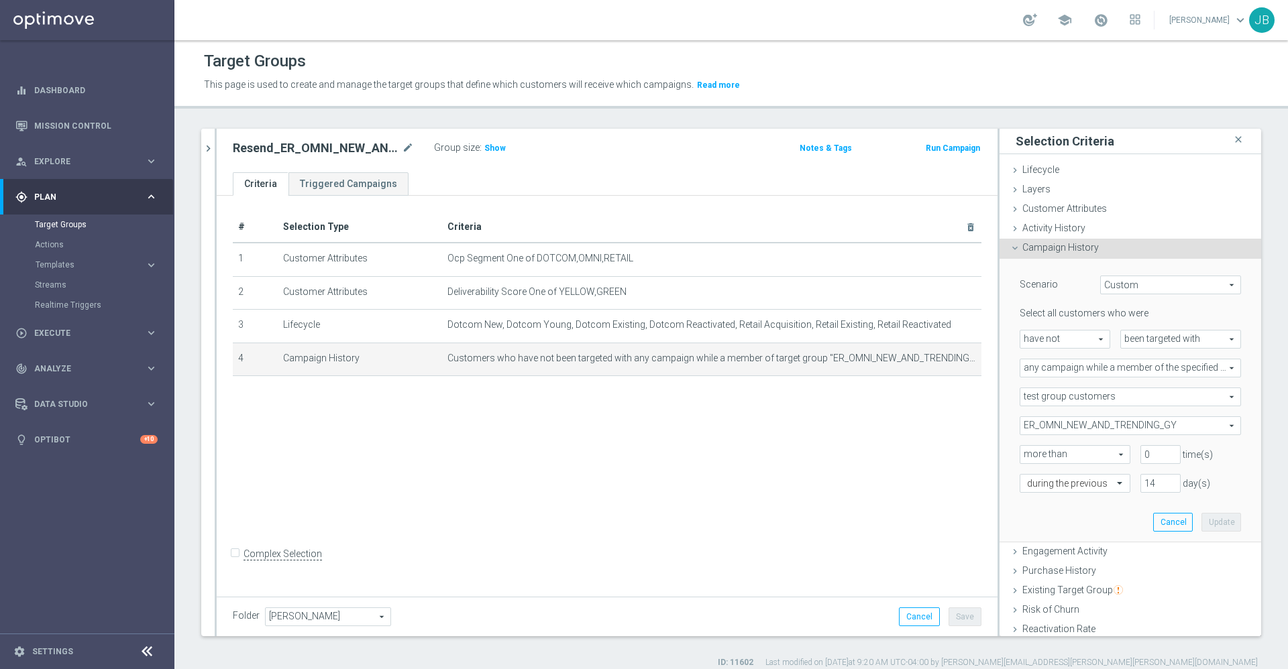
click at [1151, 429] on span "ER_OMNI_NEW_AND_TRENDING_GY" at bounding box center [1130, 425] width 220 height 17
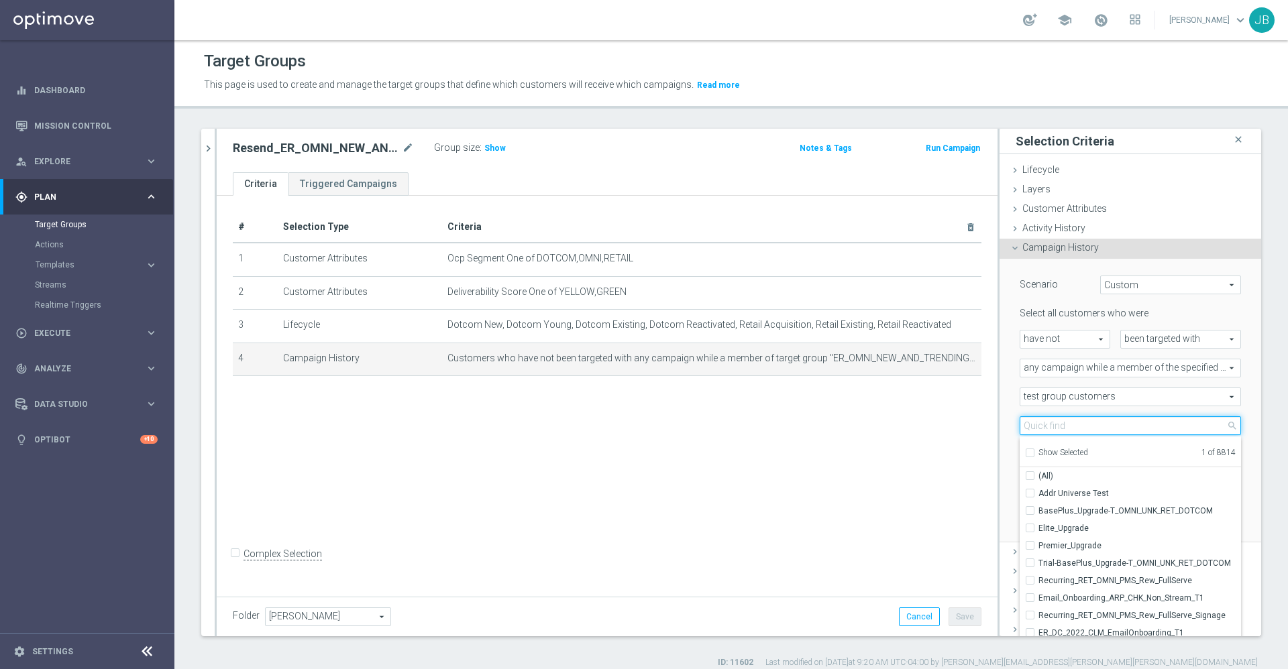
click at [1102, 427] on input "search" at bounding box center [1130, 426] width 221 height 19
type input "n"
click at [741, 534] on div "# Selection Type Criteria delete_forever 1 Customer Attributes Ocp Segment One …" at bounding box center [607, 394] width 781 height 397
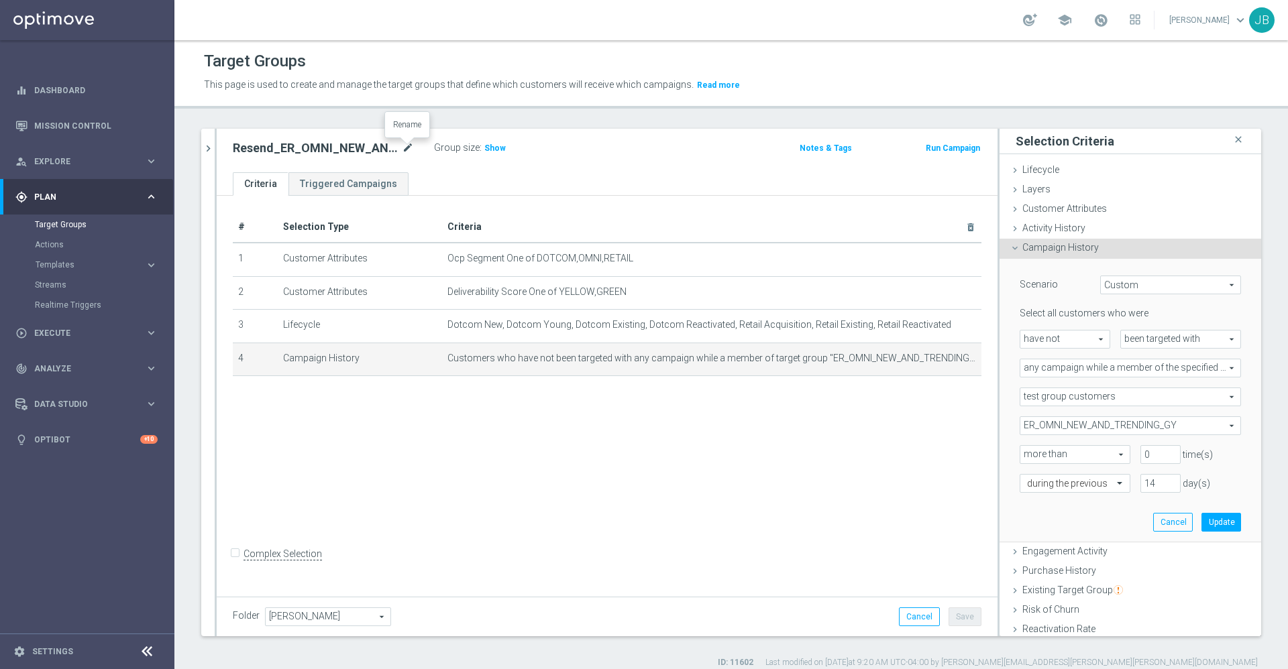
click at [410, 148] on icon "mode_edit" at bounding box center [408, 148] width 12 height 16
click at [410, 150] on input "Resend_ER_OMNI_NEW_AND_TRENDING_GY" at bounding box center [323, 149] width 181 height 19
drag, startPoint x: 410, startPoint y: 148, endPoint x: 262, endPoint y: 148, distance: 148.3
click at [262, 148] on input "Resend_ER_OMNI_NEW_AND_TRENDING_GY" at bounding box center [323, 149] width 181 height 19
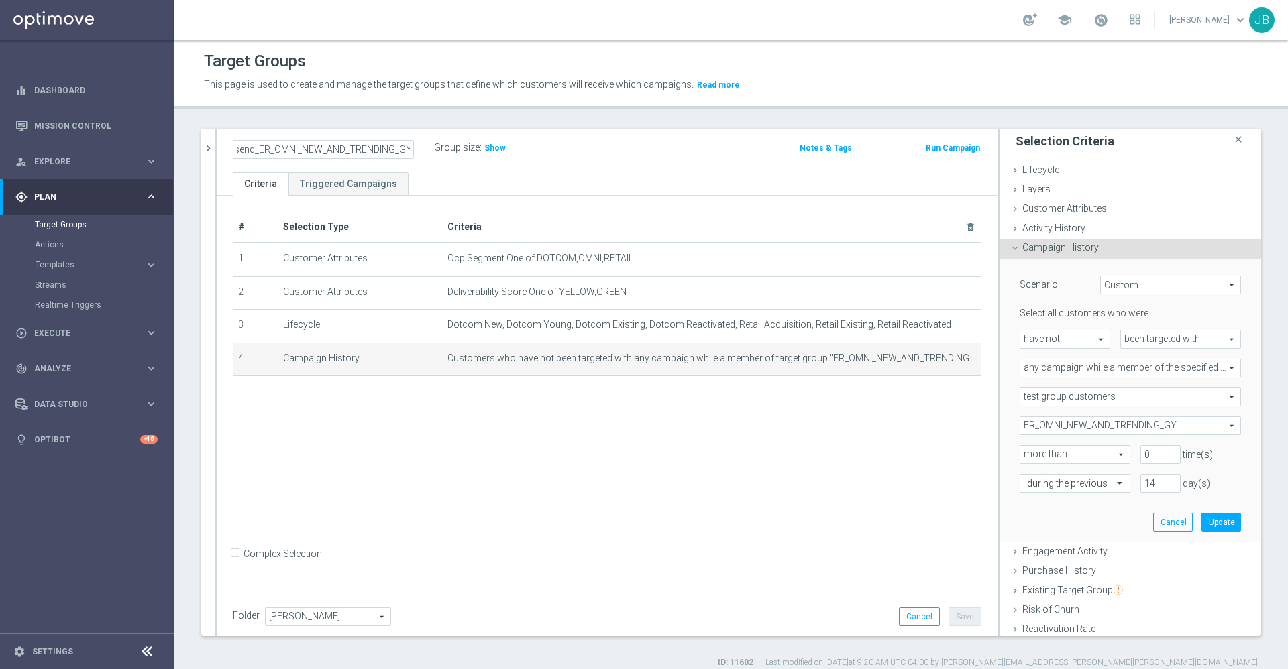
click at [262, 147] on input "Resend_ER_OMNI_NEW_AND_TRENDING_GY" at bounding box center [323, 149] width 181 height 19
drag, startPoint x: 260, startPoint y: 147, endPoint x: 439, endPoint y: 140, distance: 179.3
click at [439, 140] on div "Resend_ER_OMNI_NEW_AND_TRENDING_GY Group size : Show" at bounding box center [479, 149] width 513 height 20
click at [1137, 428] on span "ER_OMNI_NEW_AND_TRENDING_GY" at bounding box center [1130, 425] width 220 height 17
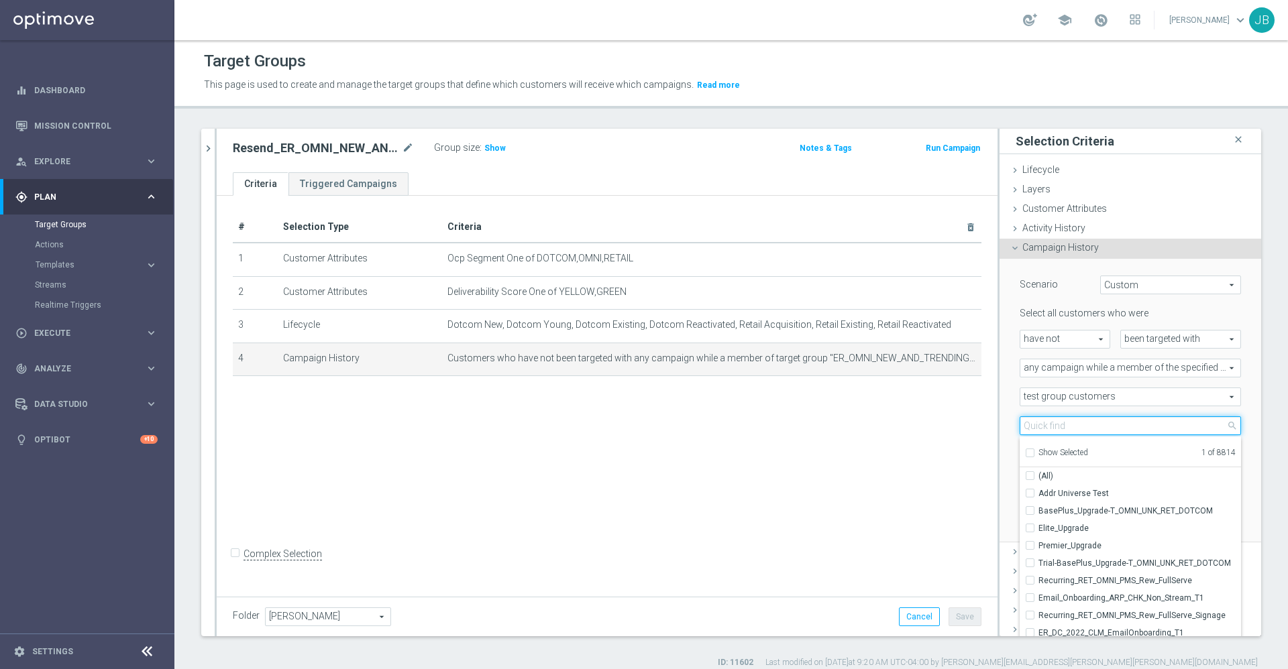
click at [1087, 429] on input "search" at bounding box center [1130, 426] width 221 height 19
paste input "ER_OMNI_NEW_AND_TRENDING_GY"
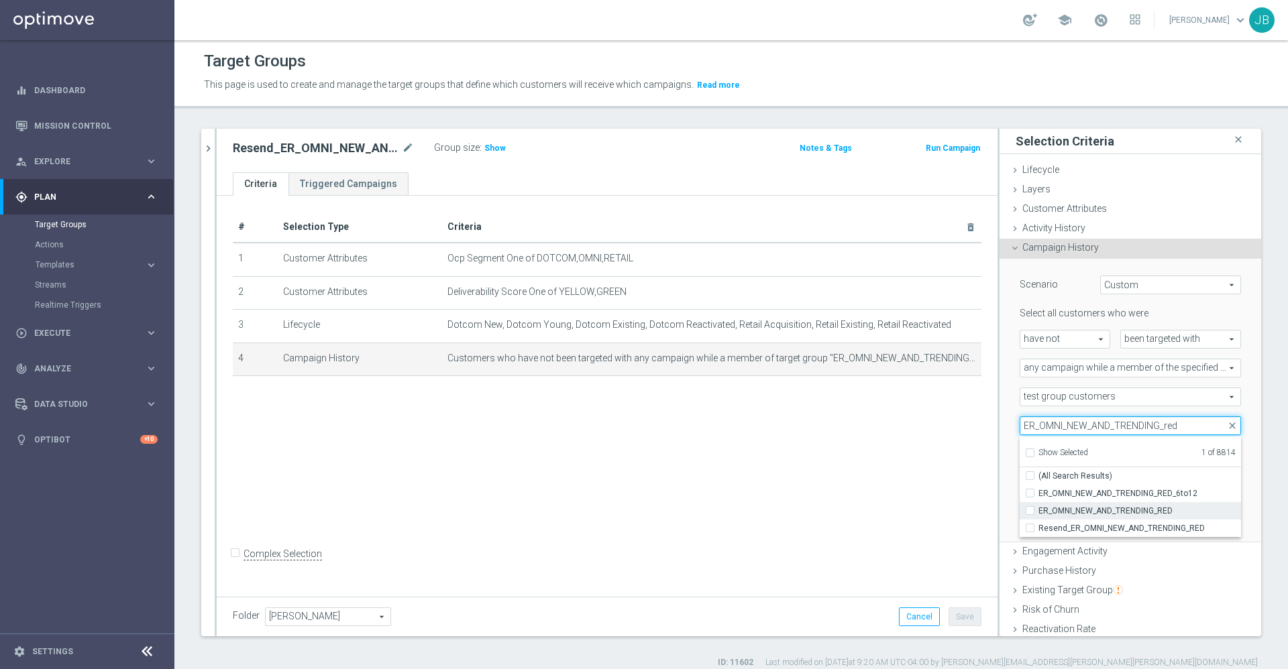
type input "ER_OMNI_NEW_AND_TRENDING_red"
click at [1057, 513] on span "ER_OMNI_NEW_AND_TRENDING_RED" at bounding box center [1139, 511] width 203 height 11
click at [1038, 513] on input "ER_OMNI_NEW_AND_TRENDING_RED" at bounding box center [1034, 510] width 9 height 9
checkbox input "true"
type input "Selected 2 of 8814"
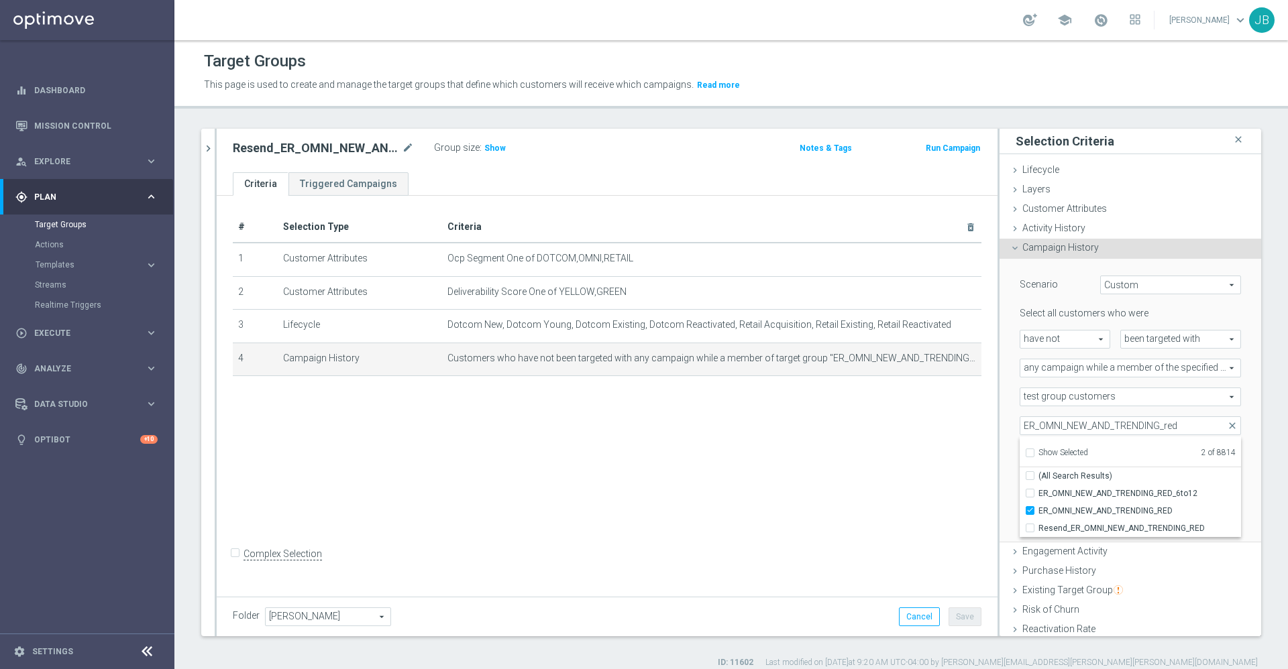
click at [916, 486] on div "# Selection Type Criteria delete_forever 1 Customer Attributes Ocp Segment One …" at bounding box center [607, 394] width 781 height 397
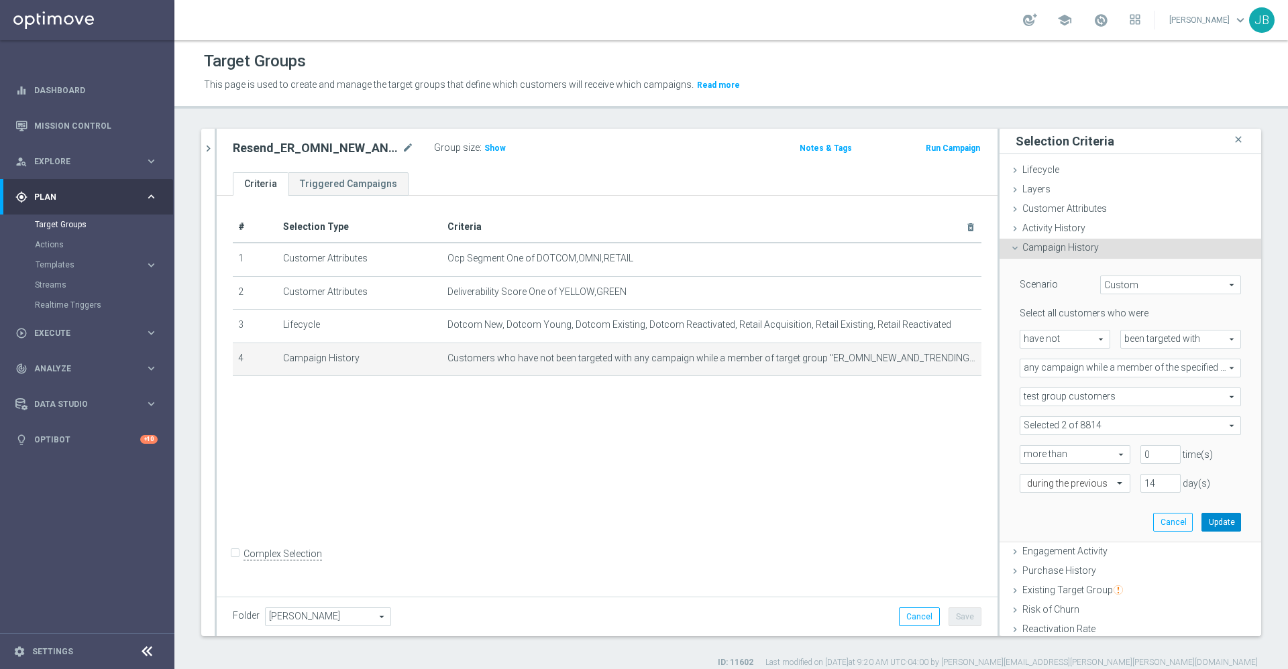
click at [1201, 519] on button "Update" at bounding box center [1221, 522] width 40 height 19
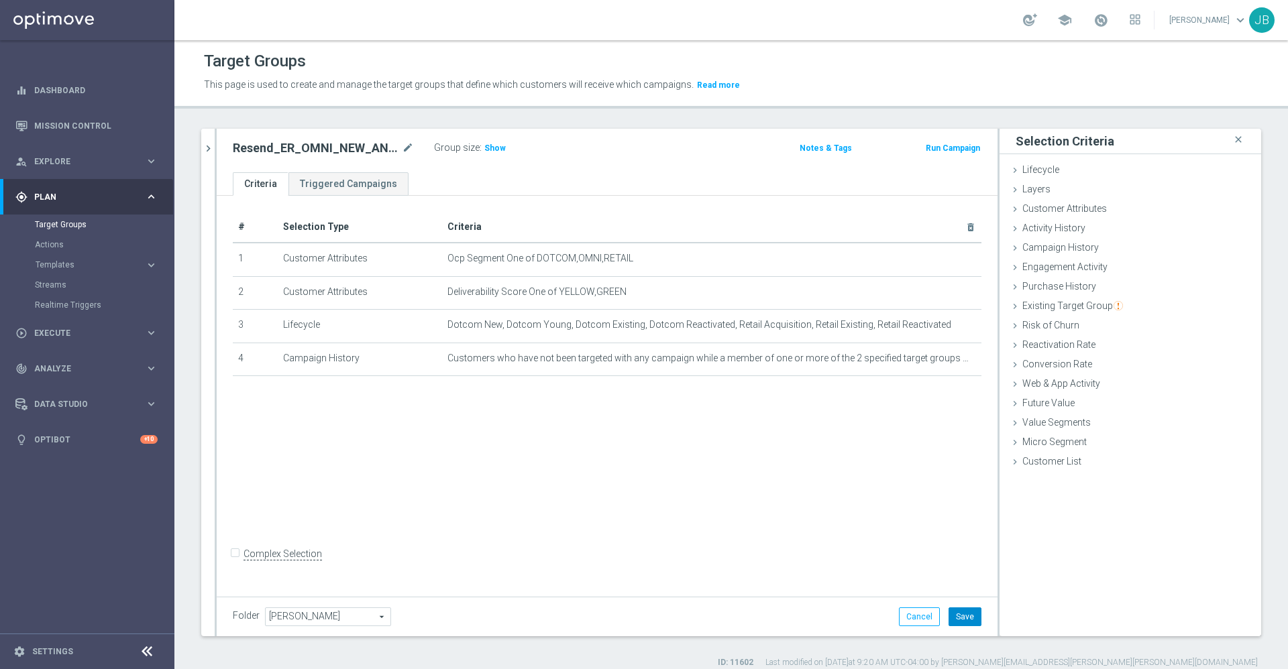
click at [953, 610] on button "Save" at bounding box center [965, 617] width 33 height 19
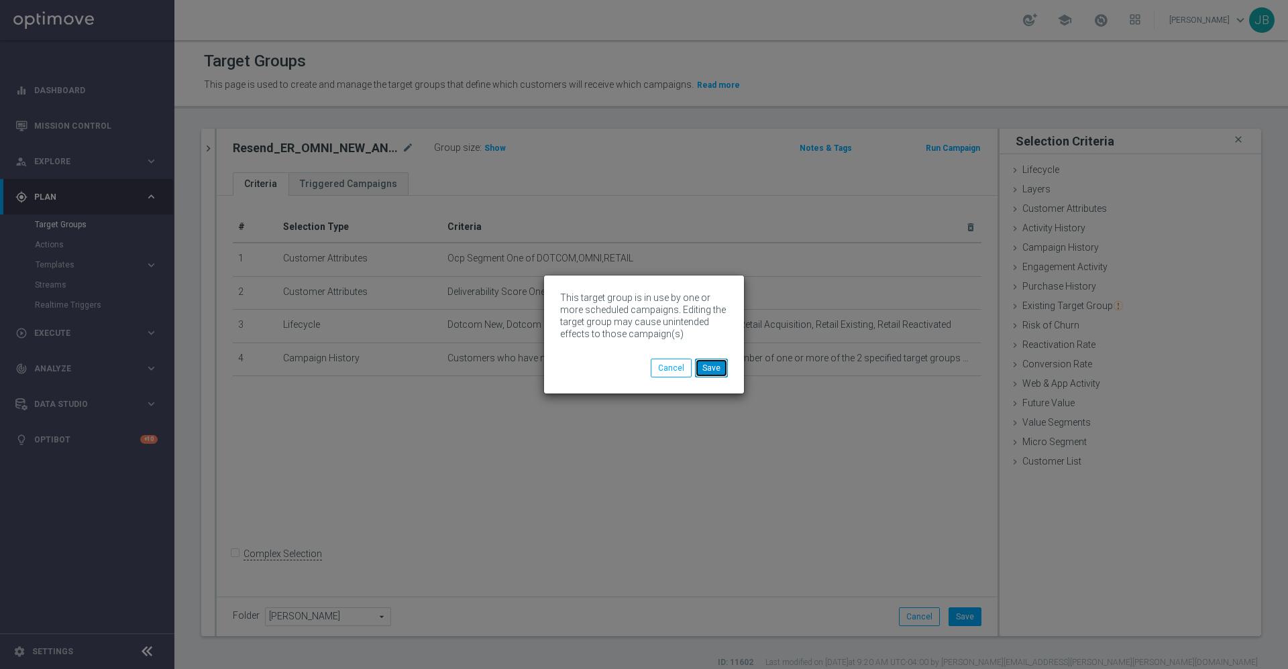
click at [723, 371] on button "Save" at bounding box center [711, 368] width 33 height 19
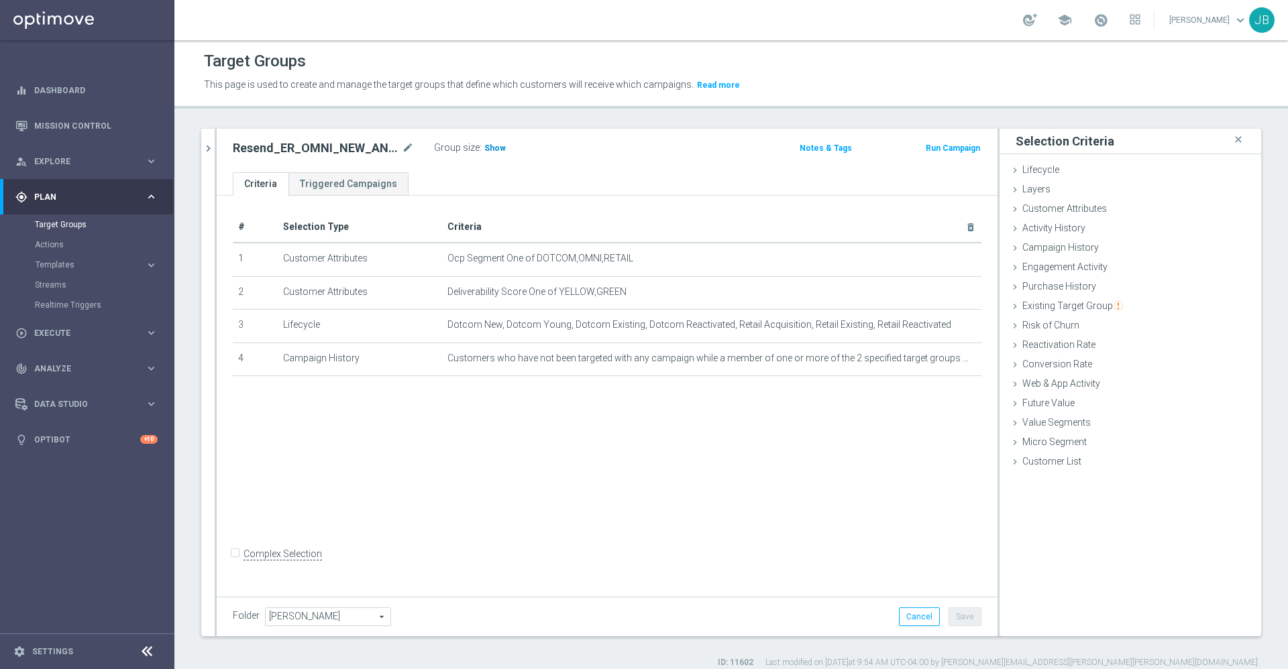
click at [485, 146] on span "Show" at bounding box center [494, 148] width 21 height 9
click at [472, 451] on div "# Selection Type Criteria delete_forever 1 Customer Attributes Ocp Segment One …" at bounding box center [607, 394] width 781 height 397
click at [206, 152] on icon "chevron_right" at bounding box center [208, 148] width 13 height 13
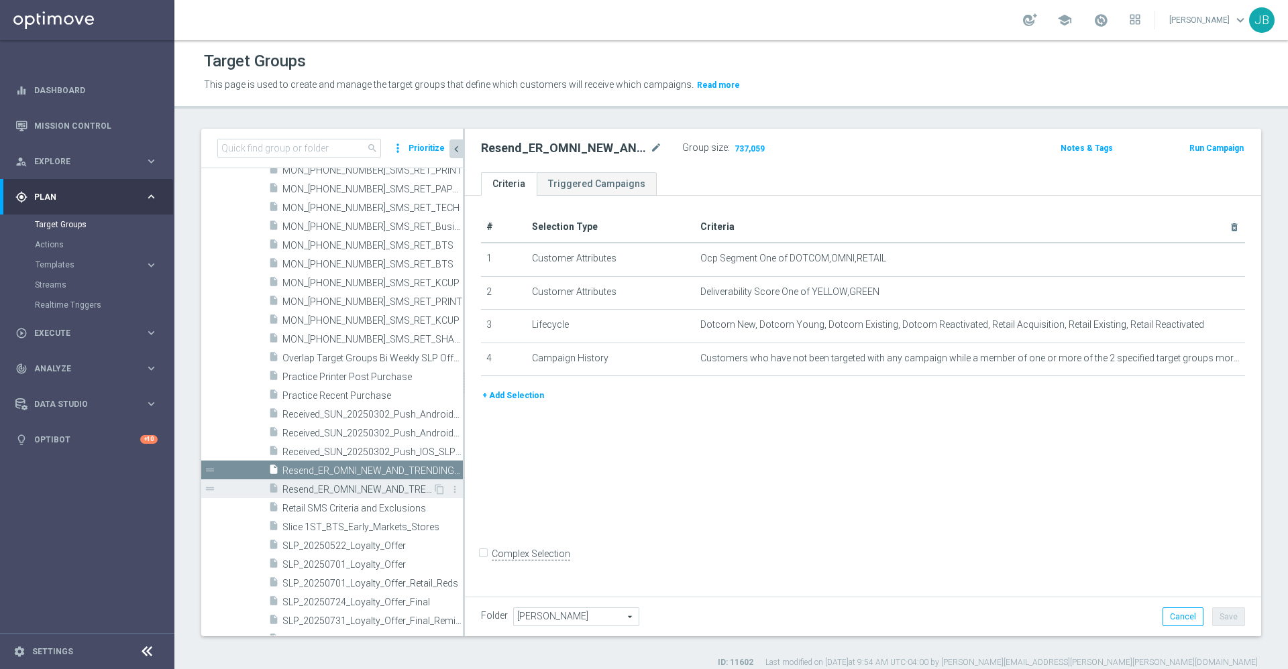
click at [337, 490] on span "Resend_ER_OMNI_NEW_AND_TRENDING_RED" at bounding box center [357, 489] width 150 height 11
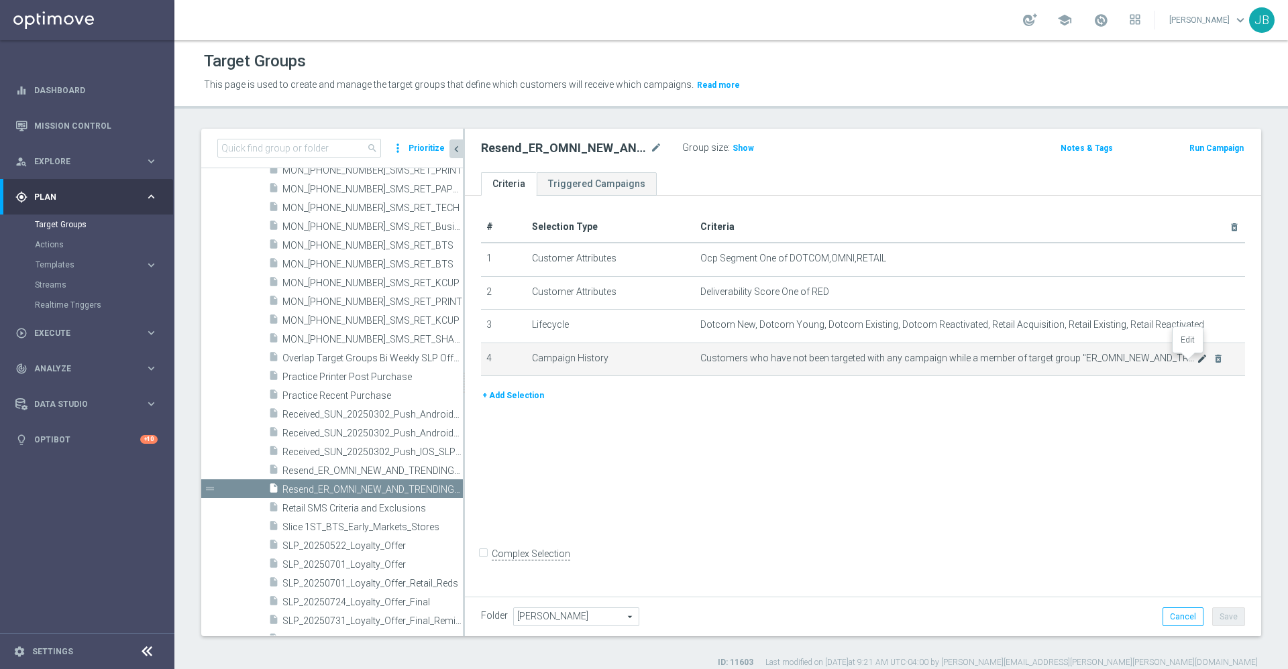
click at [1197, 363] on icon "mode_edit" at bounding box center [1202, 359] width 11 height 11
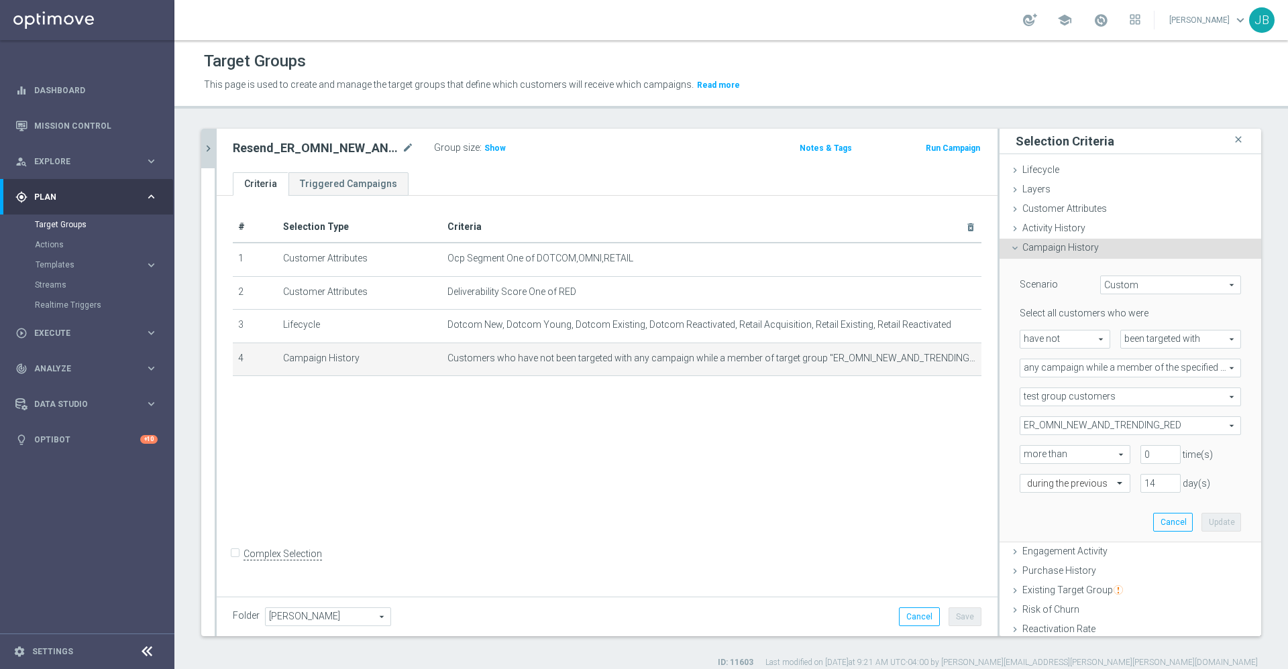
click at [1148, 421] on span "ER_OMNI_NEW_AND_TRENDING_RED" at bounding box center [1130, 425] width 220 height 17
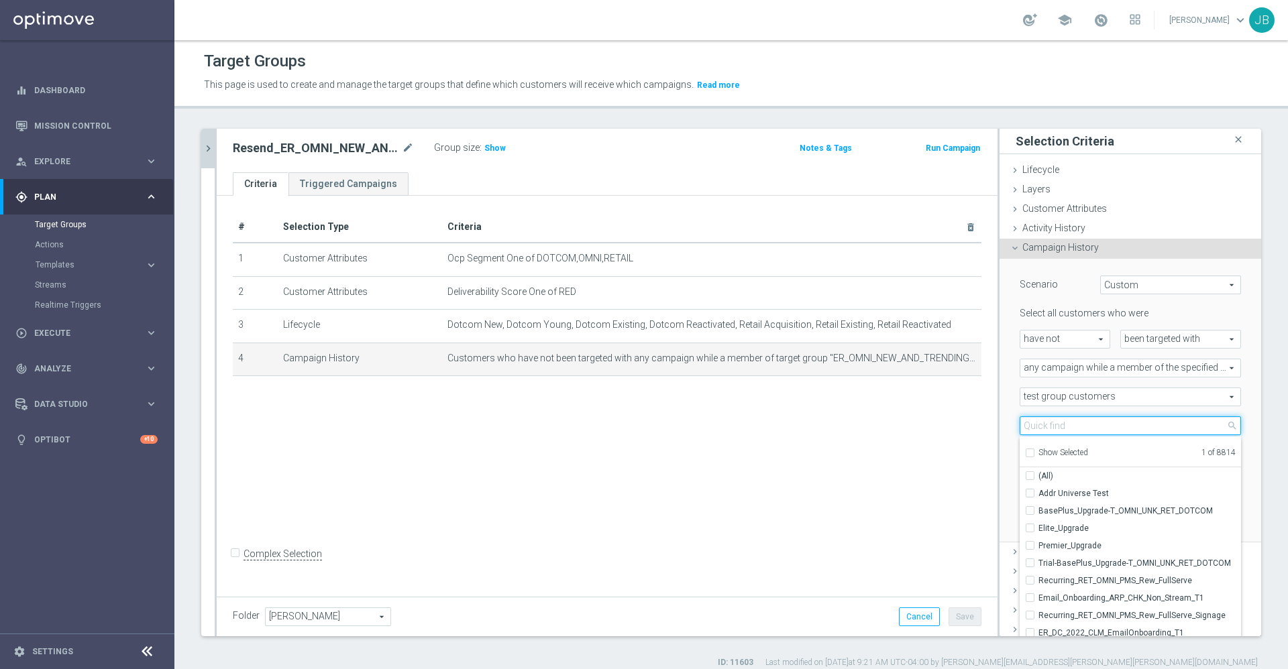
click at [1135, 424] on input "search" at bounding box center [1130, 426] width 221 height 19
click at [410, 147] on icon "mode_edit" at bounding box center [408, 148] width 12 height 16
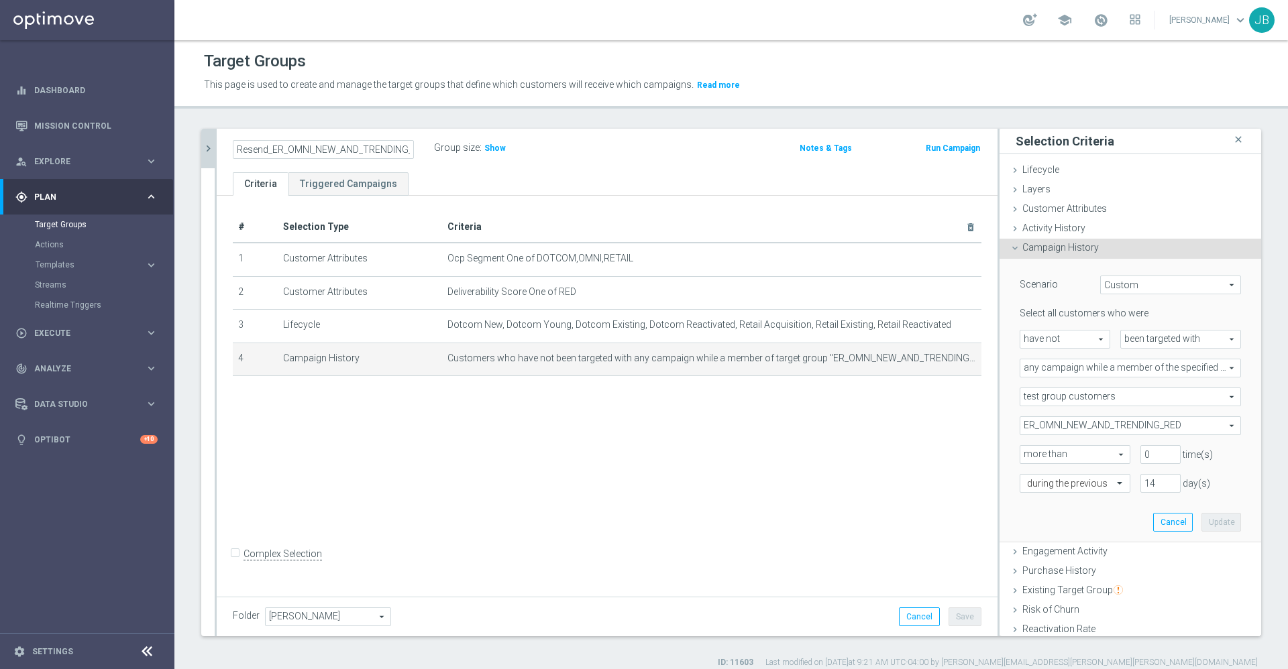
scroll to position [0, 19]
click at [410, 147] on input "Resend_ER_OMNI_NEW_AND_TRENDING_RED" at bounding box center [323, 149] width 181 height 19
drag, startPoint x: 410, startPoint y: 147, endPoint x: 253, endPoint y: 150, distance: 157.0
click at [253, 150] on input "Resend_ER_OMNI_NEW_AND_TRENDING_RED" at bounding box center [323, 149] width 181 height 19
click at [1082, 432] on span "ER_OMNI_NEW_AND_TRENDING_RED" at bounding box center [1130, 425] width 220 height 17
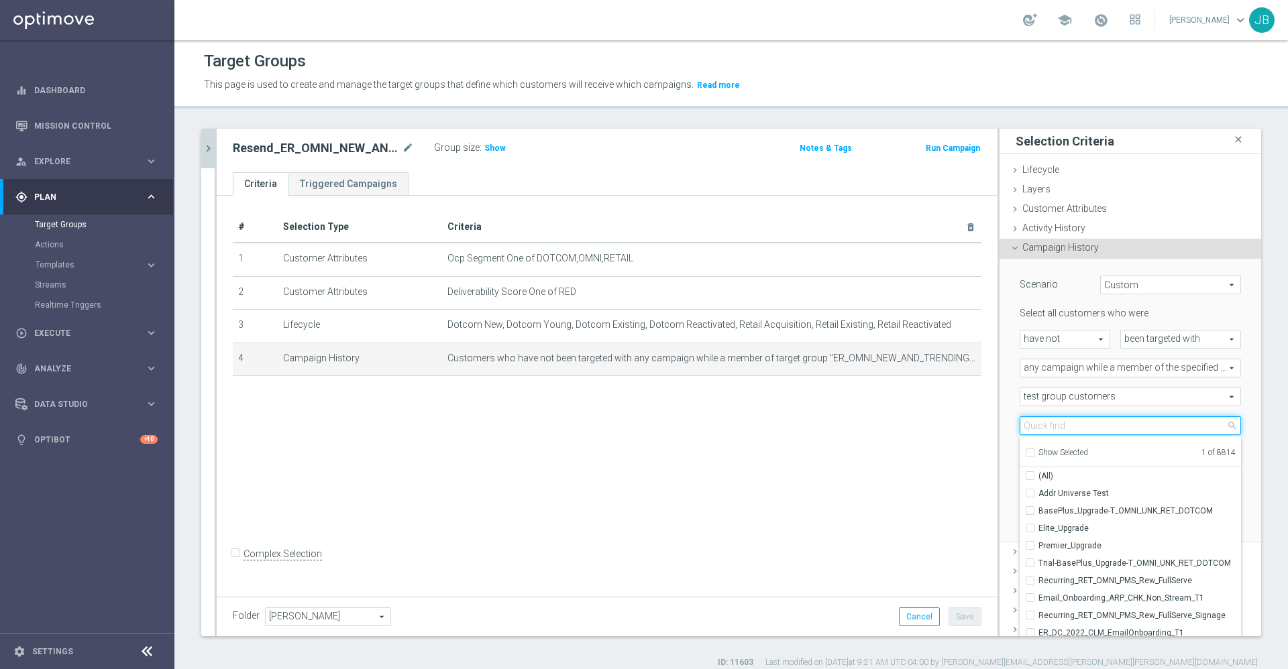
click at [1082, 432] on input "search" at bounding box center [1130, 426] width 221 height 19
paste input "ER_OMNI_NEW_AND_TRENDING_RED"
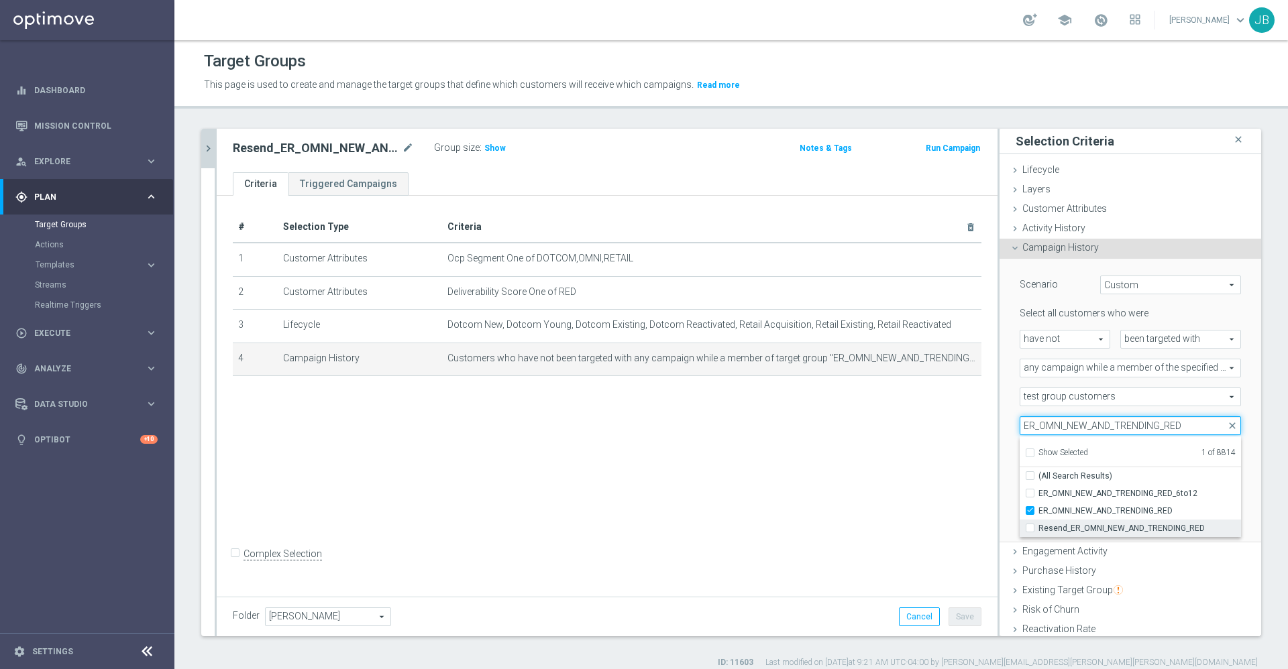
type input "ER_OMNI_NEW_AND_TRENDING_RED"
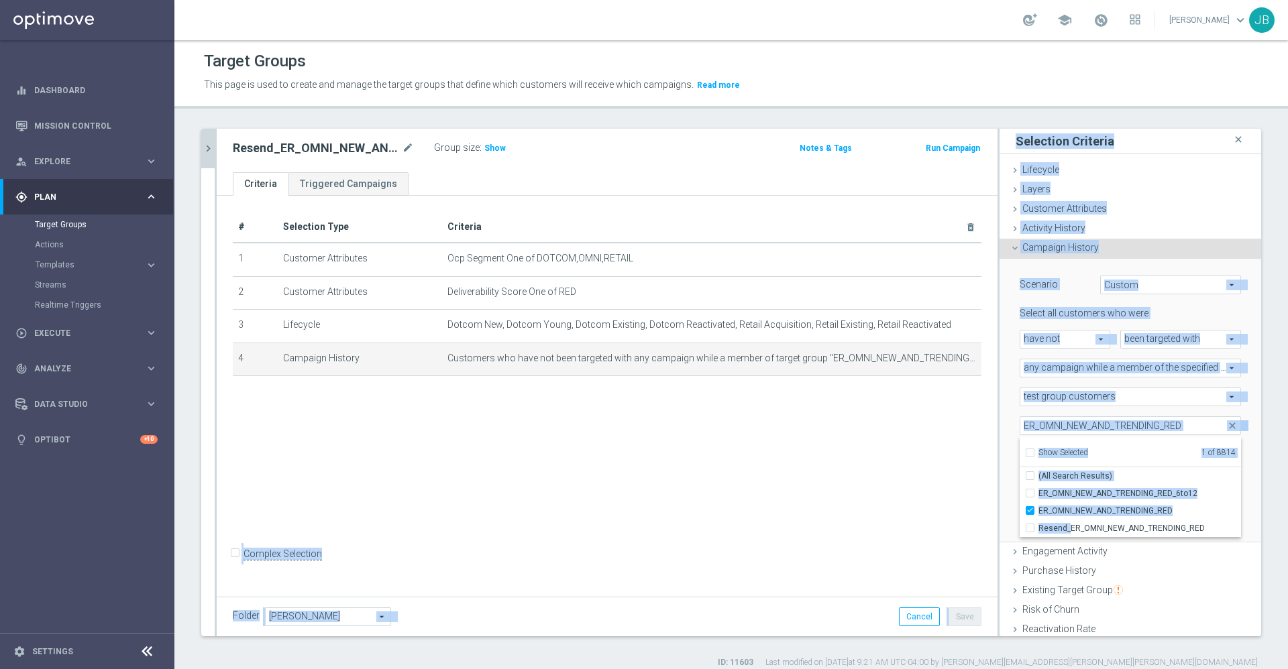
drag, startPoint x: 1055, startPoint y: 524, endPoint x: 886, endPoint y: 472, distance: 176.3
click at [886, 472] on as-split "search more_vert Prioritize Customer Target Groups library_add create_new_folder" at bounding box center [731, 383] width 1060 height 508
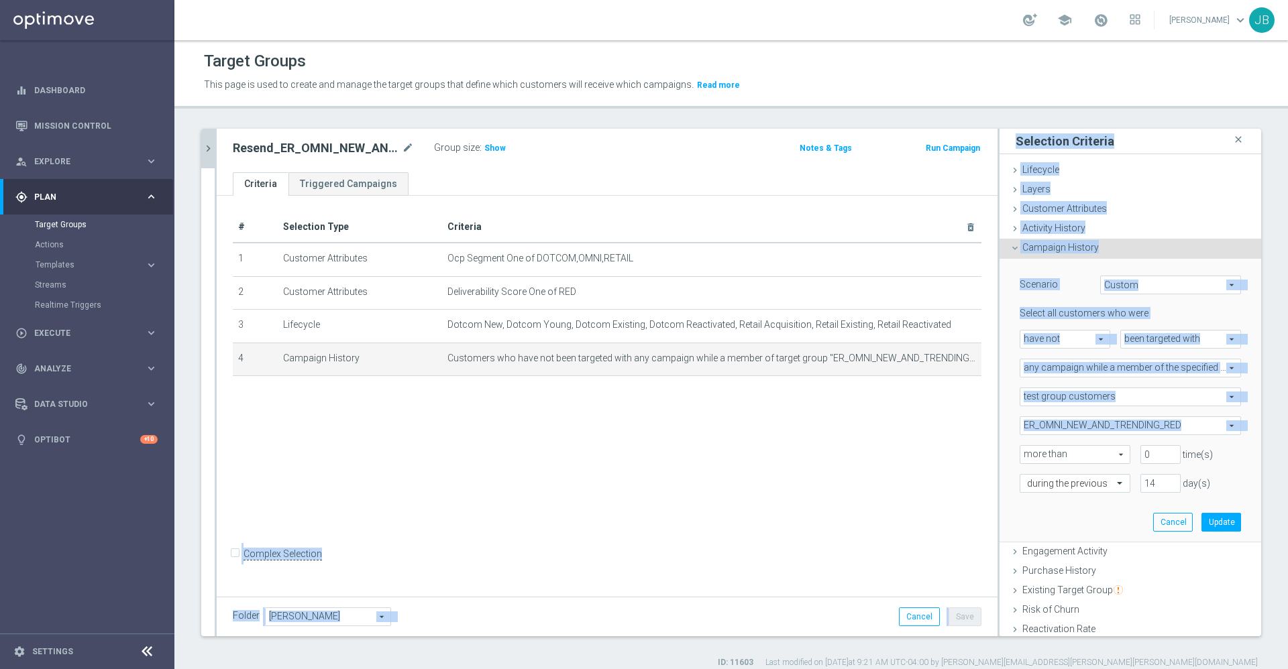
click at [886, 472] on div "# Selection Type Criteria delete_forever 1 Customer Attributes Ocp Segment One …" at bounding box center [607, 394] width 781 height 397
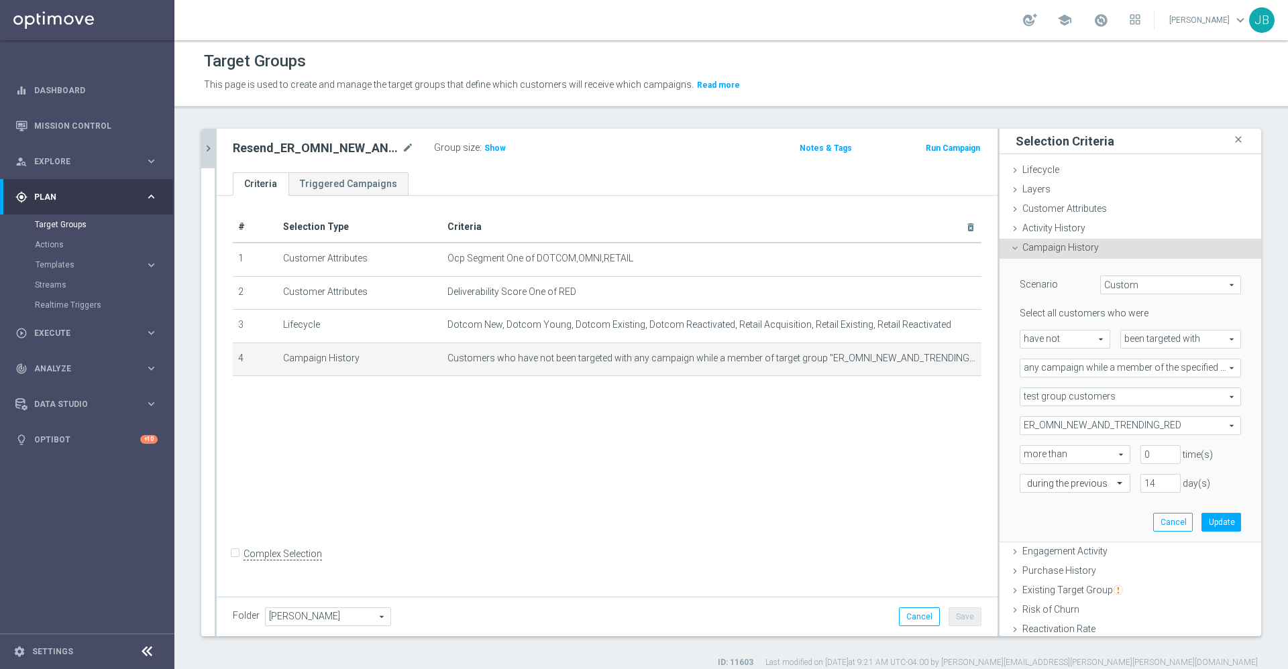
click at [1065, 423] on span "ER_OMNI_NEW_AND_TRENDING_RED" at bounding box center [1130, 425] width 220 height 17
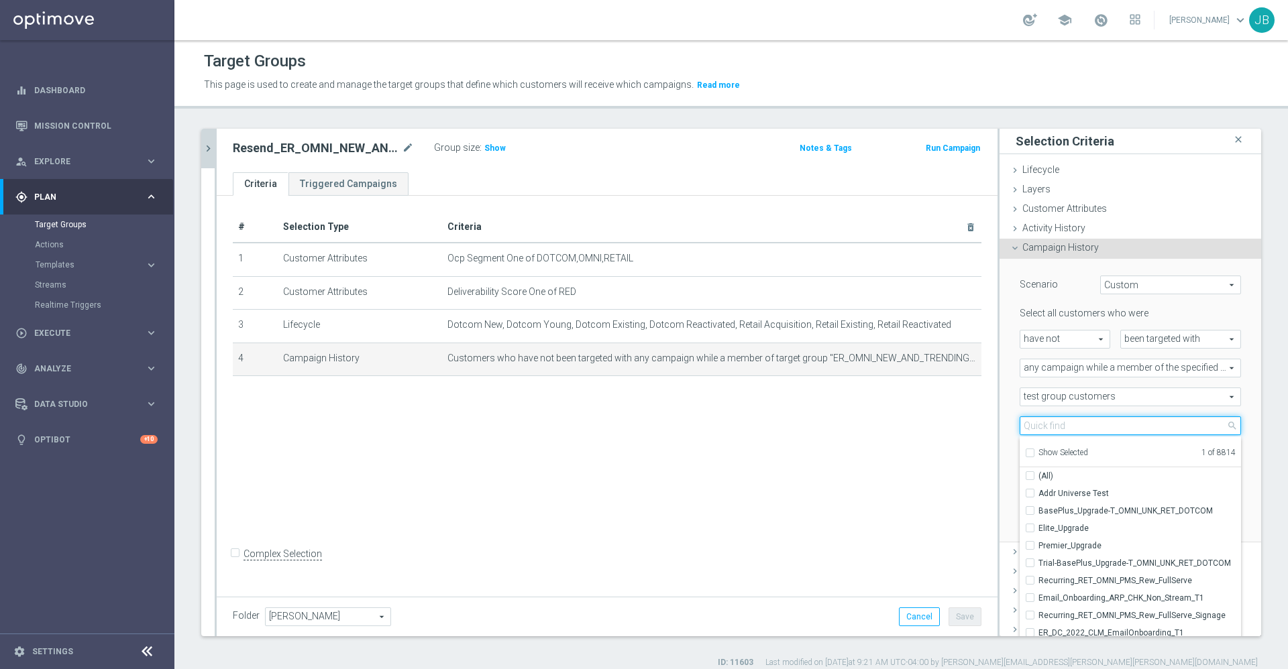
click at [1075, 428] on input "search" at bounding box center [1130, 426] width 221 height 19
paste input "ER_OMNI_NEW_AND_TRENDING_RED"
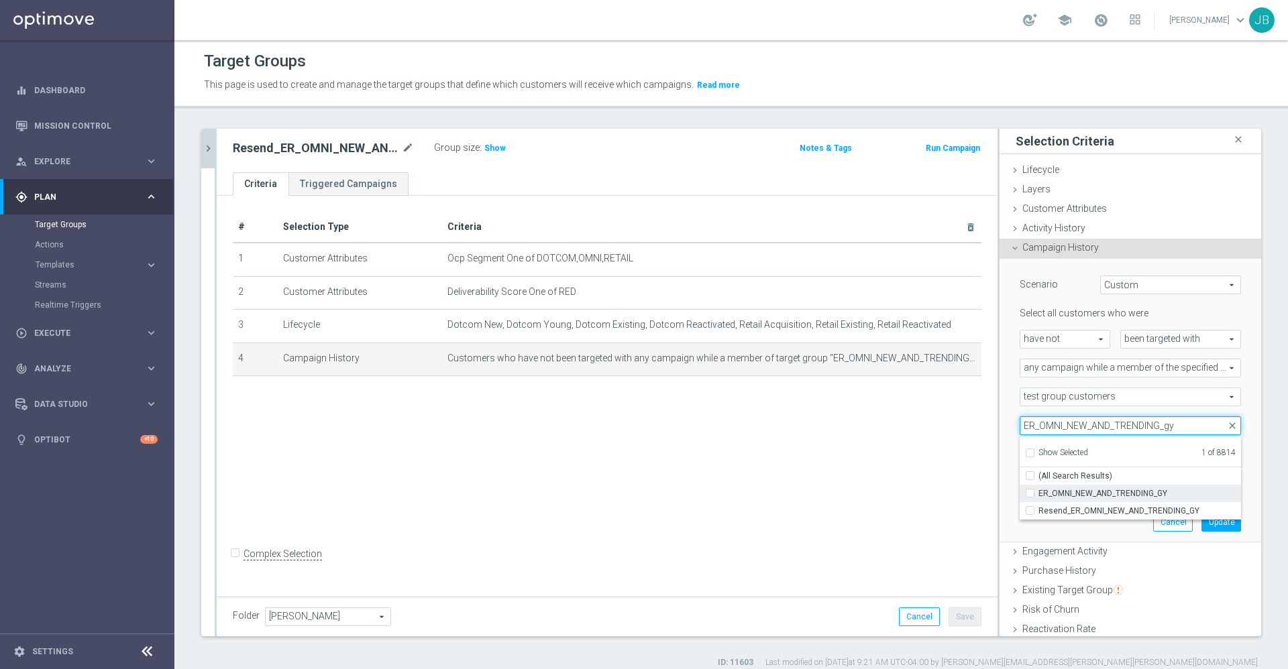
type input "ER_OMNI_NEW_AND_TRENDING_gy"
click at [1088, 490] on span "ER_OMNI_NEW_AND_TRENDING_GY" at bounding box center [1139, 493] width 203 height 11
click at [1038, 490] on input "ER_OMNI_NEW_AND_TRENDING_GY" at bounding box center [1034, 493] width 9 height 9
checkbox input "true"
type input "Selected 2 of 8814"
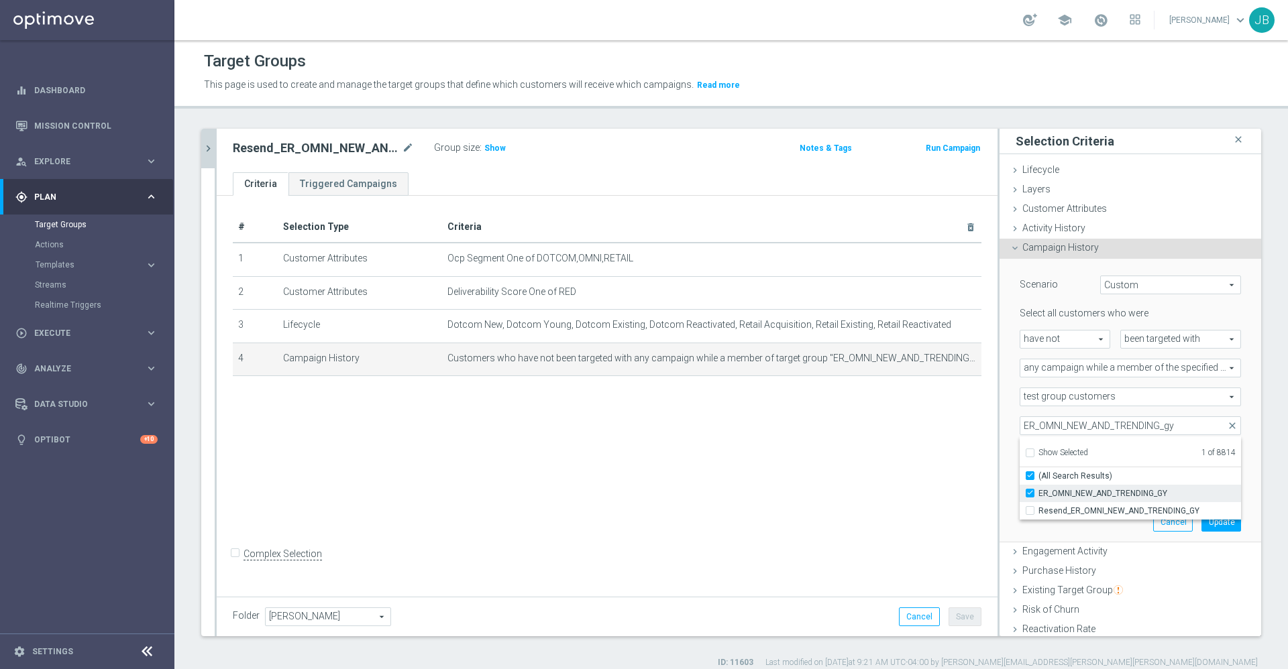
checkbox input "true"
click at [918, 458] on div "# Selection Type Criteria delete_forever 1 Customer Attributes Ocp Segment One …" at bounding box center [607, 394] width 781 height 397
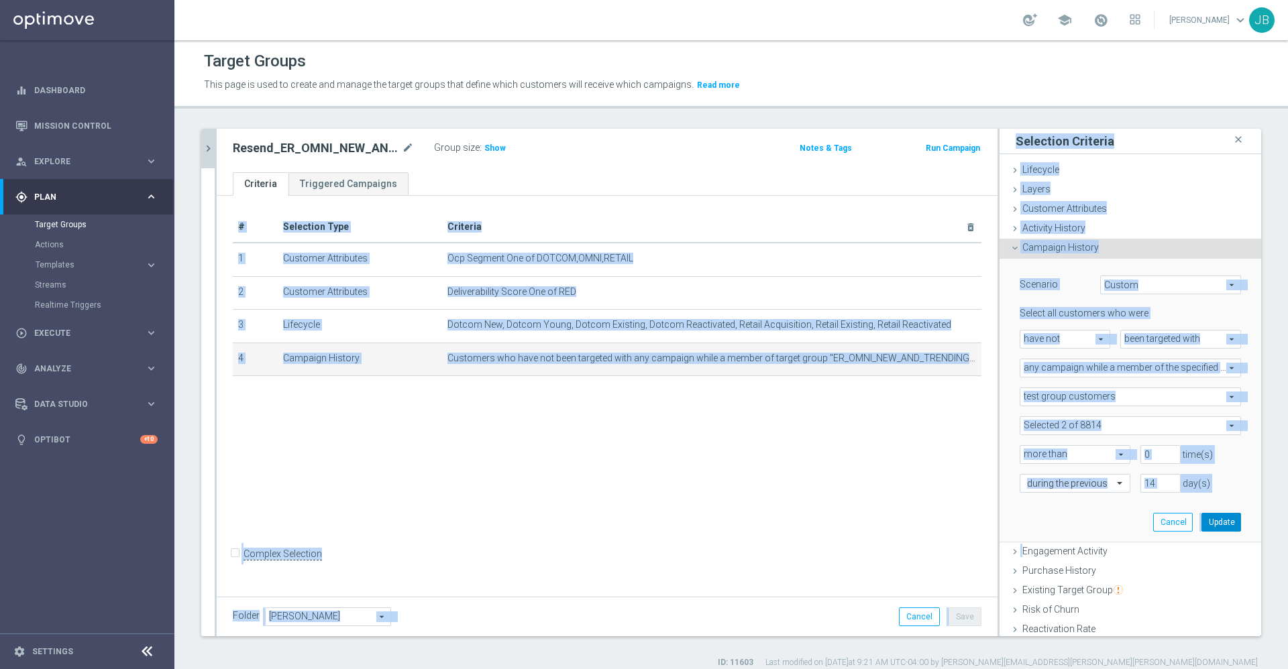
drag, startPoint x: 918, startPoint y: 458, endPoint x: 1179, endPoint y: 521, distance: 268.5
click at [1179, 521] on as-split "search more_vert Prioritize Customer Target Groups library_add create_new_folder" at bounding box center [731, 383] width 1060 height 508
click at [1201, 519] on button "Update" at bounding box center [1221, 522] width 40 height 19
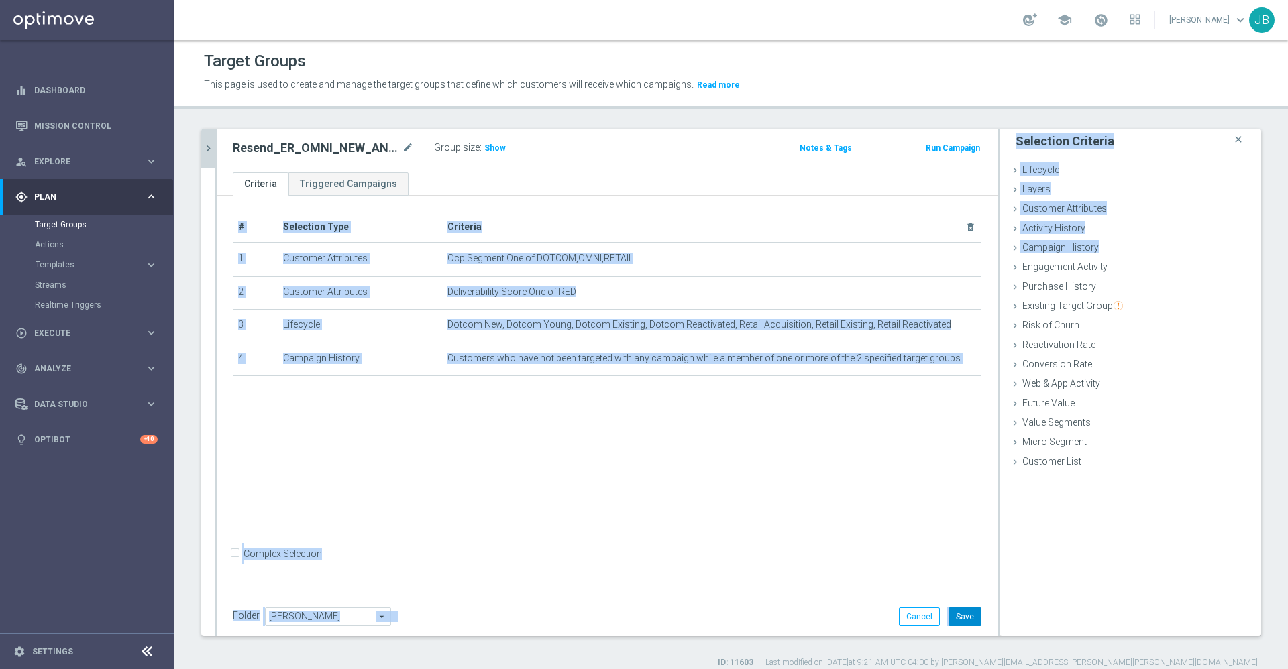
click at [961, 615] on button "Save" at bounding box center [965, 617] width 33 height 19
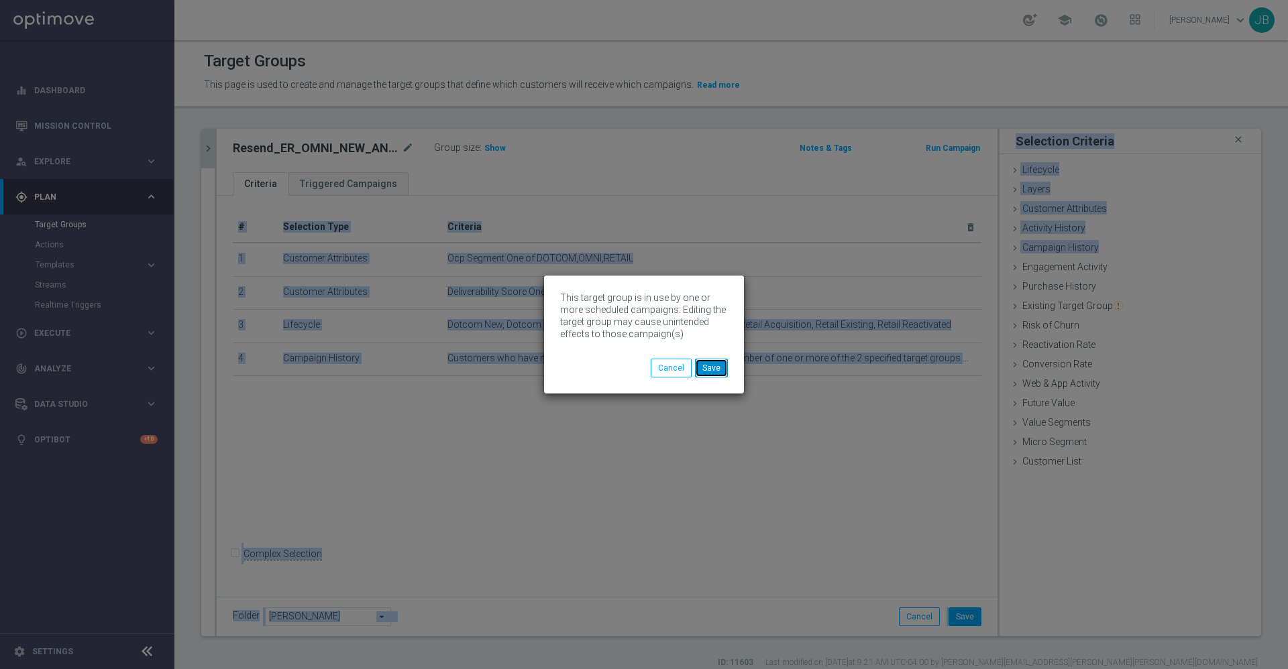
click at [718, 363] on button "Save" at bounding box center [711, 368] width 33 height 19
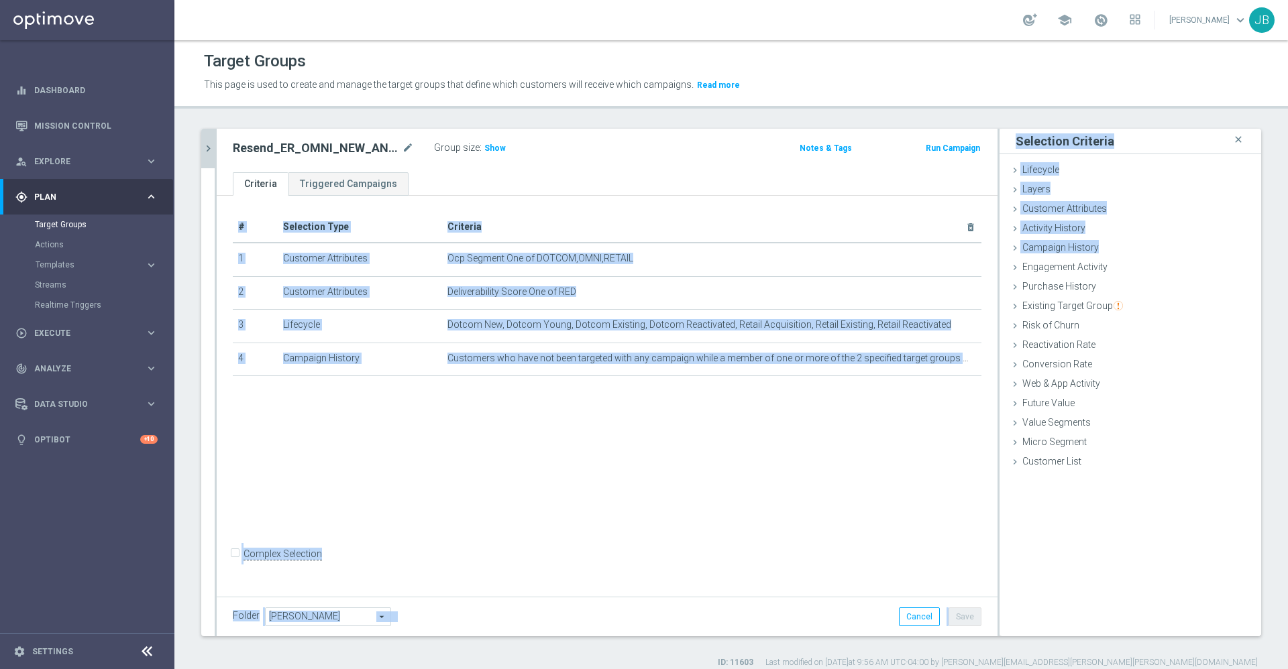
click at [627, 494] on div "# Selection Type Criteria delete_forever 1 Customer Attributes Ocp Segment One …" at bounding box center [607, 394] width 781 height 397
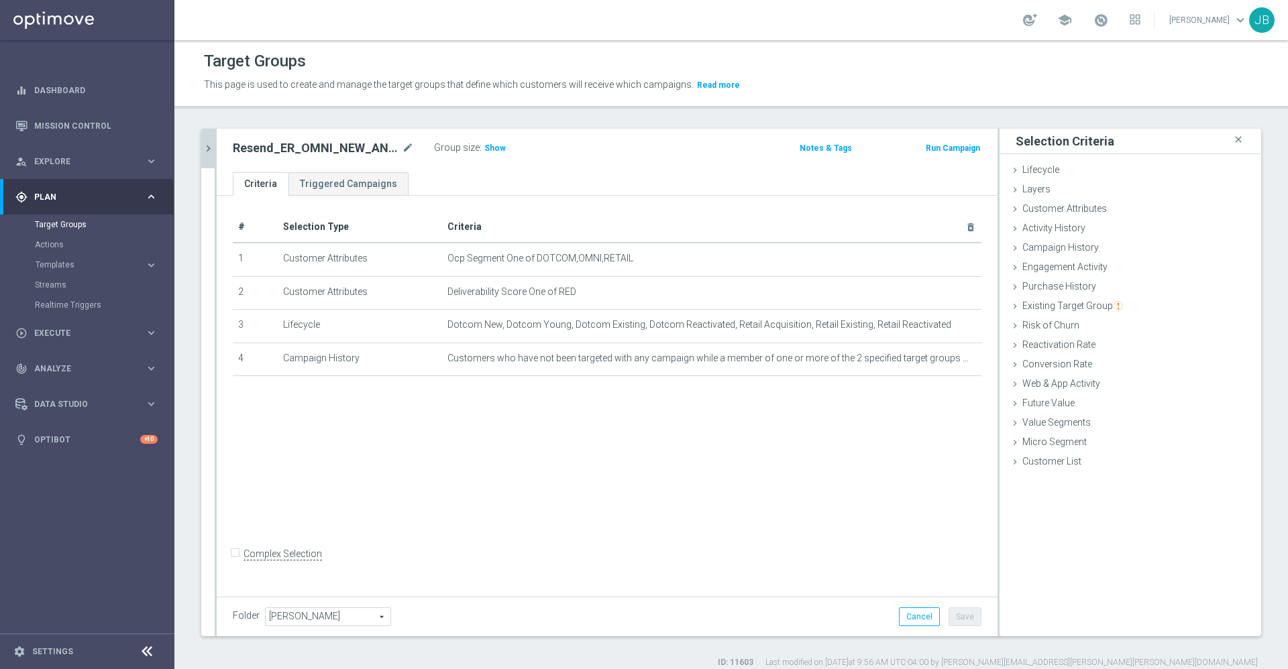
click at [503, 149] on h3 "Show" at bounding box center [495, 148] width 24 height 15
click at [213, 150] on icon "chevron_right" at bounding box center [208, 148] width 13 height 13
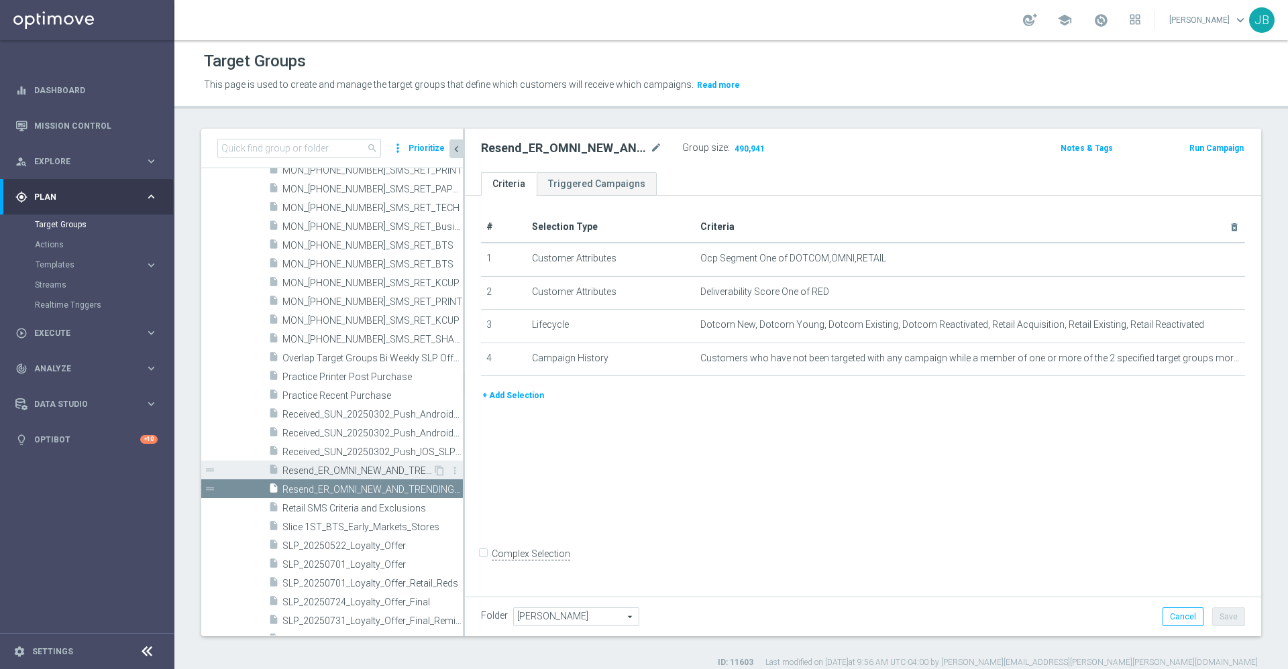
click at [348, 472] on span "Resend_ER_OMNI_NEW_AND_TRENDING_GY" at bounding box center [357, 471] width 150 height 11
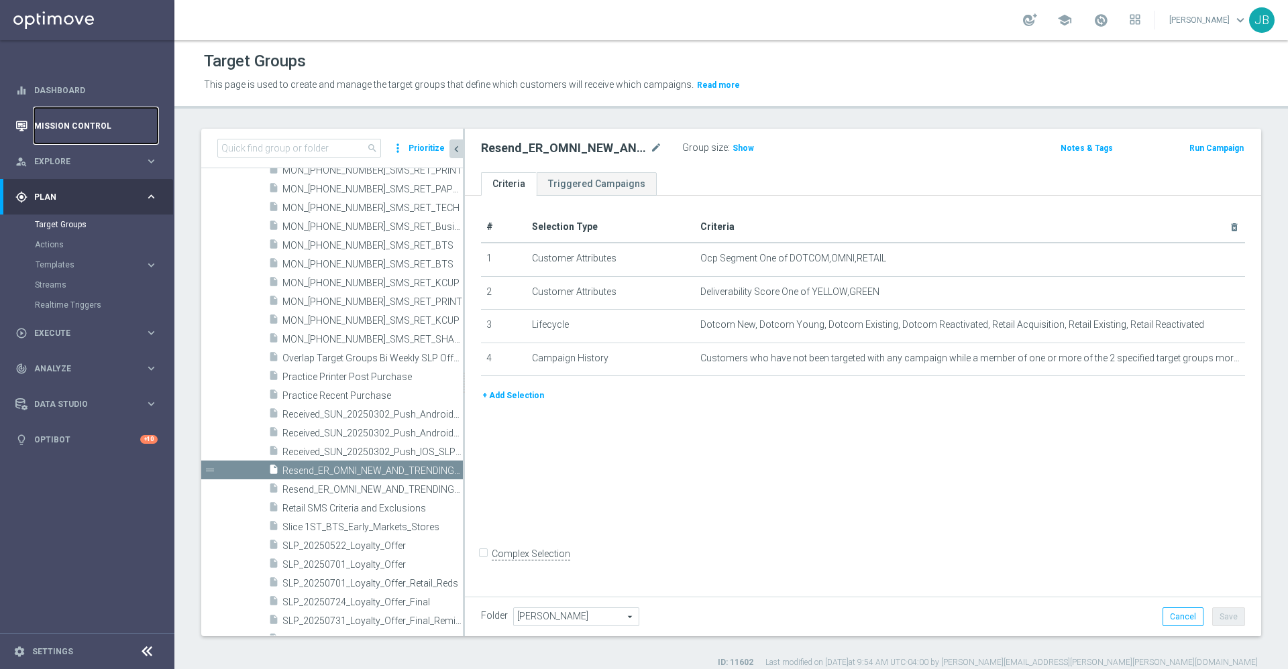
click at [119, 135] on link "Mission Control" at bounding box center [95, 126] width 123 height 36
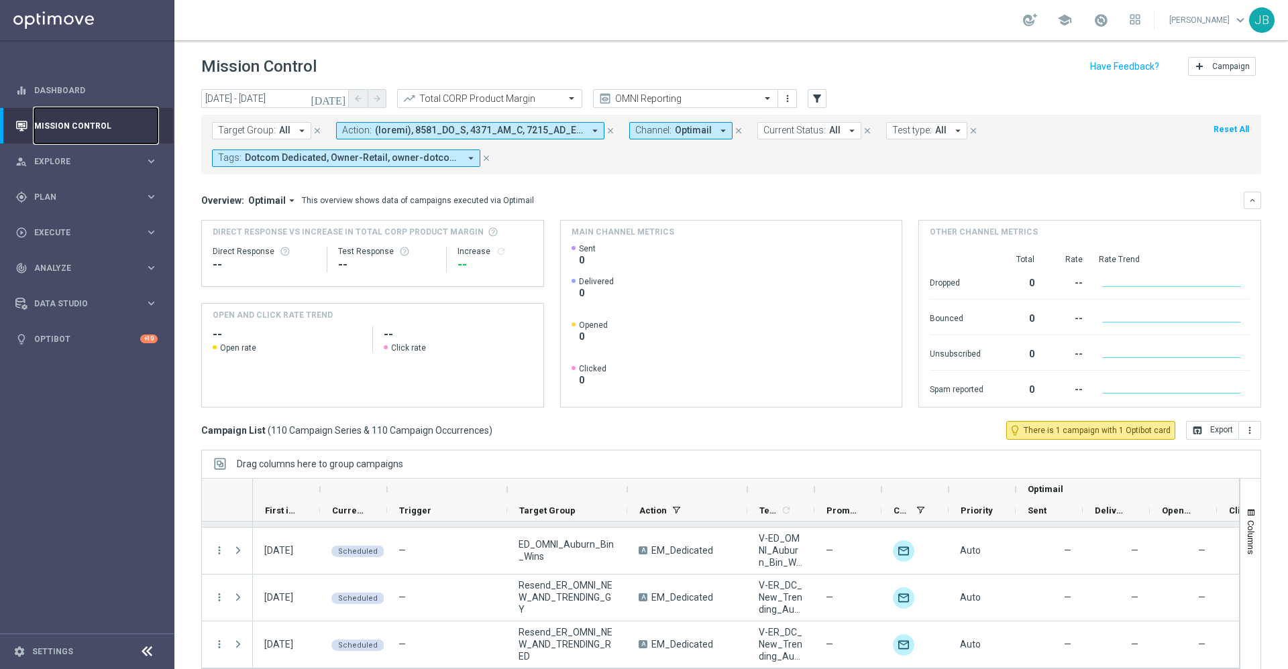
scroll to position [29, 0]
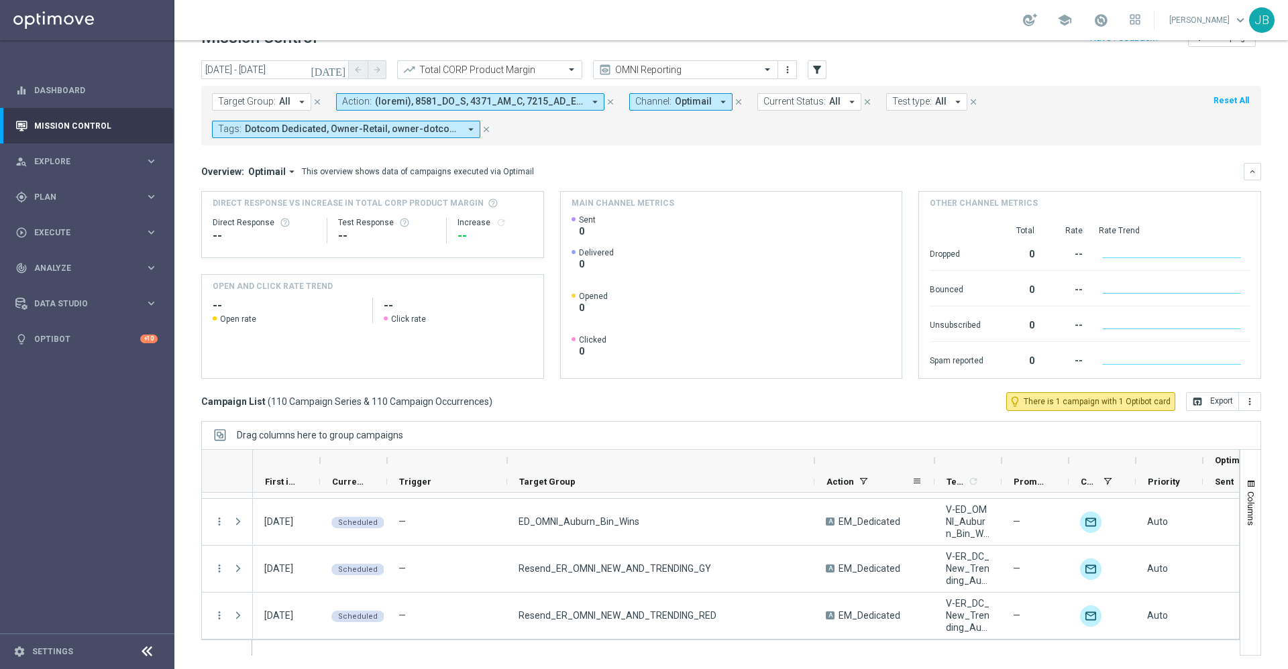
drag, startPoint x: 629, startPoint y: 460, endPoint x: 816, endPoint y: 492, distance: 189.8
click at [816, 492] on div "Optimail First in Range" at bounding box center [897, 471] width 1289 height 43
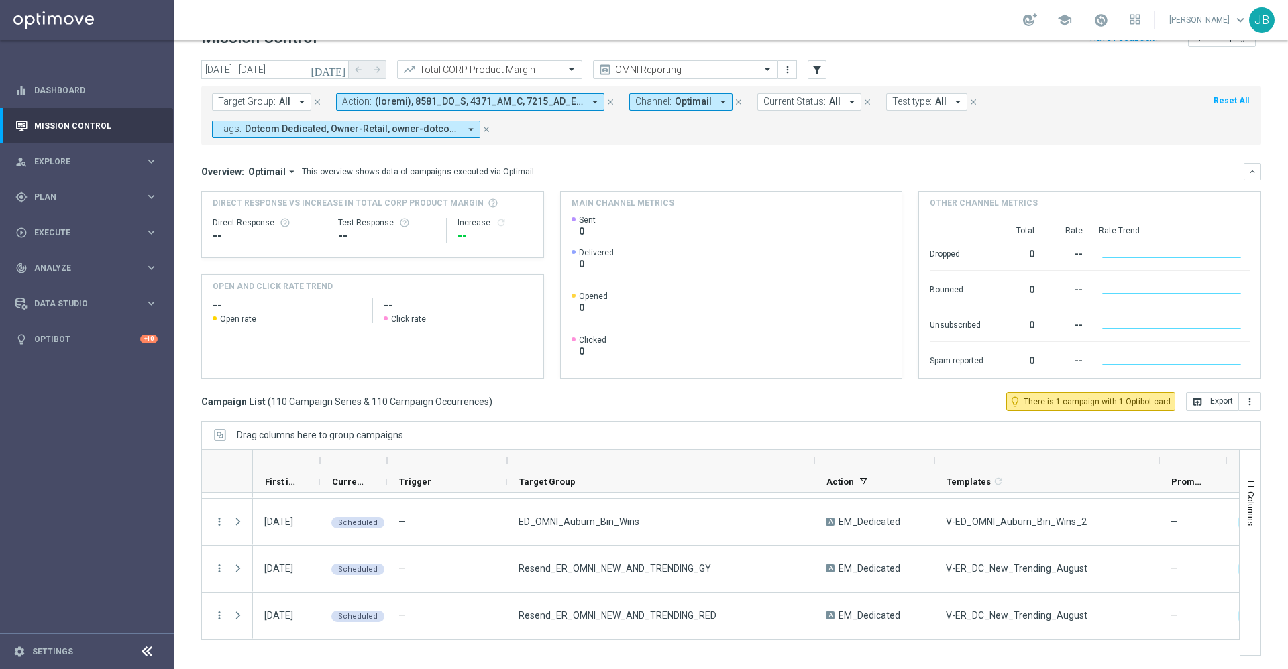
drag, startPoint x: 1004, startPoint y: 458, endPoint x: 1163, endPoint y: 477, distance: 160.2
click at [1163, 477] on div "First in Range" at bounding box center [976, 471] width 1446 height 43
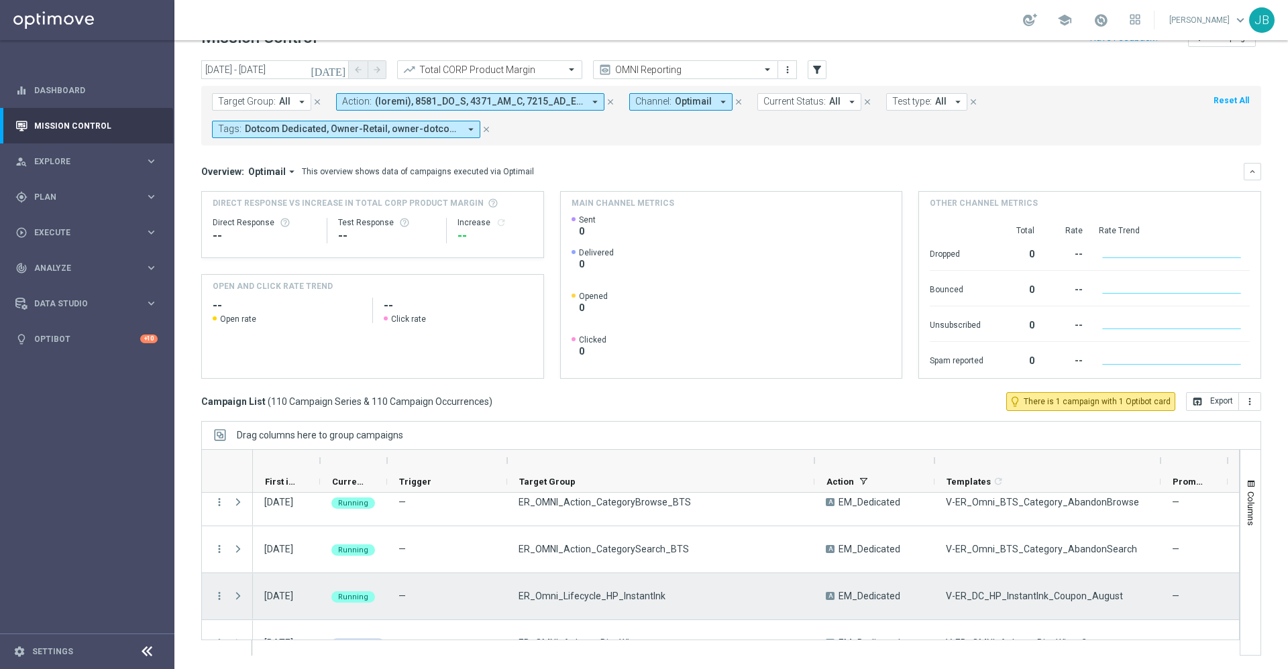
scroll to position [4896, 0]
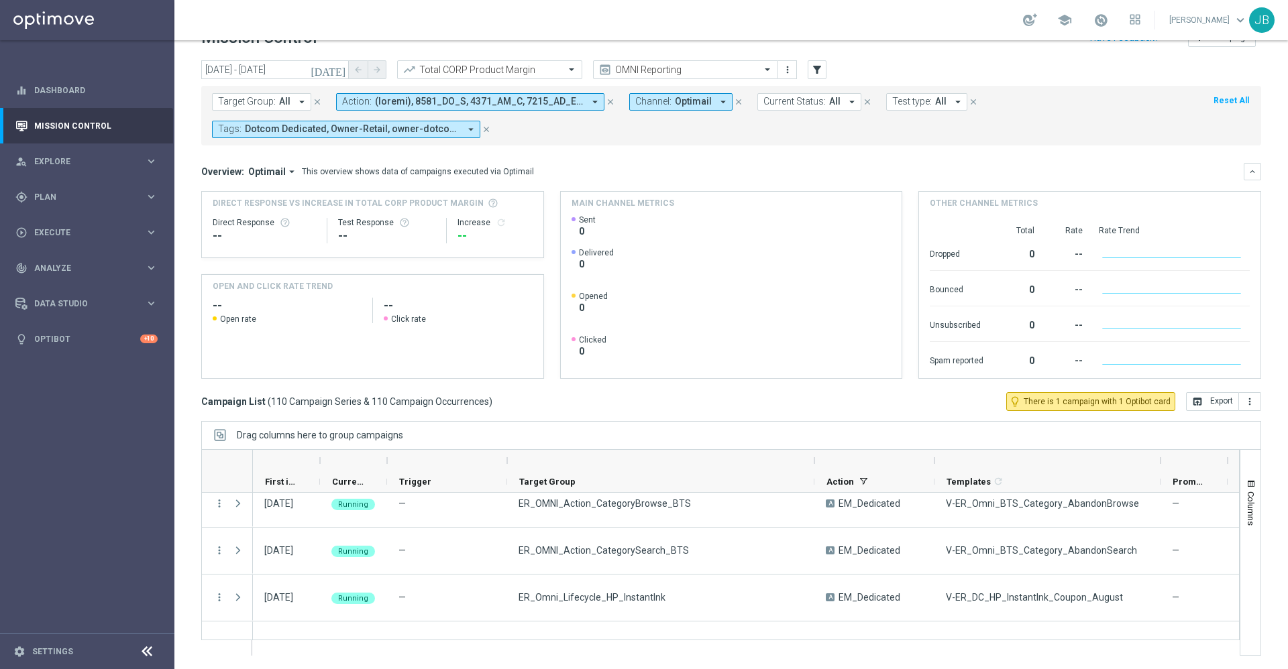
click at [341, 67] on icon "[DATE]" at bounding box center [329, 70] width 36 height 12
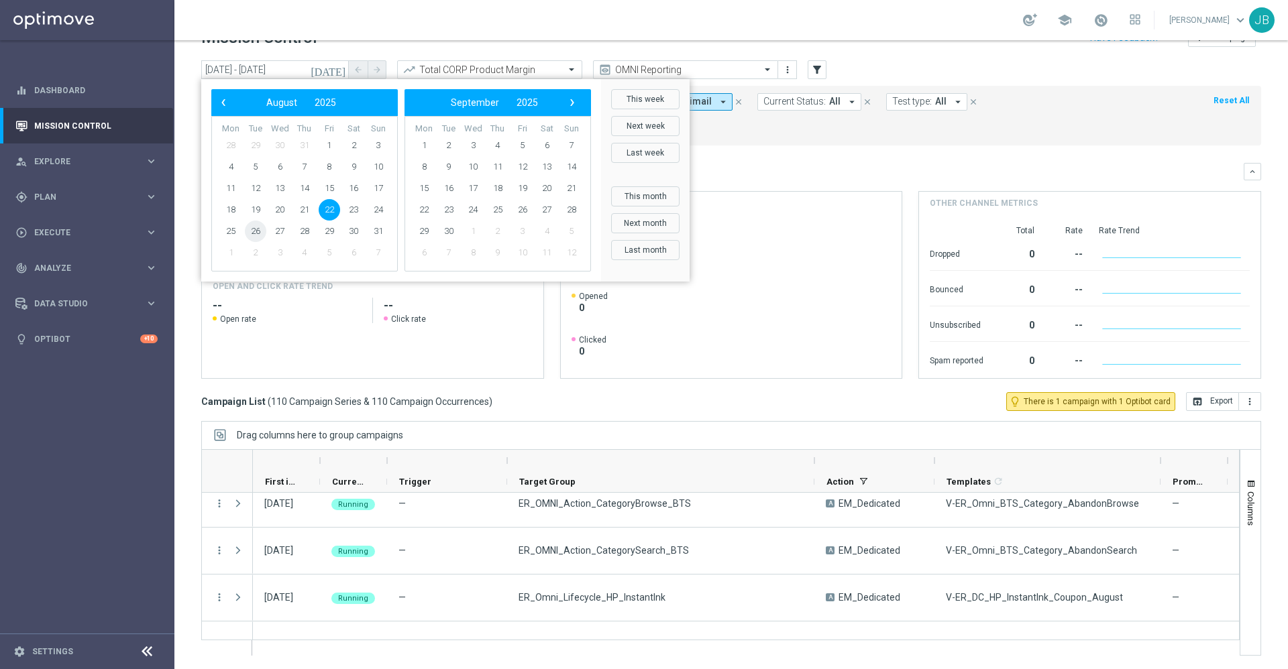
click at [258, 233] on span "26" at bounding box center [255, 231] width 21 height 21
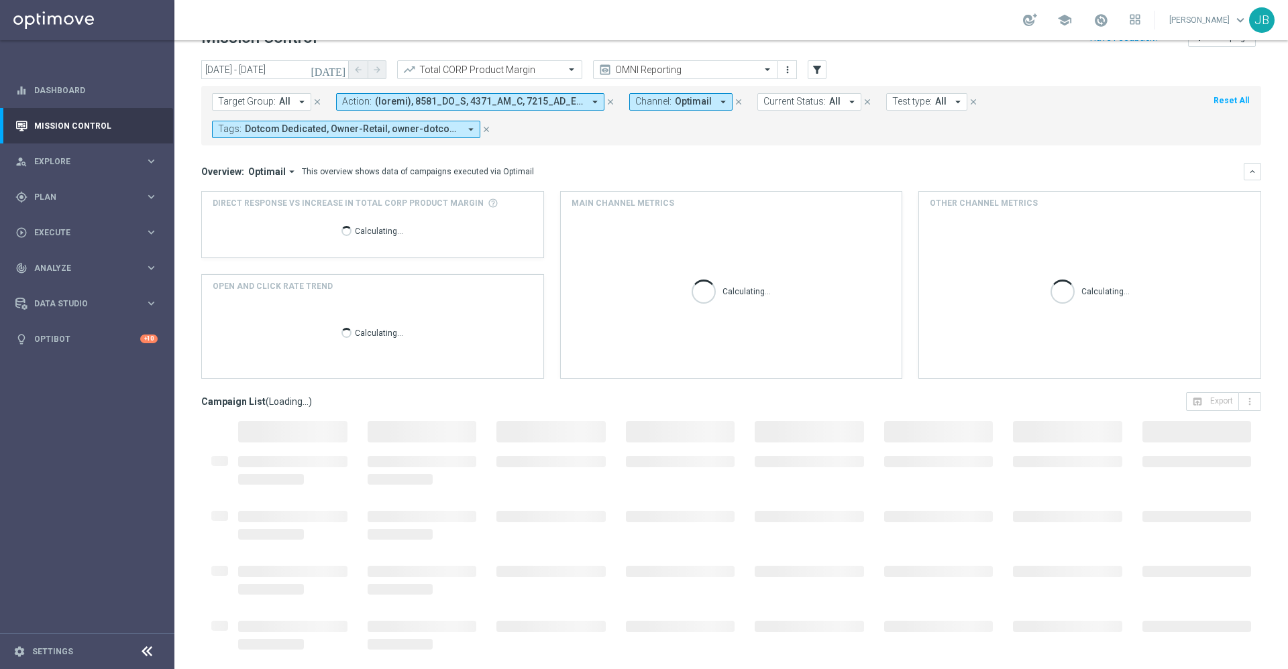
click at [341, 69] on icon "[DATE]" at bounding box center [329, 70] width 36 height 12
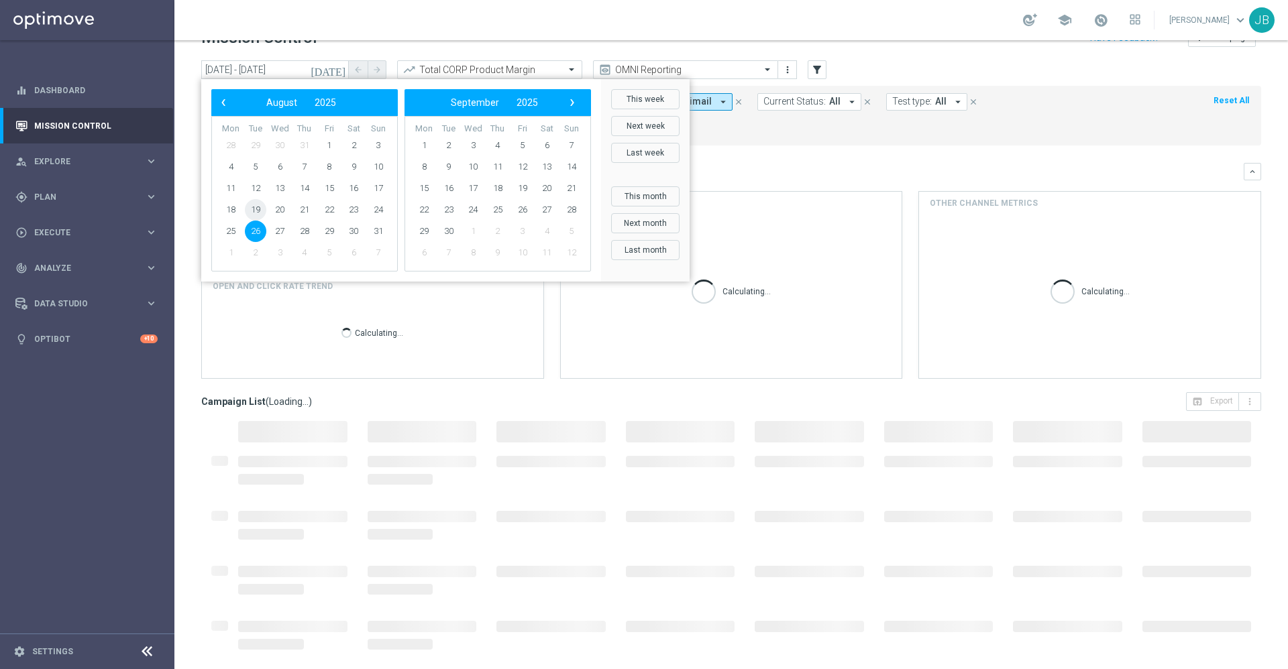
click at [258, 206] on span "19" at bounding box center [255, 209] width 21 height 21
type input "19 Aug 2025 - 19 Aug 2025"
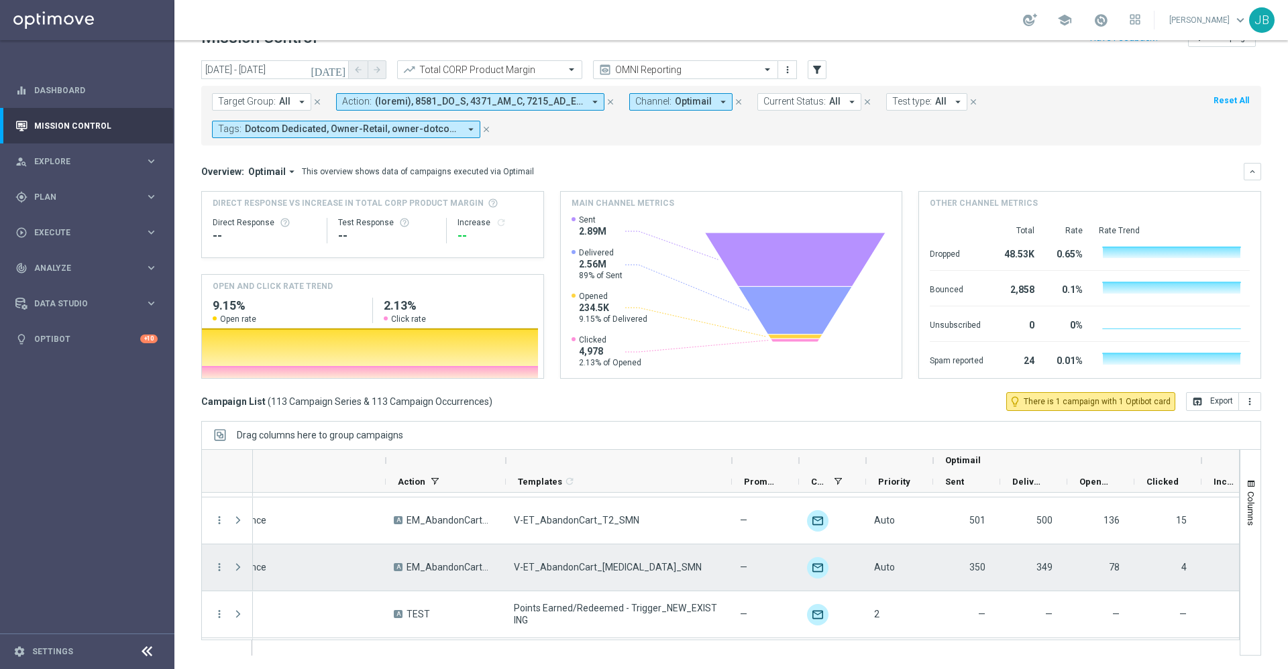
scroll to position [0, 435]
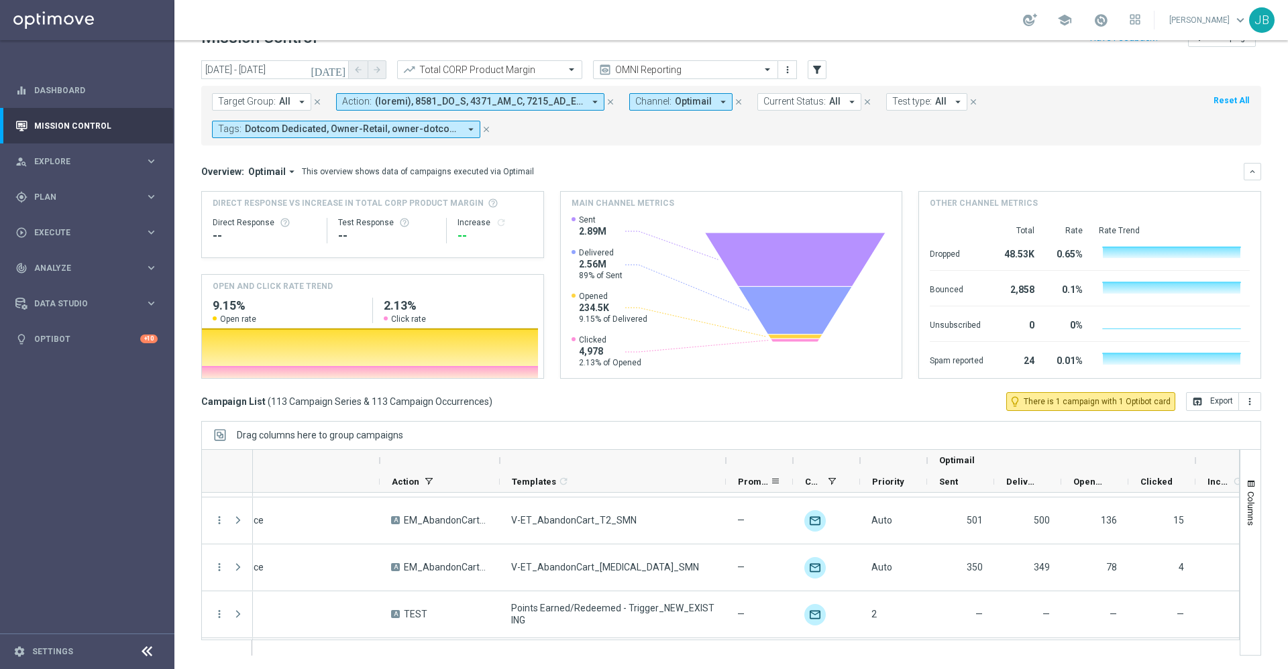
click at [746, 474] on div "Promotions" at bounding box center [754, 482] width 32 height 21
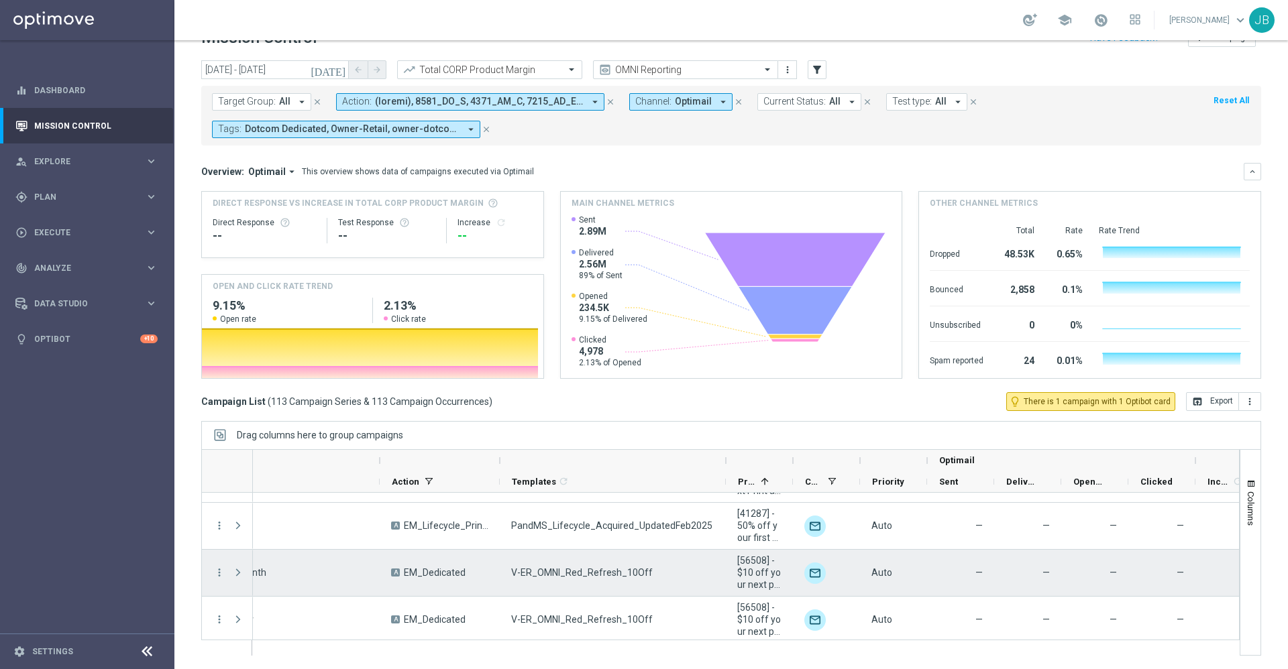
scroll to position [0, 0]
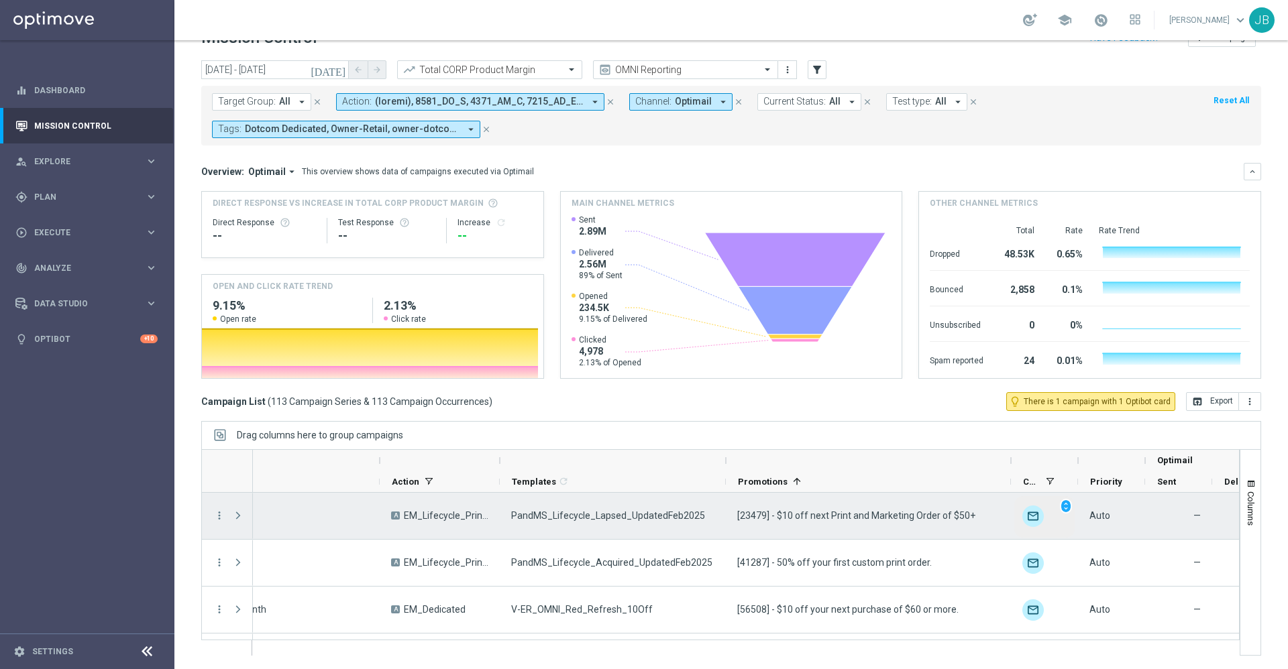
drag, startPoint x: 792, startPoint y: 460, endPoint x: 1010, endPoint y: 510, distance: 223.6
click at [1010, 510] on div "Action" at bounding box center [720, 552] width 1038 height 207
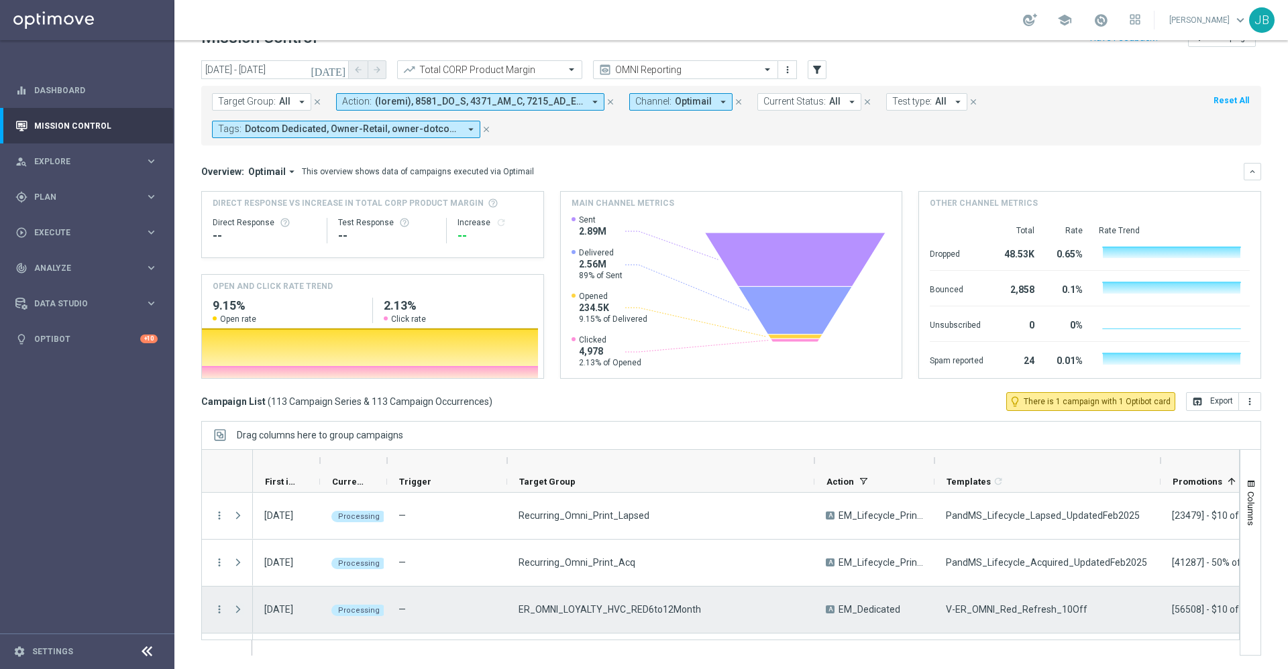
click at [237, 608] on span at bounding box center [238, 609] width 12 height 11
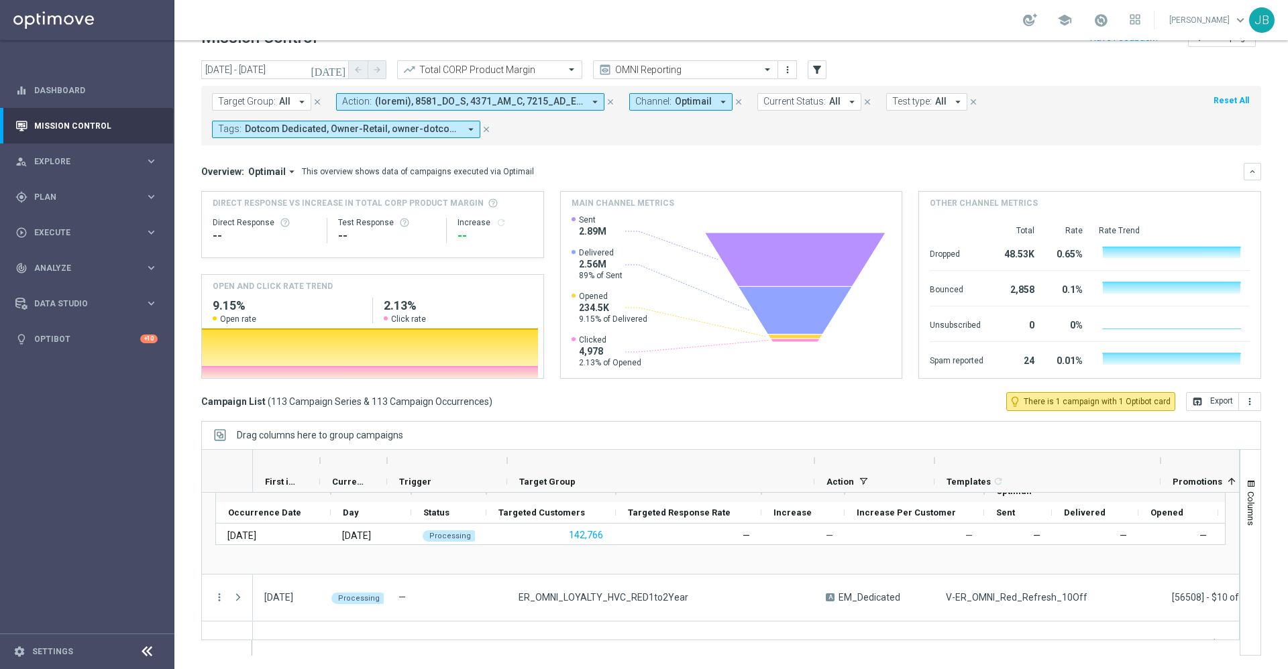
scroll to position [171, 0]
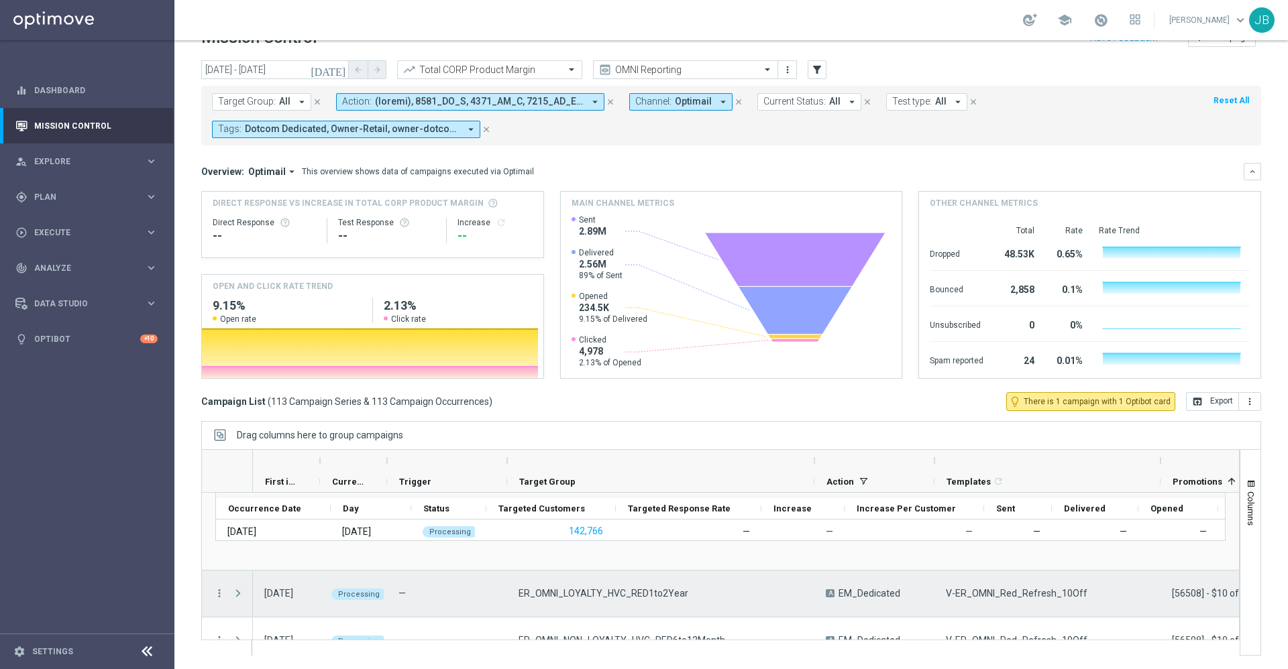
click at [241, 592] on span at bounding box center [238, 593] width 12 height 11
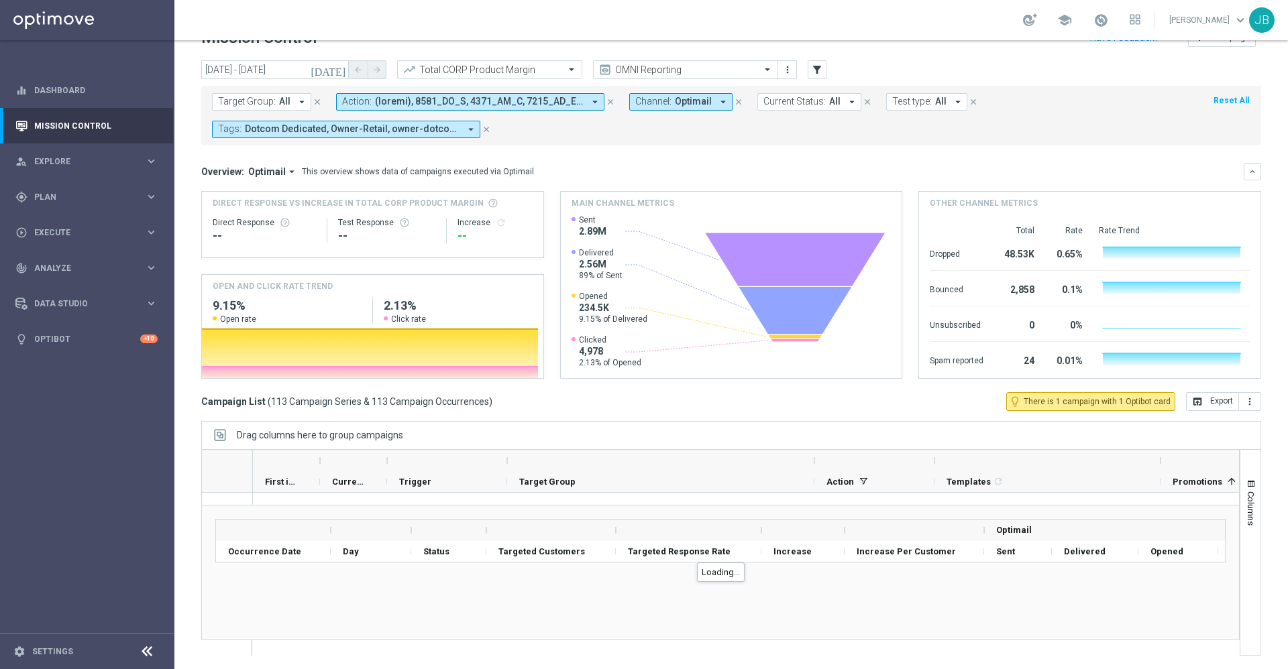
scroll to position [300, 0]
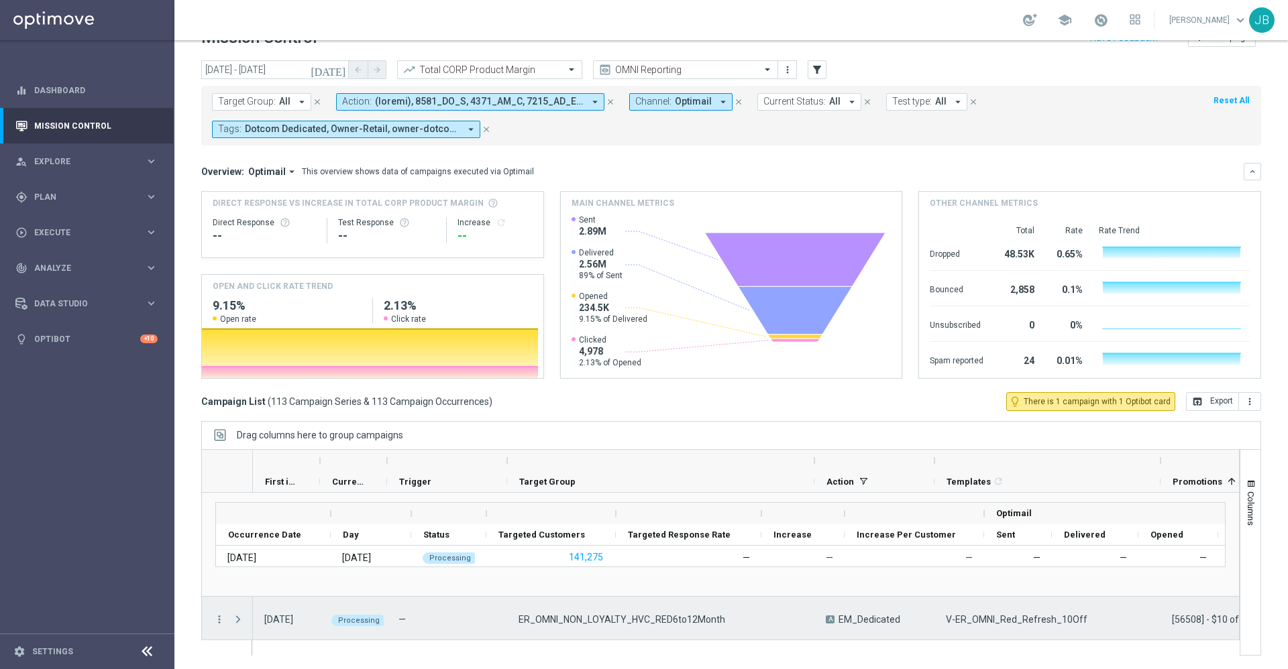
click at [237, 614] on span at bounding box center [238, 619] width 12 height 11
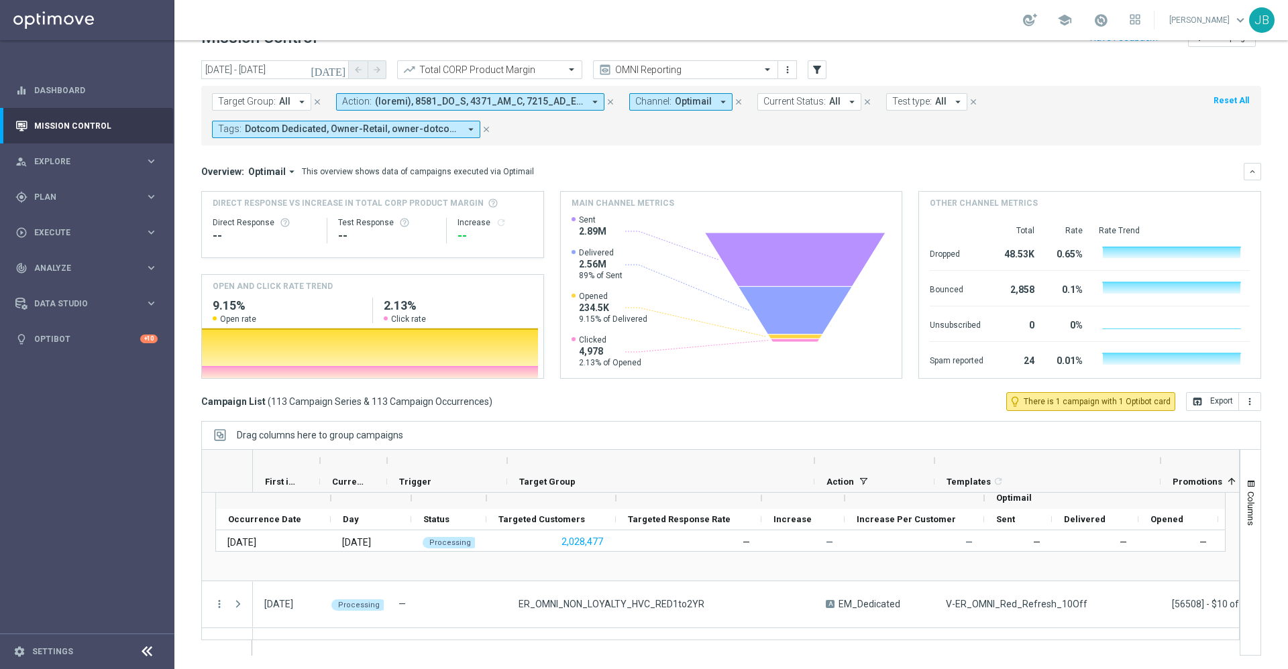
scroll to position [471, 0]
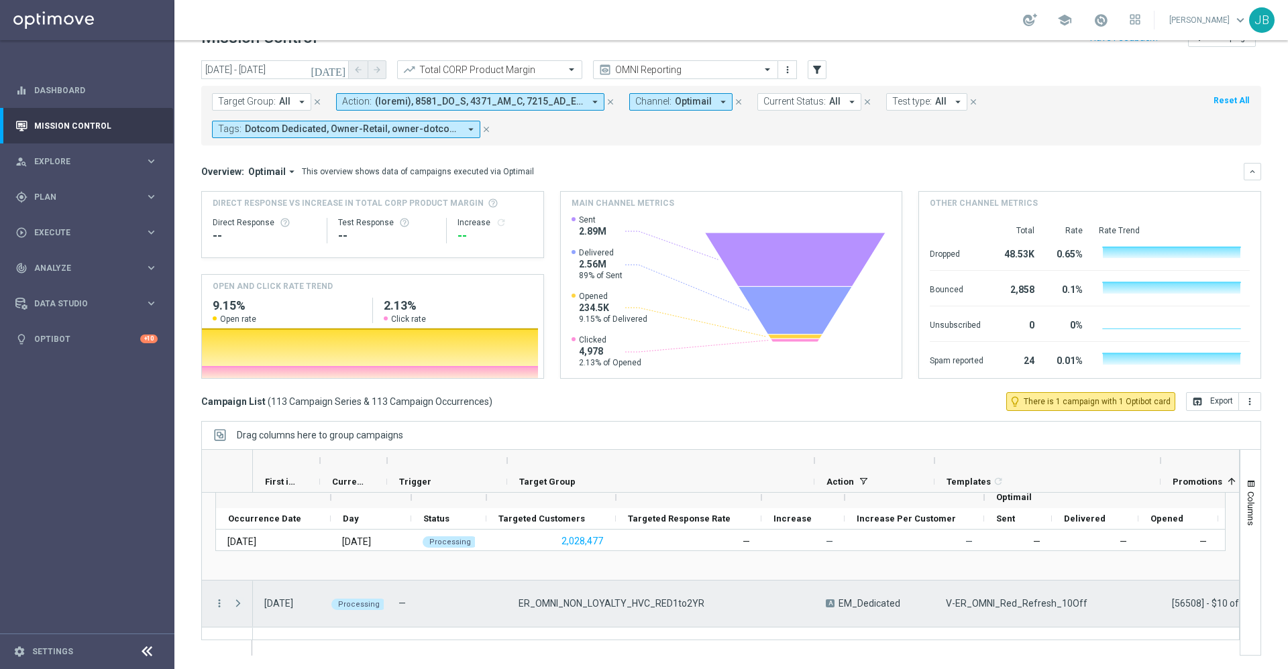
click at [240, 602] on span at bounding box center [238, 603] width 12 height 11
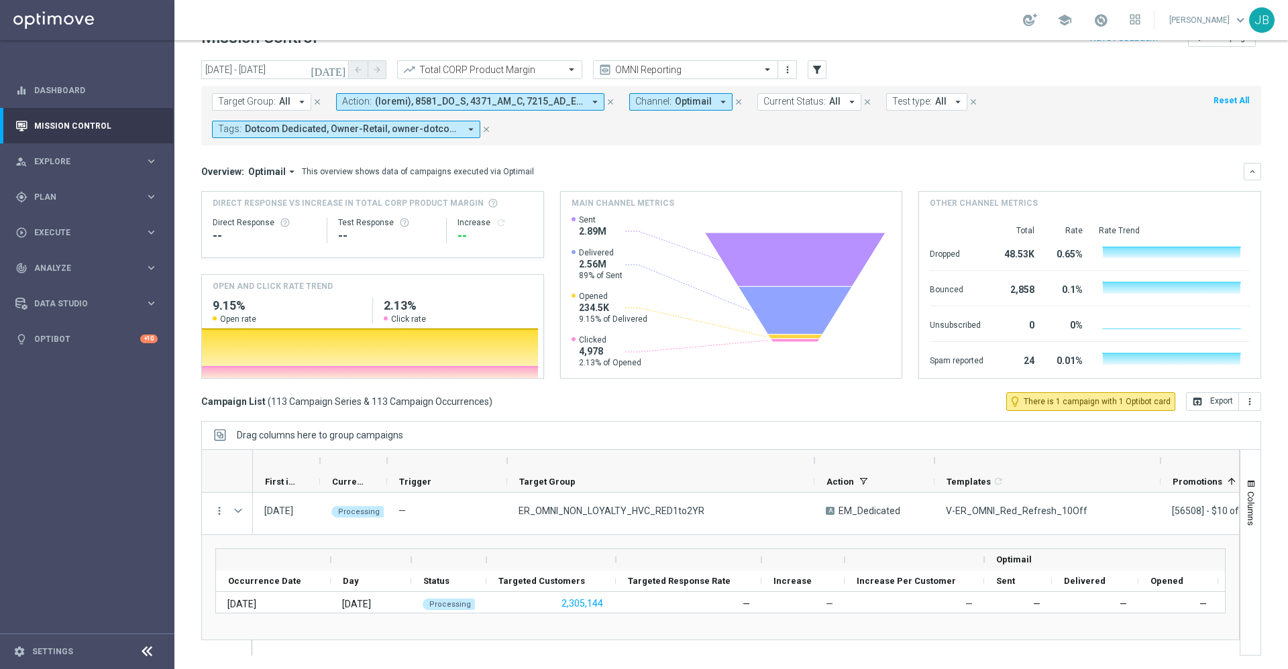
scroll to position [533, 0]
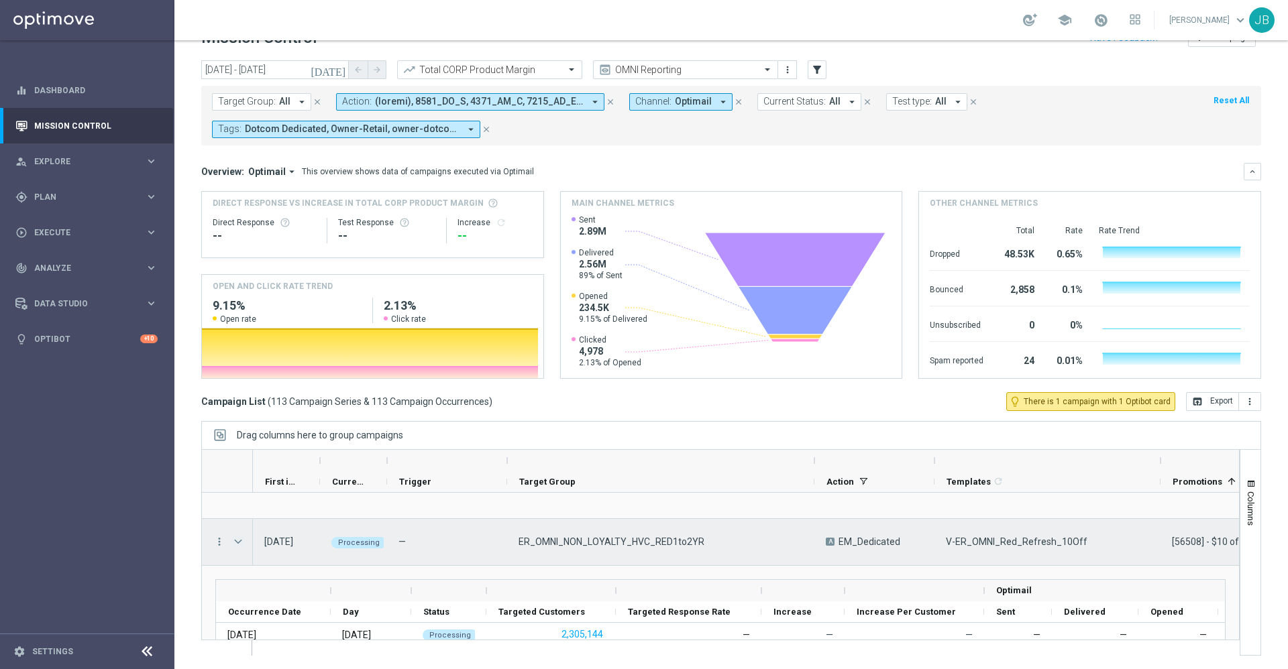
click at [239, 544] on span at bounding box center [238, 542] width 12 height 11
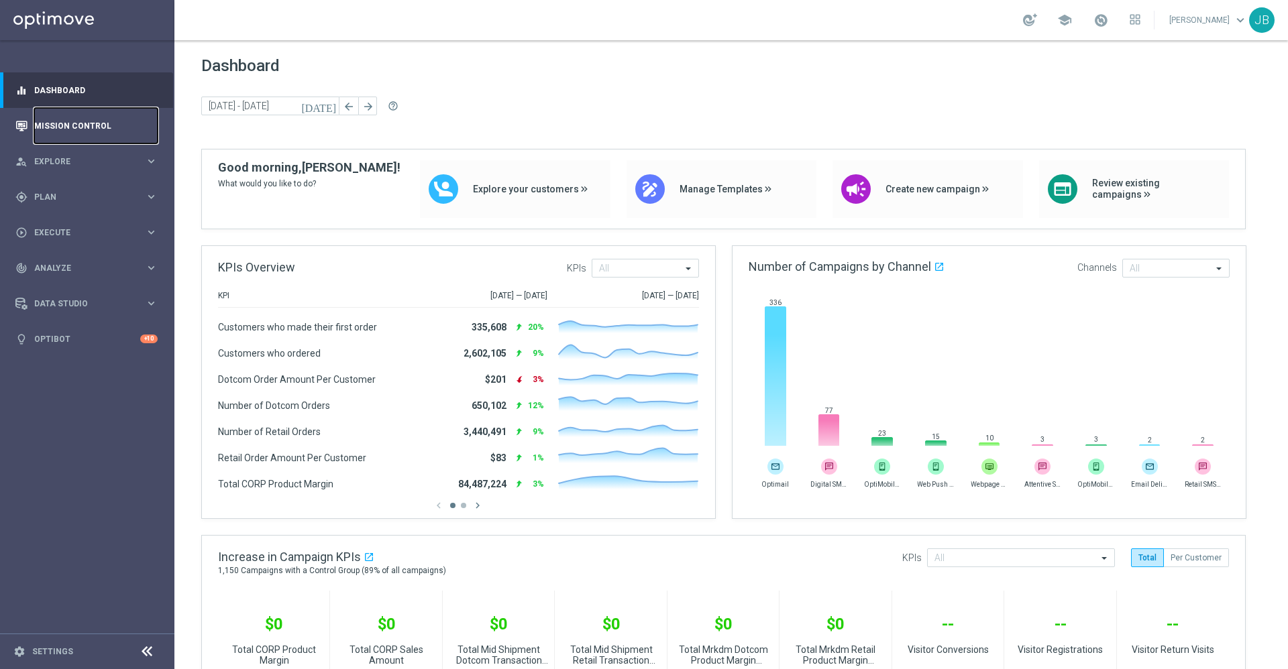
click at [107, 125] on link "Mission Control" at bounding box center [95, 126] width 123 height 36
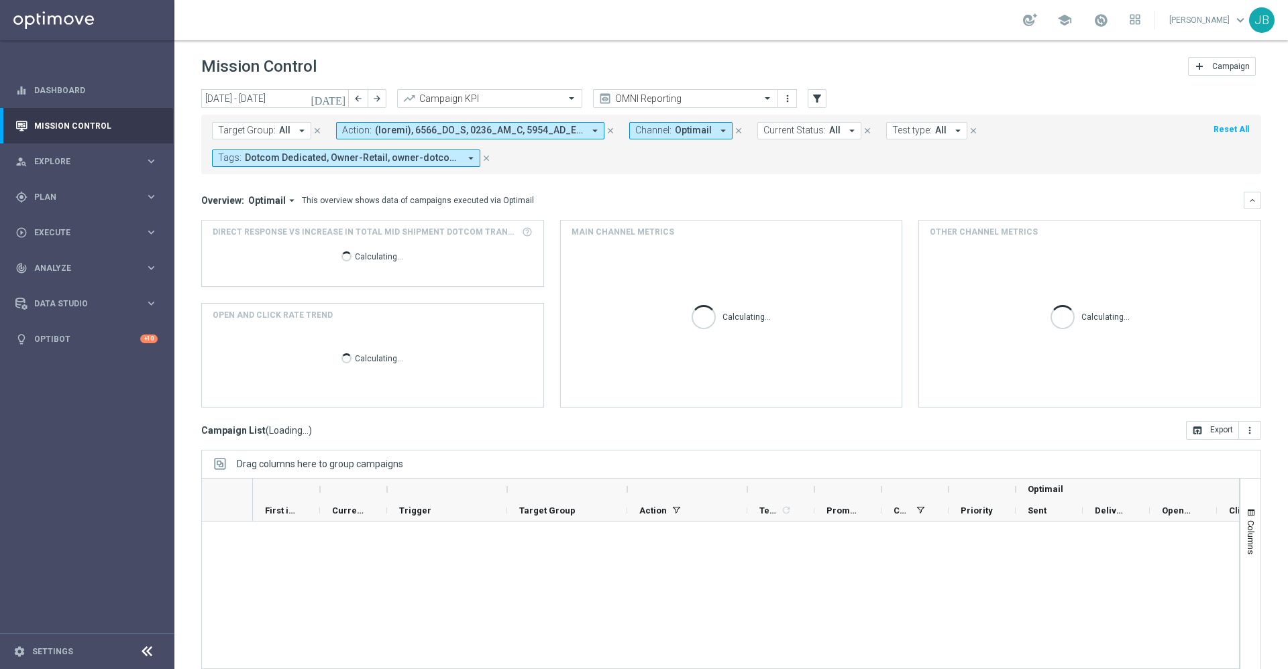
click at [299, 128] on icon "arrow_drop_down" at bounding box center [302, 131] width 12 height 12
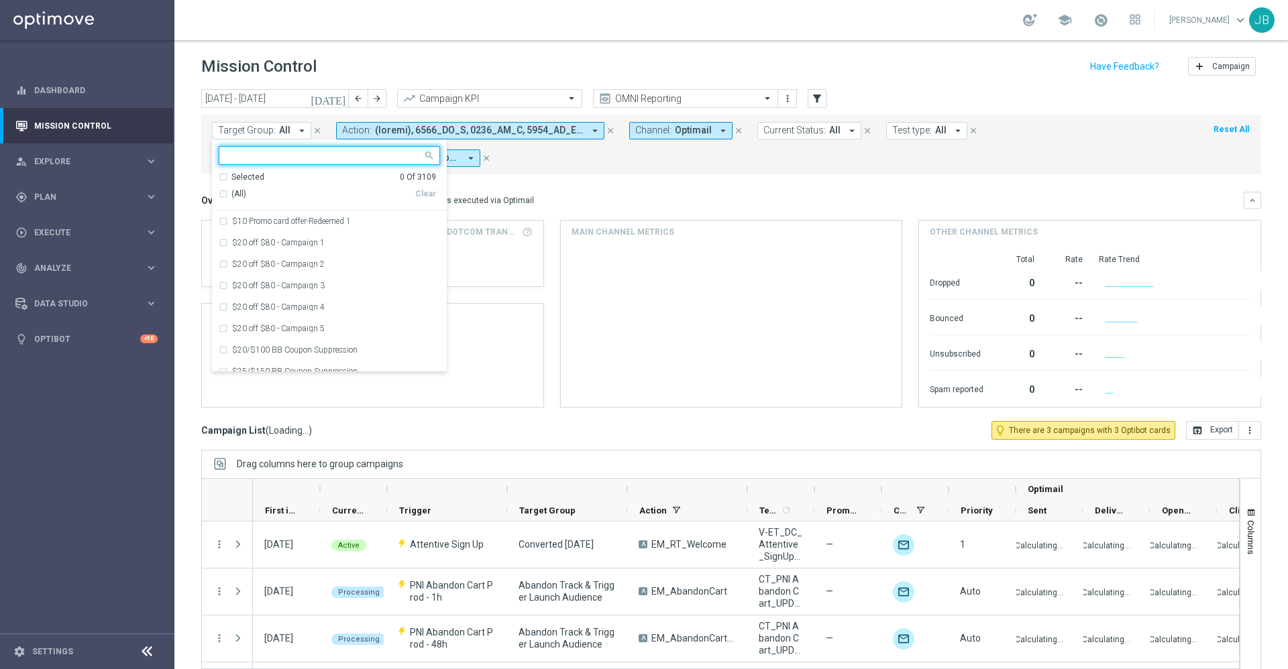
click at [339, 97] on icon "[DATE]" at bounding box center [329, 99] width 36 height 12
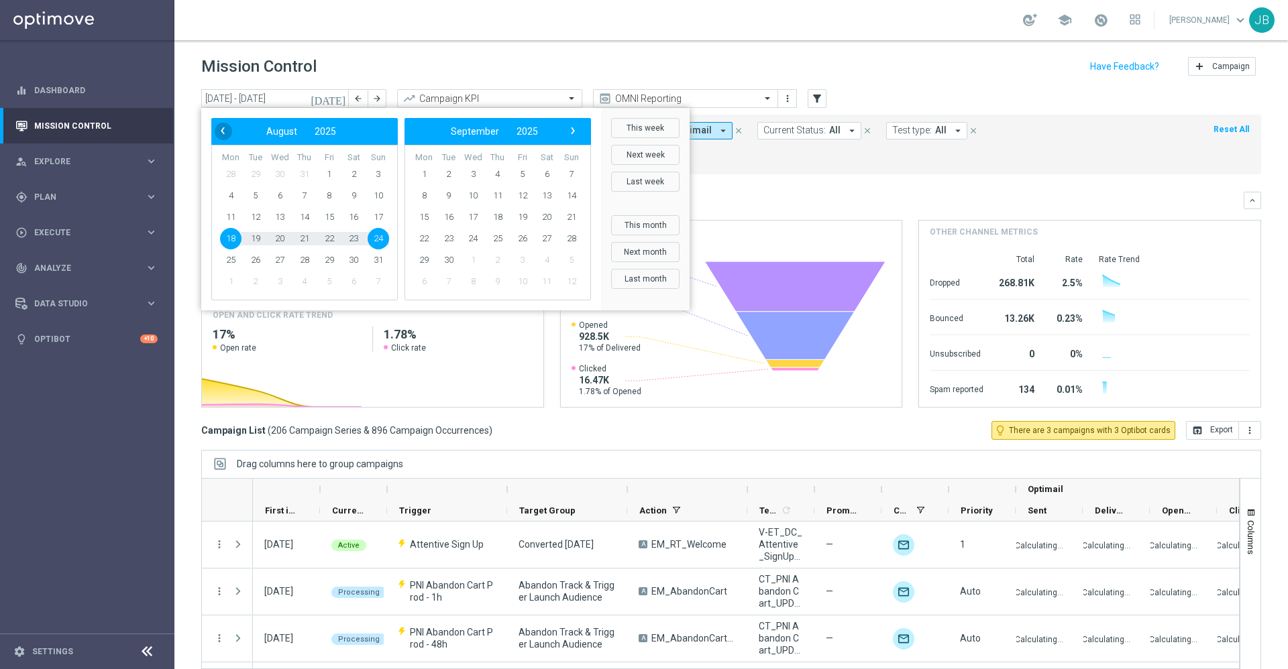
click at [225, 134] on span "‹" at bounding box center [222, 130] width 17 height 17
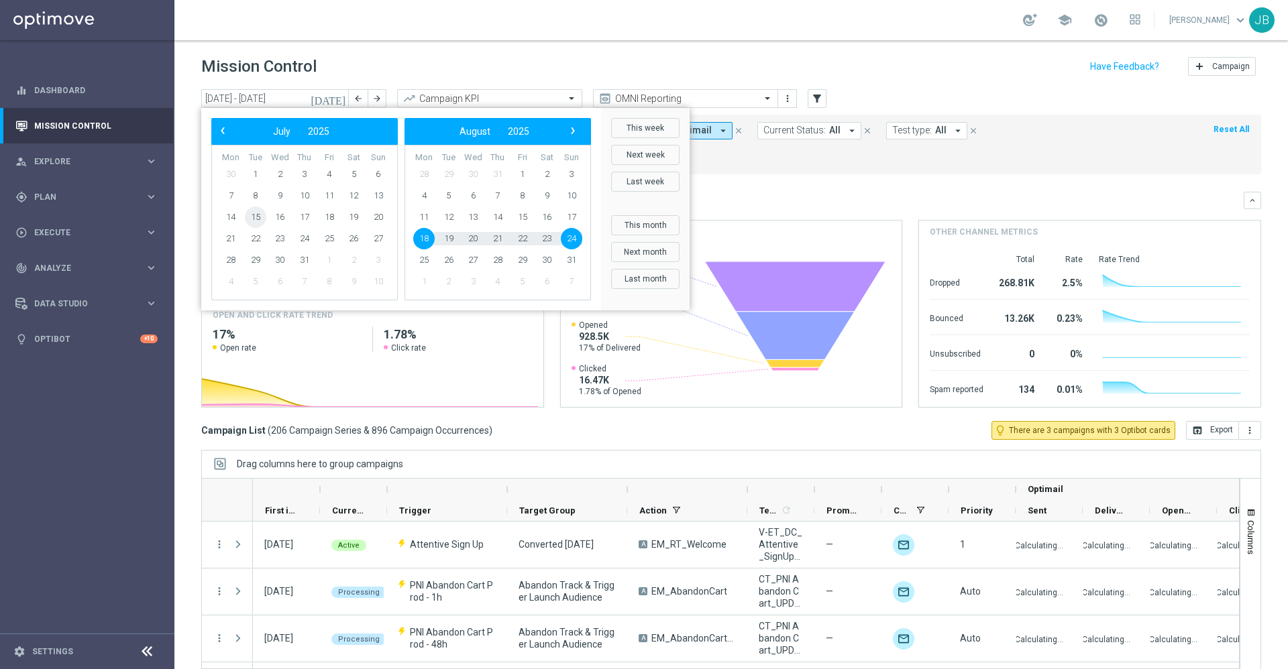
click at [261, 215] on span "15" at bounding box center [255, 217] width 21 height 21
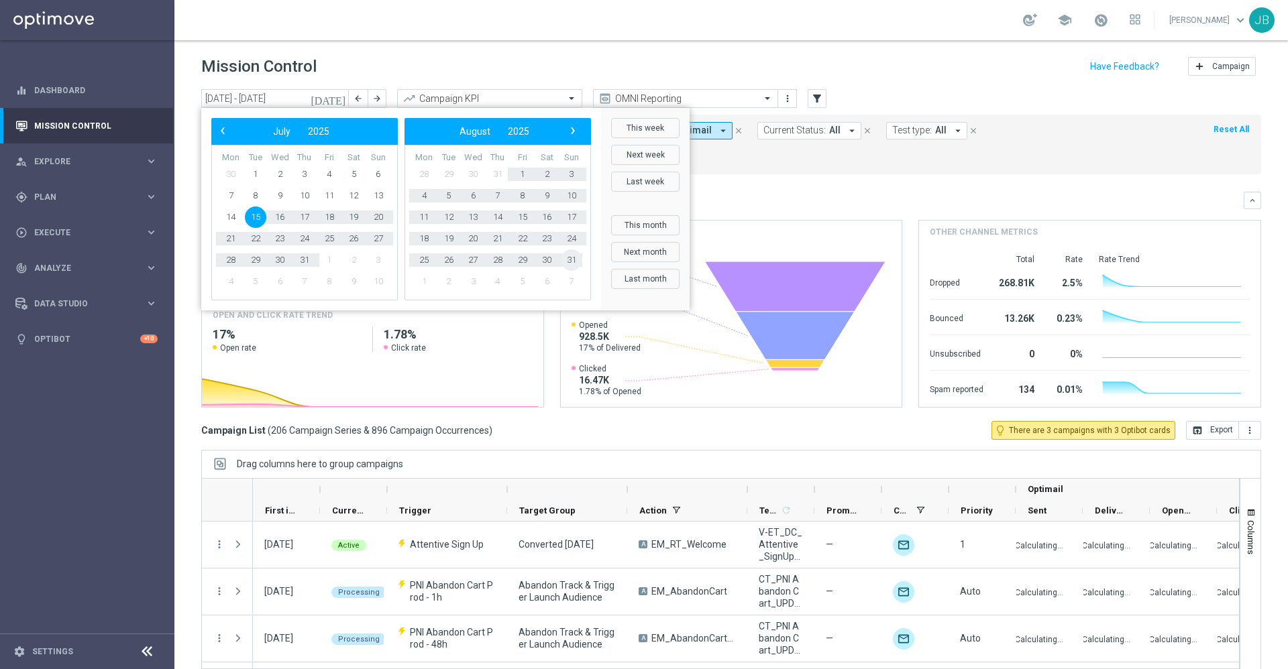
click at [572, 264] on span "31" at bounding box center [571, 260] width 21 height 21
type input "[DATE] - [DATE]"
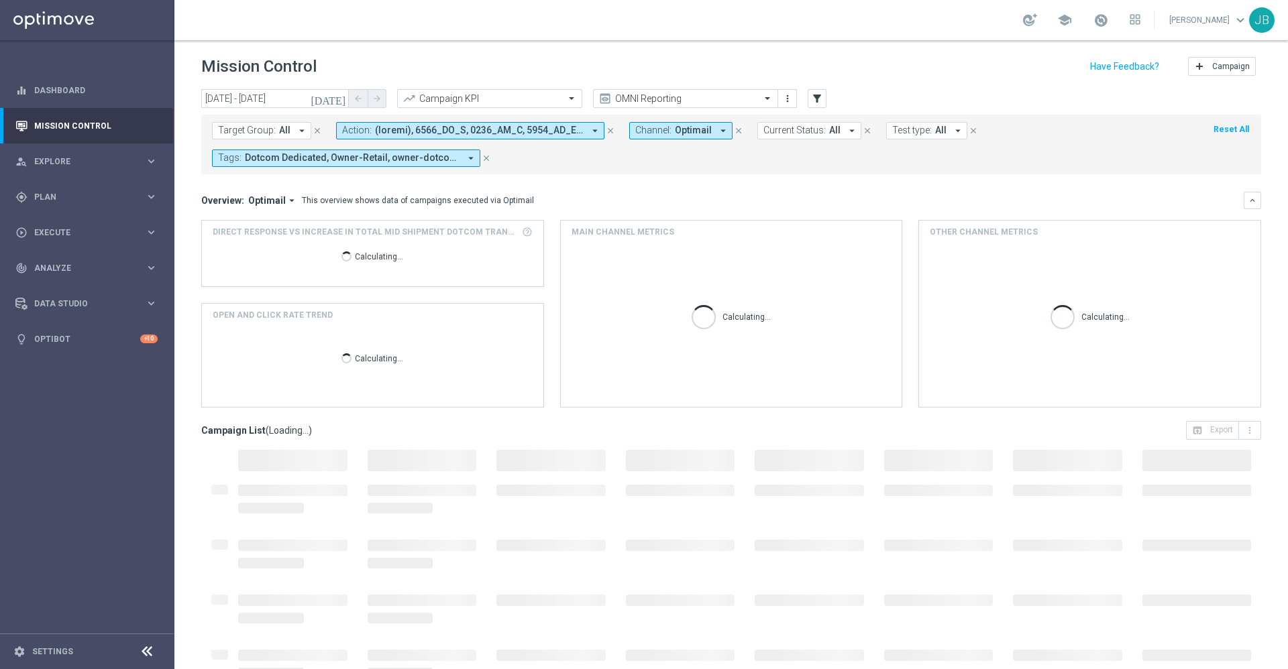
click at [275, 133] on button "Target Group: All arrow_drop_down" at bounding box center [261, 130] width 99 height 17
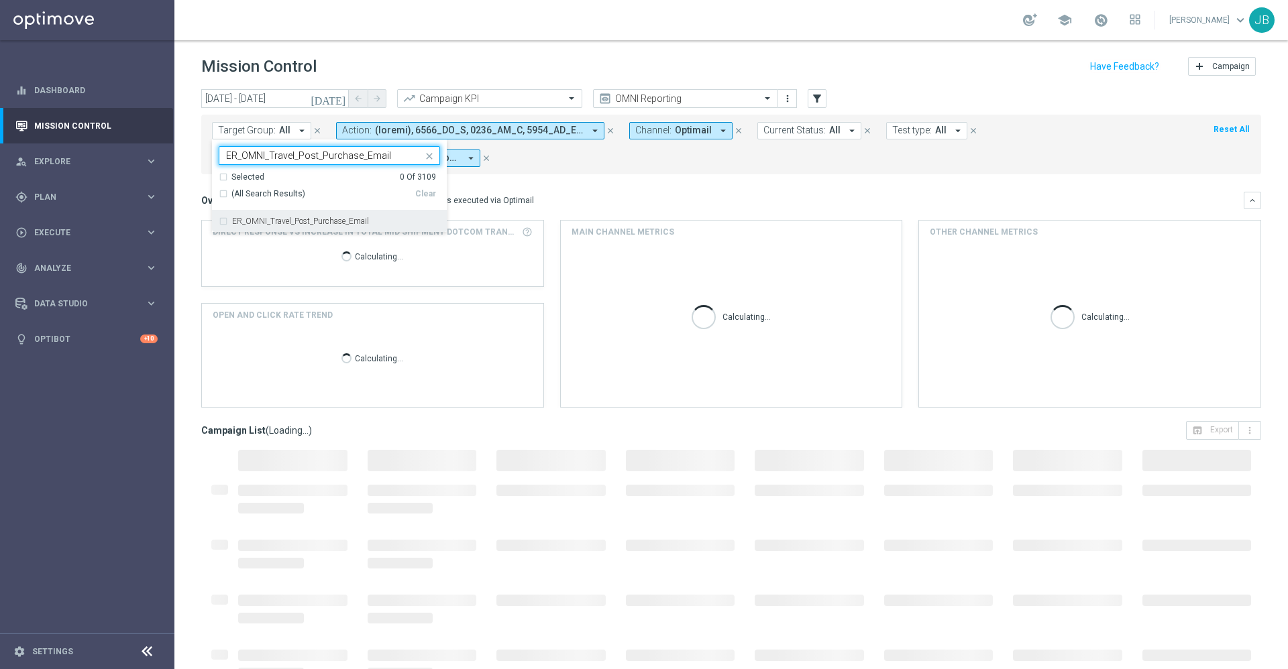
click at [295, 219] on label "ER_OMNI_Travel_Post_Purchase_Email" at bounding box center [300, 221] width 137 height 8
type input "ER_OMNI_Travel_Post_Purchase_Email"
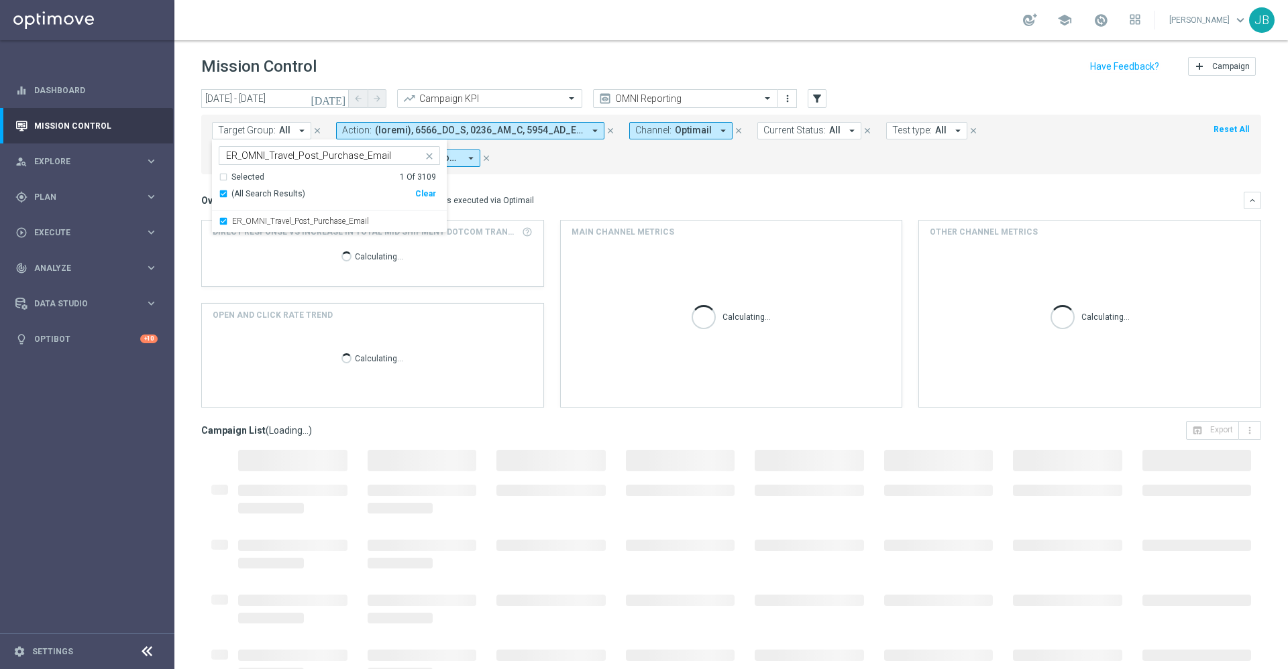
click at [645, 182] on mini-dashboard "Overview: Optimail arrow_drop_down This overview shows data of campaigns execut…" at bounding box center [731, 297] width 1060 height 247
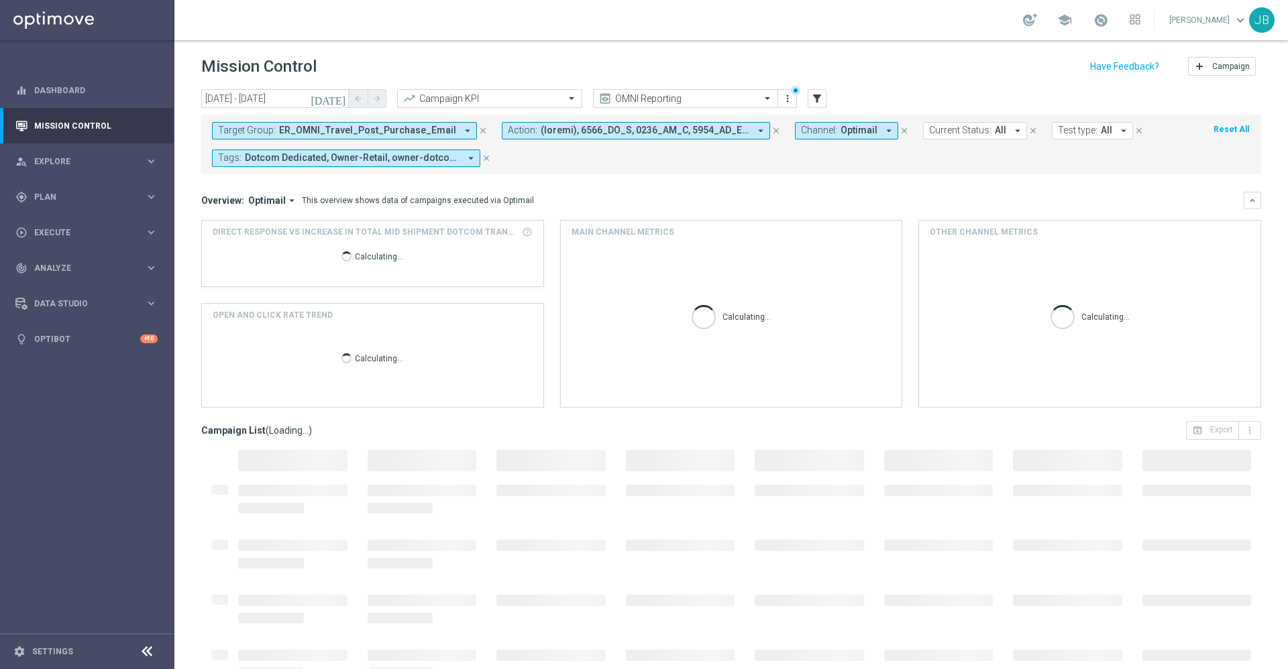
scroll to position [29, 0]
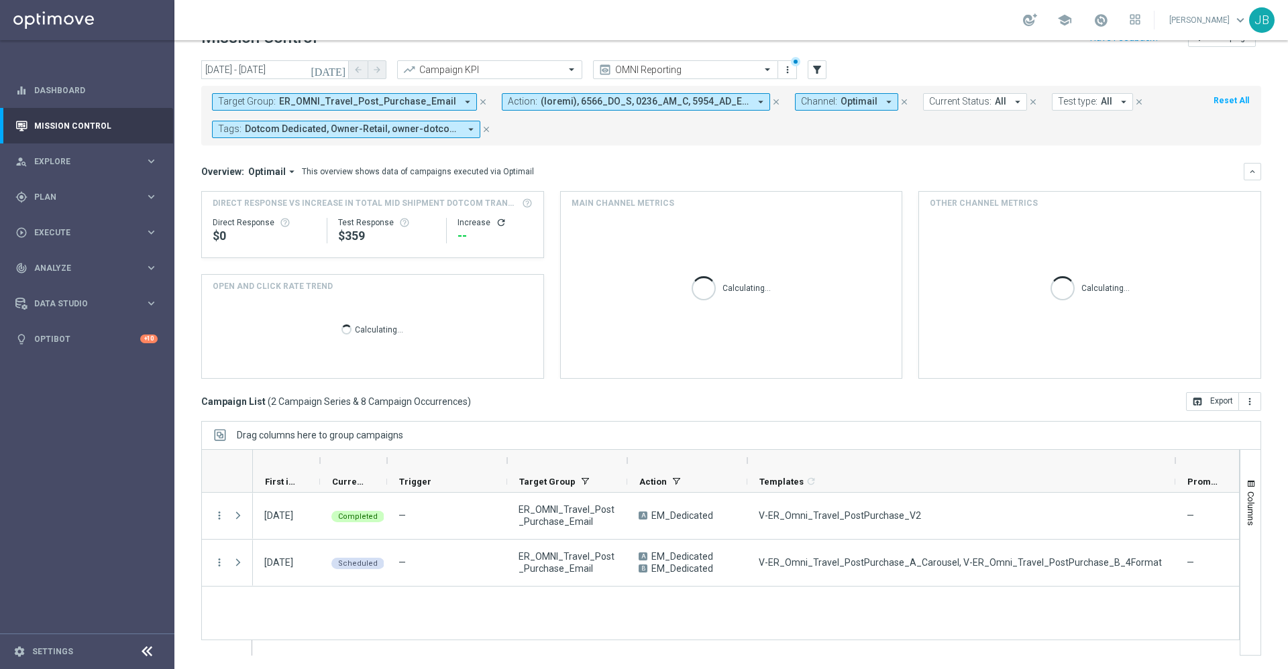
drag, startPoint x: 814, startPoint y: 462, endPoint x: 1175, endPoint y: 448, distance: 361.2
click at [1175, 448] on div "Drag columns here to group campaigns Drag here to set column labels" at bounding box center [731, 538] width 1060 height 235
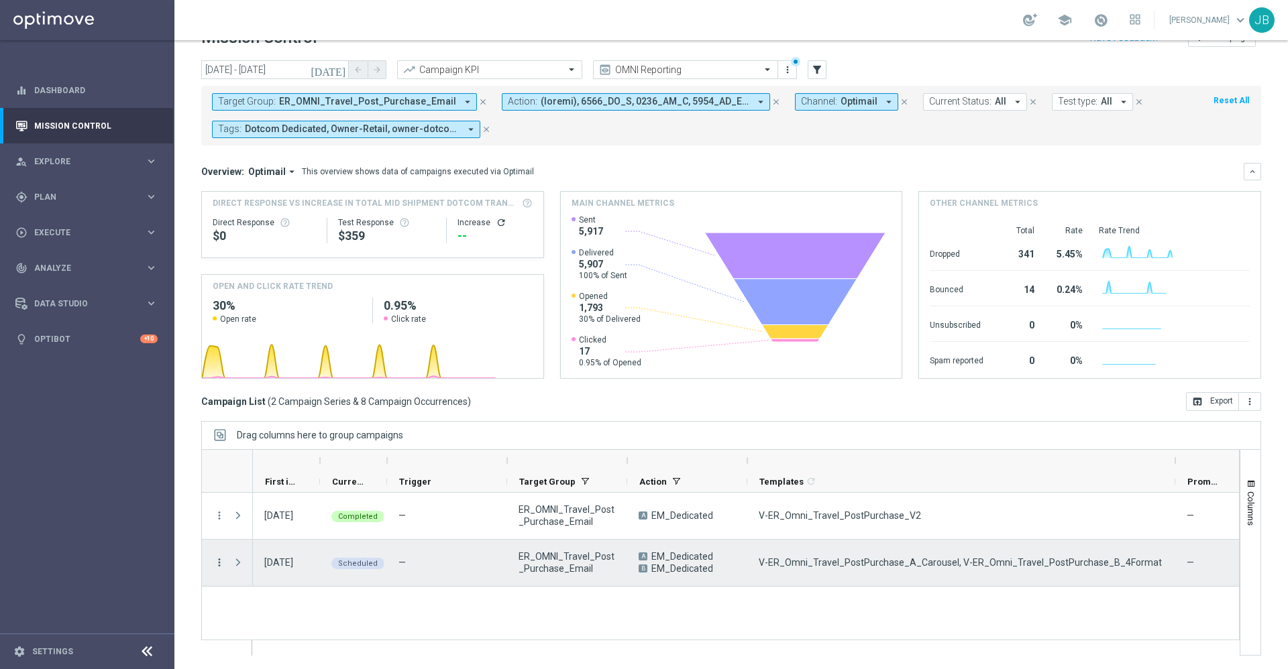
click at [218, 559] on icon "more_vert" at bounding box center [219, 563] width 12 height 12
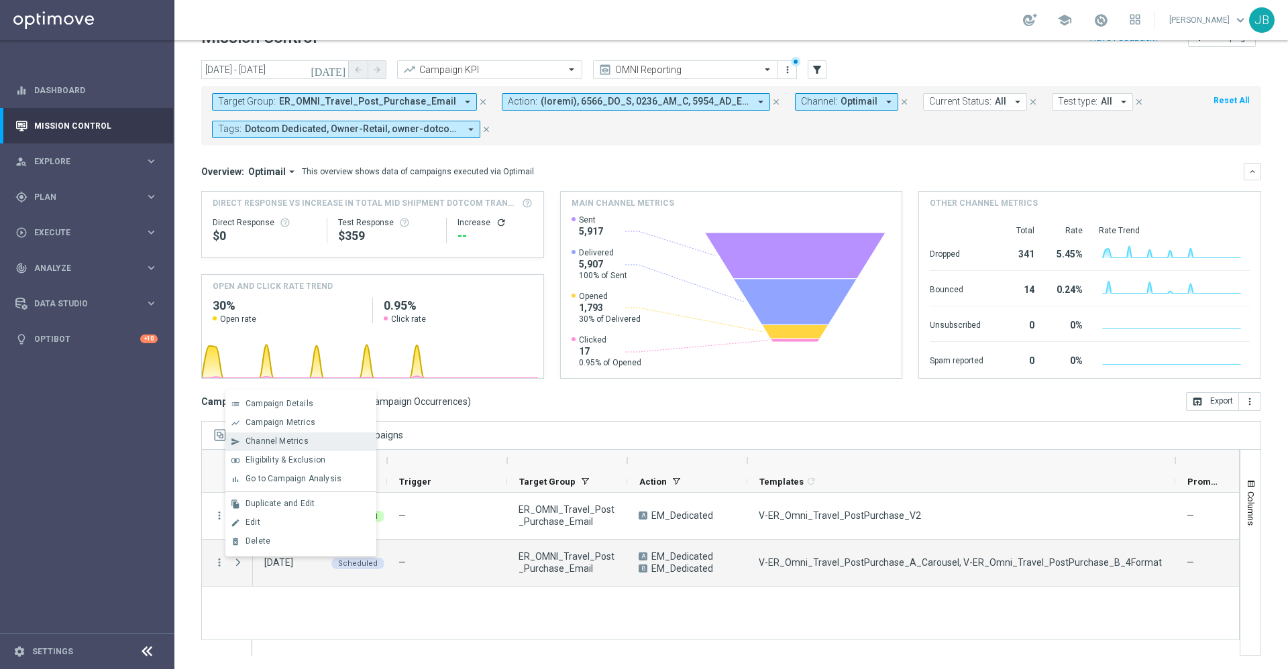
click at [301, 443] on span "Channel Metrics" at bounding box center [277, 441] width 63 height 9
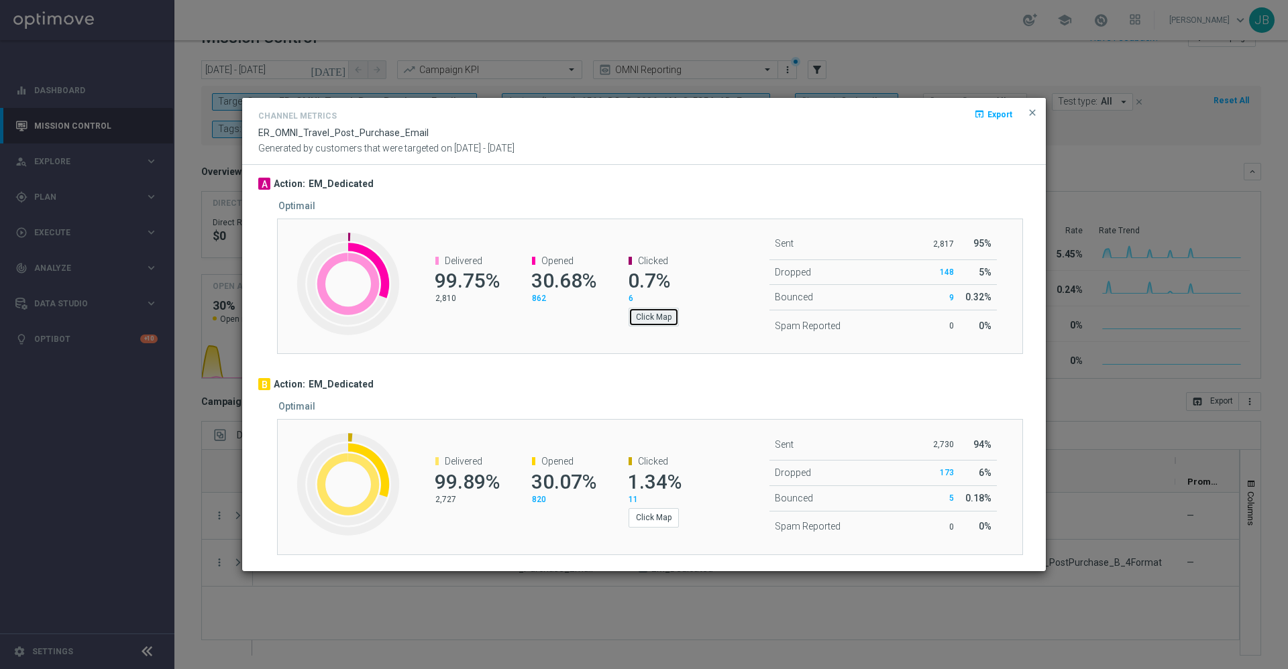
click at [655, 317] on button "Click Map" at bounding box center [654, 317] width 50 height 19
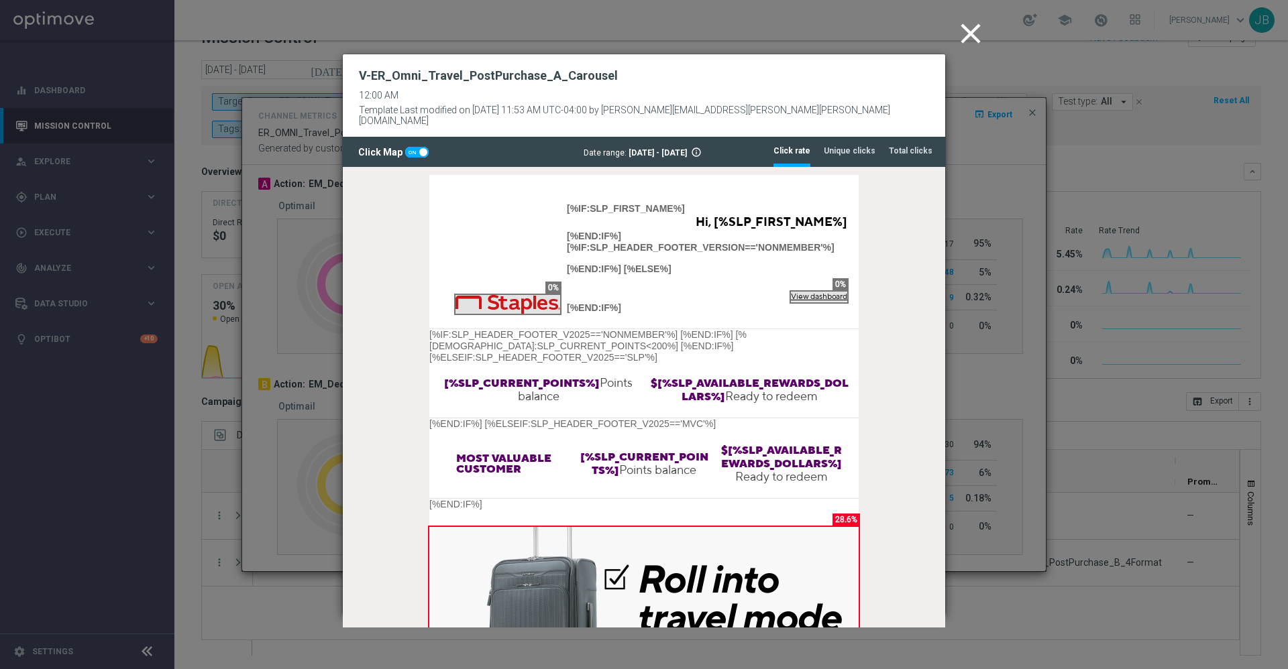
scroll to position [0, 0]
click at [848, 148] on li "Unique clicks" at bounding box center [850, 151] width 52 height 28
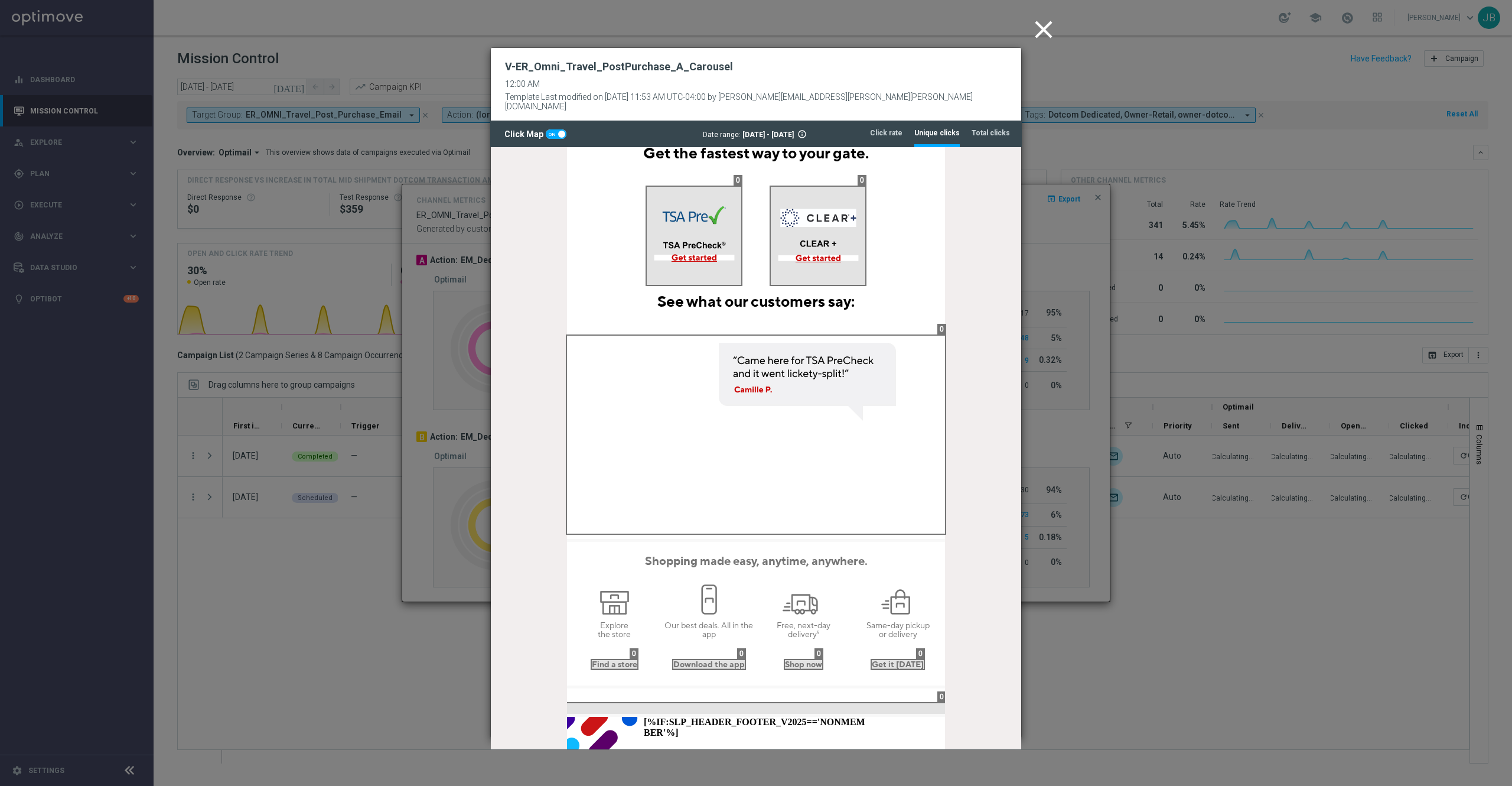
scroll to position [686, 0]
click at [1034, 41] on icon "close" at bounding box center [1044, 30] width 30 height 30
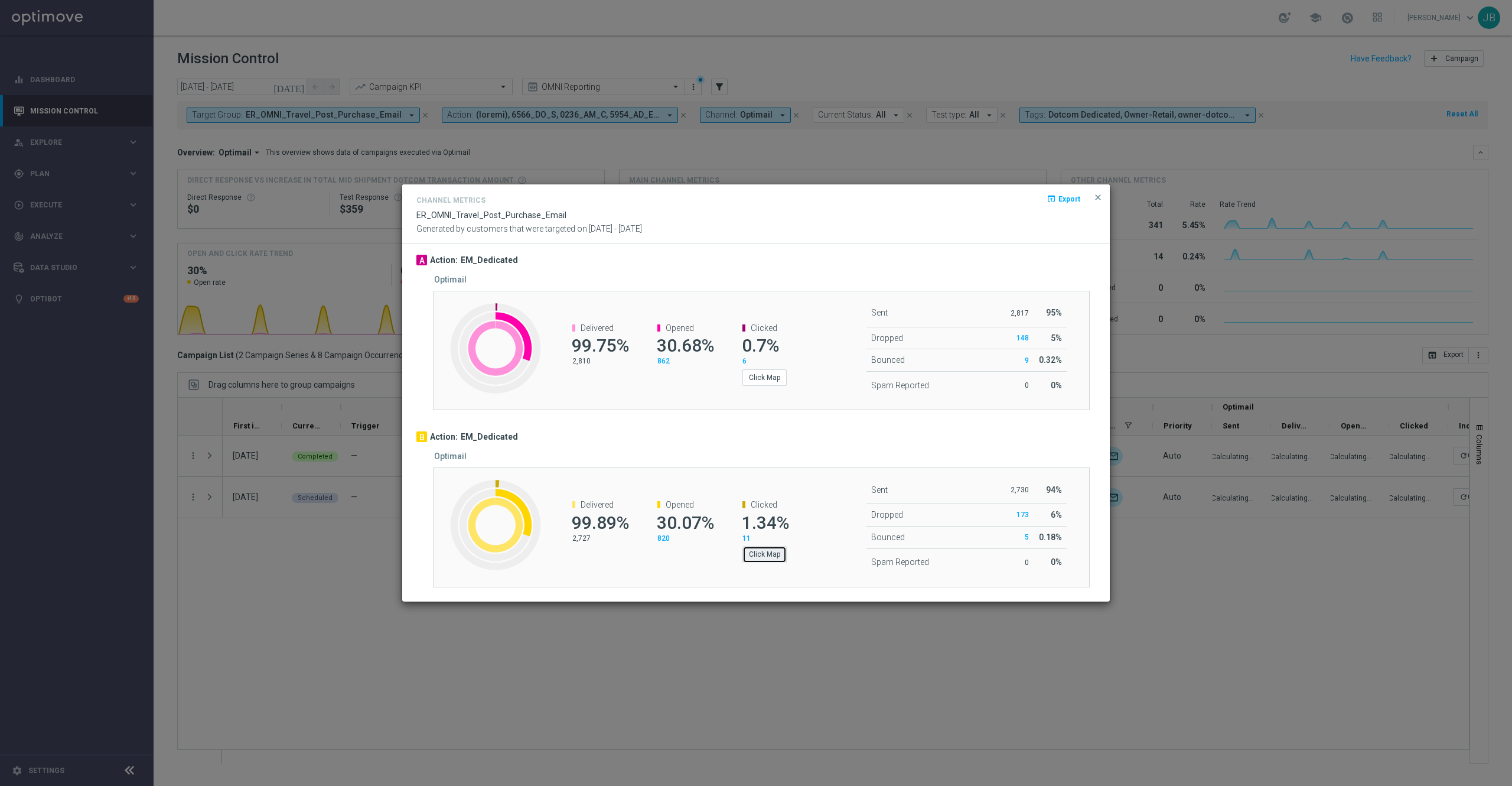
click at [778, 560] on button "Click Map" at bounding box center [764, 554] width 44 height 17
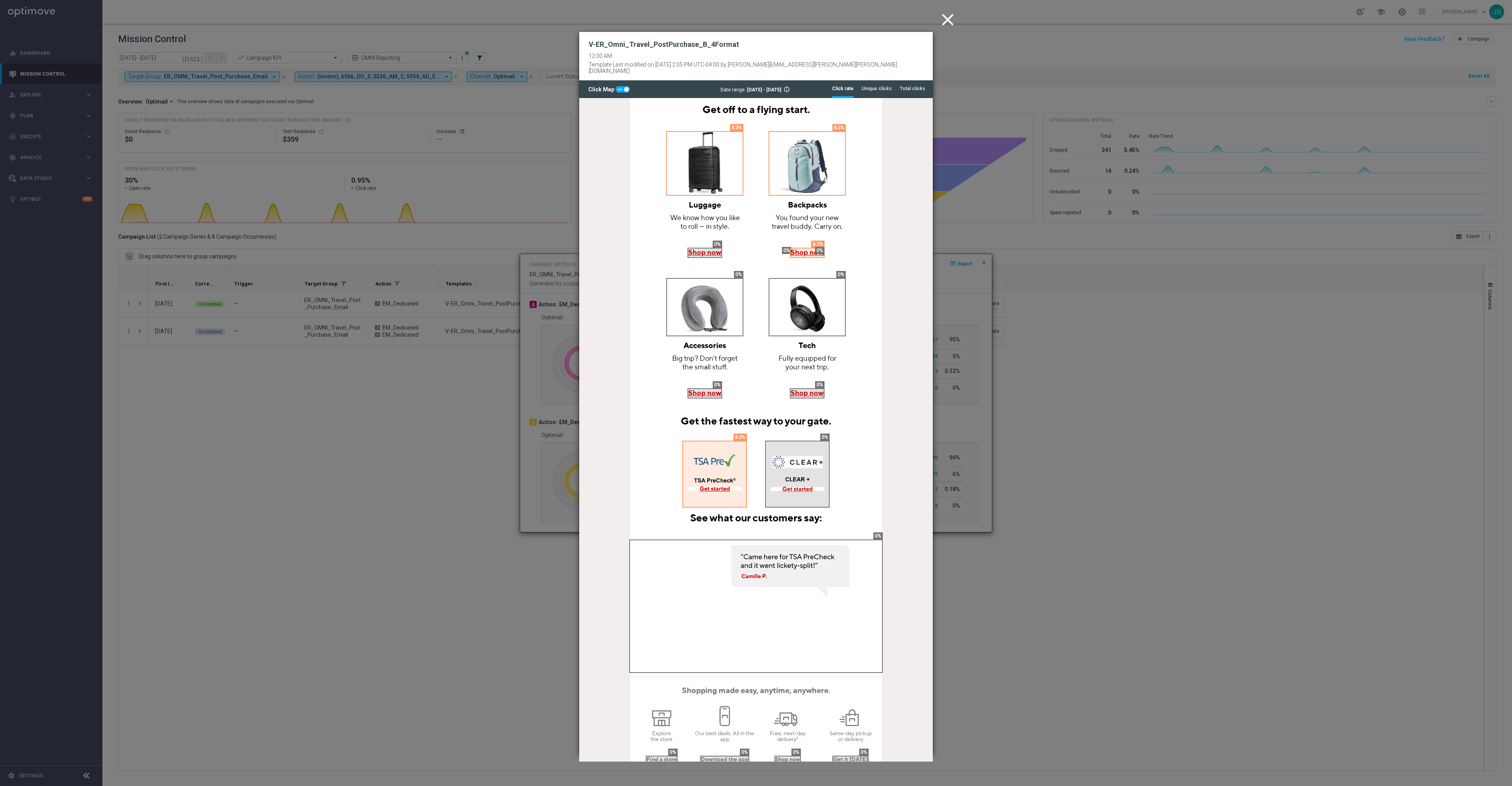
scroll to position [343, 0]
click at [755, 86] on tab-header "Unique clicks" at bounding box center [877, 89] width 31 height 6
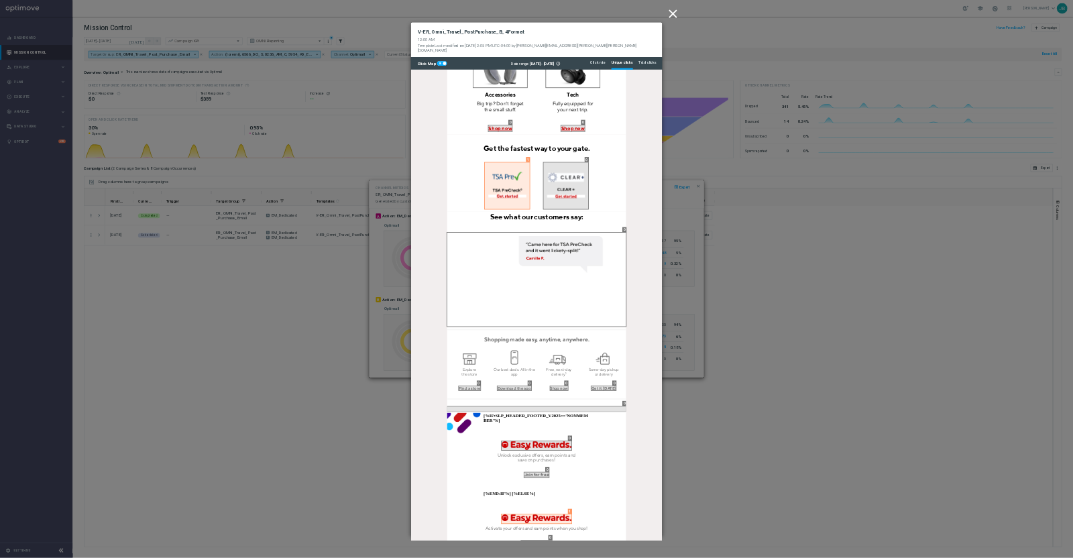
scroll to position [1087, 0]
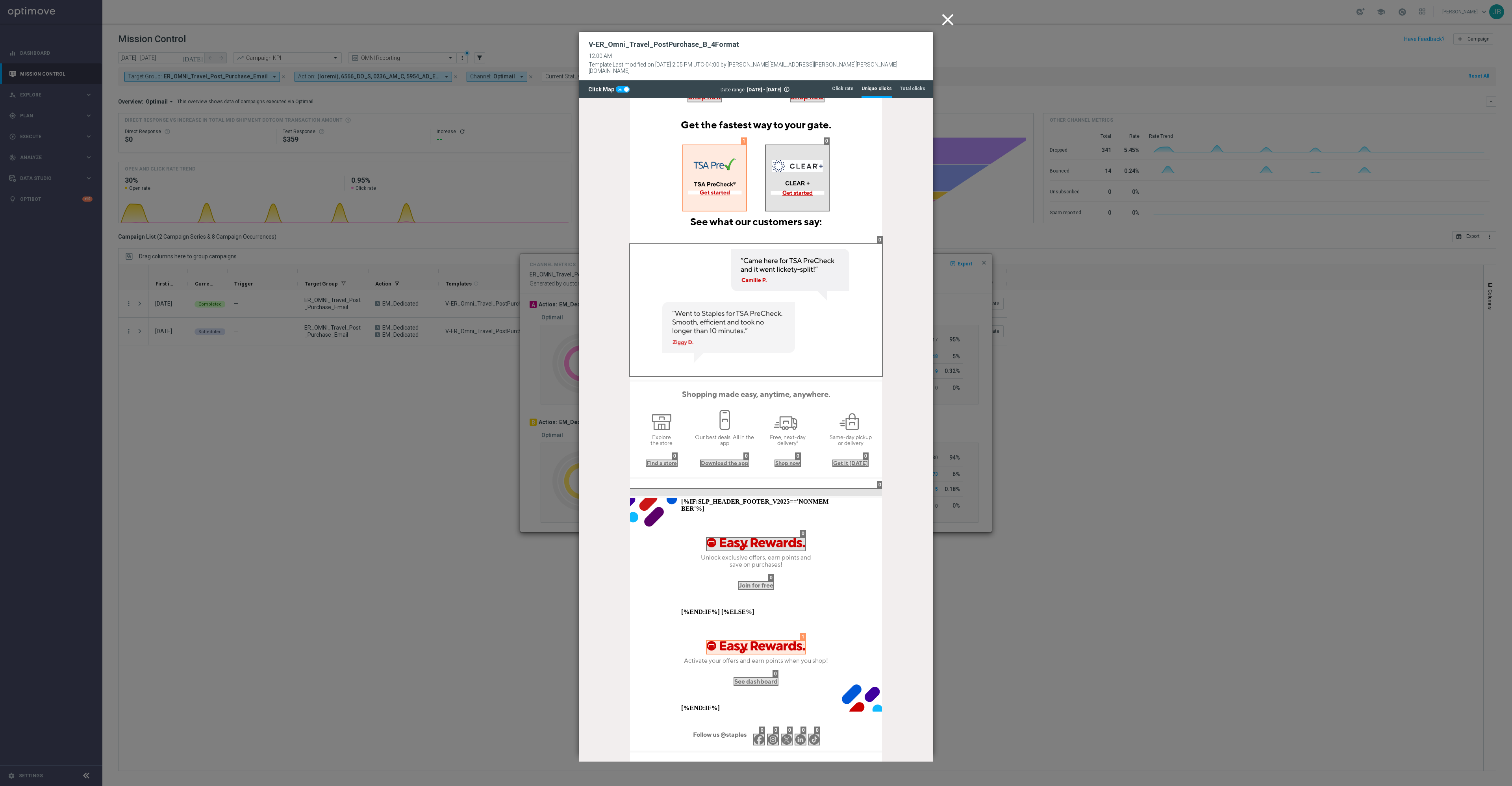
click at [755, 15] on icon "close" at bounding box center [948, 20] width 20 height 20
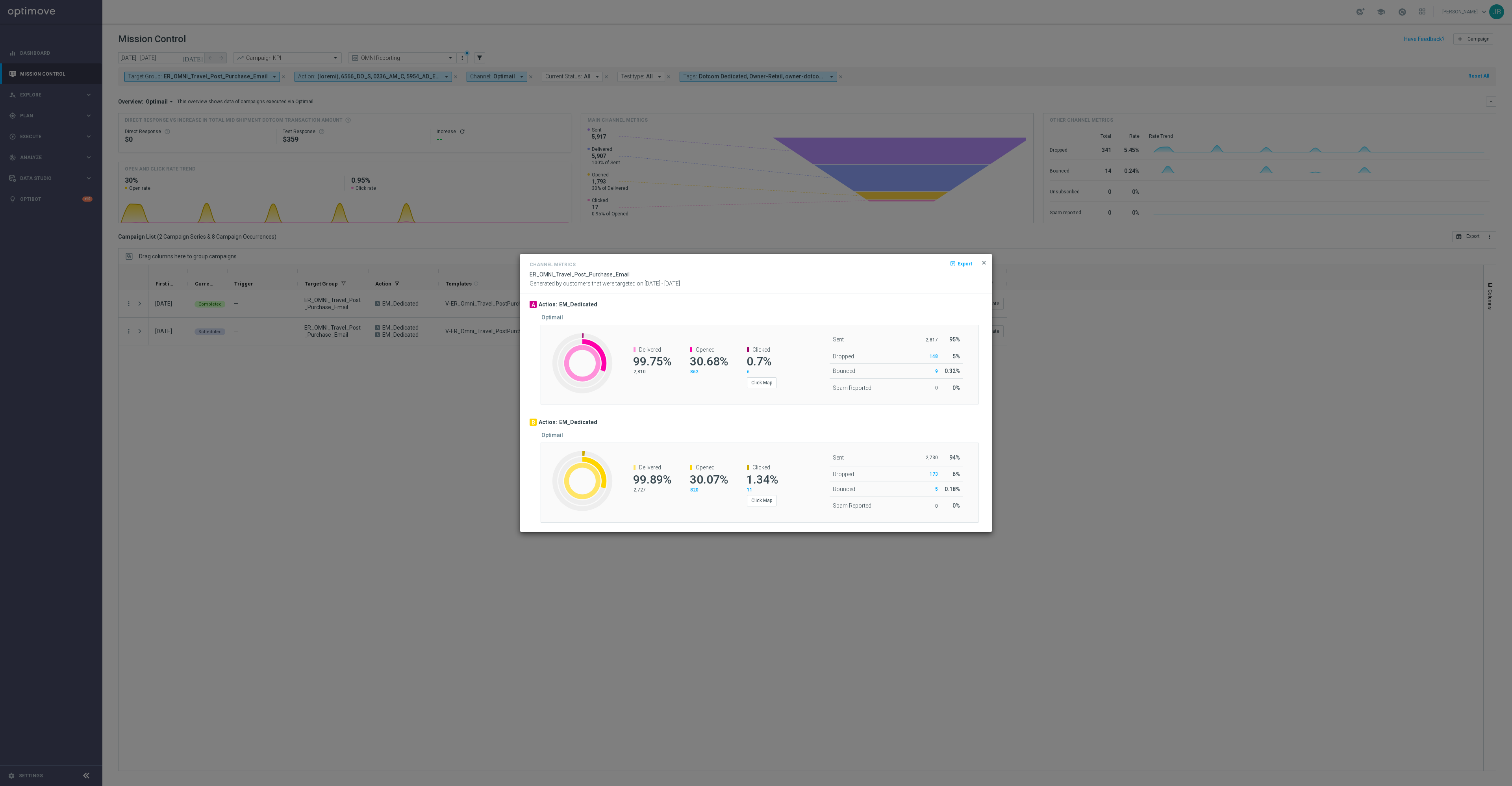
click at [755, 261] on span "close" at bounding box center [984, 262] width 6 height 6
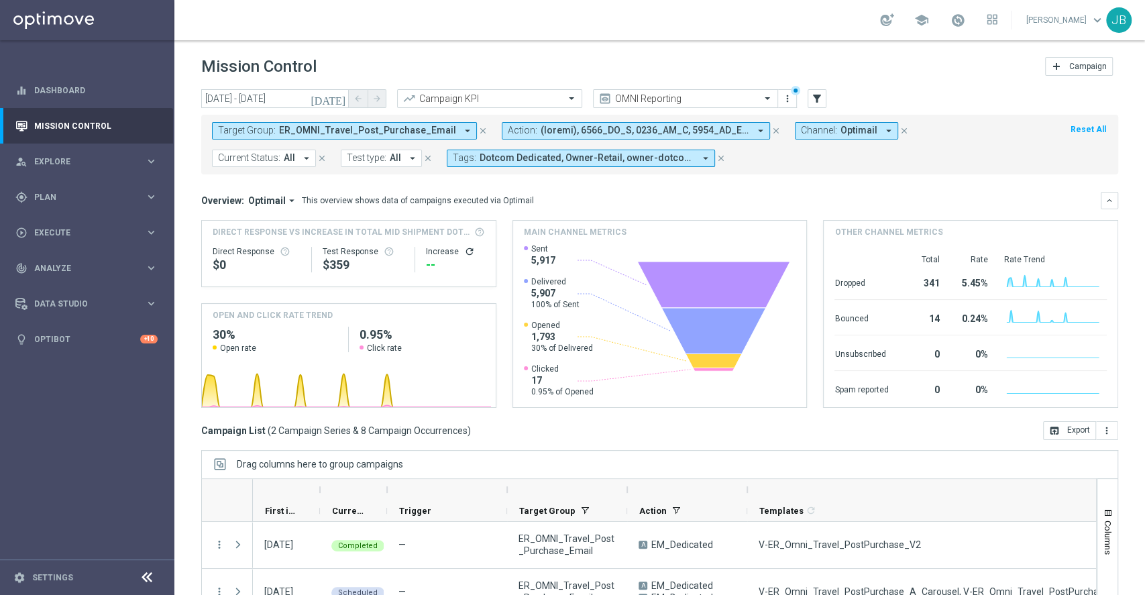
scroll to position [102, 0]
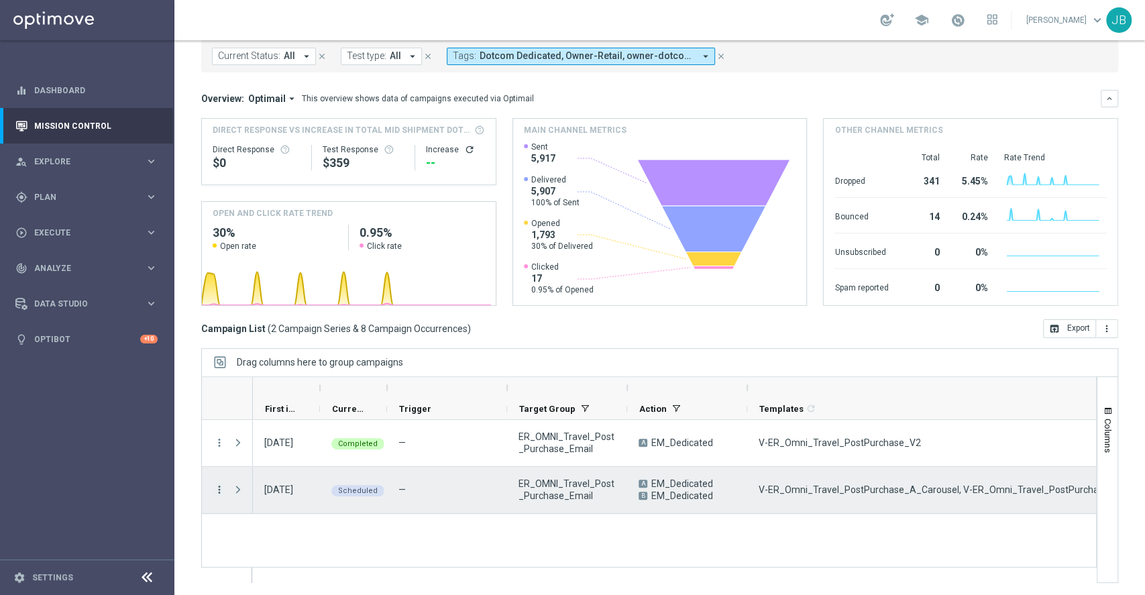
click at [219, 489] on icon "more_vert" at bounding box center [219, 490] width 12 height 12
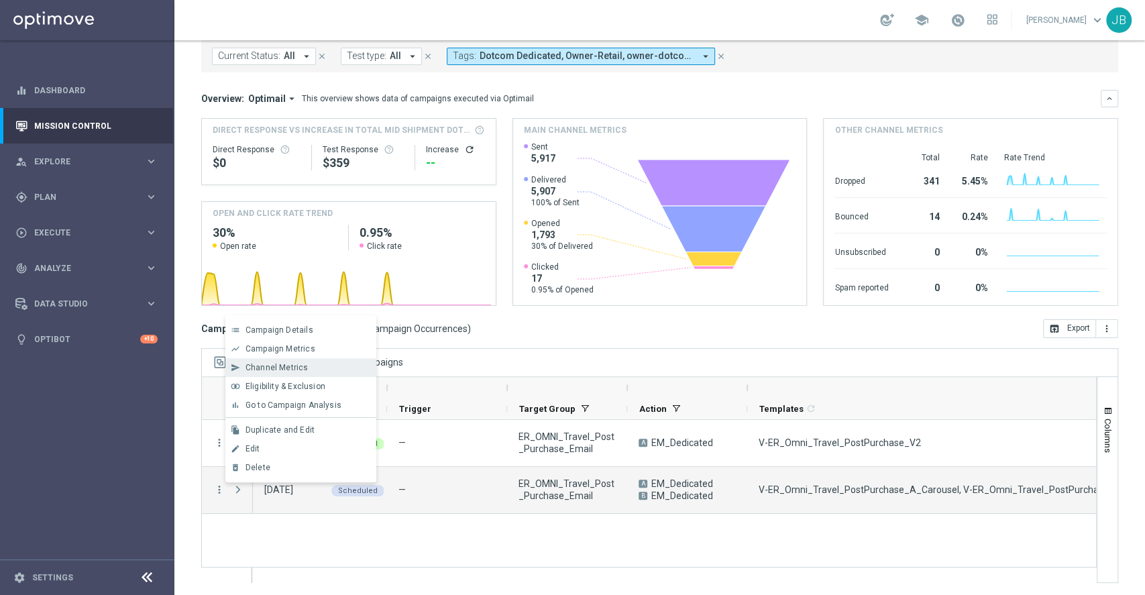
click at [314, 366] on div "Channel Metrics" at bounding box center [308, 367] width 125 height 9
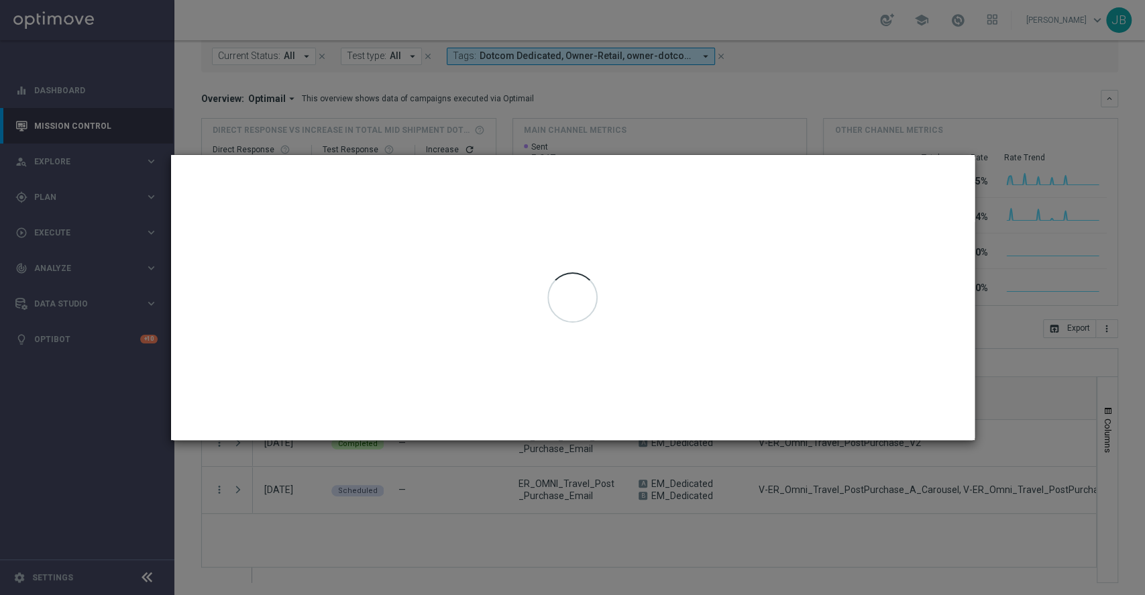
click at [580, 87] on modal-container "Channel Metrics open_in_browser Export ER_OMNI_Travel_Post_Purchase_Email Gener…" at bounding box center [572, 297] width 1145 height 595
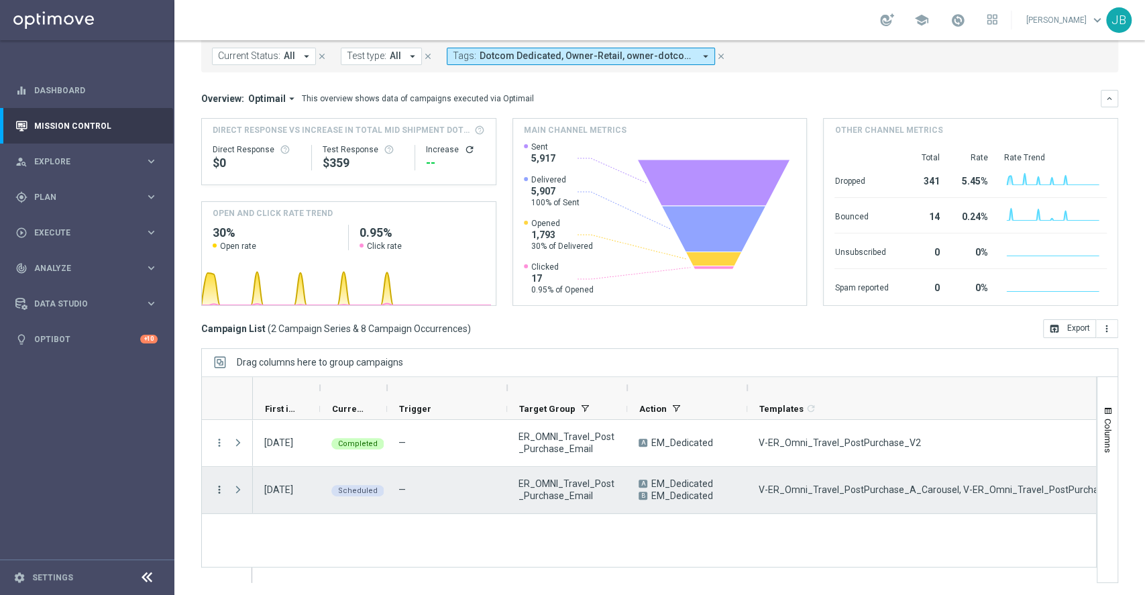
click at [218, 490] on icon "more_vert" at bounding box center [219, 490] width 12 height 12
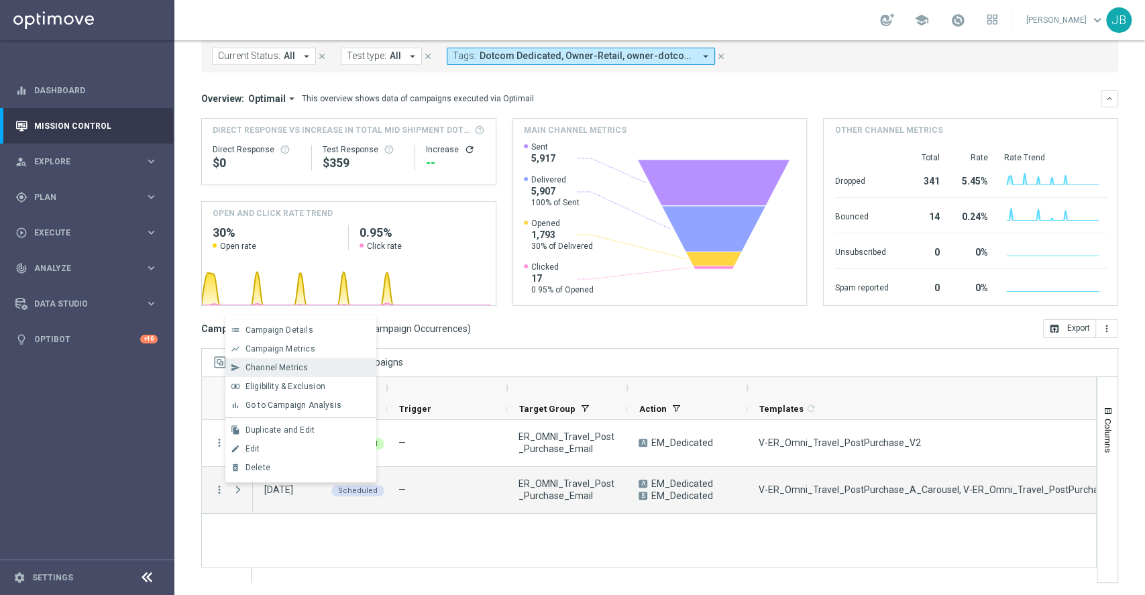
click at [299, 369] on span "Channel Metrics" at bounding box center [277, 367] width 63 height 9
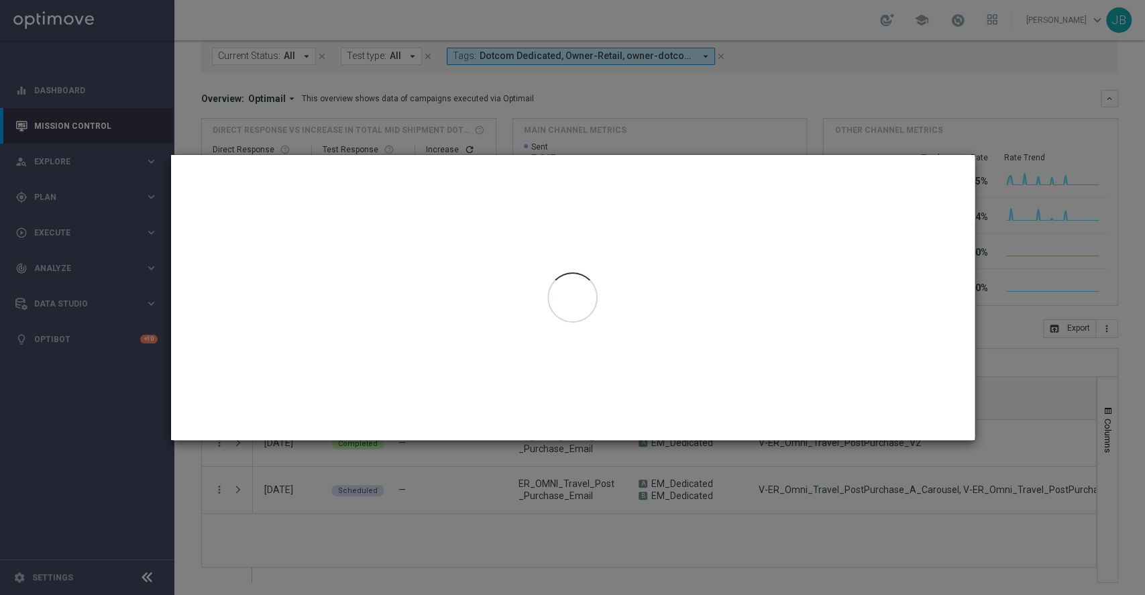
click at [653, 83] on modal-container "Channel Metrics open_in_browser Export ER_OMNI_Travel_Post_Purchase_Email Gener…" at bounding box center [572, 297] width 1145 height 595
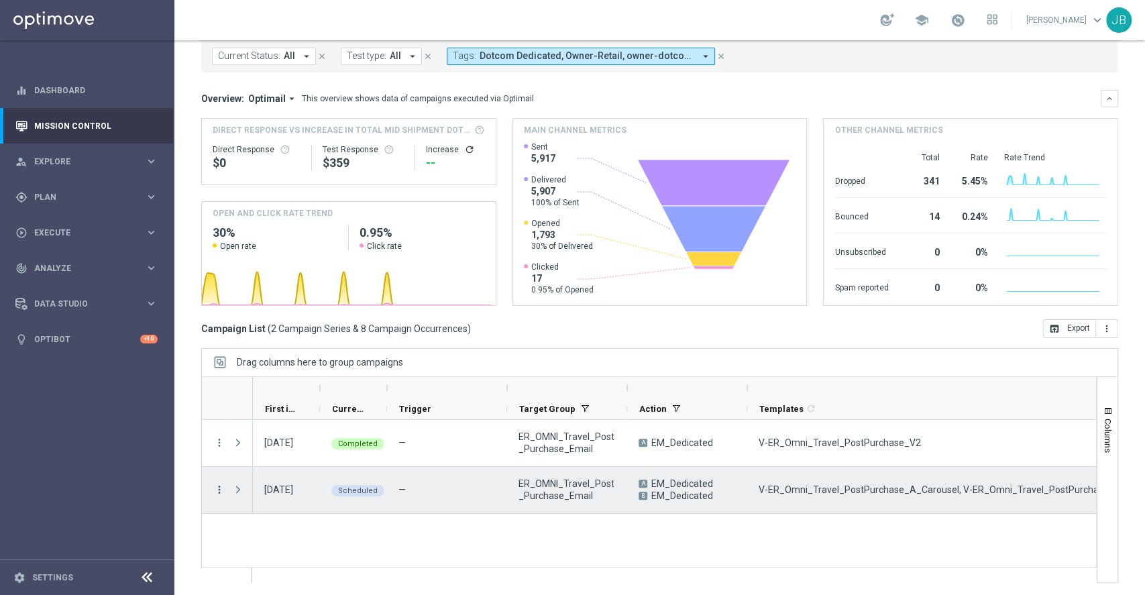
click at [220, 488] on icon "more_vert" at bounding box center [219, 490] width 12 height 12
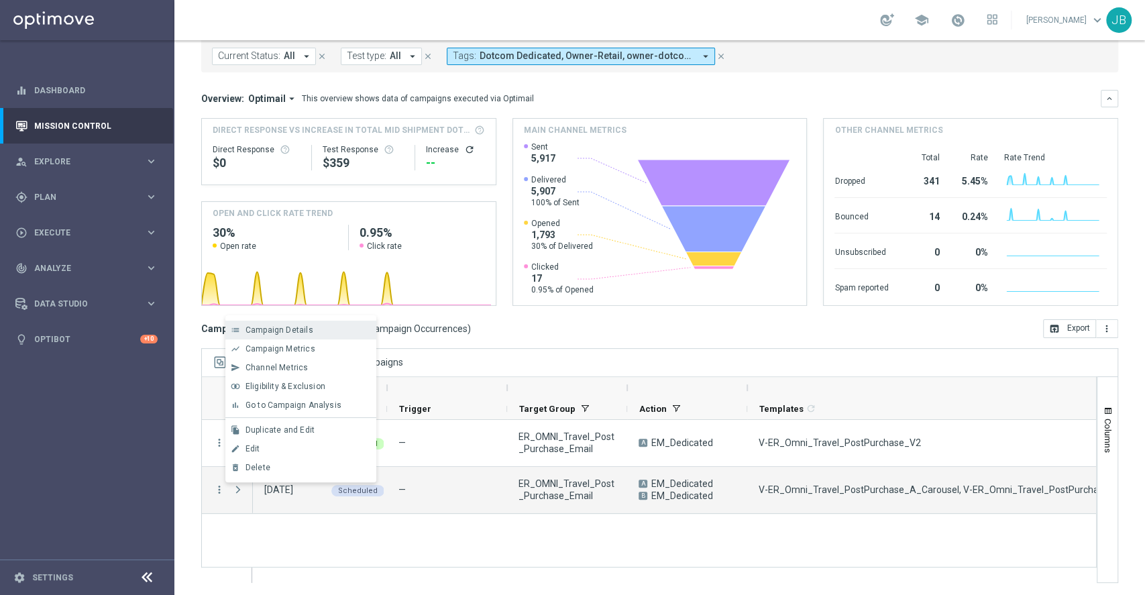
click at [297, 333] on span "Campaign Details" at bounding box center [280, 329] width 68 height 9
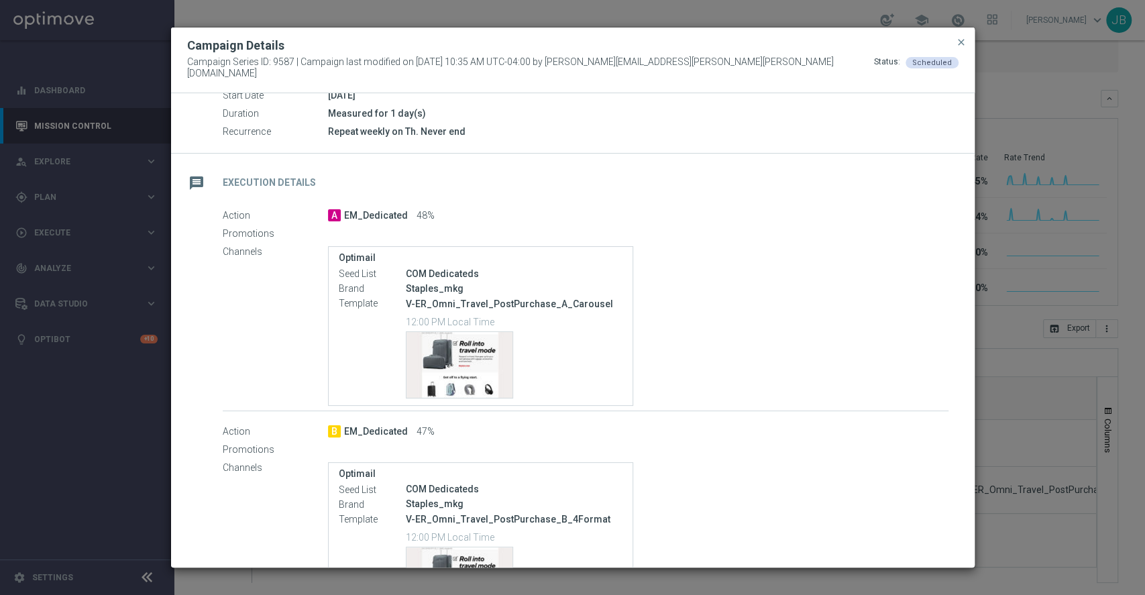
scroll to position [162, 0]
click at [963, 45] on span "close" at bounding box center [961, 42] width 11 height 11
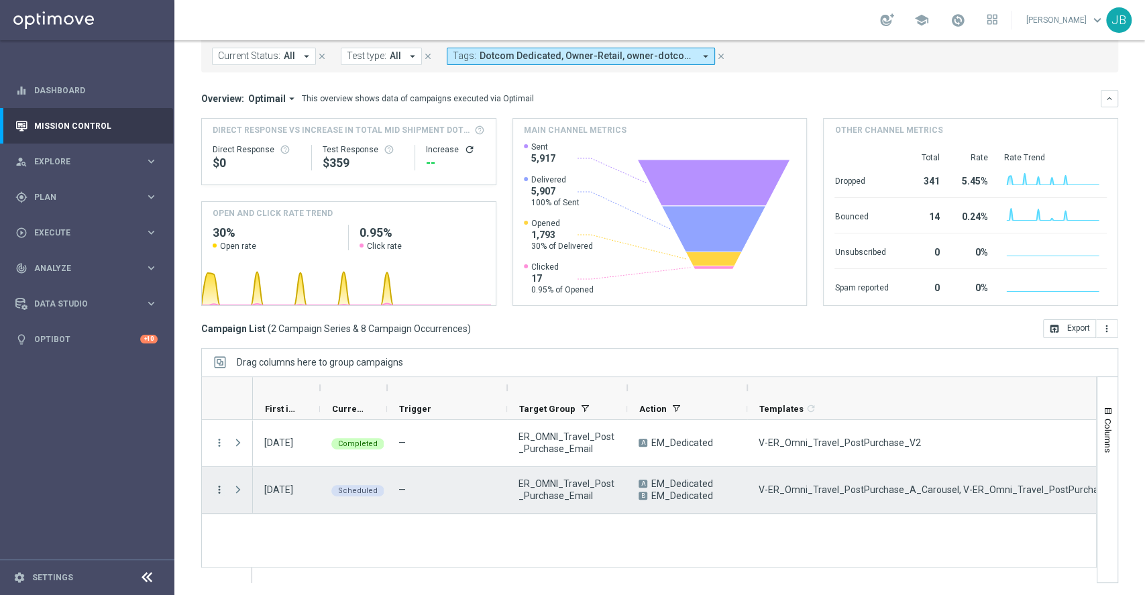
click at [217, 487] on icon "more_vert" at bounding box center [219, 490] width 12 height 12
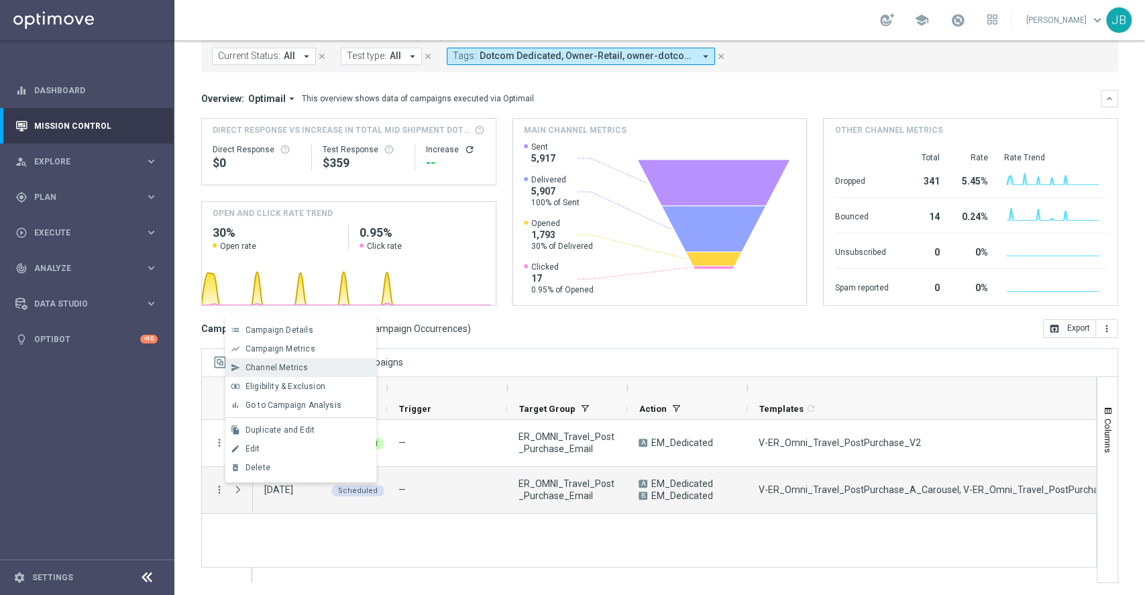
click at [297, 368] on span "Channel Metrics" at bounding box center [277, 367] width 63 height 9
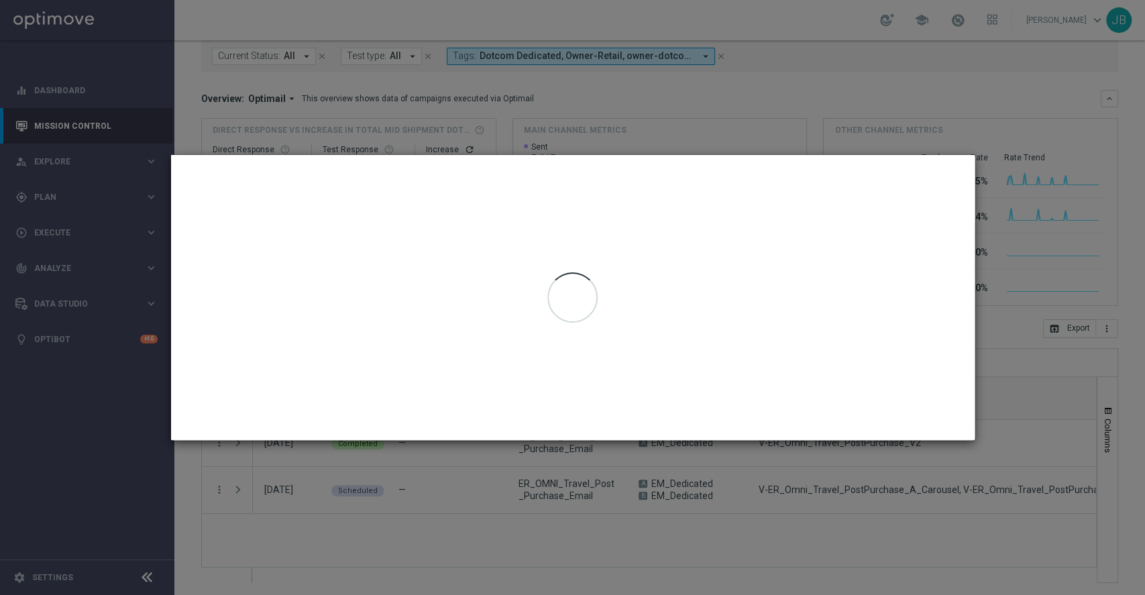
click at [629, 85] on modal-container "Channel Metrics open_in_browser Export ER_OMNI_Travel_Post_Purchase_Email Gener…" at bounding box center [572, 297] width 1145 height 595
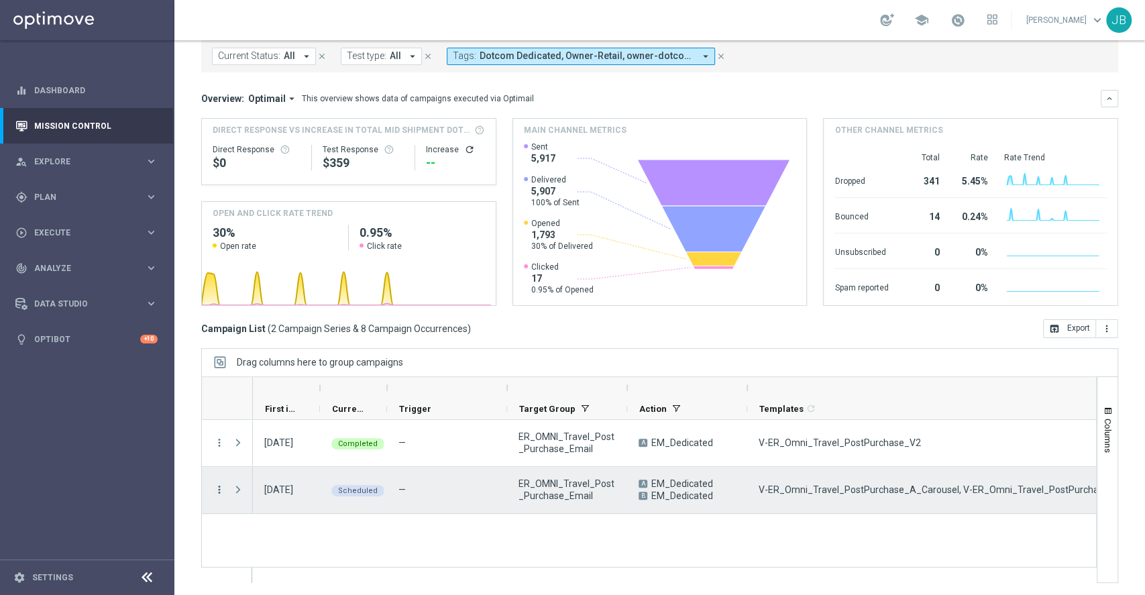
click at [219, 488] on icon "more_vert" at bounding box center [219, 490] width 12 height 12
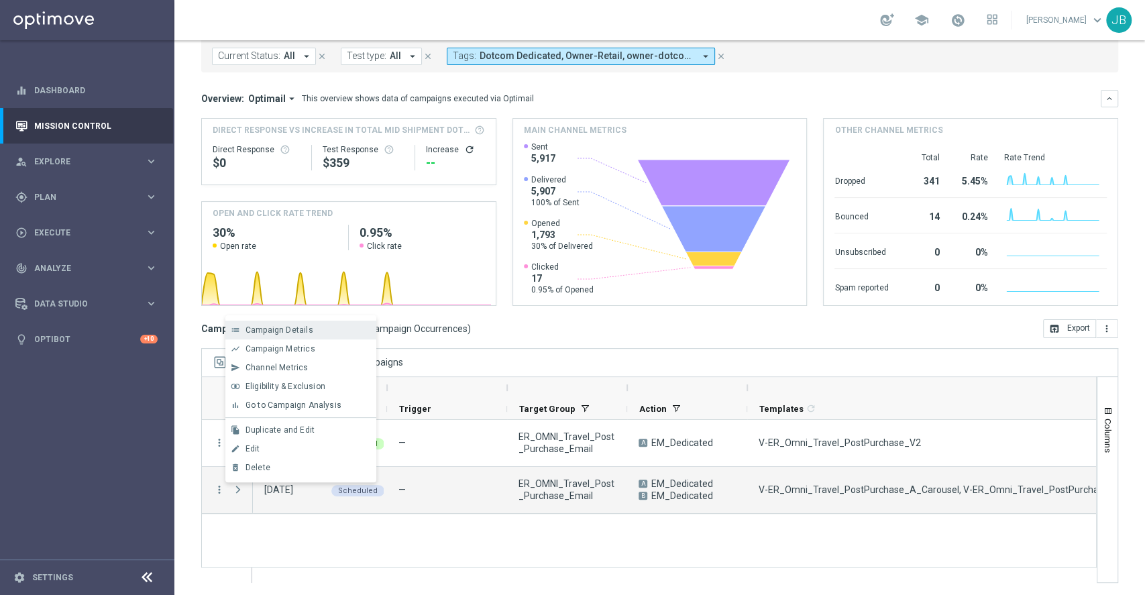
click at [301, 330] on span "Campaign Details" at bounding box center [280, 329] width 68 height 9
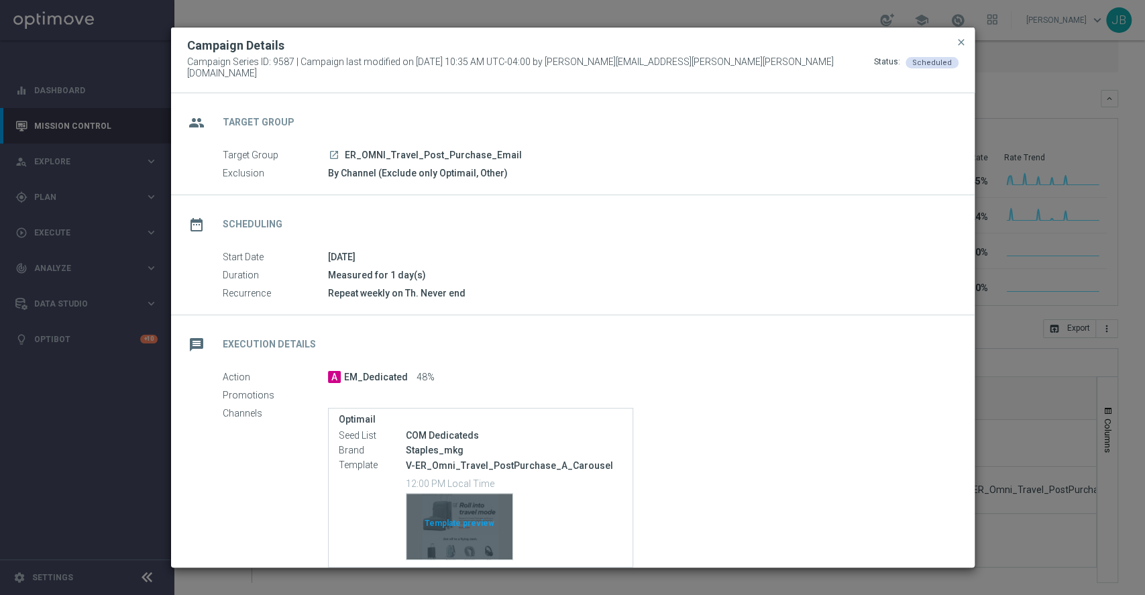
click at [503, 521] on div "Template preview" at bounding box center [460, 527] width 106 height 66
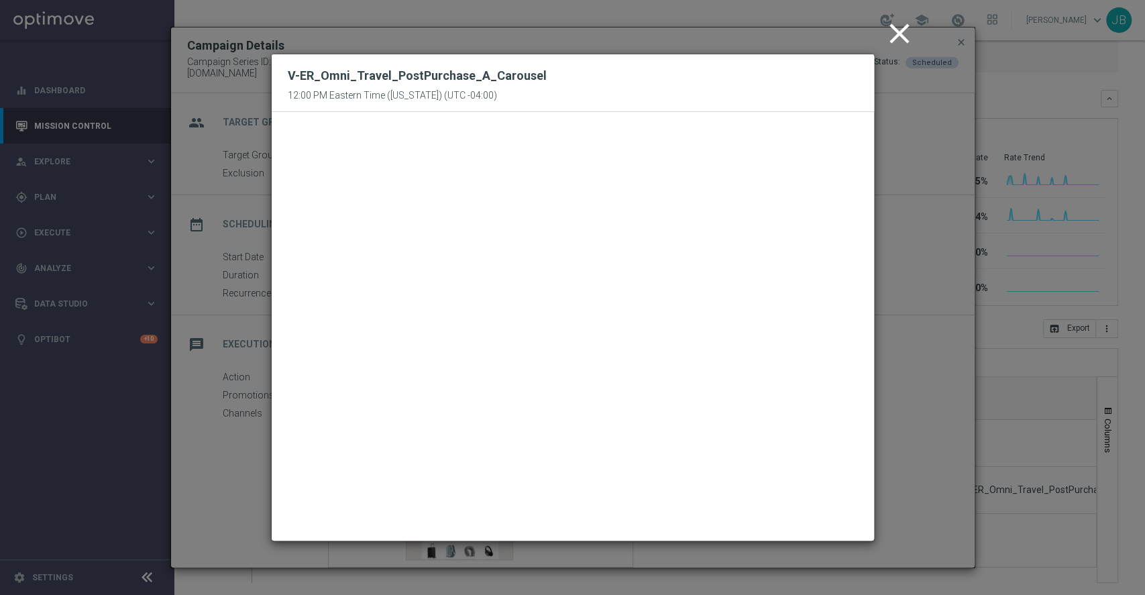
click at [899, 34] on icon "close" at bounding box center [900, 34] width 34 height 34
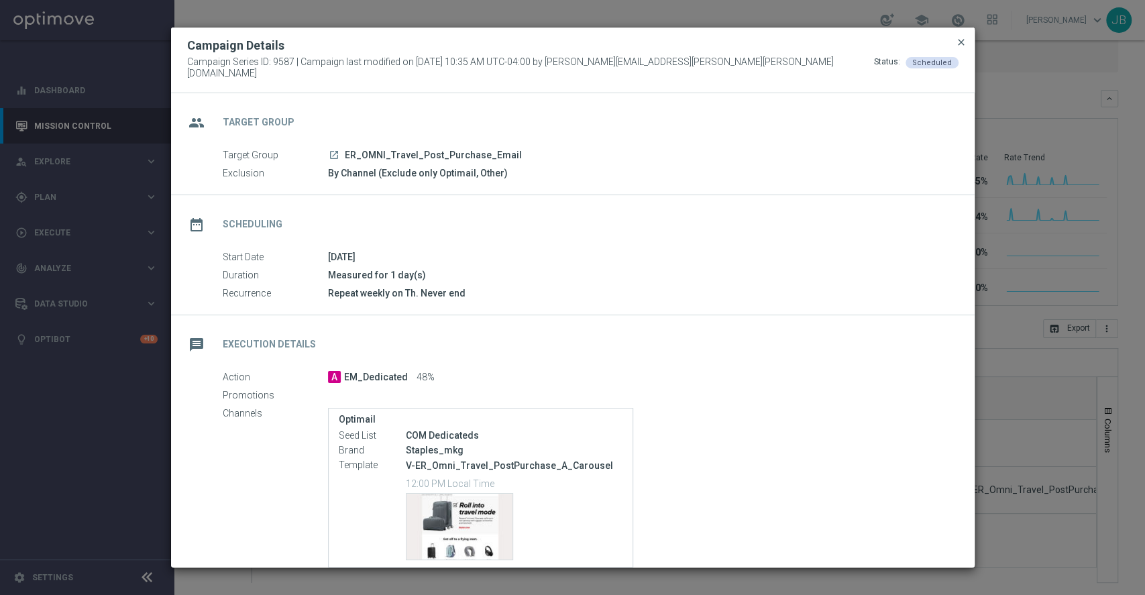
click at [965, 48] on span "close" at bounding box center [961, 42] width 11 height 11
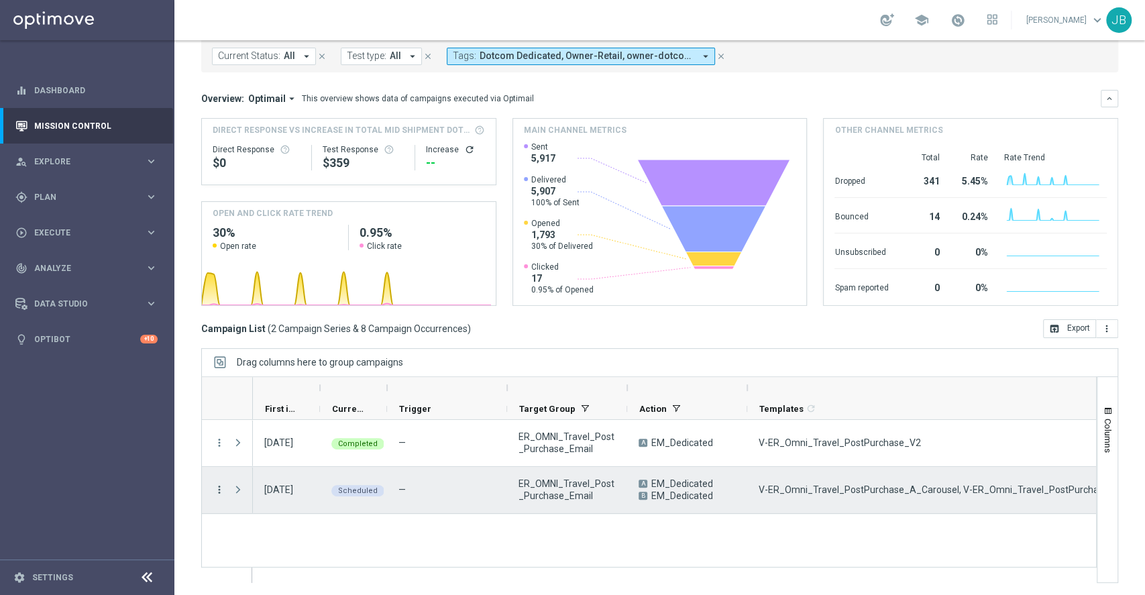
click at [219, 490] on icon "more_vert" at bounding box center [219, 490] width 12 height 12
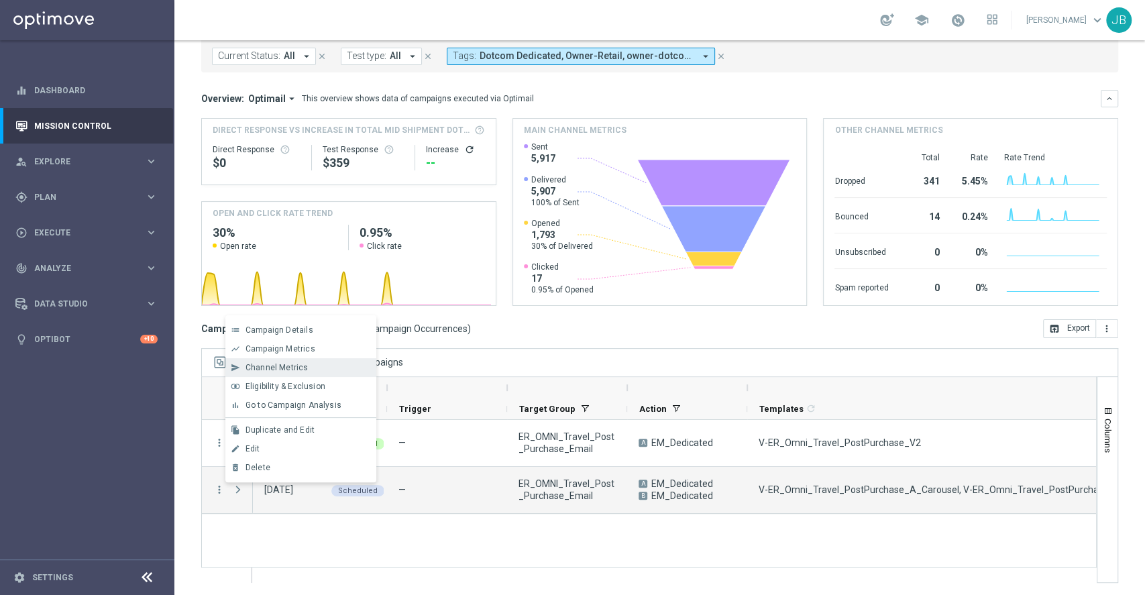
click at [306, 372] on div "Channel Metrics" at bounding box center [308, 367] width 125 height 9
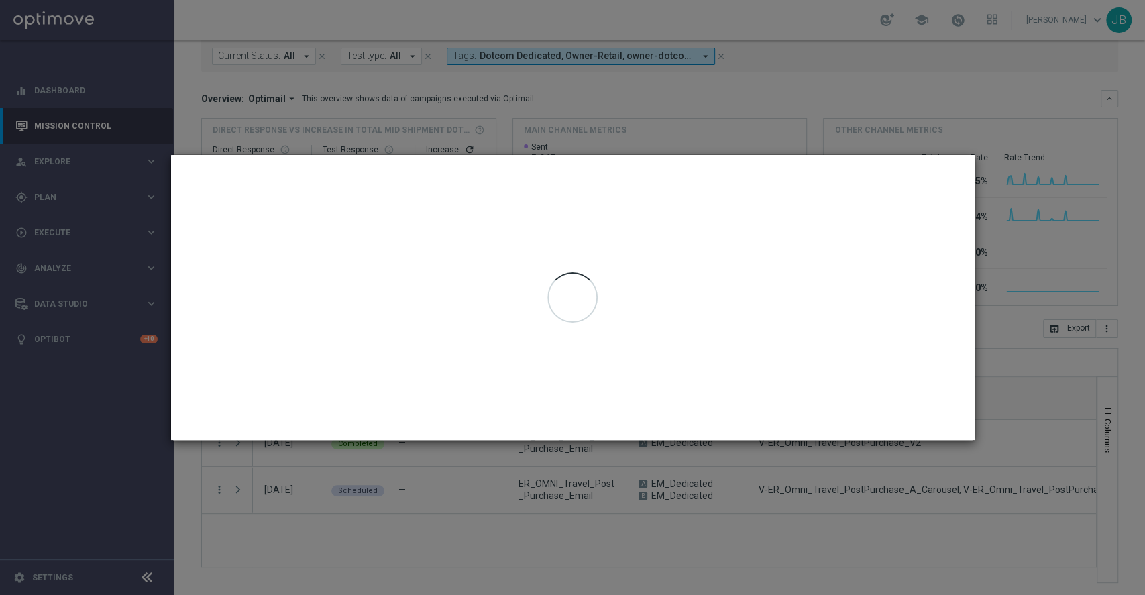
click at [631, 102] on modal-container "Channel Metrics open_in_browser Export ER_OMNI_Travel_Post_Purchase_Email Gener…" at bounding box center [572, 297] width 1145 height 595
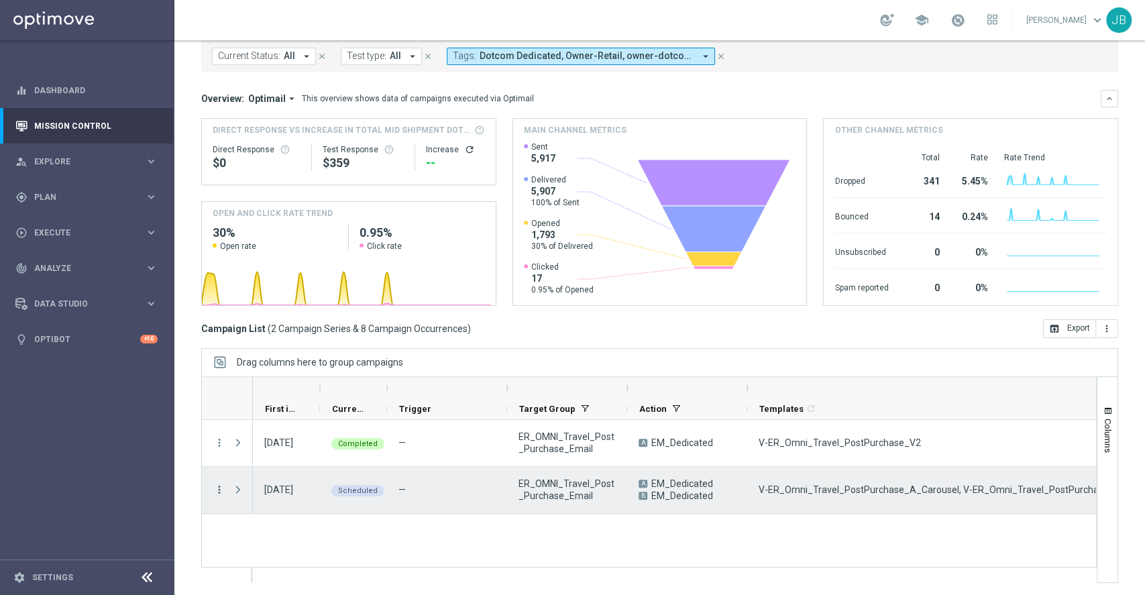
click at [217, 488] on icon "more_vert" at bounding box center [219, 490] width 12 height 12
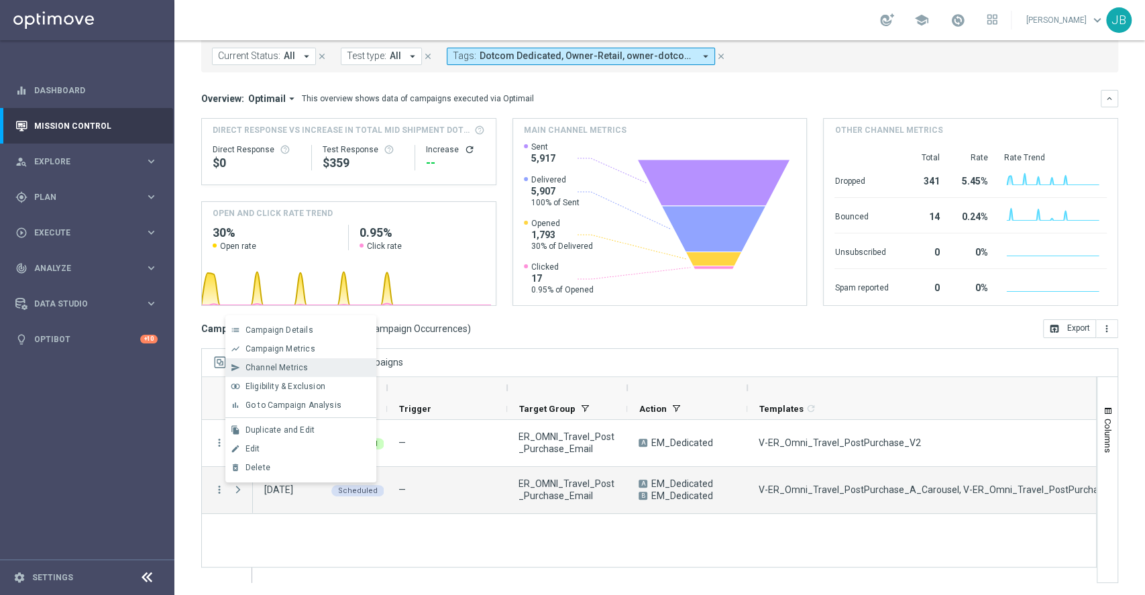
click at [306, 367] on div "Channel Metrics" at bounding box center [308, 367] width 125 height 9
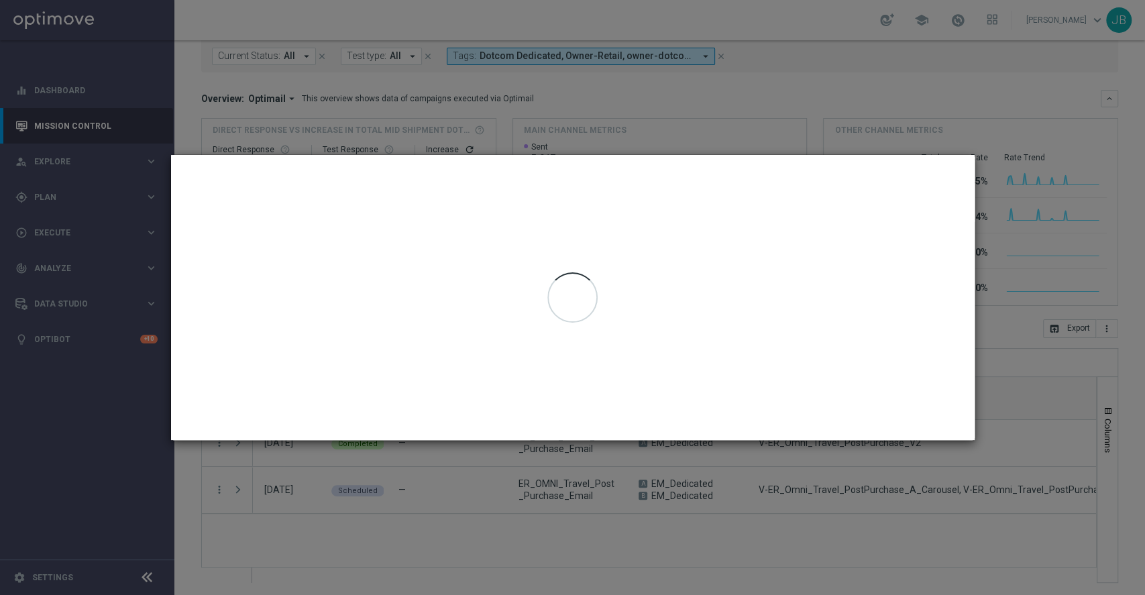
click at [663, 116] on modal-container "Channel Metrics open_in_browser Export ER_OMNI_Travel_Post_Purchase_Email Gener…" at bounding box center [572, 297] width 1145 height 595
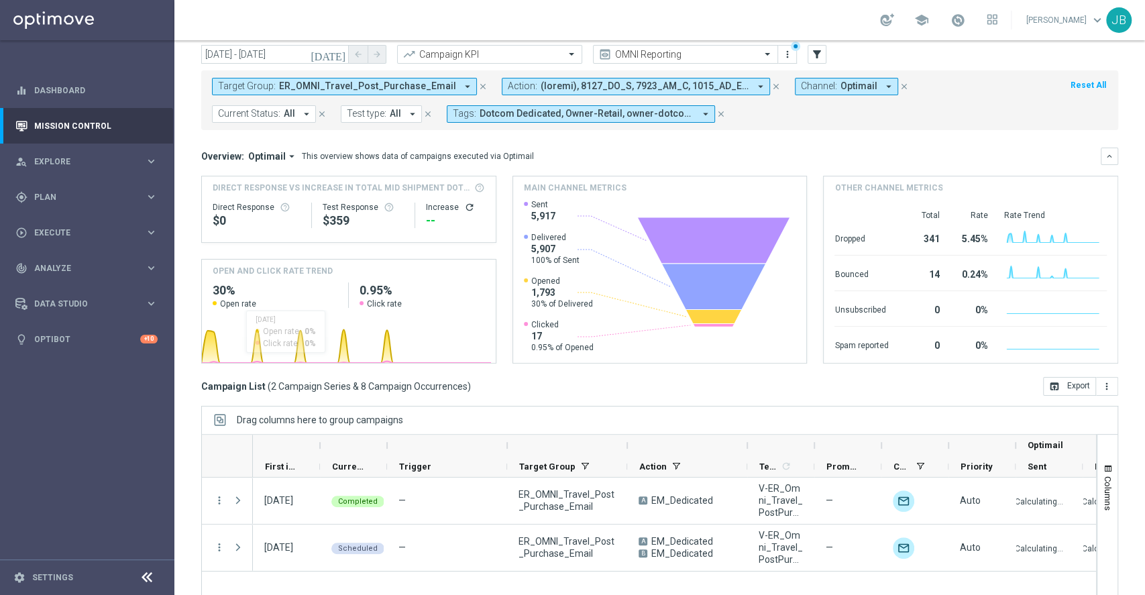
scroll to position [102, 0]
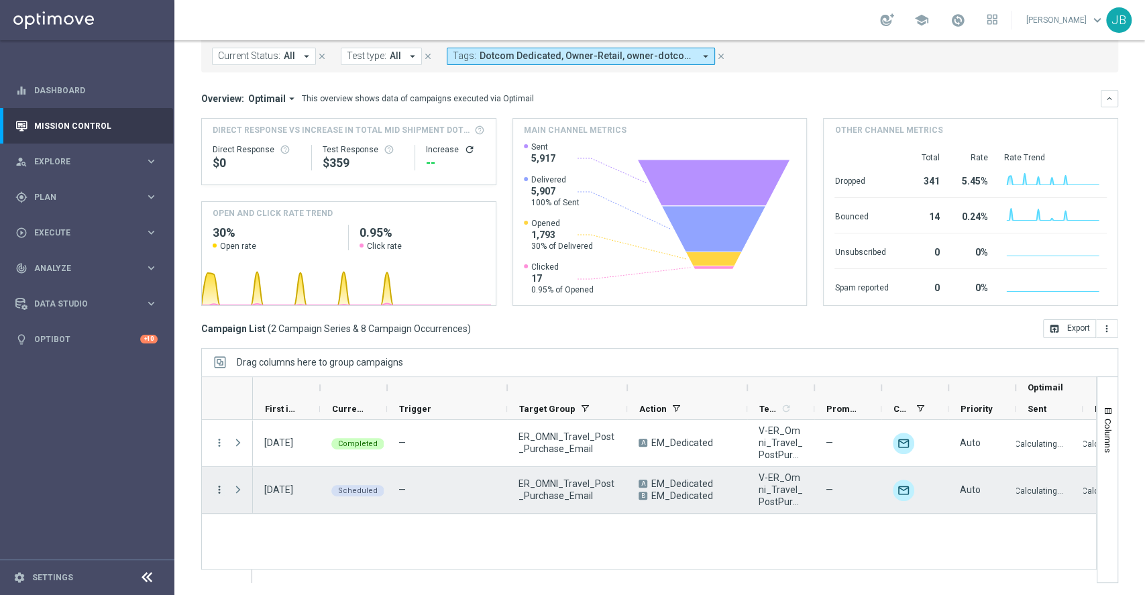
click at [217, 487] on icon "more_vert" at bounding box center [219, 490] width 12 height 12
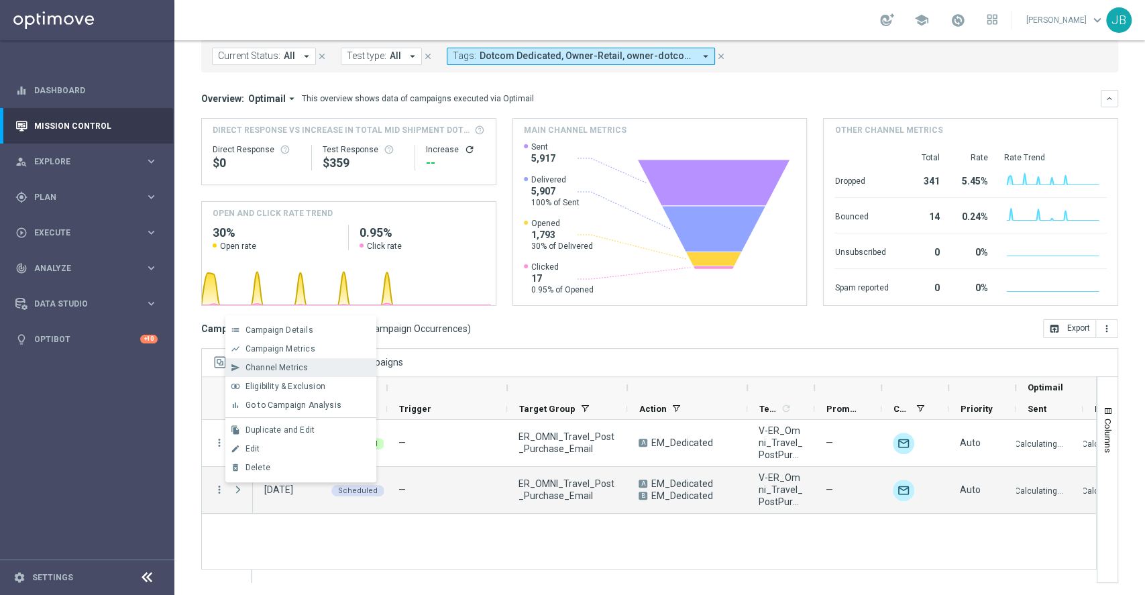
click at [276, 367] on span "Channel Metrics" at bounding box center [277, 367] width 63 height 9
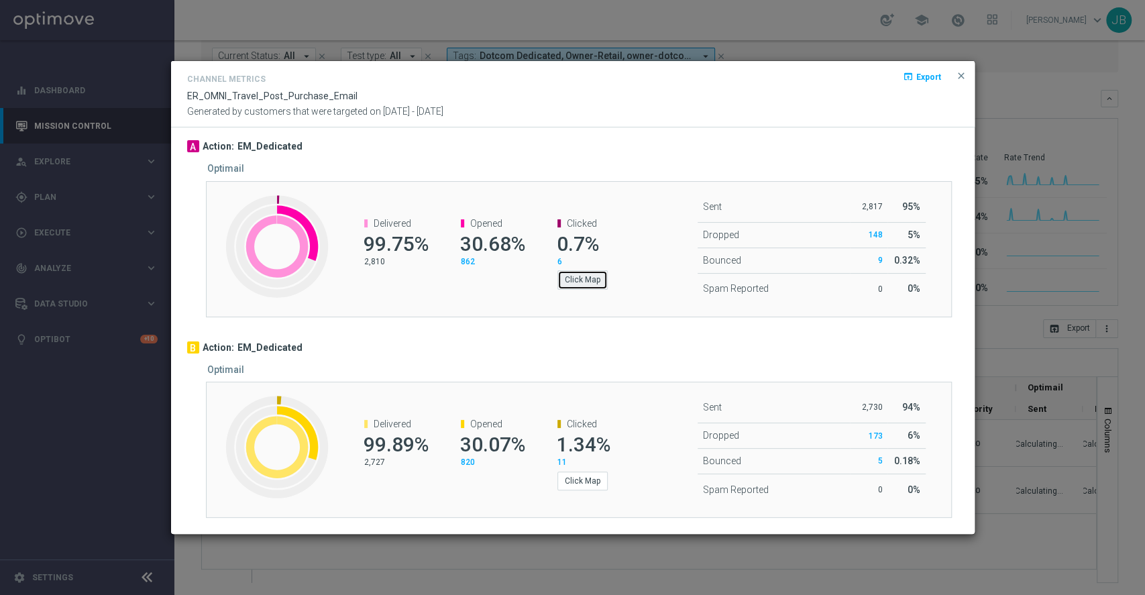
click at [577, 280] on button "Click Map" at bounding box center [582, 279] width 50 height 19
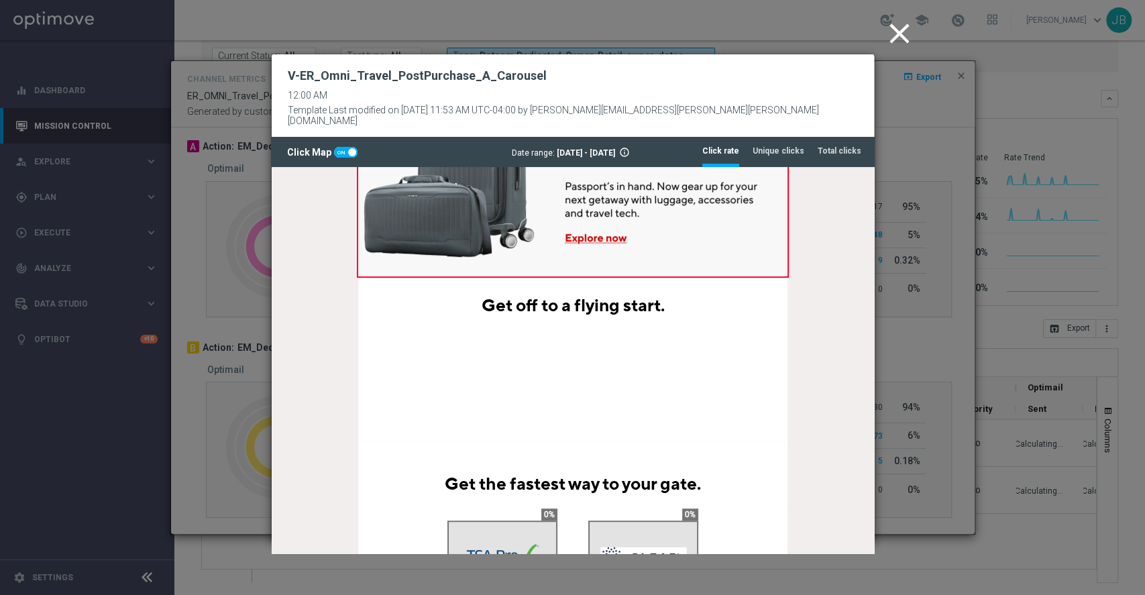
scroll to position [483, 0]
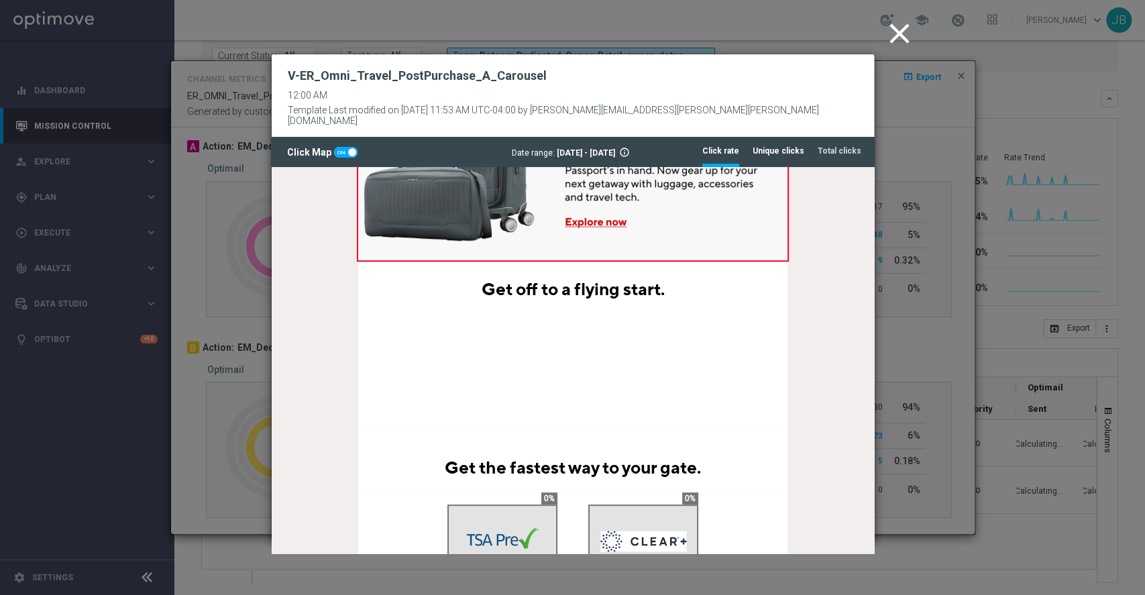
click at [765, 146] on tab-header "Unique clicks" at bounding box center [779, 151] width 52 height 11
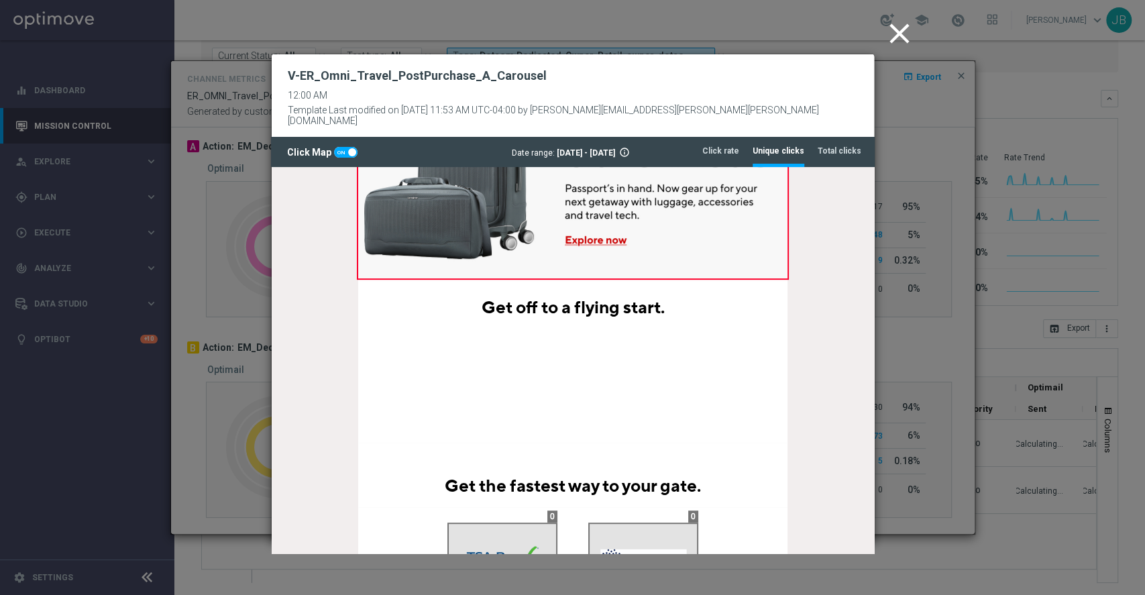
scroll to position [492, 0]
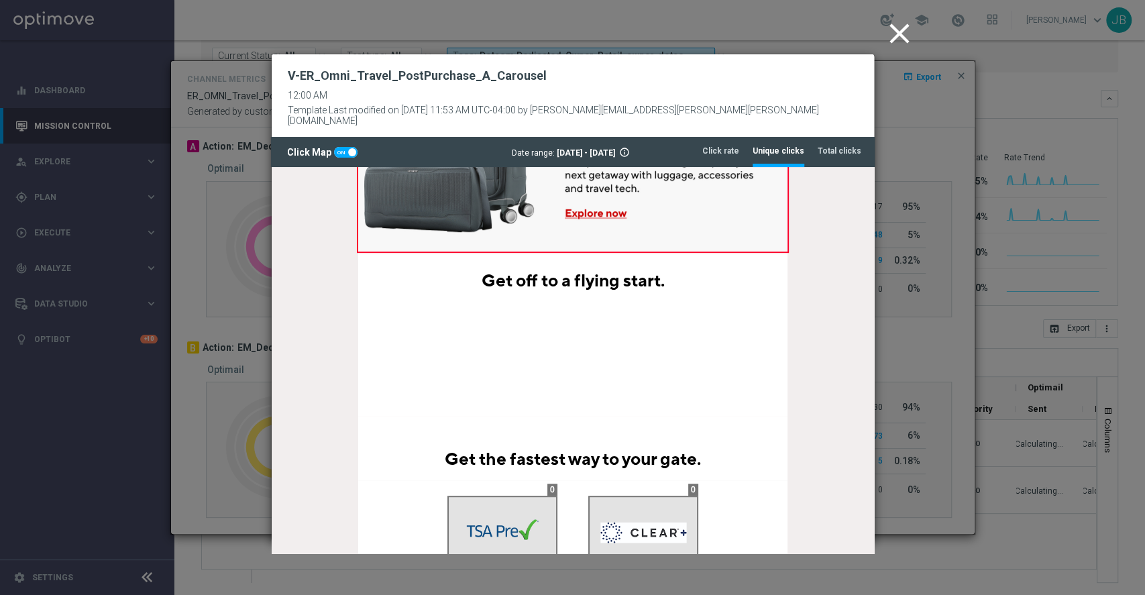
click at [896, 30] on icon "close" at bounding box center [900, 34] width 34 height 34
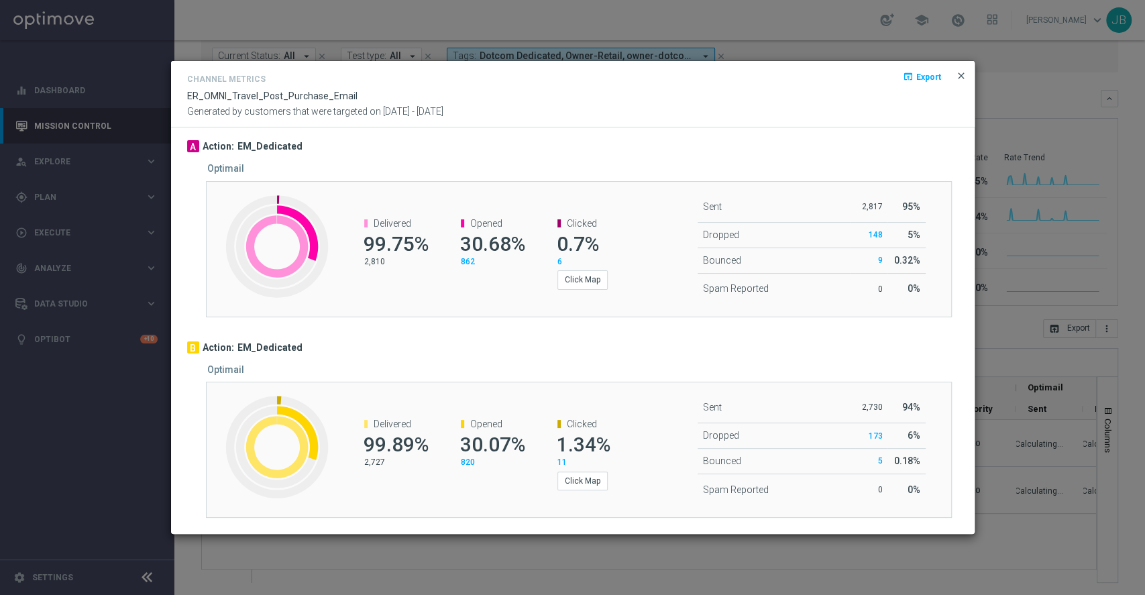
click at [961, 74] on span "close" at bounding box center [961, 75] width 11 height 11
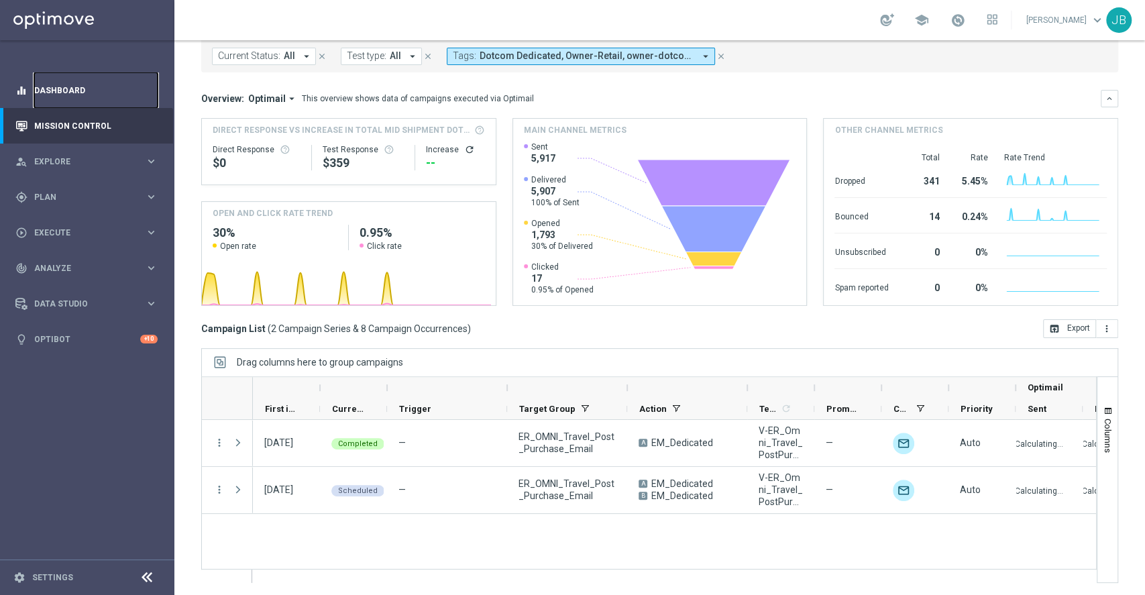
click at [103, 89] on link "Dashboard" at bounding box center [95, 90] width 123 height 36
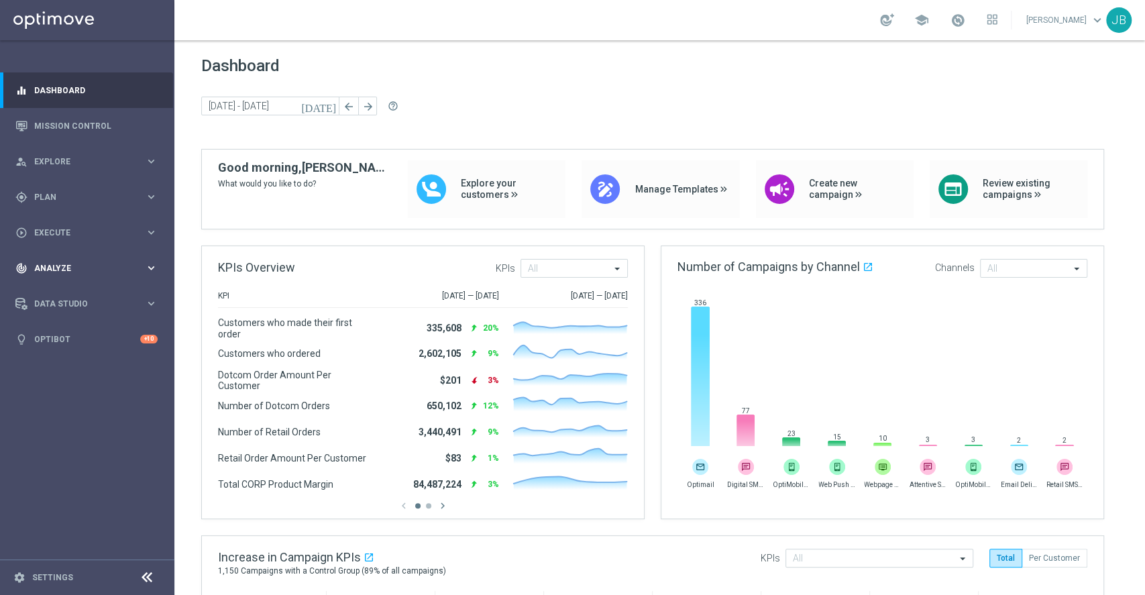
click at [74, 276] on div "track_changes Analyze keyboard_arrow_right" at bounding box center [86, 268] width 173 height 36
click at [87, 394] on span "BI Studio" at bounding box center [84, 396] width 96 height 8
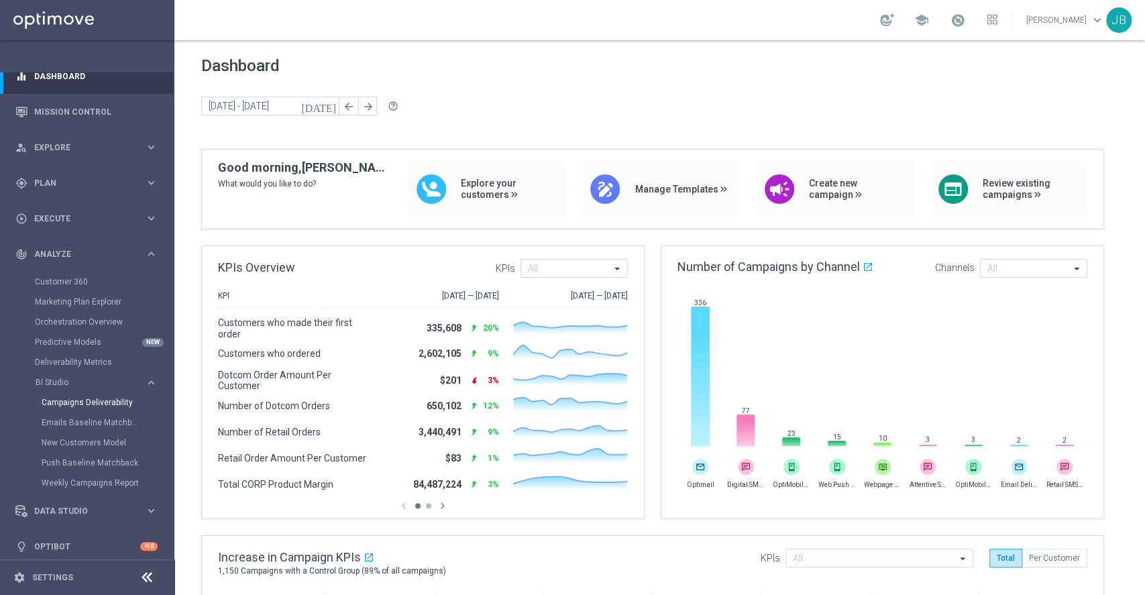
scroll to position [21, 0]
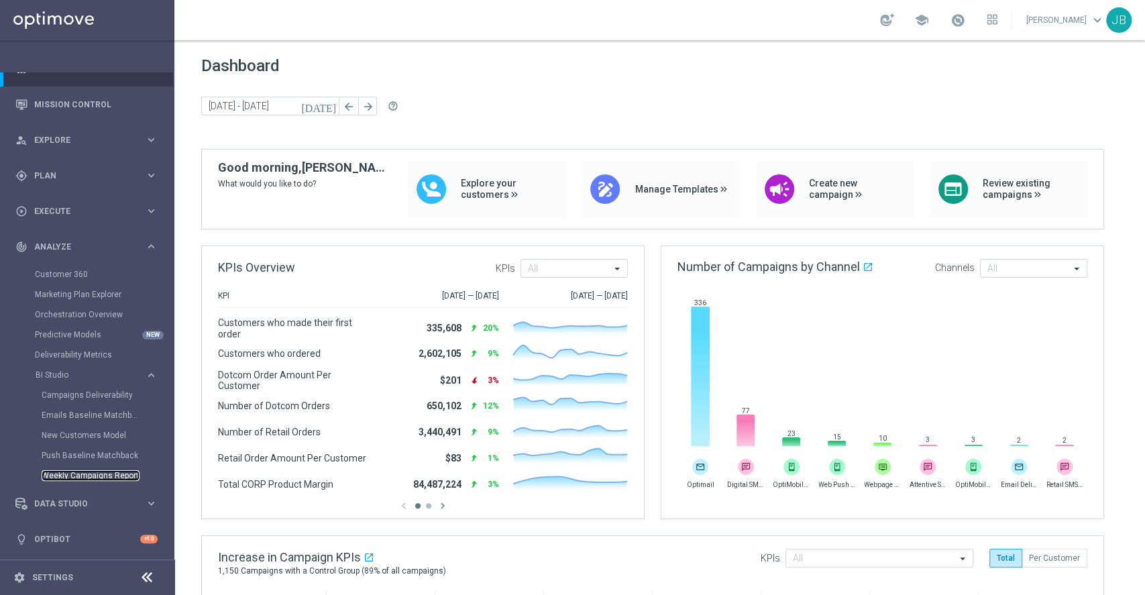
click at [107, 478] on link "Weekly Campaigns Report" at bounding box center [91, 475] width 98 height 11
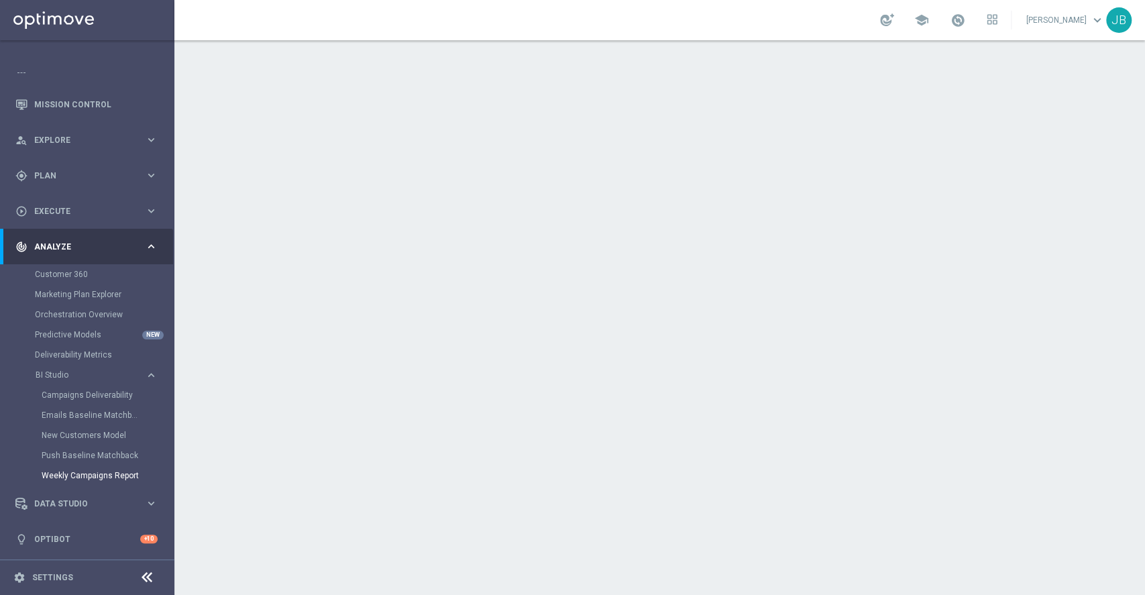
click at [85, 370] on button "BI Studio keyboard_arrow_right" at bounding box center [96, 375] width 123 height 11
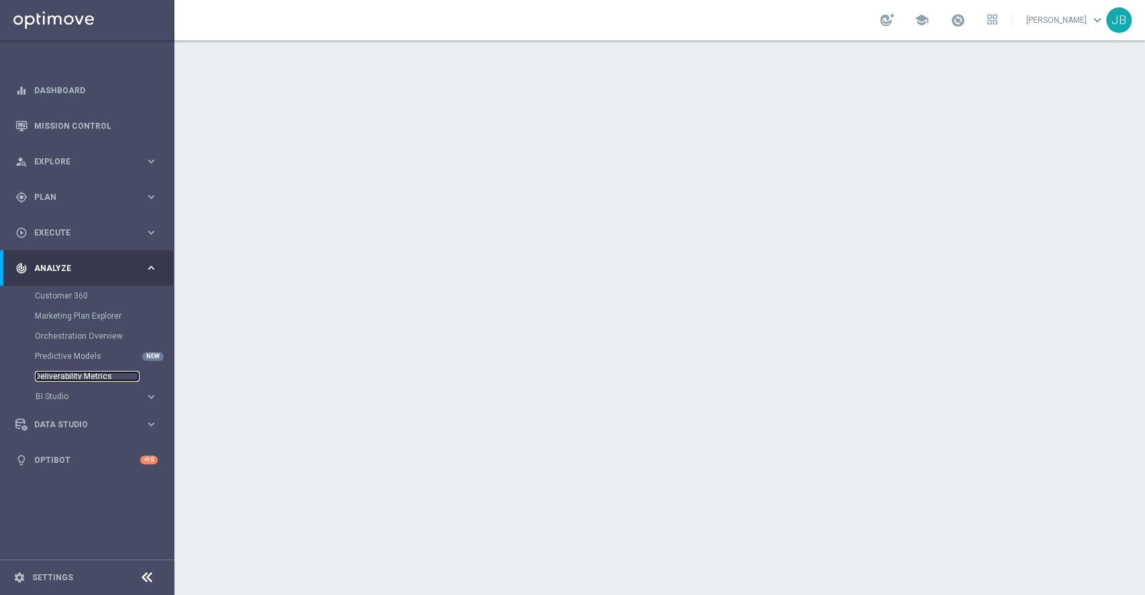
click at [89, 378] on link "Deliverability Metrics" at bounding box center [87, 376] width 105 height 11
click at [76, 354] on link "Predictive Models" at bounding box center [87, 356] width 105 height 11
